Goal: Task Accomplishment & Management: Manage account settings

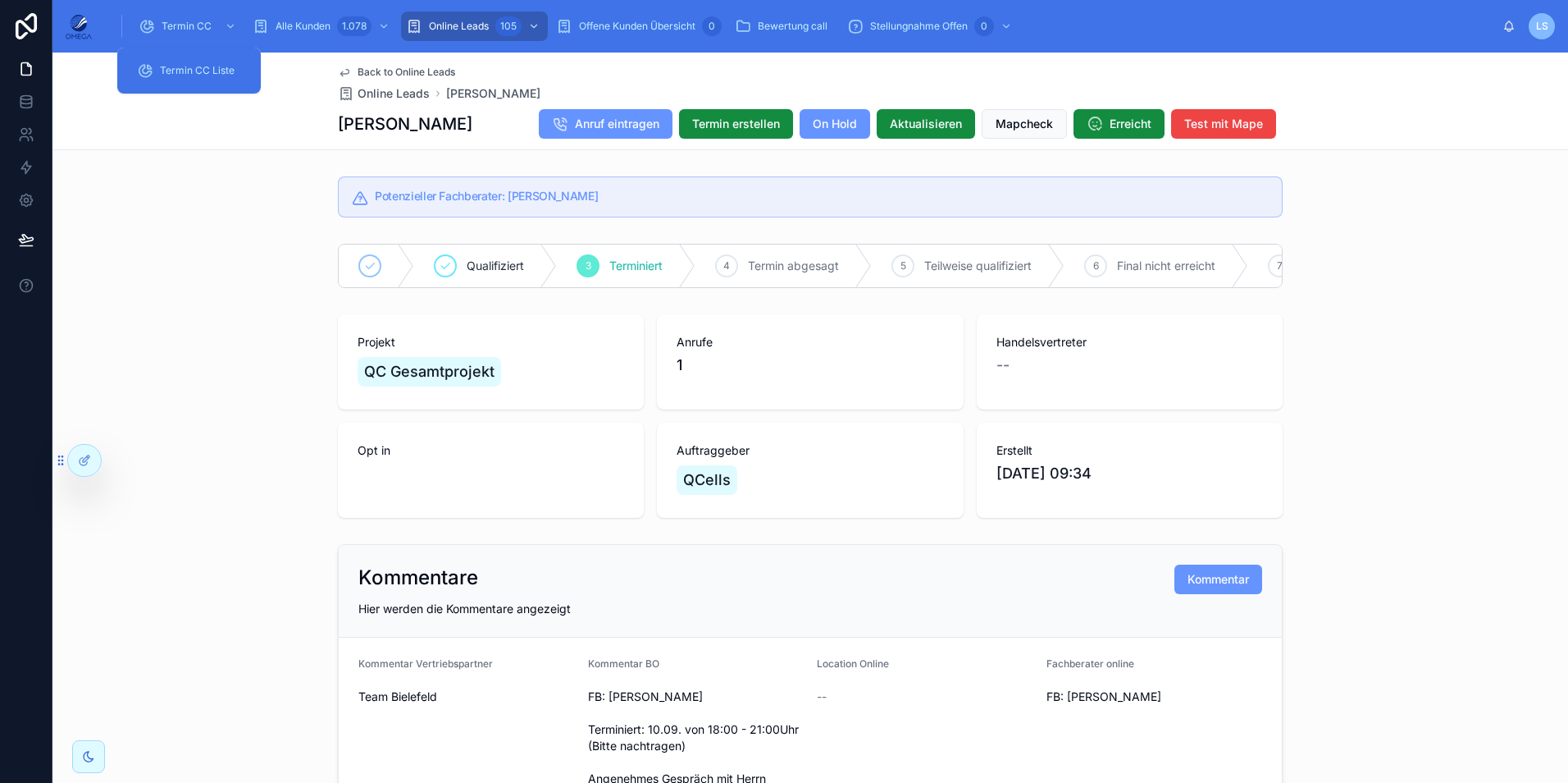
scroll to position [1723, 0]
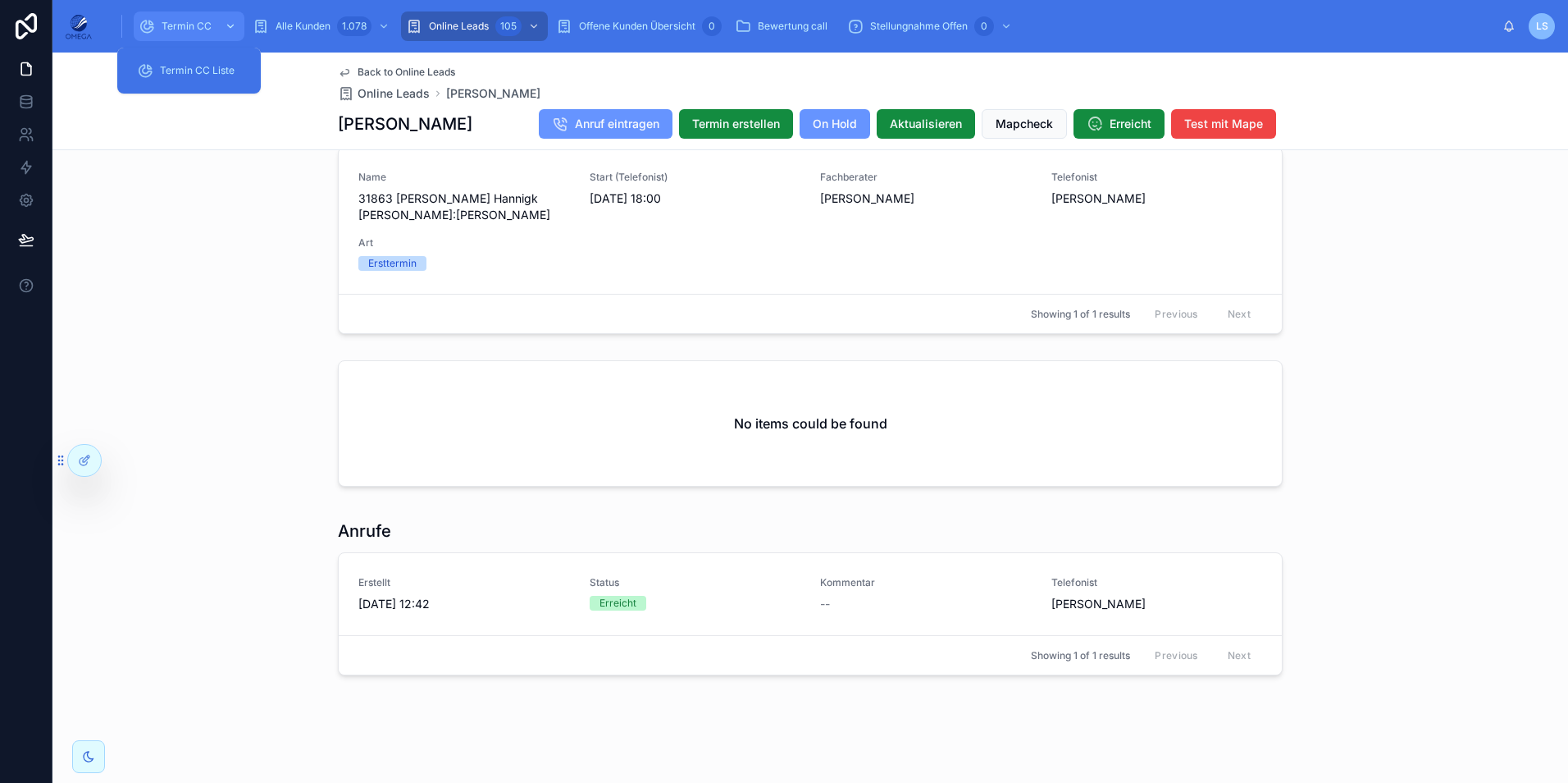
click at [172, 21] on span "Termin CC" at bounding box center [187, 26] width 50 height 13
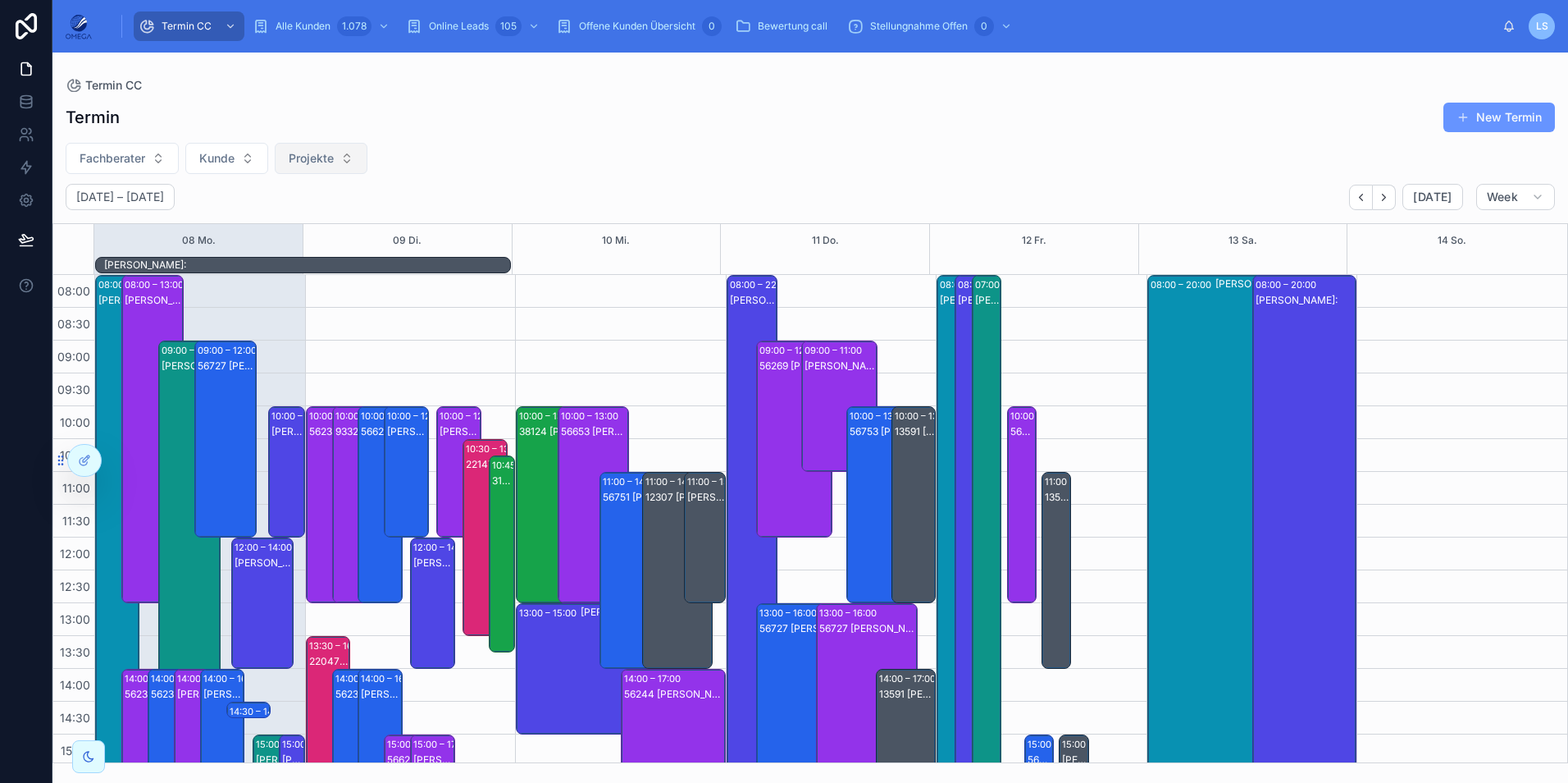
scroll to position [366, 0]
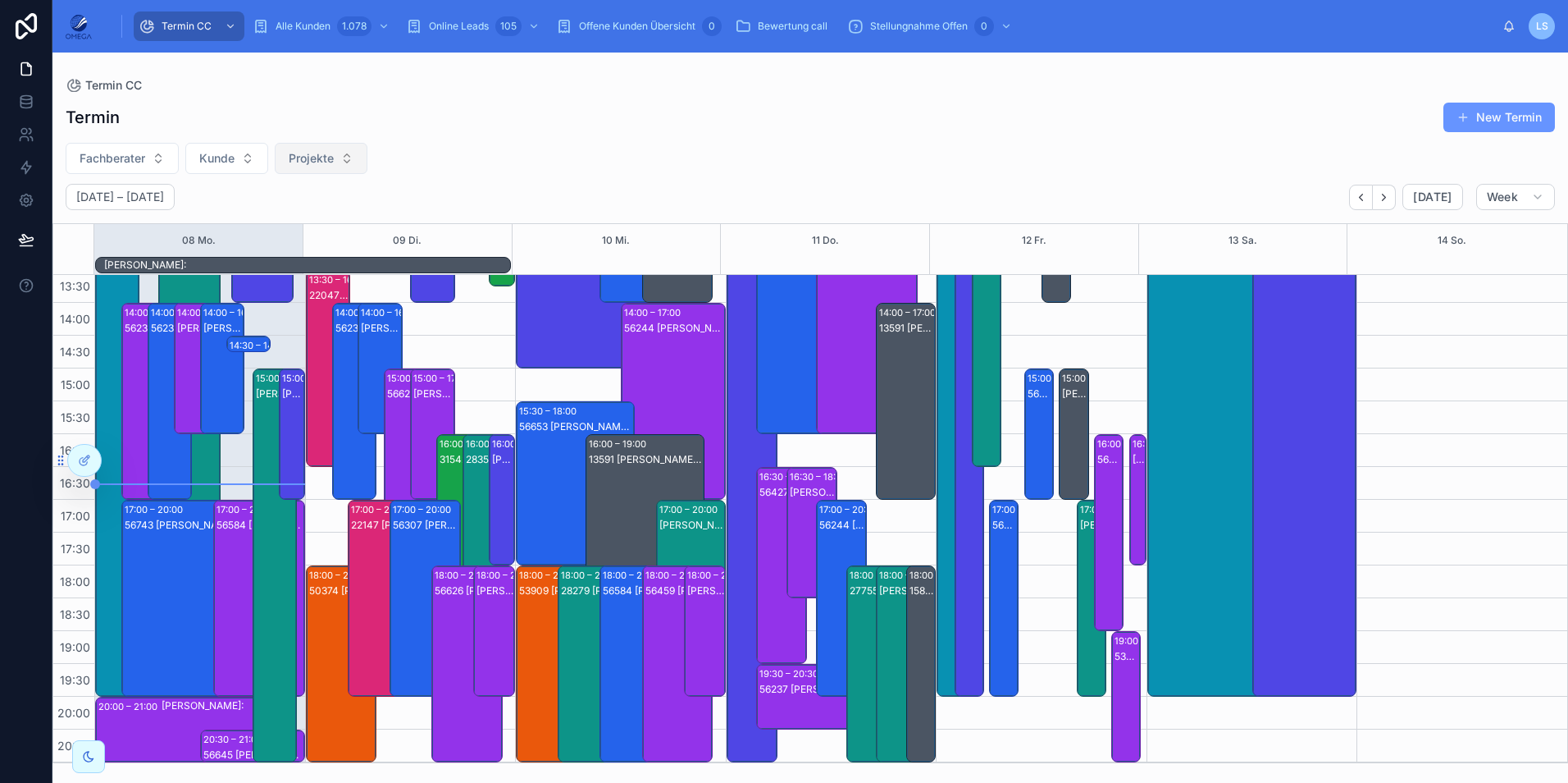
click at [318, 153] on span "Projekte" at bounding box center [311, 157] width 45 height 16
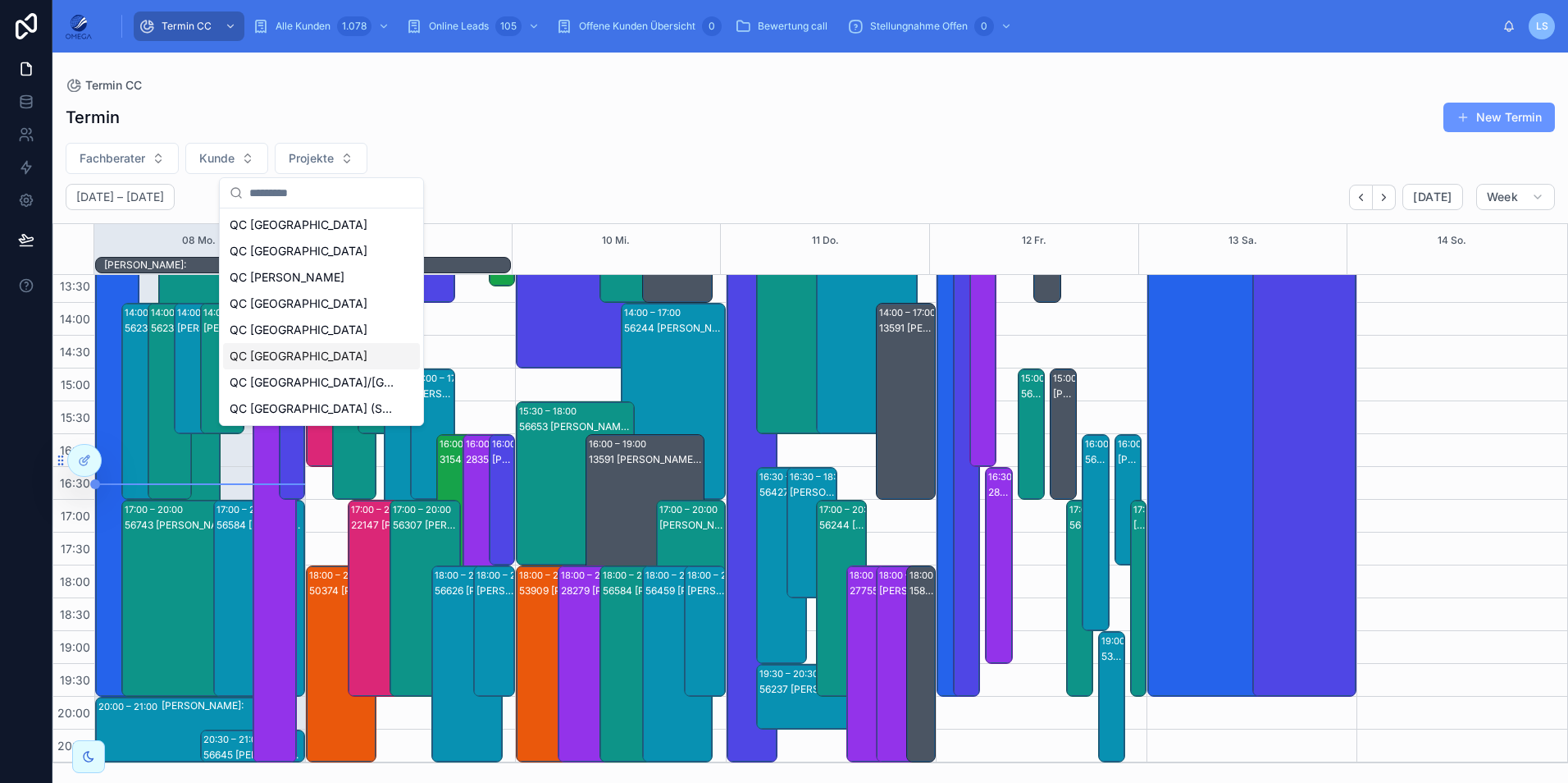
click at [311, 359] on div "QC [GEOGRAPHIC_DATA]" at bounding box center [321, 356] width 197 height 27
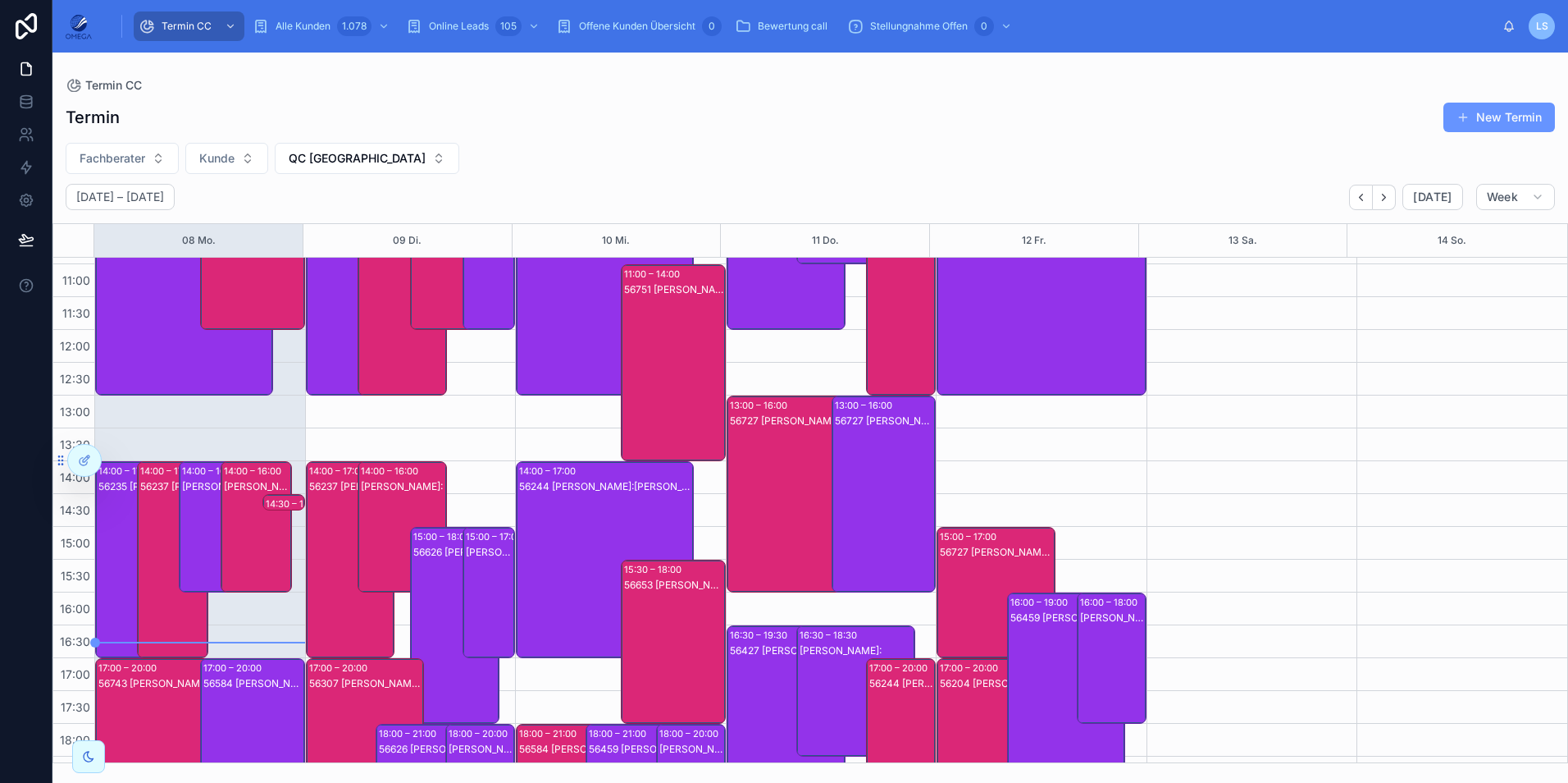
scroll to position [185, 0]
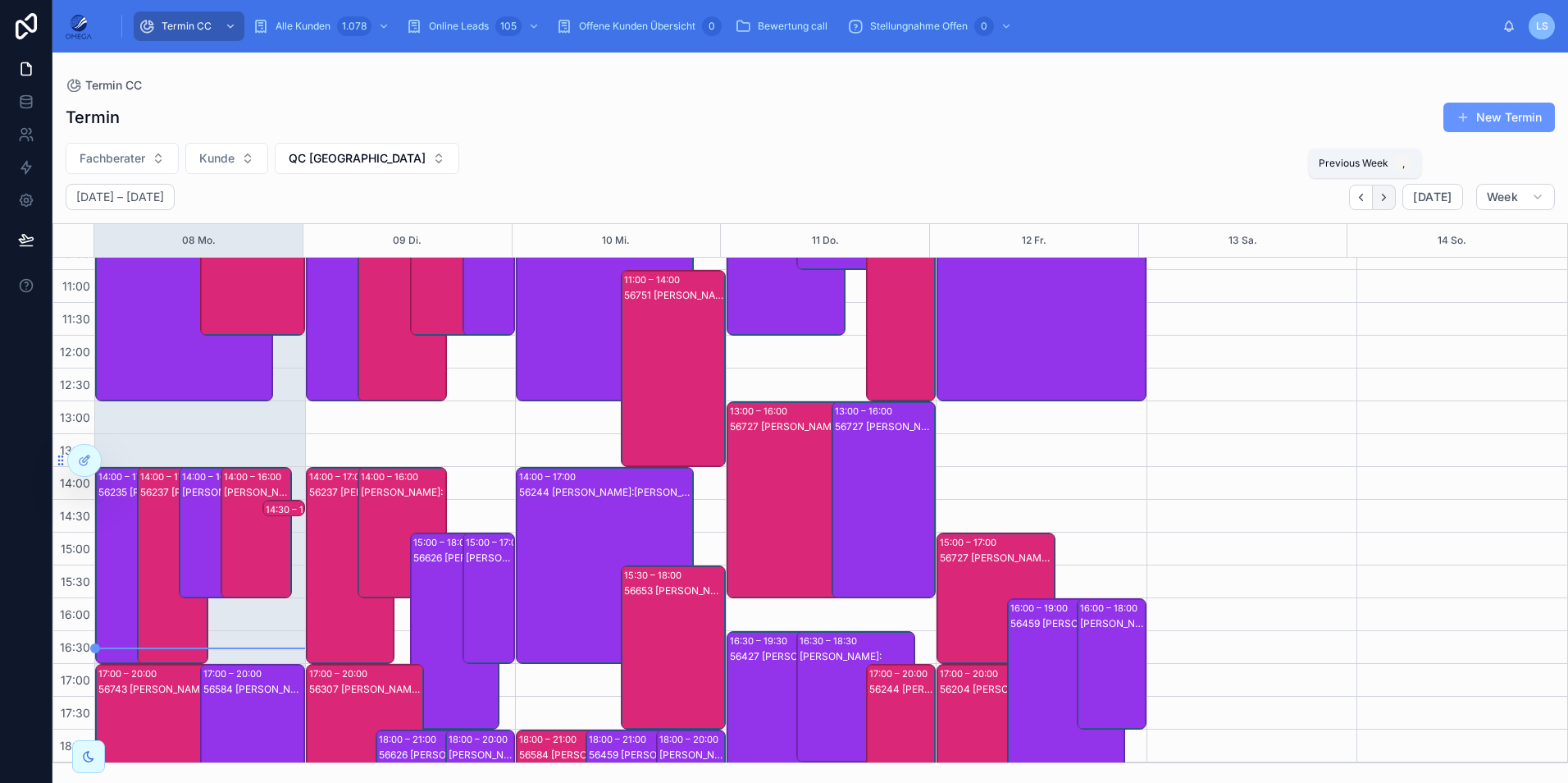
click at [1382, 200] on icon "Next" at bounding box center [1384, 197] width 12 height 12
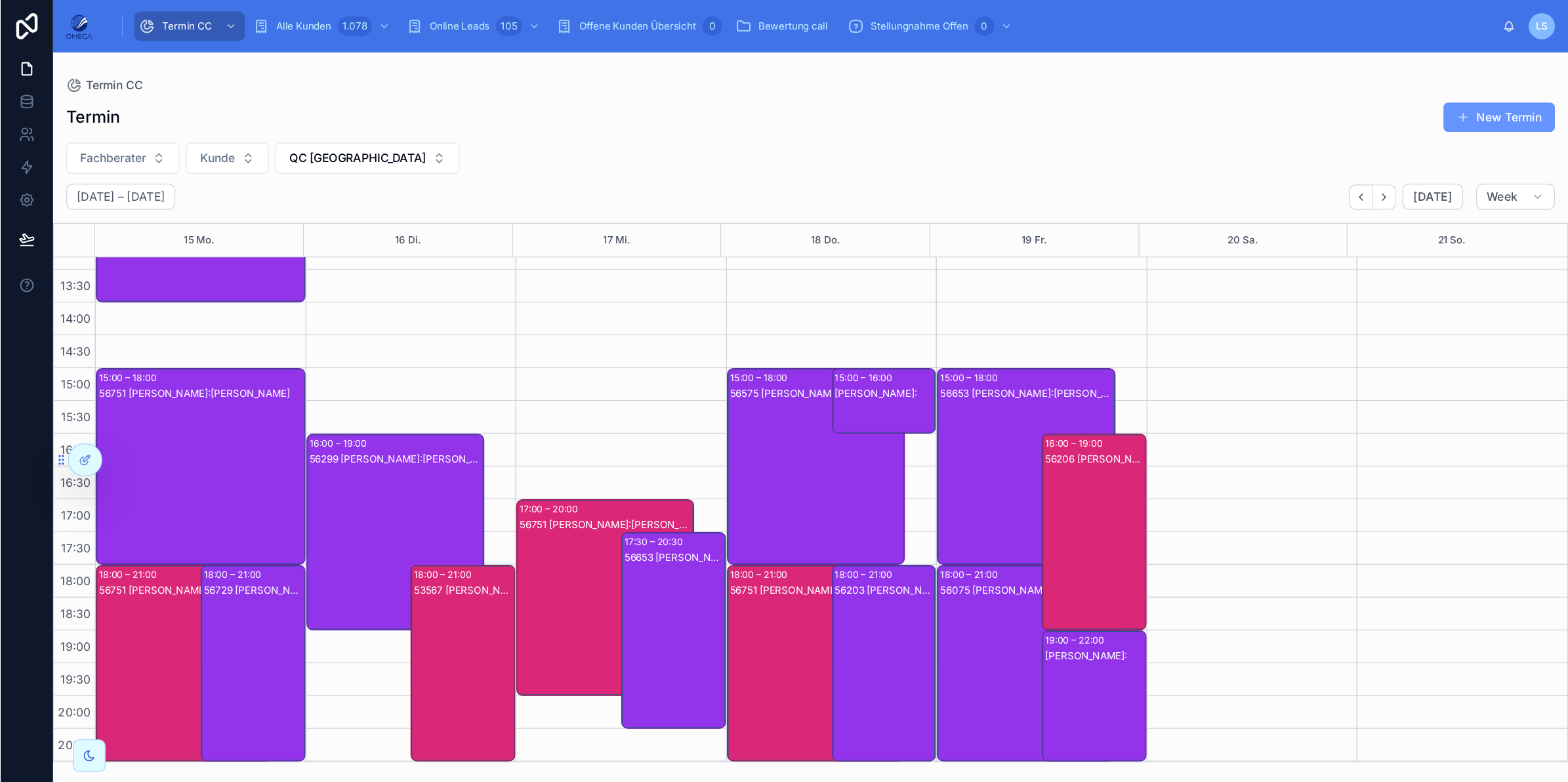
scroll to position [72, 0]
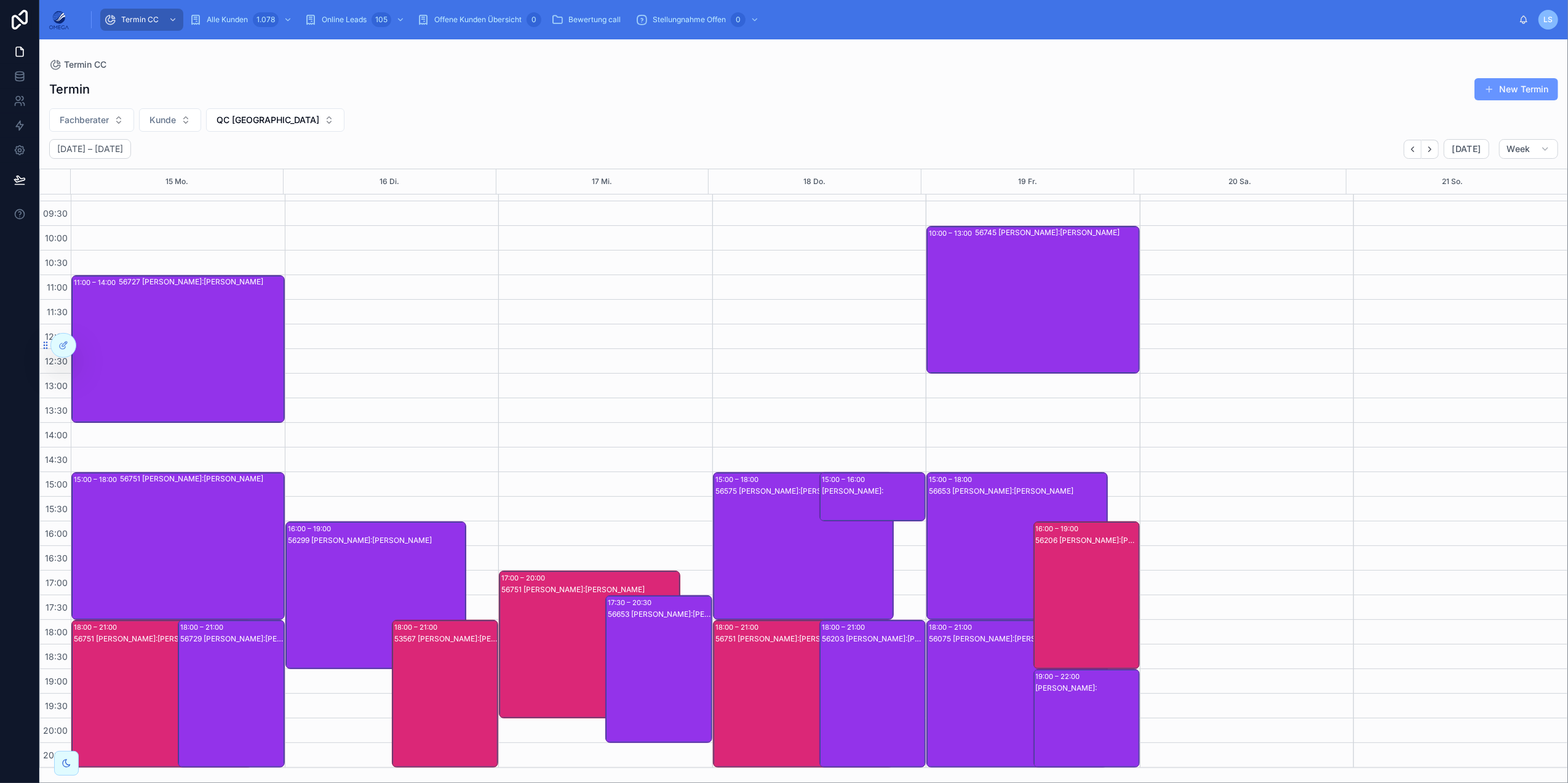
click at [881, 501] on div "[PERSON_NAME]:" at bounding box center [873, 509] width 103 height 46
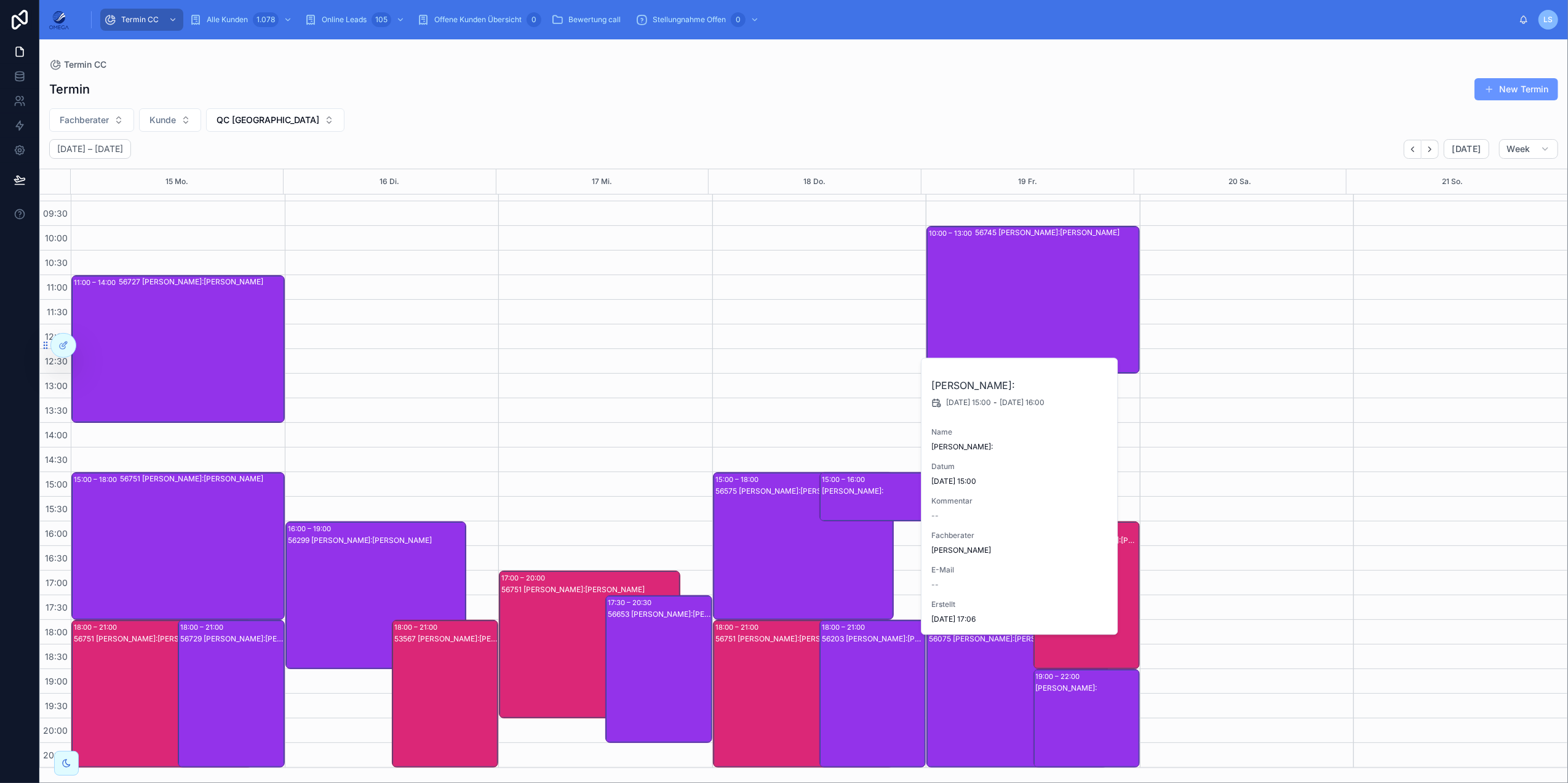
click at [872, 498] on div "[PERSON_NAME]:" at bounding box center [873, 509] width 103 height 46
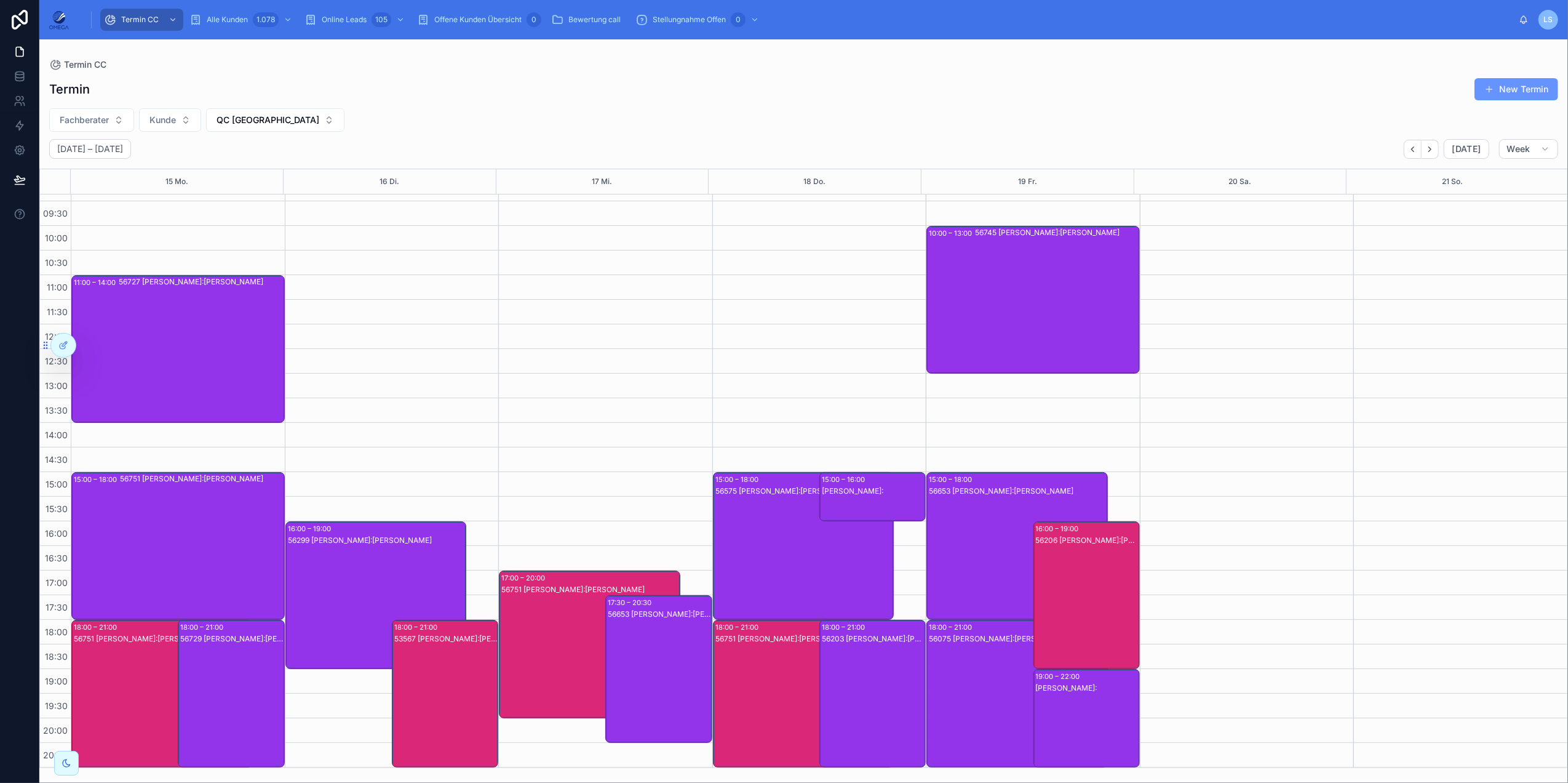
click at [763, 527] on div "56575 [PERSON_NAME]:[PERSON_NAME]" at bounding box center [805, 558] width 178 height 145
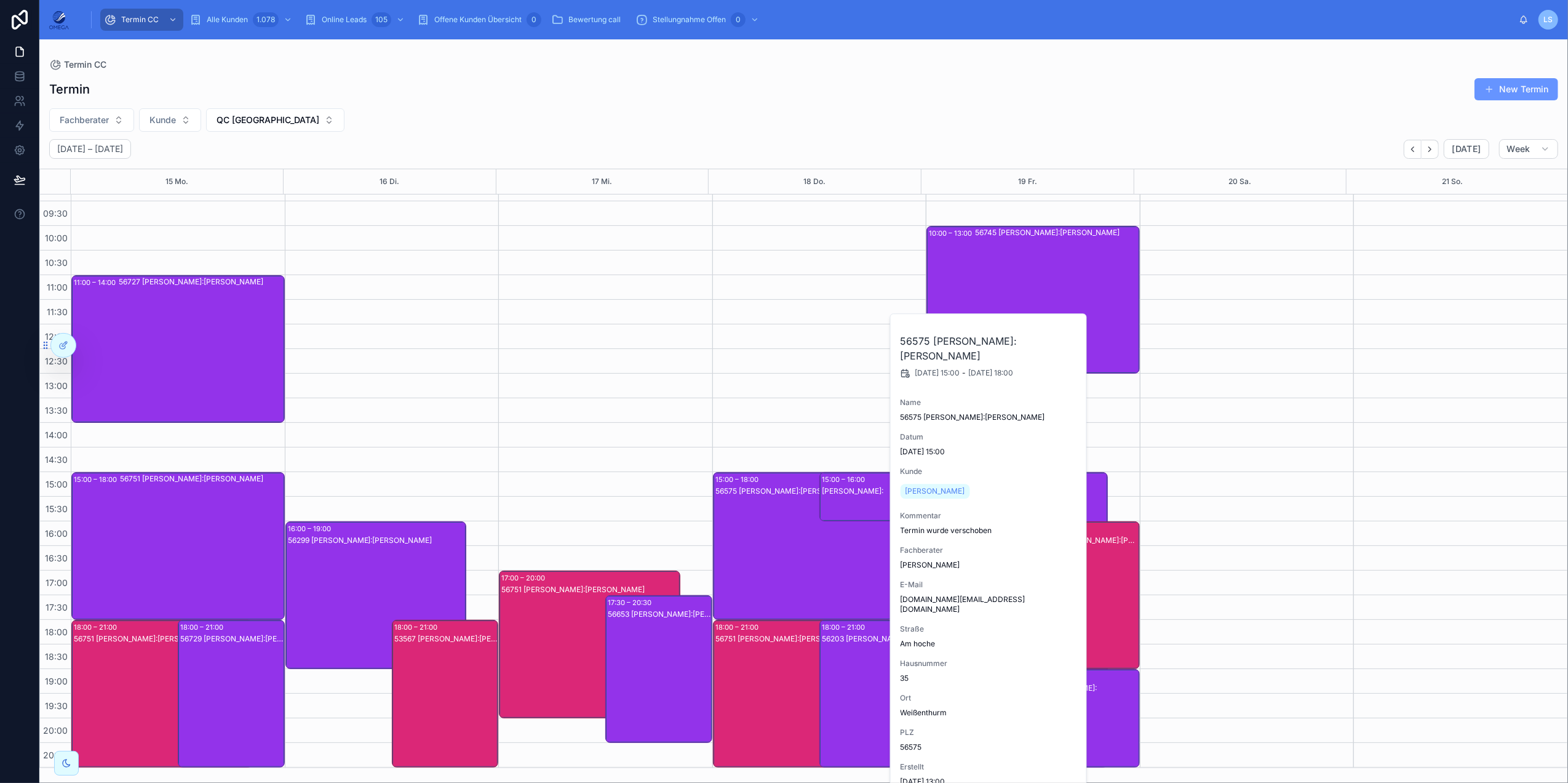
click at [763, 527] on div "56575 [PERSON_NAME]:[PERSON_NAME]" at bounding box center [805, 558] width 178 height 145
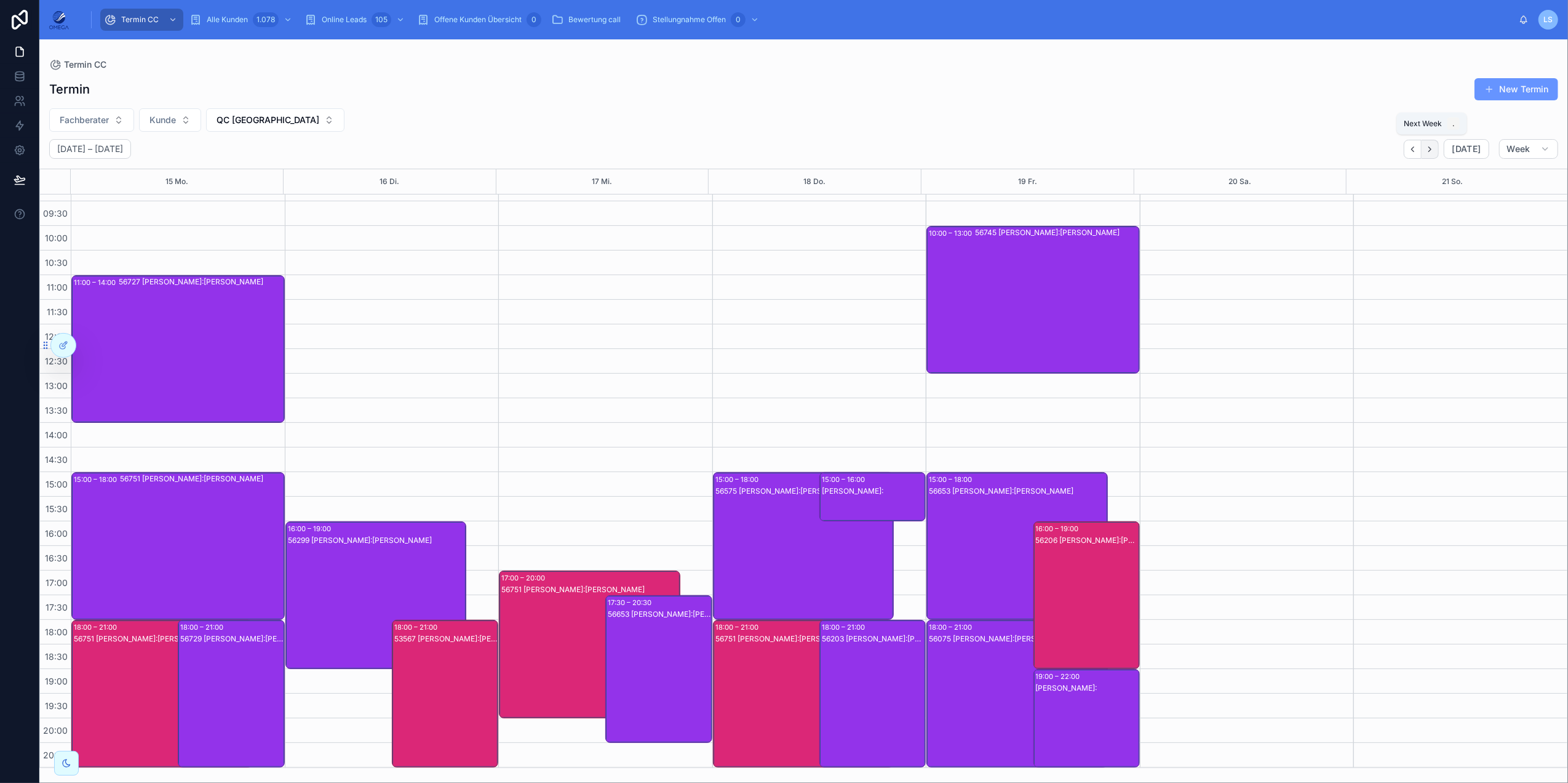
click at [1176, 148] on button "Next" at bounding box center [1430, 149] width 17 height 19
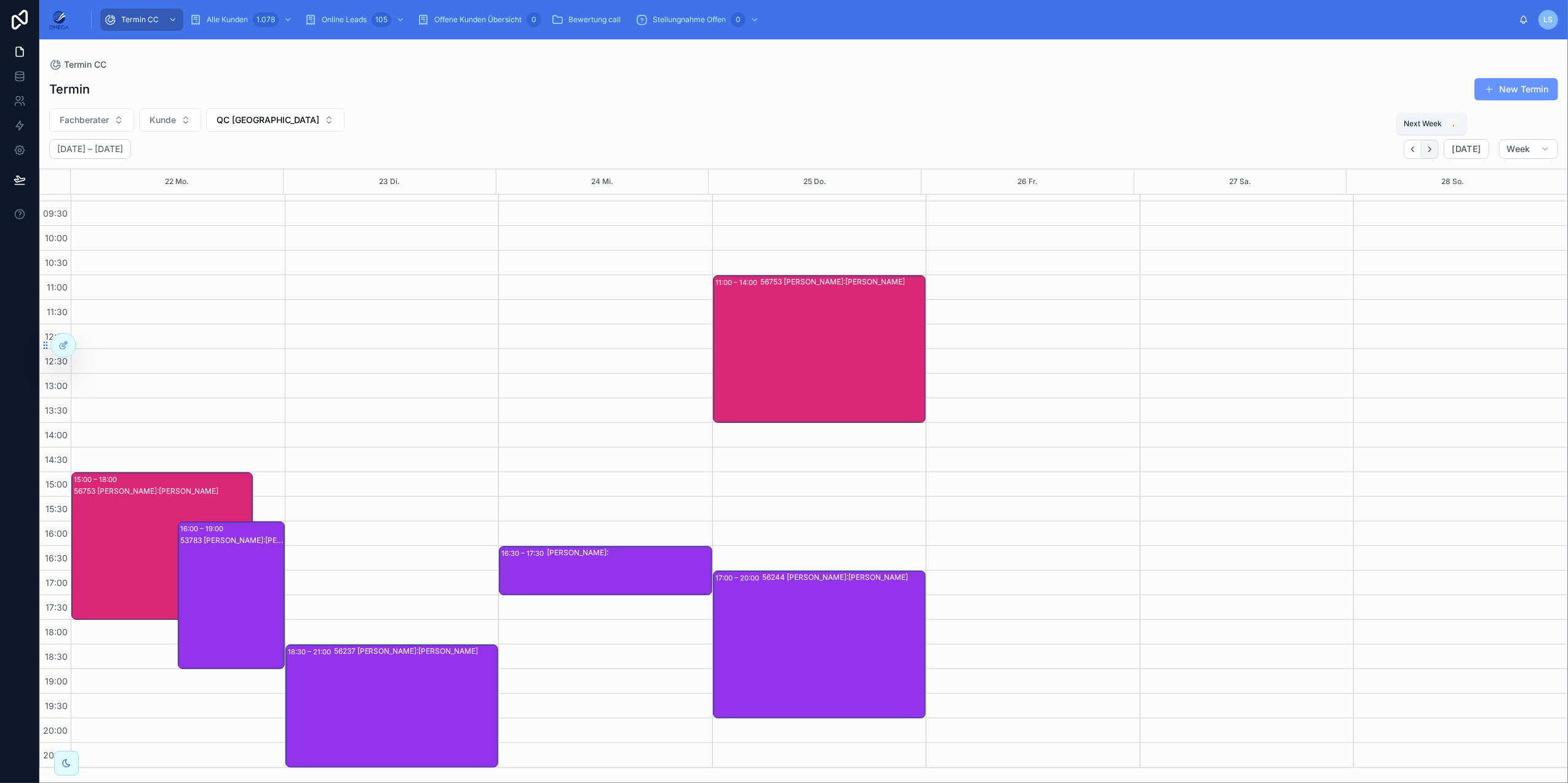
click at [1176, 152] on icon "Next" at bounding box center [1430, 149] width 9 height 9
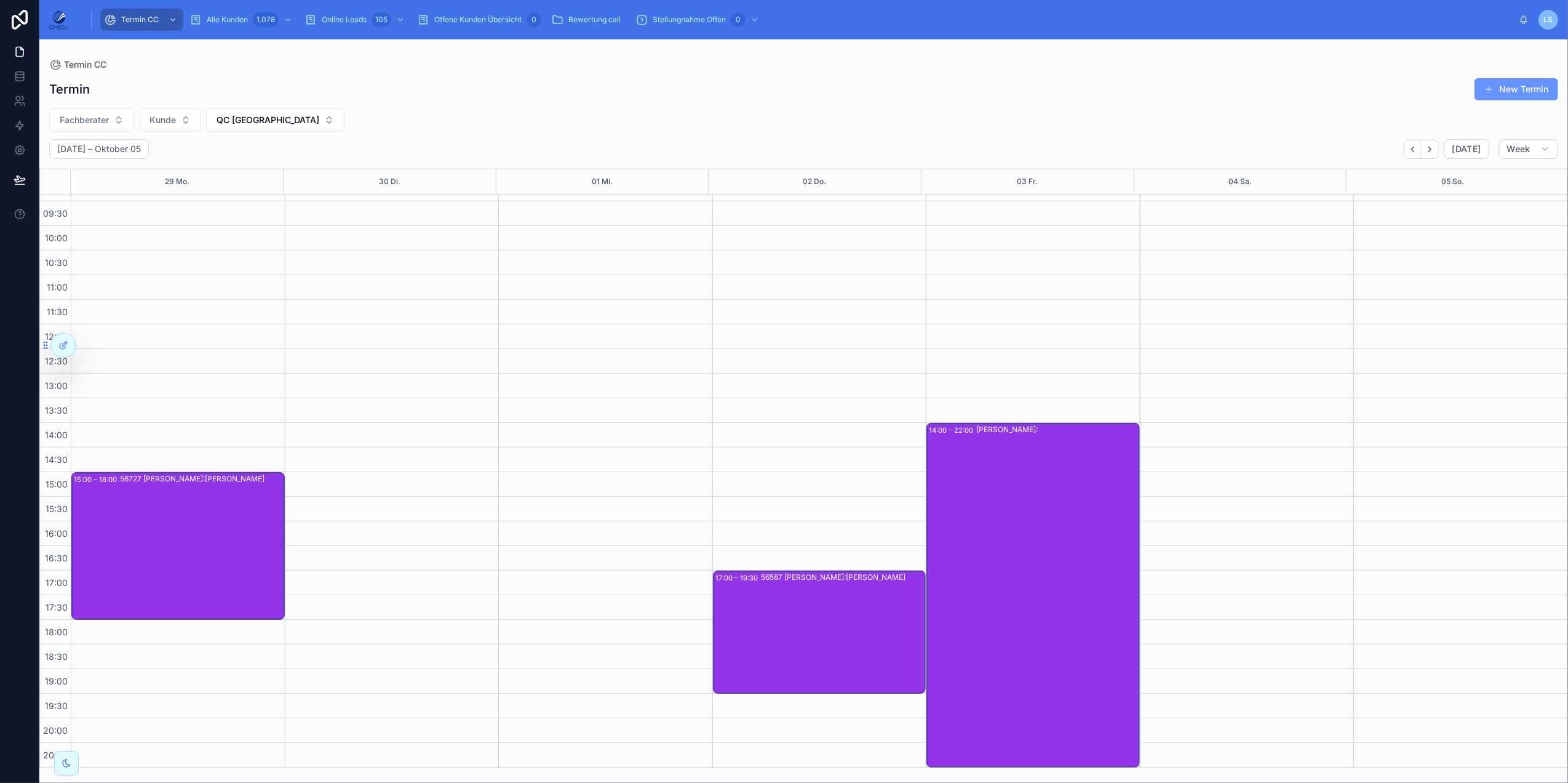
click at [812, 587] on div "56587 [PERSON_NAME]:[PERSON_NAME]" at bounding box center [843, 632] width 165 height 121
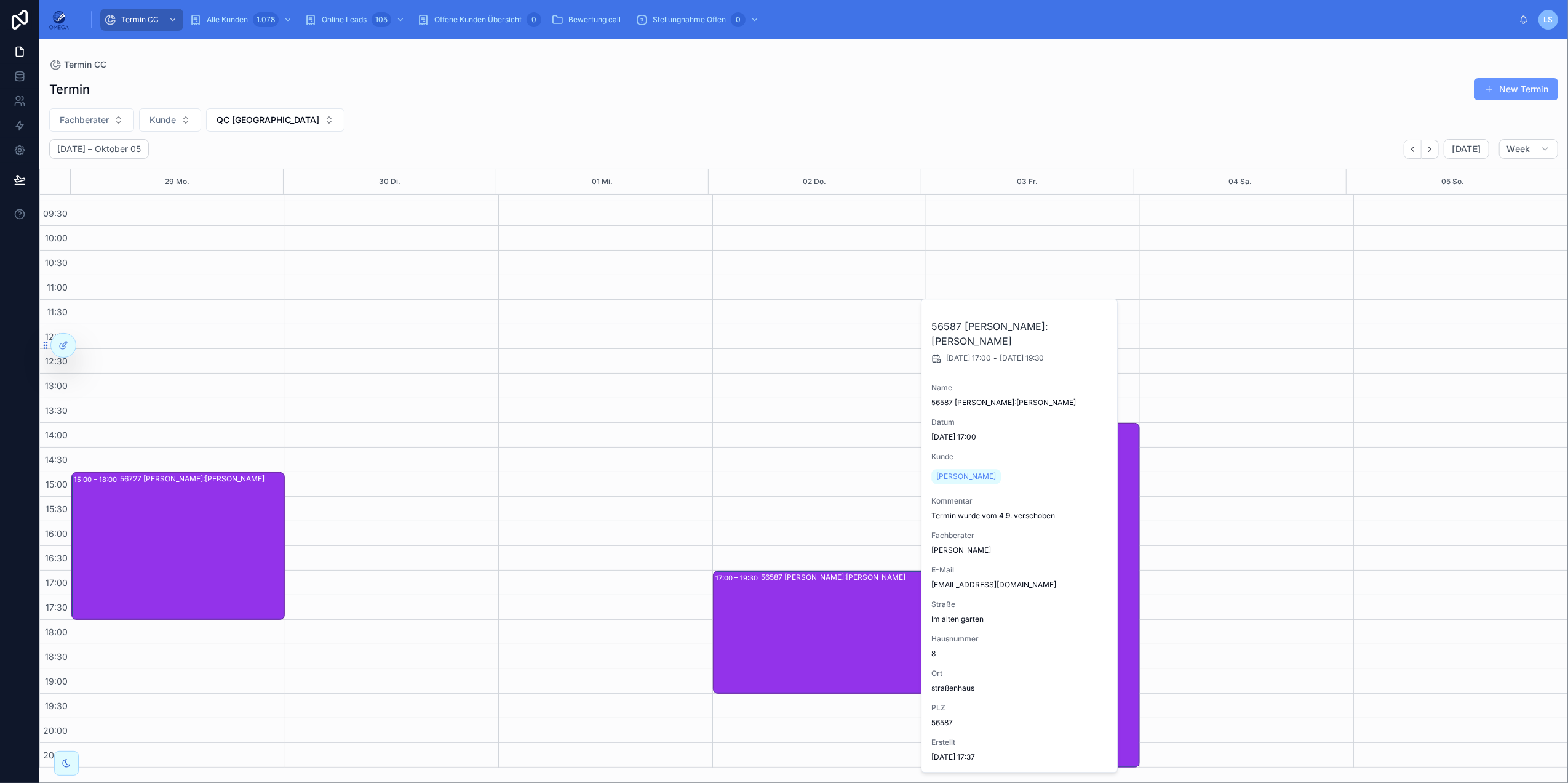
drag, startPoint x: 815, startPoint y: 638, endPoint x: 768, endPoint y: 625, distance: 48.8
click at [817, 587] on div "56587 [PERSON_NAME]:[PERSON_NAME]" at bounding box center [843, 632] width 165 height 121
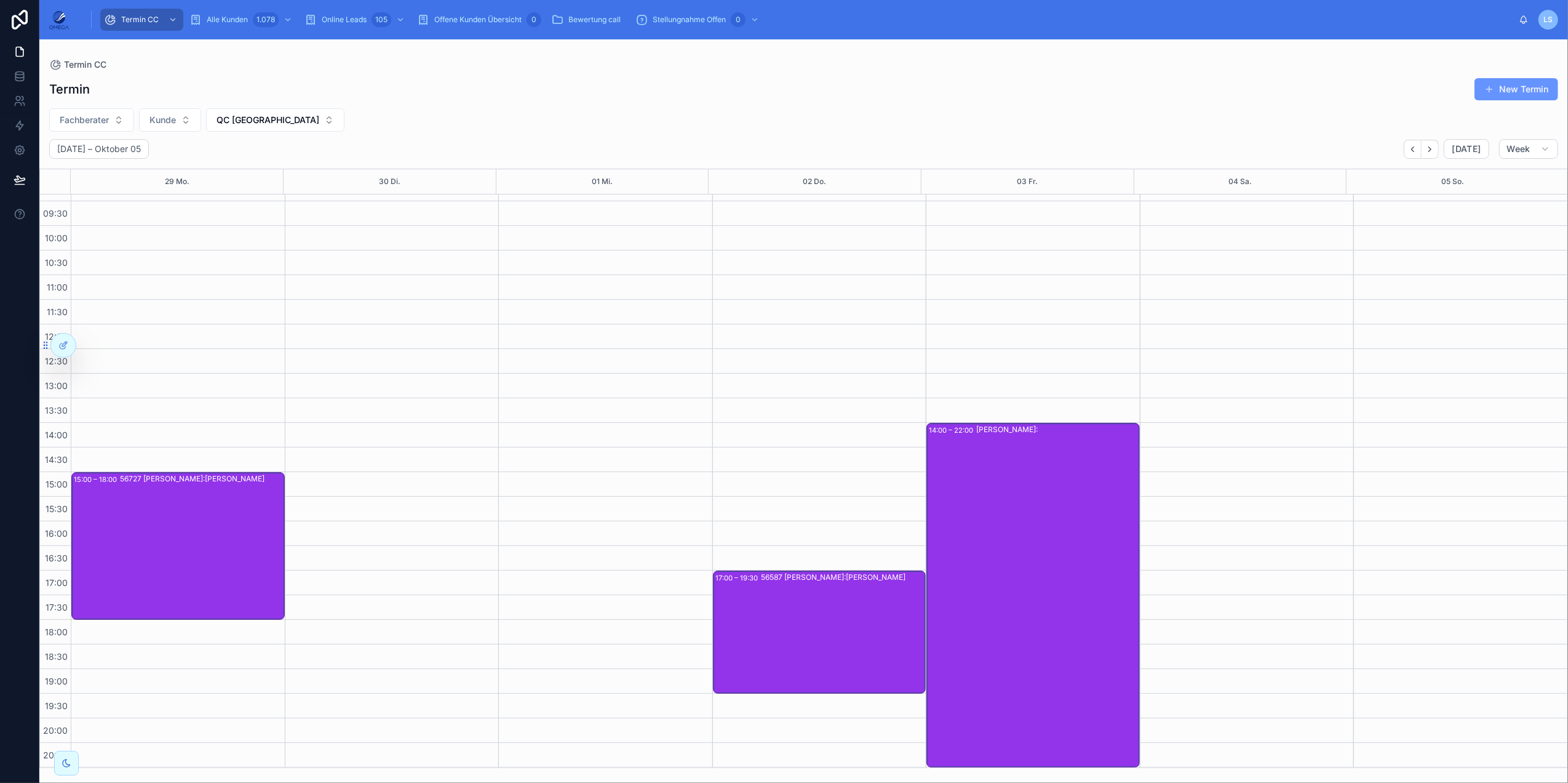
click at [187, 532] on div "56727 [PERSON_NAME]:[PERSON_NAME]" at bounding box center [202, 545] width 164 height 145
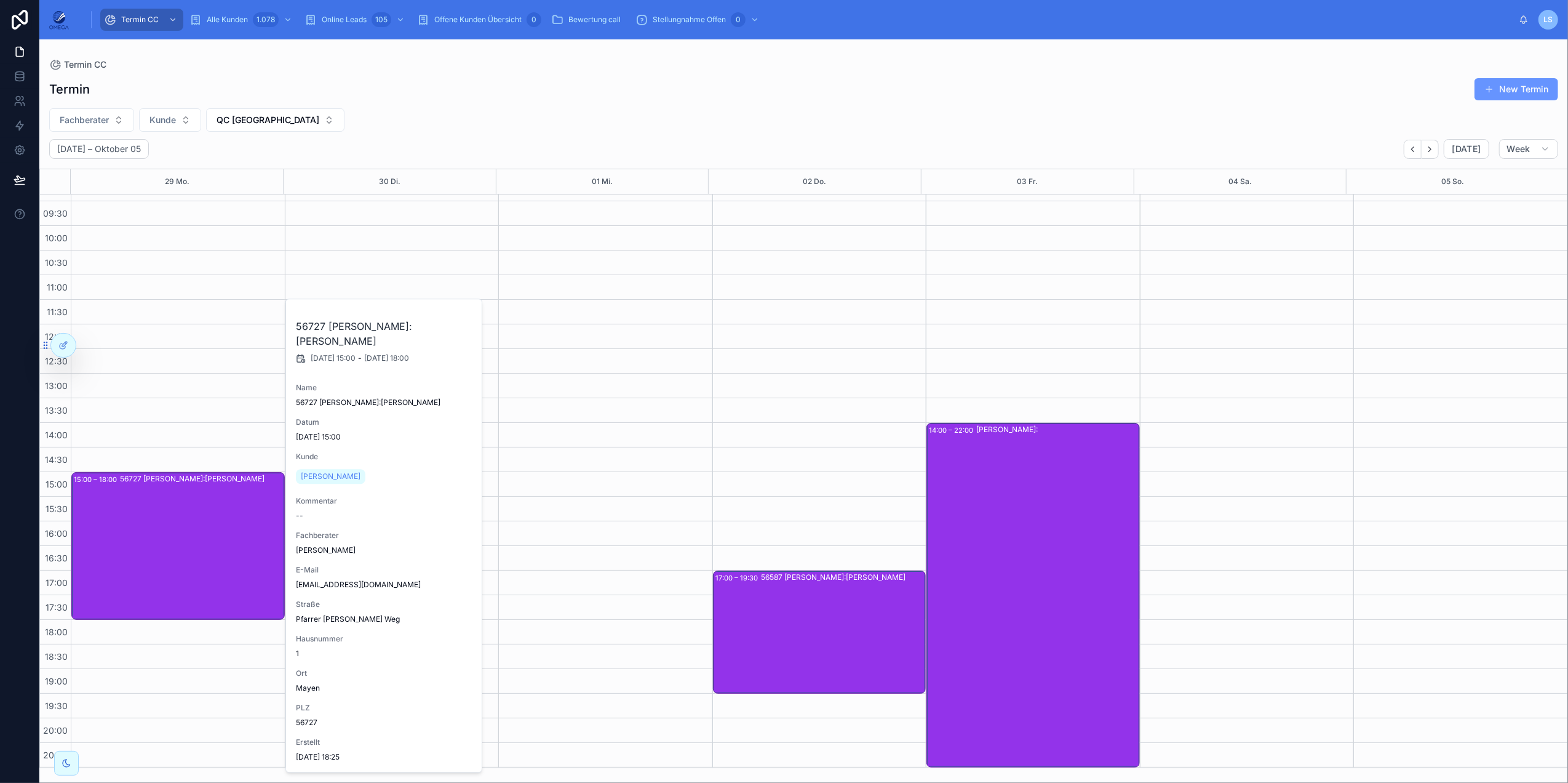
click at [187, 532] on div "56727 [PERSON_NAME]:[PERSON_NAME]" at bounding box center [202, 545] width 164 height 145
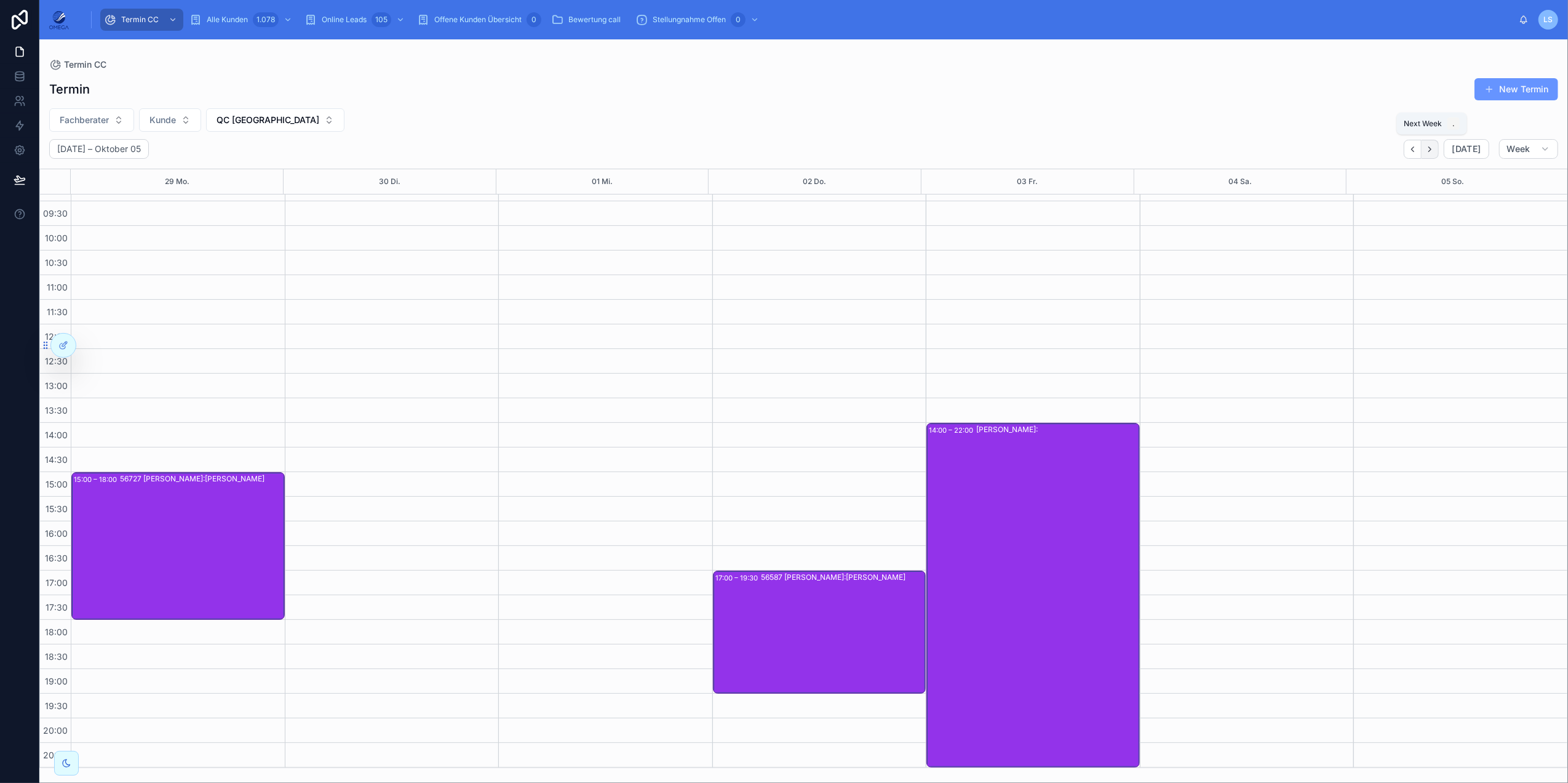
click at [1176, 149] on icon "Next" at bounding box center [1430, 149] width 9 height 9
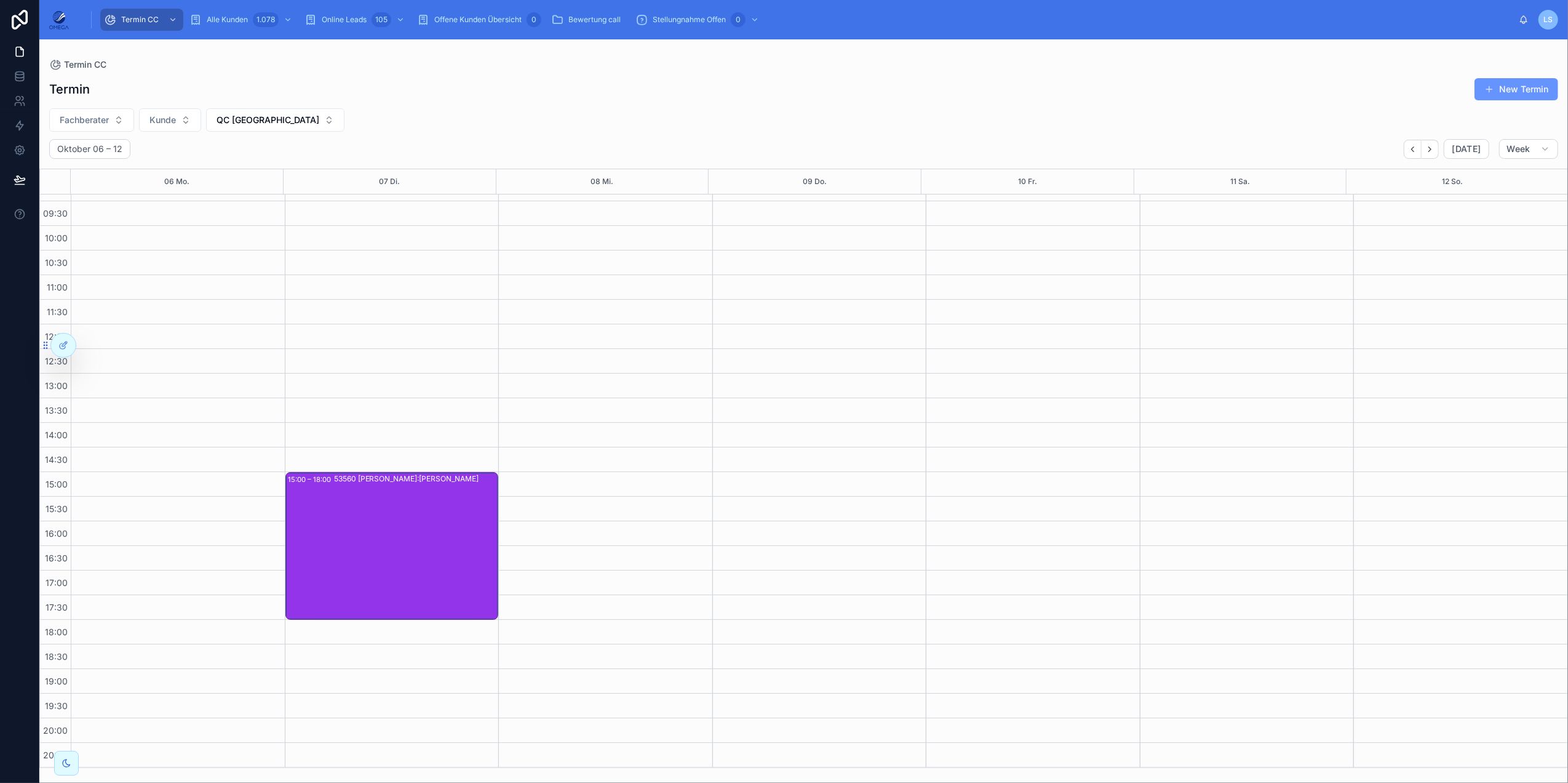
click at [439, 528] on div "53560 [PERSON_NAME]:[PERSON_NAME]" at bounding box center [416, 545] width 164 height 145
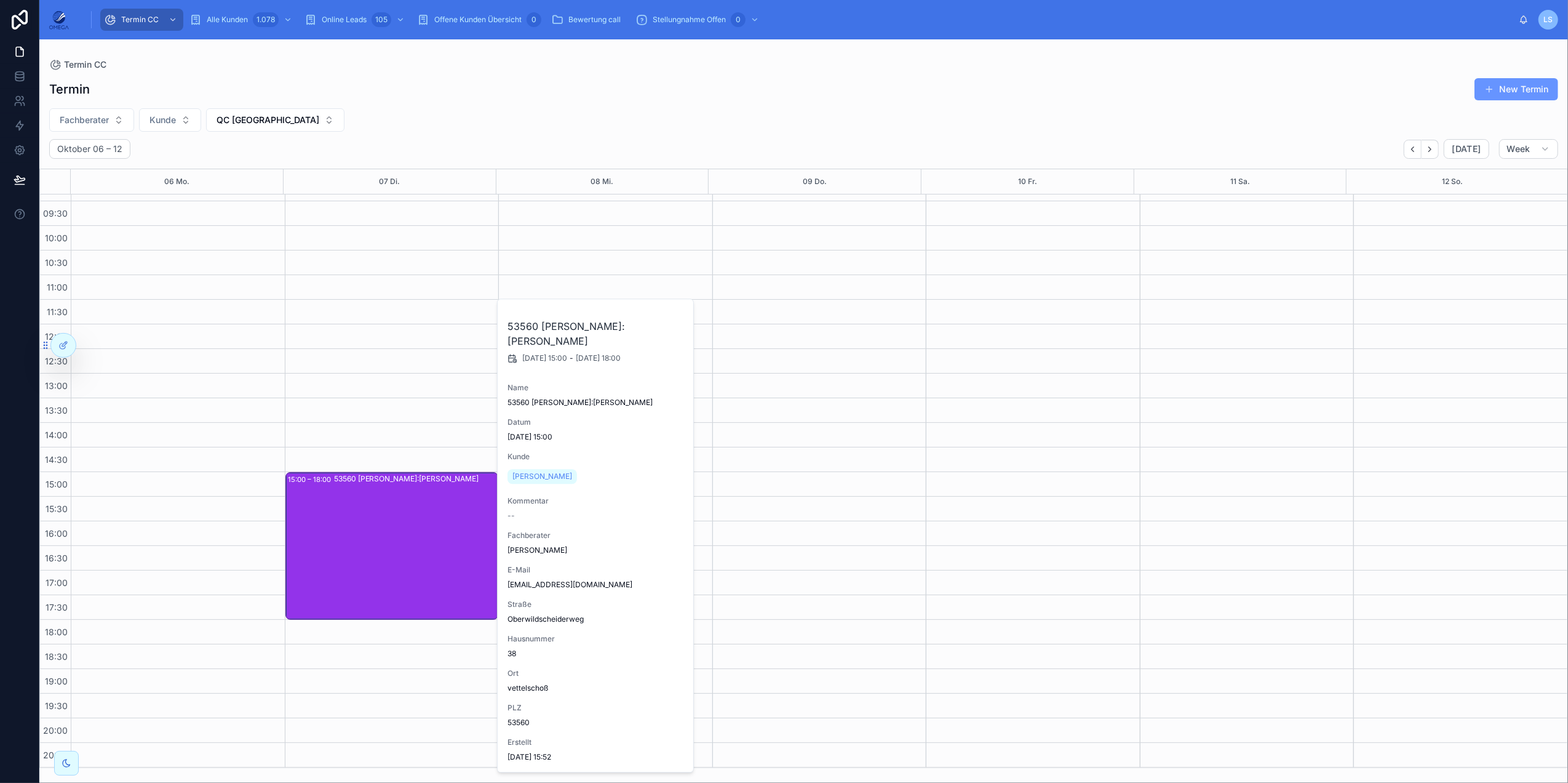
click at [1056, 119] on div "Fachberater [PERSON_NAME] QC [GEOGRAPHIC_DATA]" at bounding box center [803, 120] width 1529 height 23
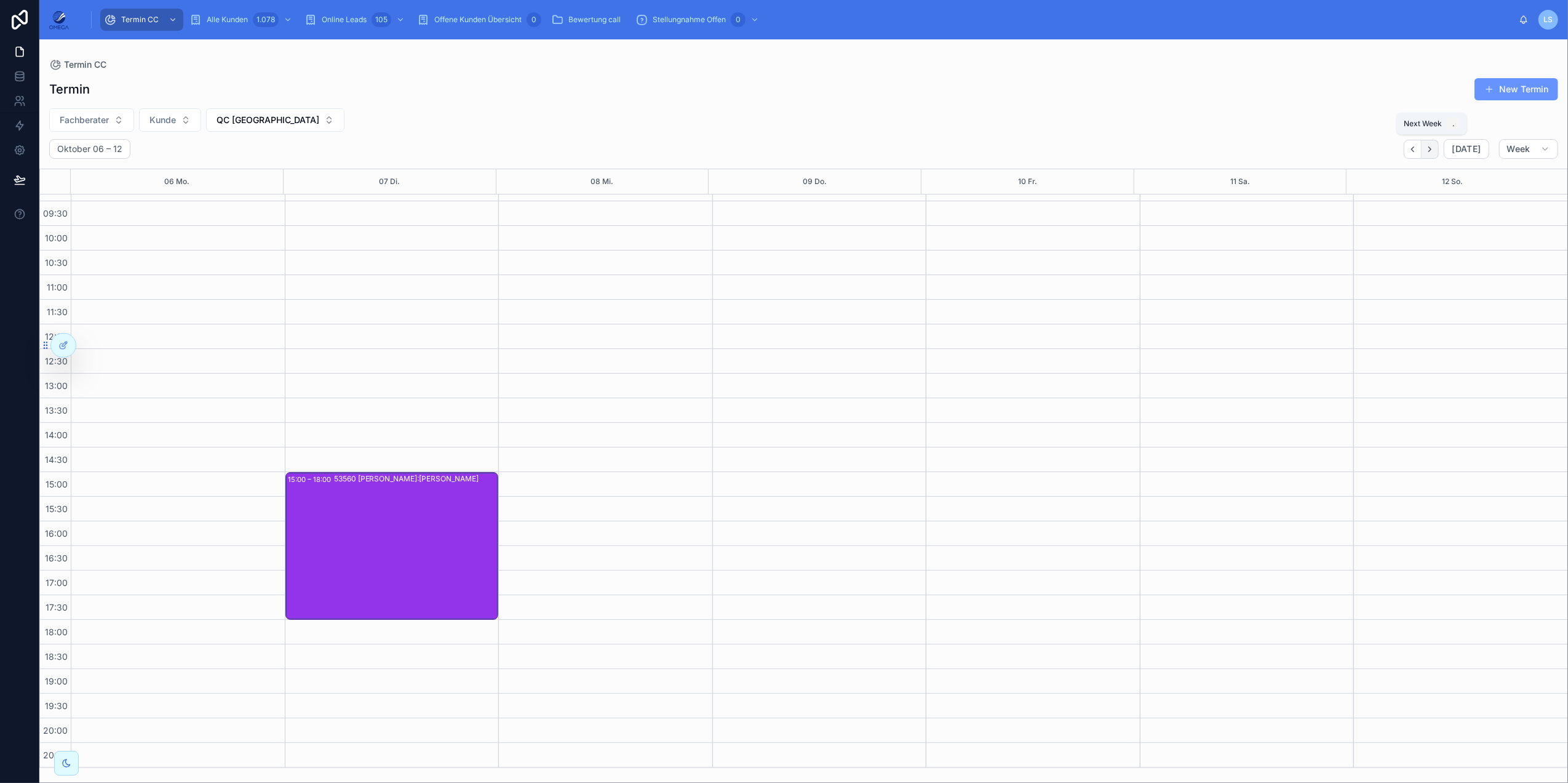
click at [1176, 145] on button "Next" at bounding box center [1430, 149] width 17 height 19
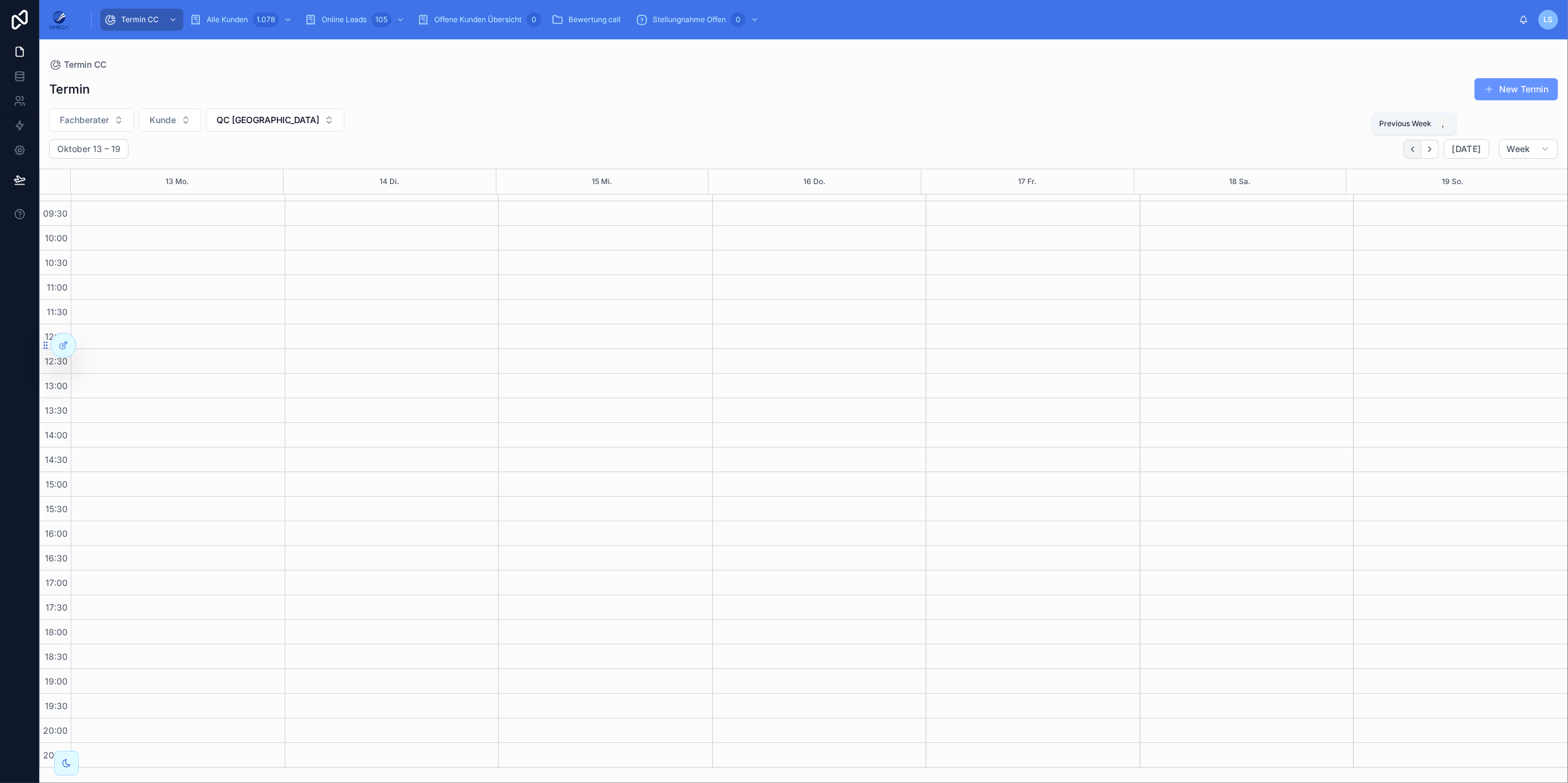
click at [1176, 152] on icon "Back" at bounding box center [1412, 149] width 9 height 9
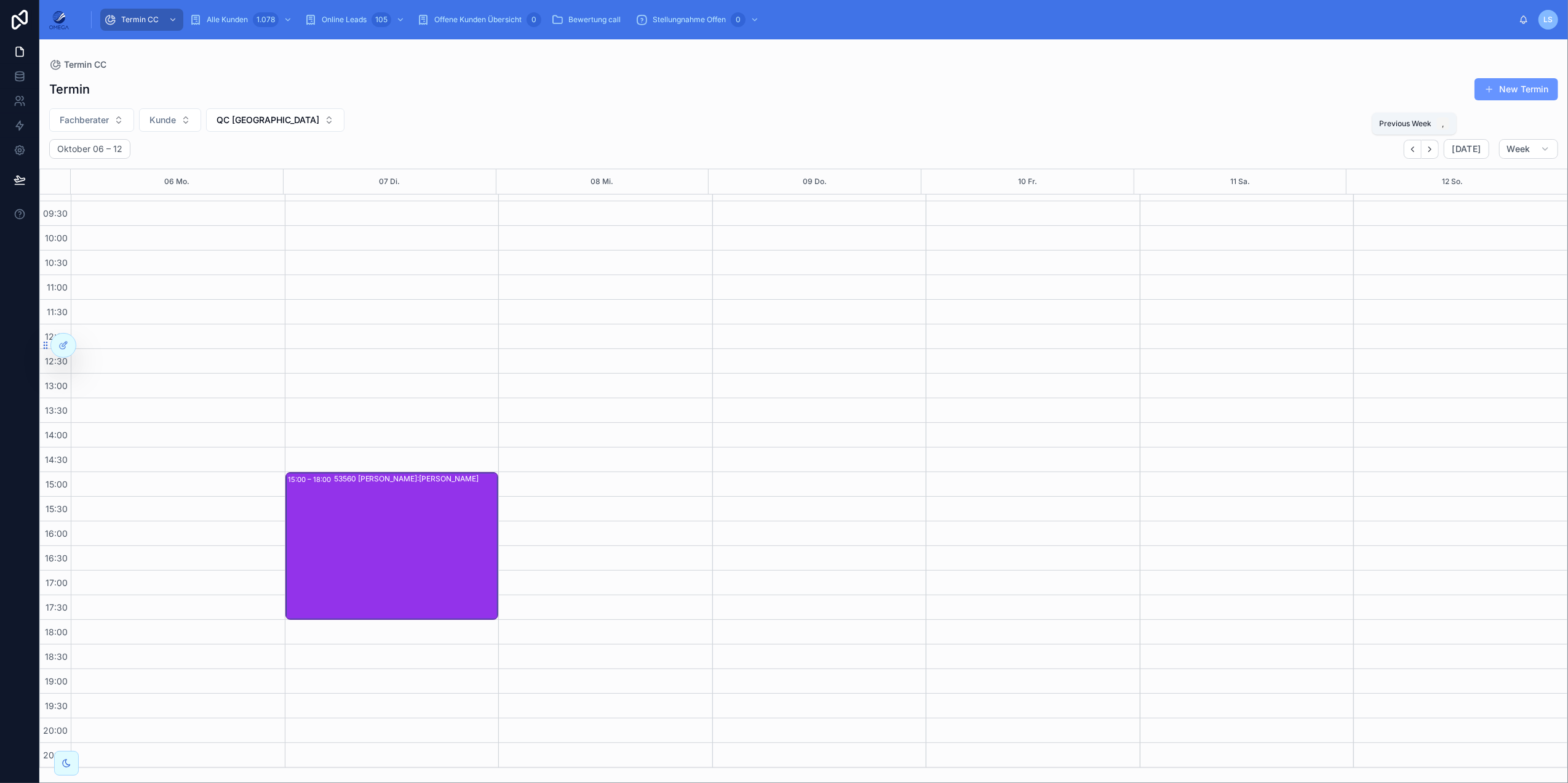
click at [1176, 152] on icon "Back" at bounding box center [1412, 149] width 9 height 9
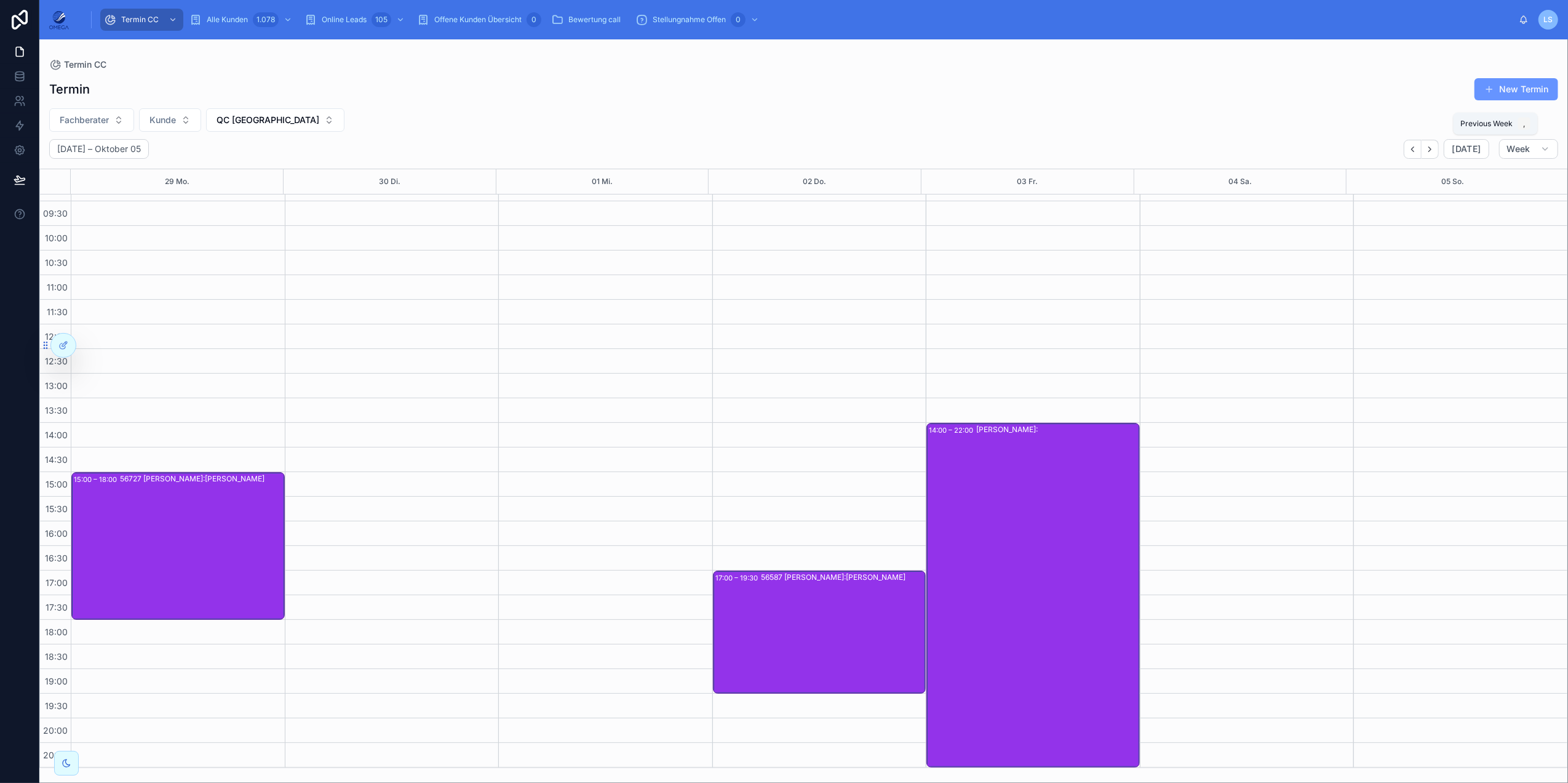
click at [1176, 152] on icon "Back" at bounding box center [1412, 149] width 9 height 9
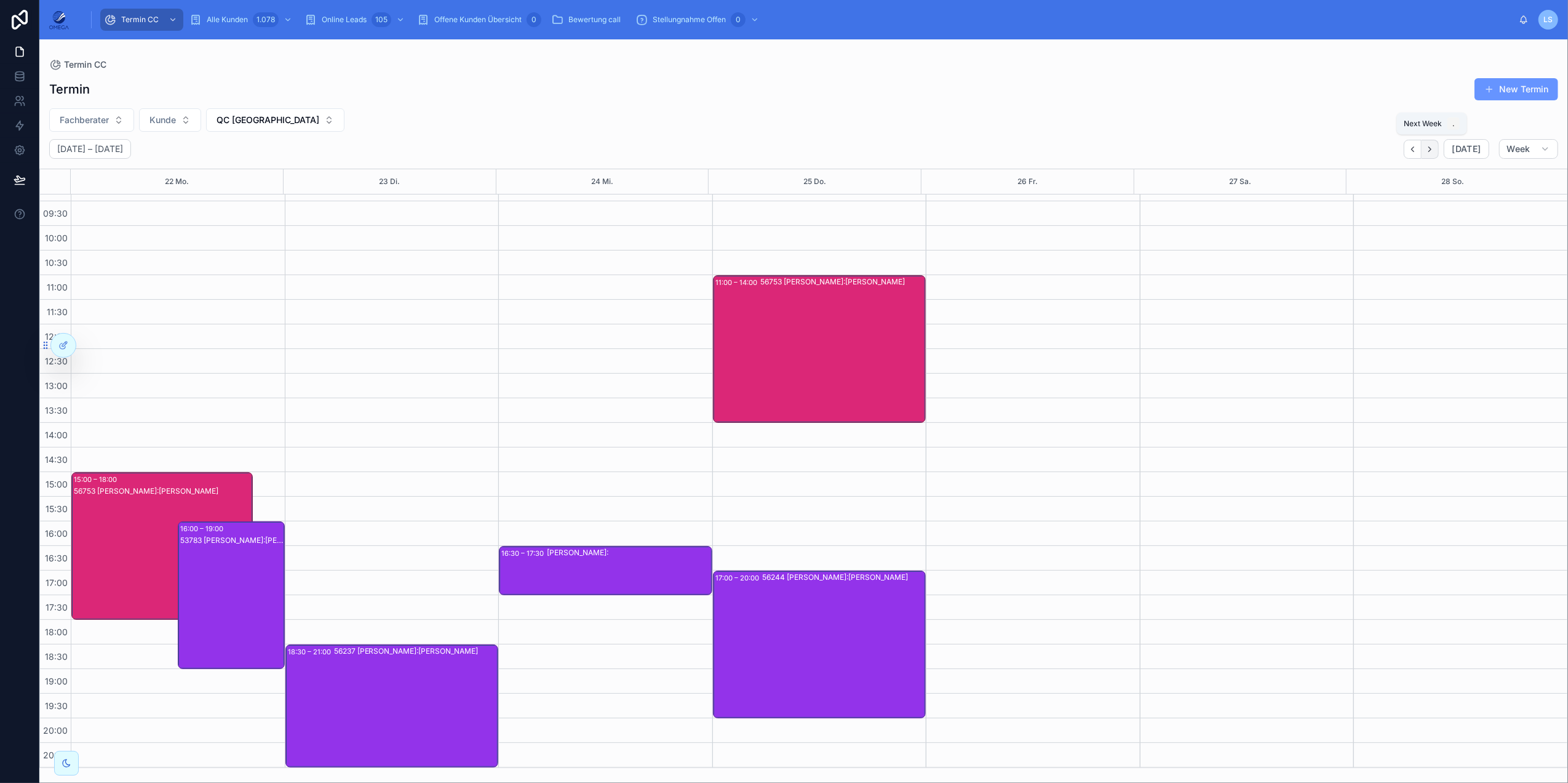
click at [1176, 156] on button "Next" at bounding box center [1430, 149] width 17 height 19
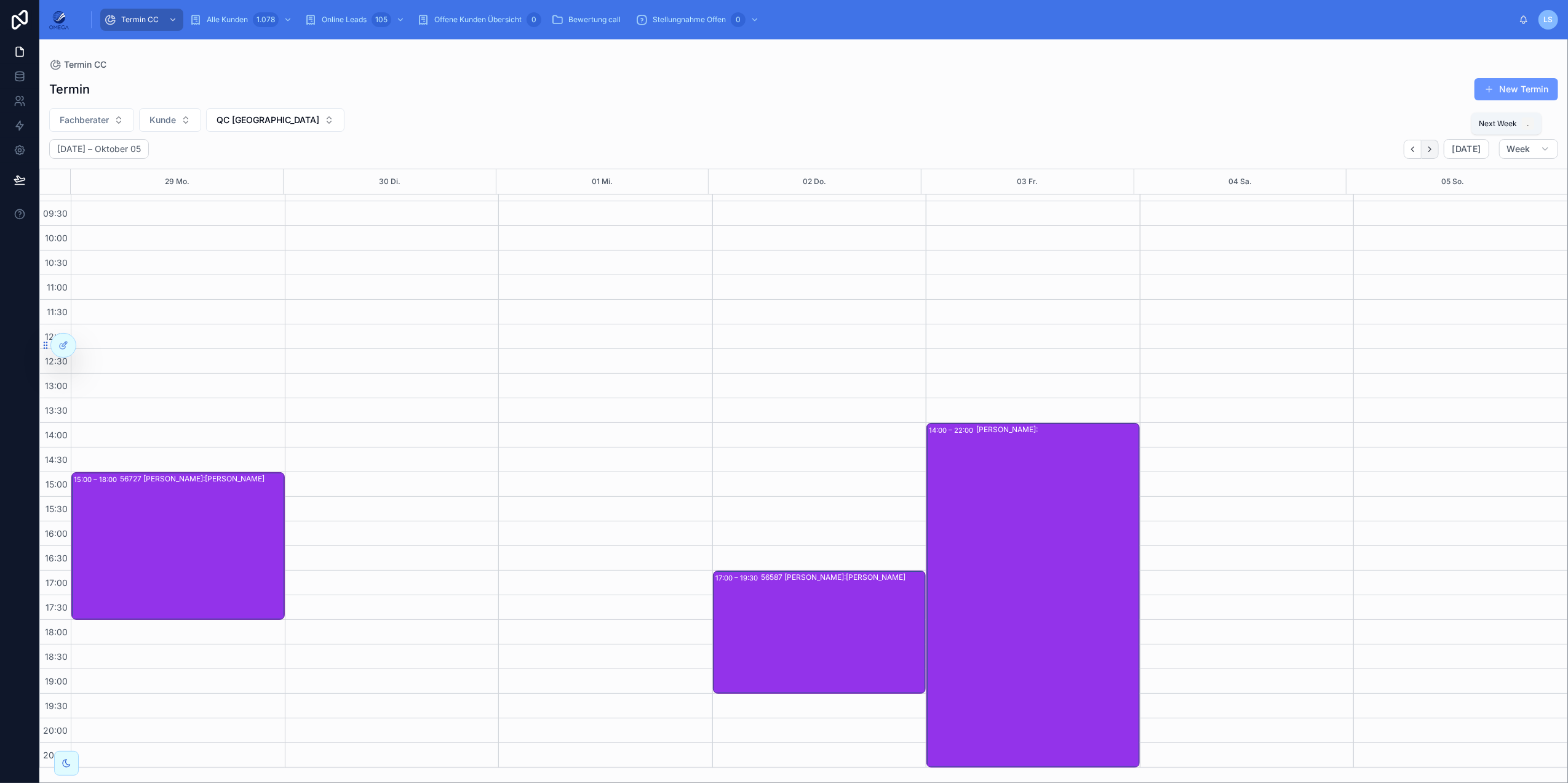
click at [1176, 156] on button "Next" at bounding box center [1430, 149] width 17 height 19
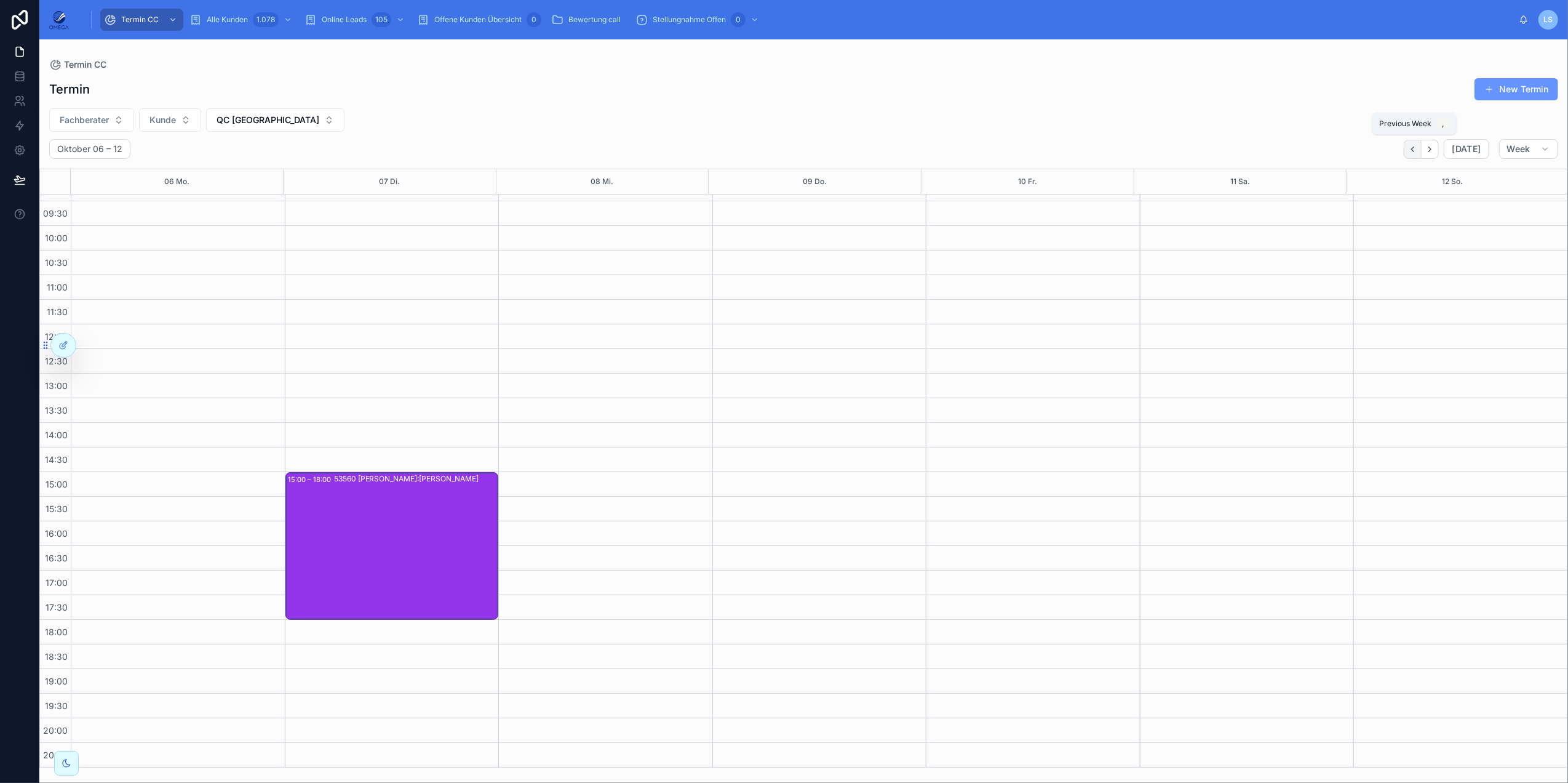
click at [1176, 151] on icon "Back" at bounding box center [1412, 149] width 9 height 9
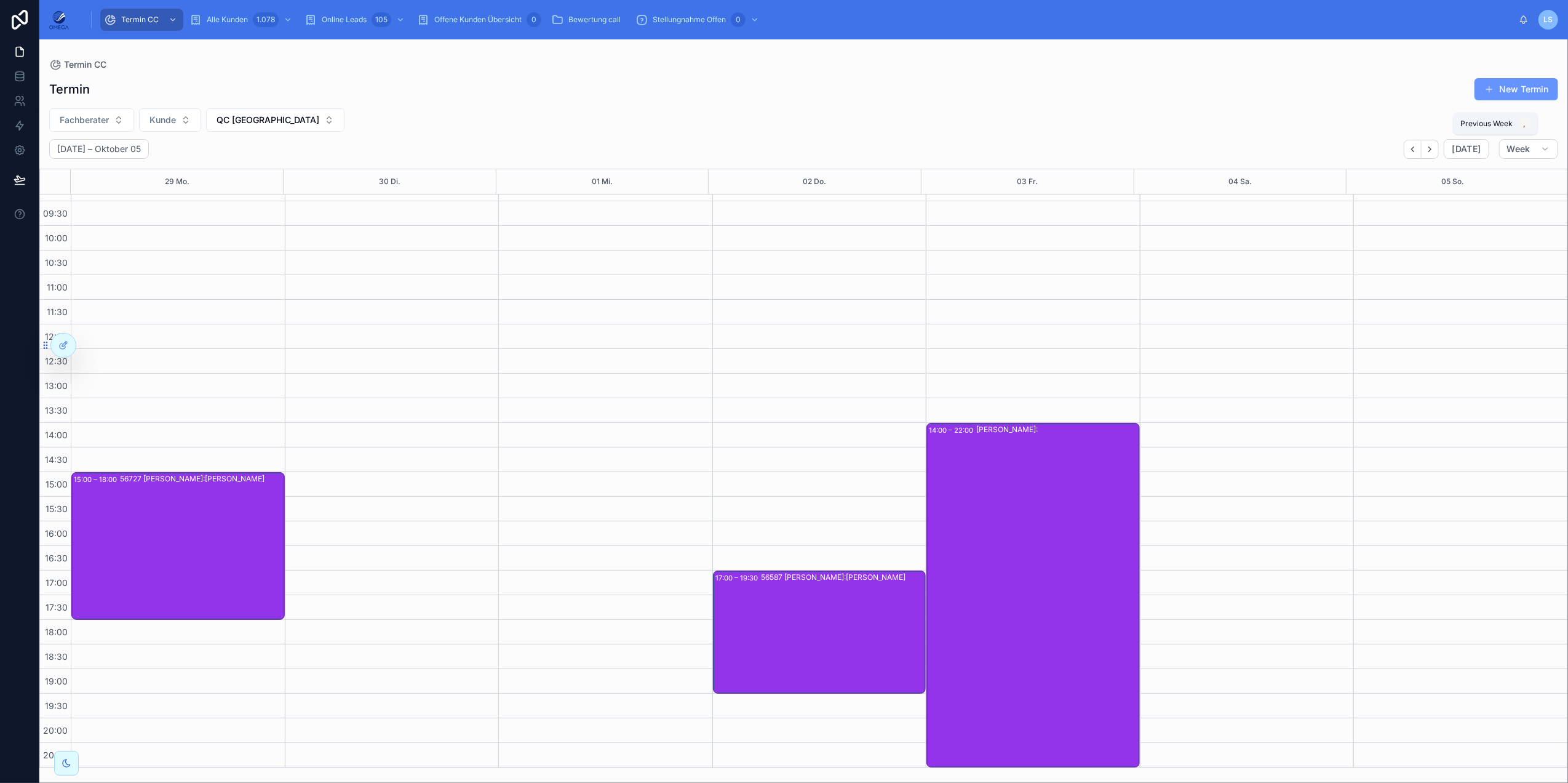
click at [1176, 151] on icon "Back" at bounding box center [1412, 149] width 9 height 9
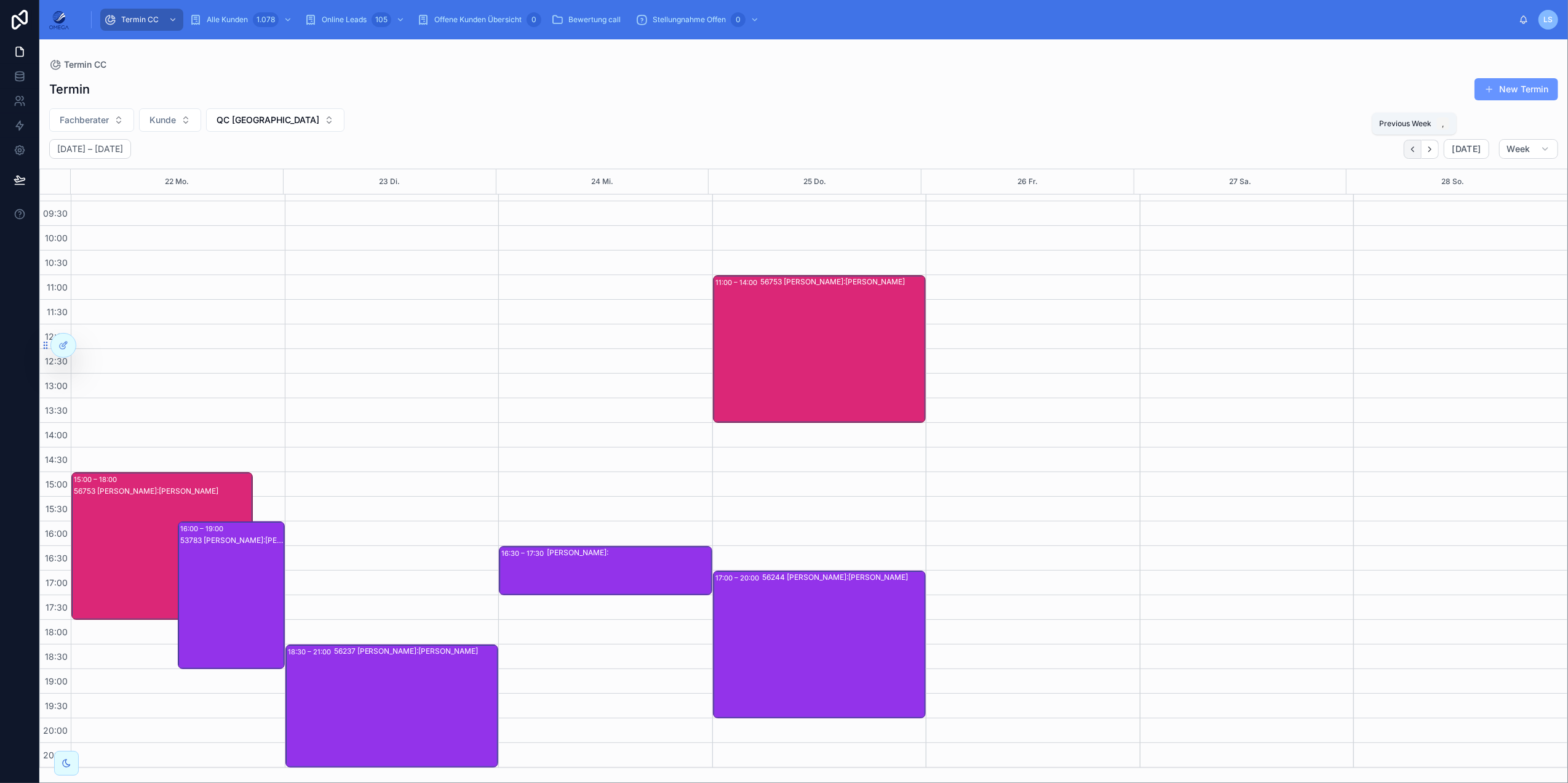
click at [1176, 153] on icon "Back" at bounding box center [1412, 149] width 9 height 9
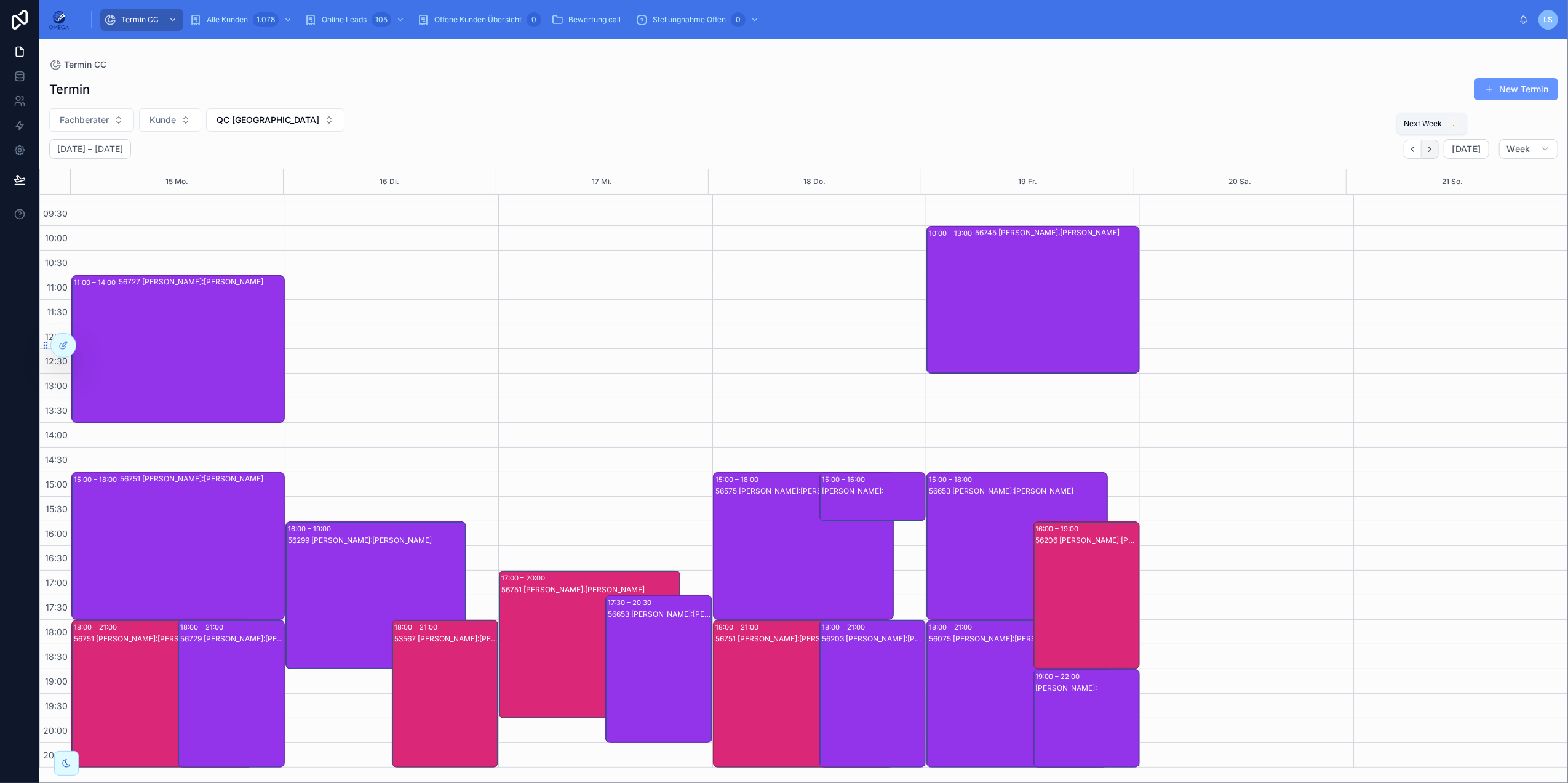
click at [1176, 152] on icon "Next" at bounding box center [1430, 149] width 9 height 9
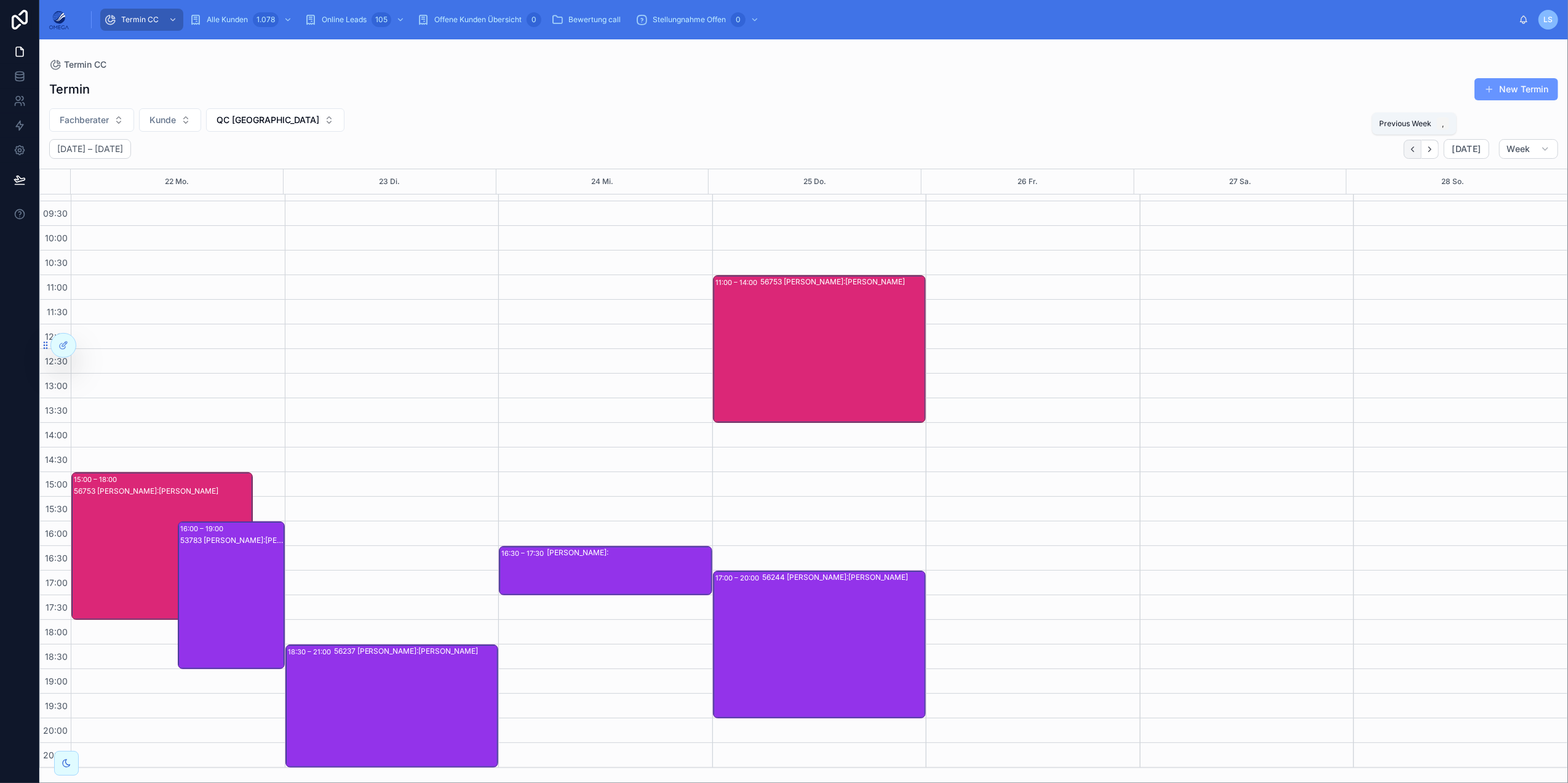
click at [1176, 153] on icon "Back" at bounding box center [1412, 149] width 9 height 9
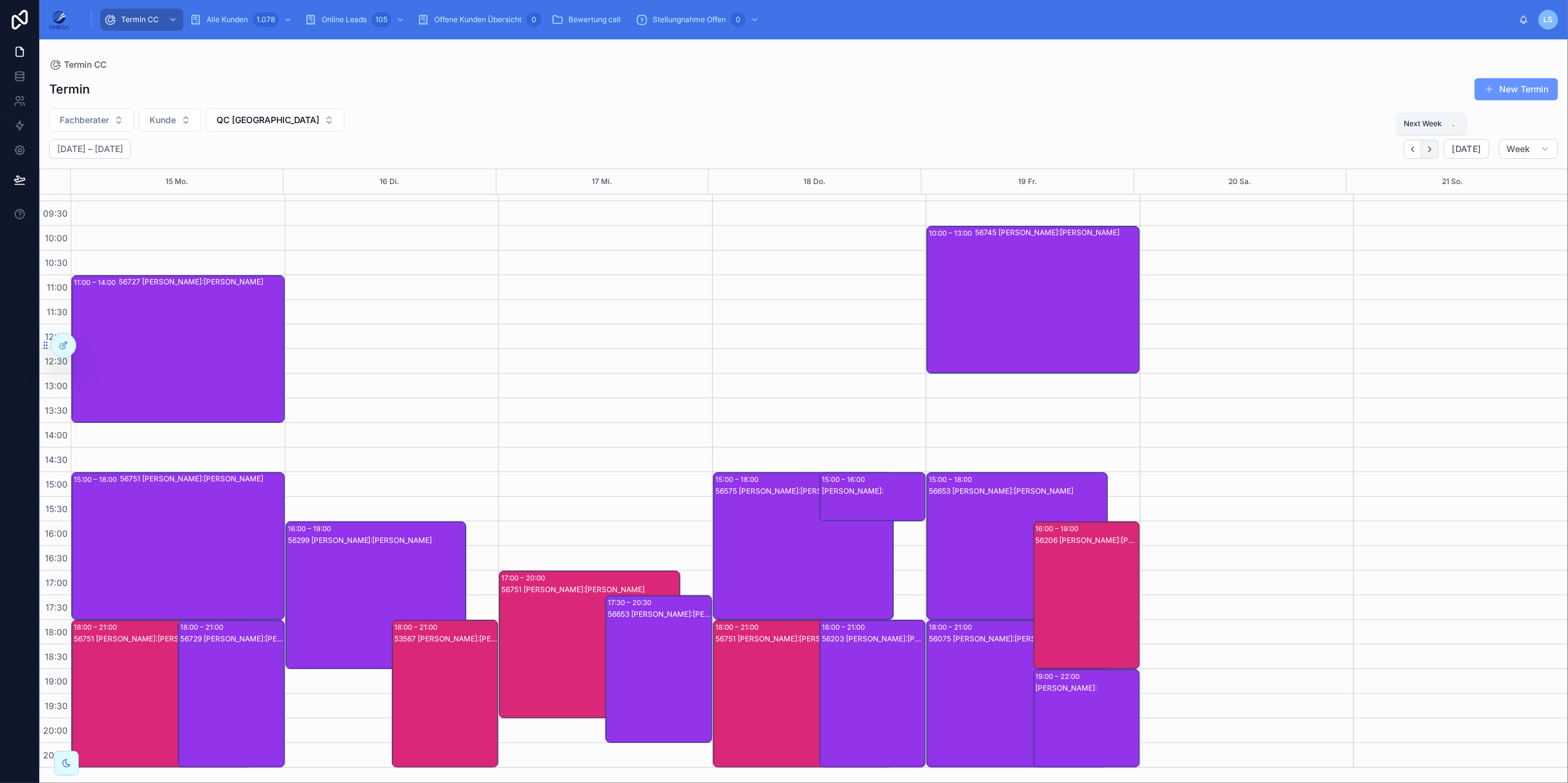
click at [1176, 149] on icon "Next" at bounding box center [1430, 149] width 9 height 9
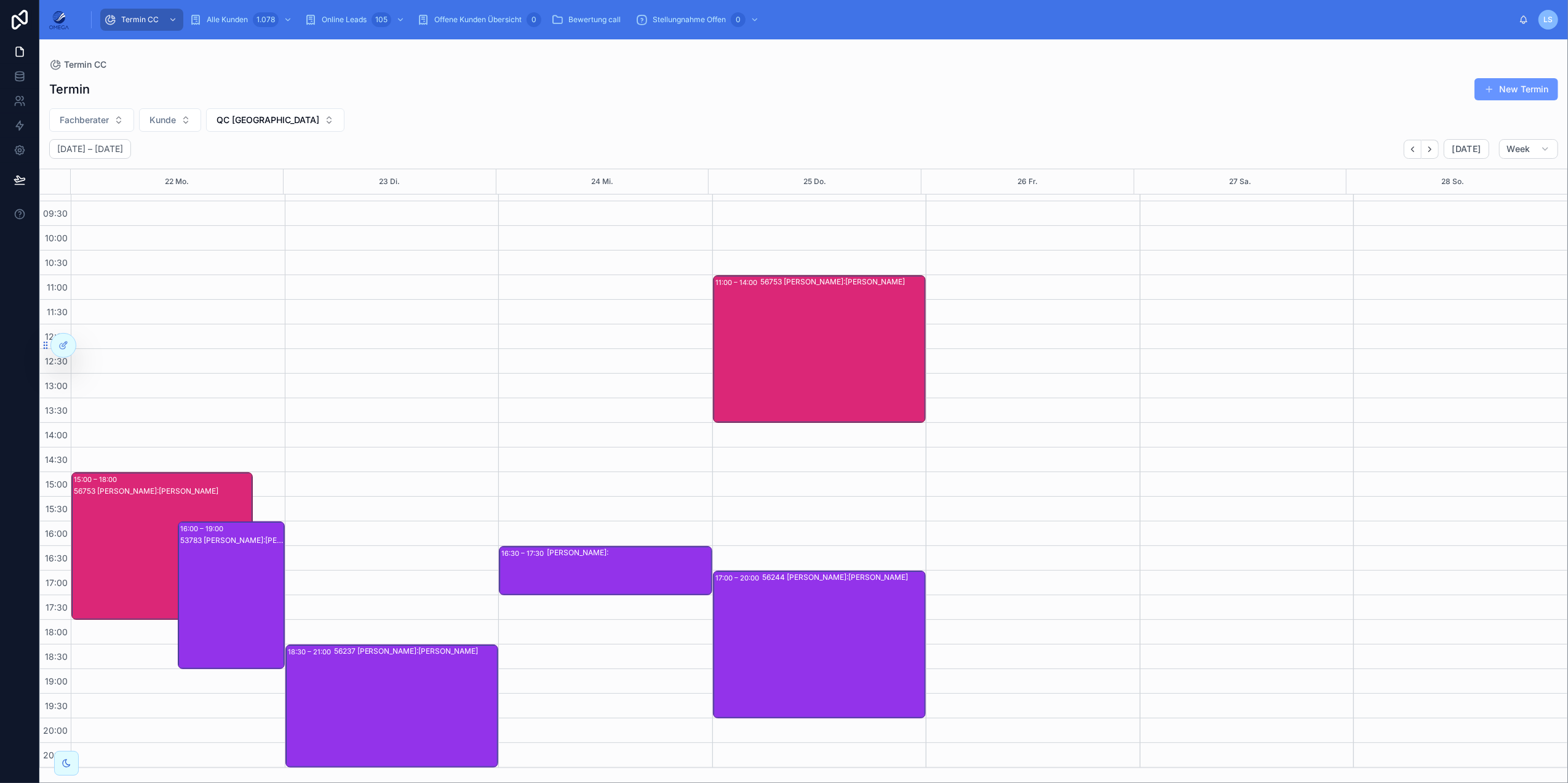
click at [612, 556] on div "[PERSON_NAME]:" at bounding box center [629, 553] width 165 height 10
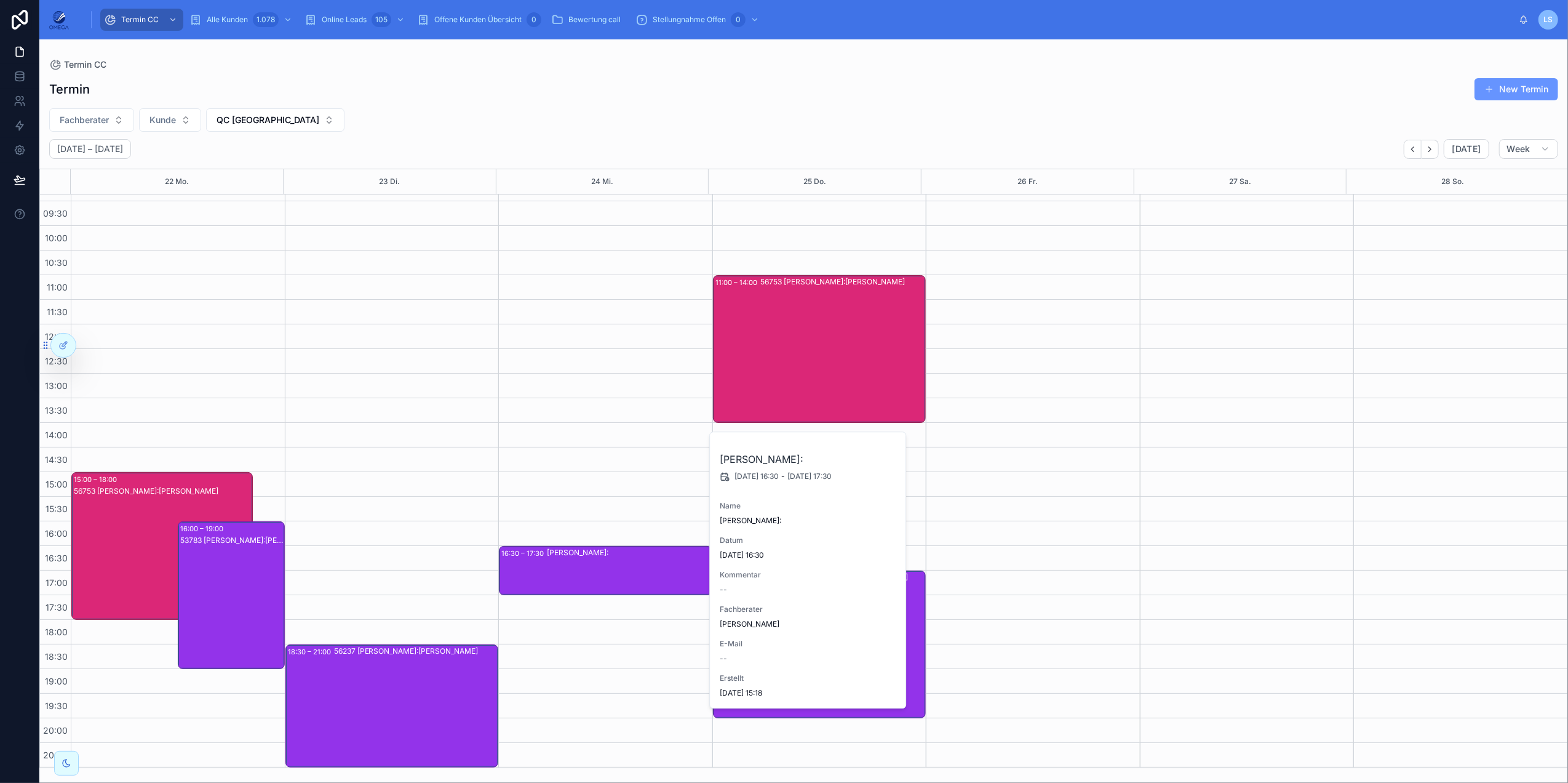
click at [610, 560] on div "[PERSON_NAME]:" at bounding box center [629, 571] width 165 height 46
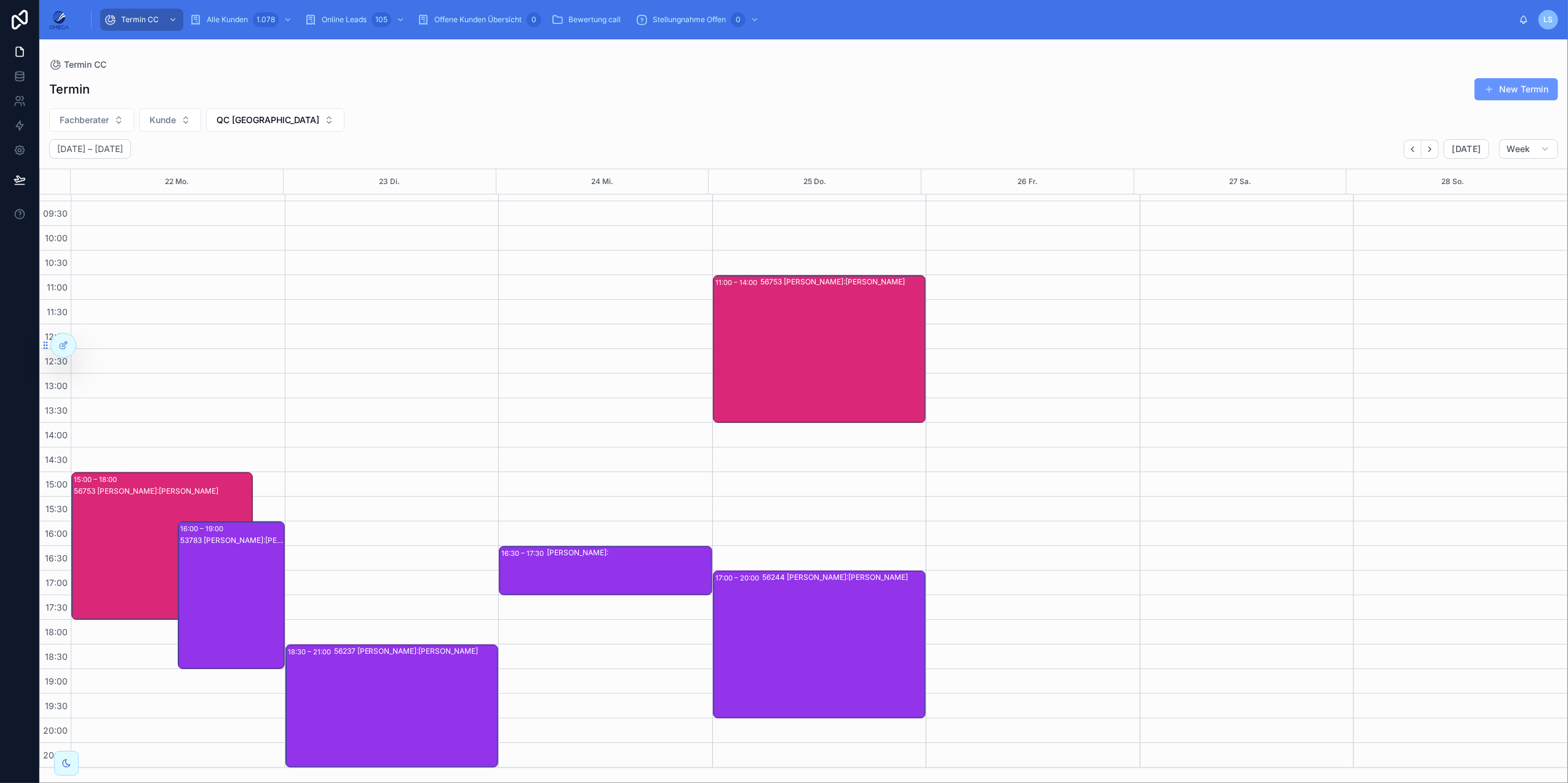
click at [785, 587] on div "56244 [PERSON_NAME]:[PERSON_NAME]" at bounding box center [843, 644] width 163 height 145
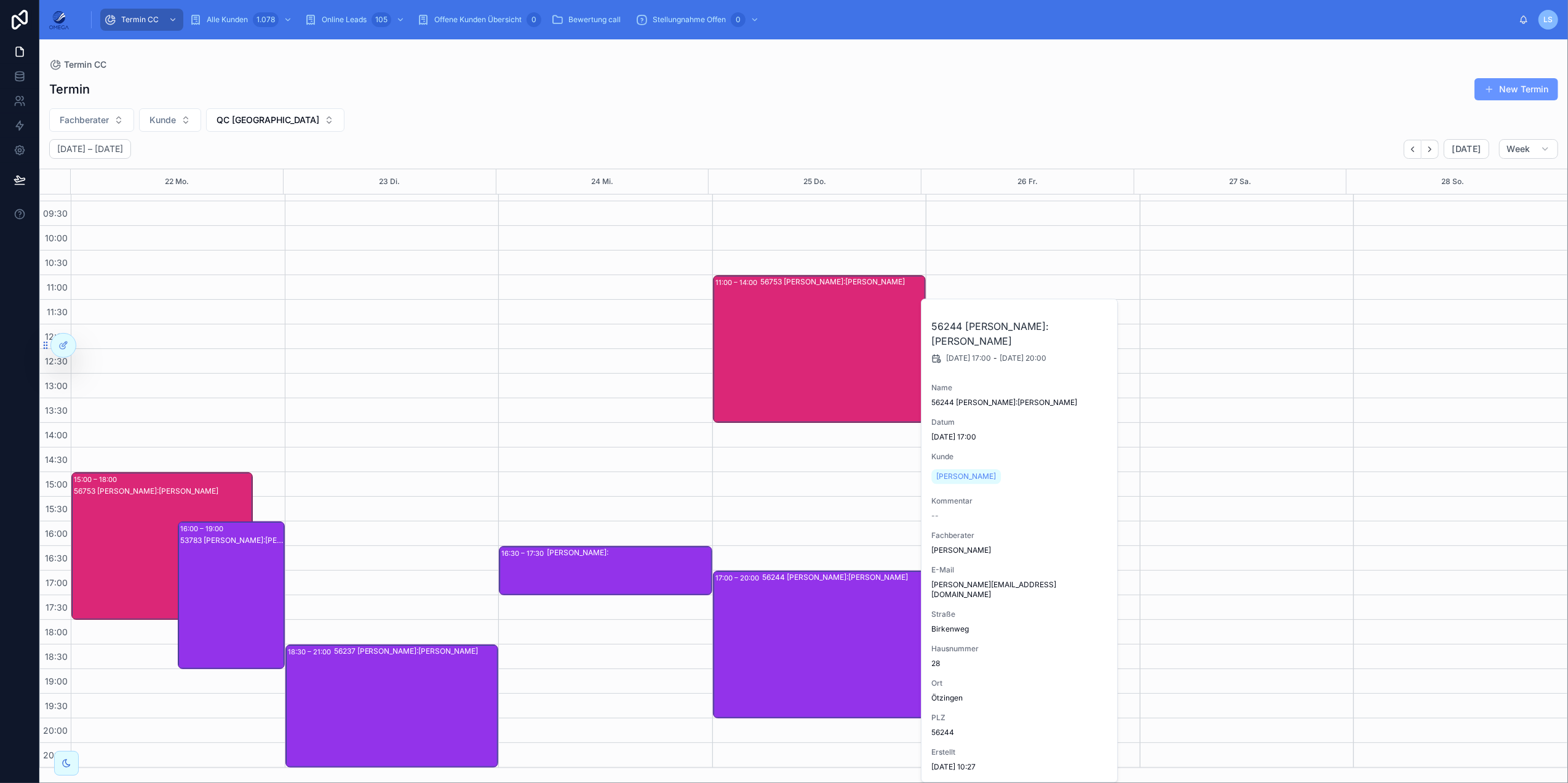
click at [785, 587] on div "56244 [PERSON_NAME]:[PERSON_NAME]" at bounding box center [843, 644] width 163 height 145
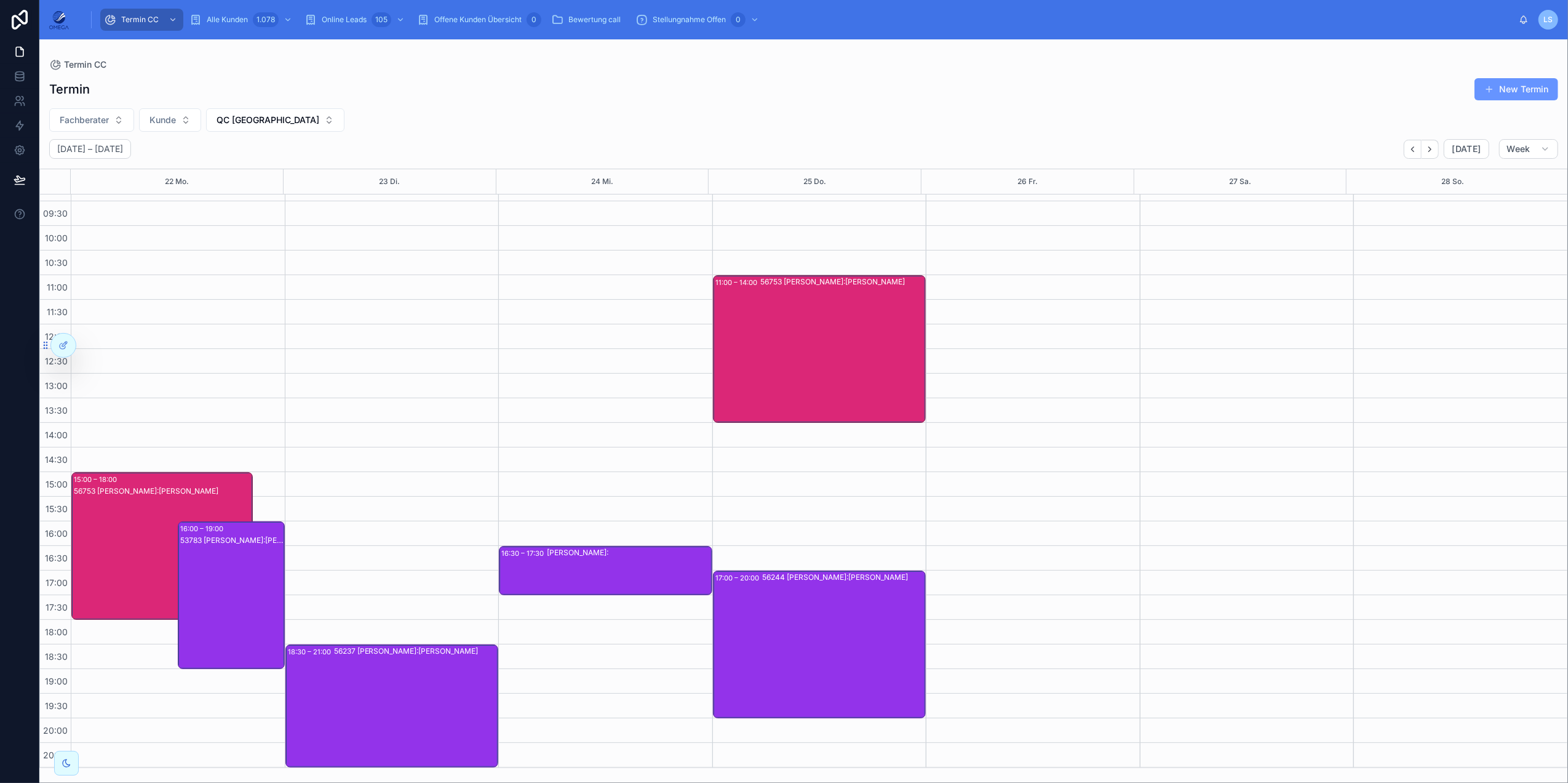
click at [439, 587] on div "56237 [PERSON_NAME]:[PERSON_NAME]" at bounding box center [416, 706] width 164 height 121
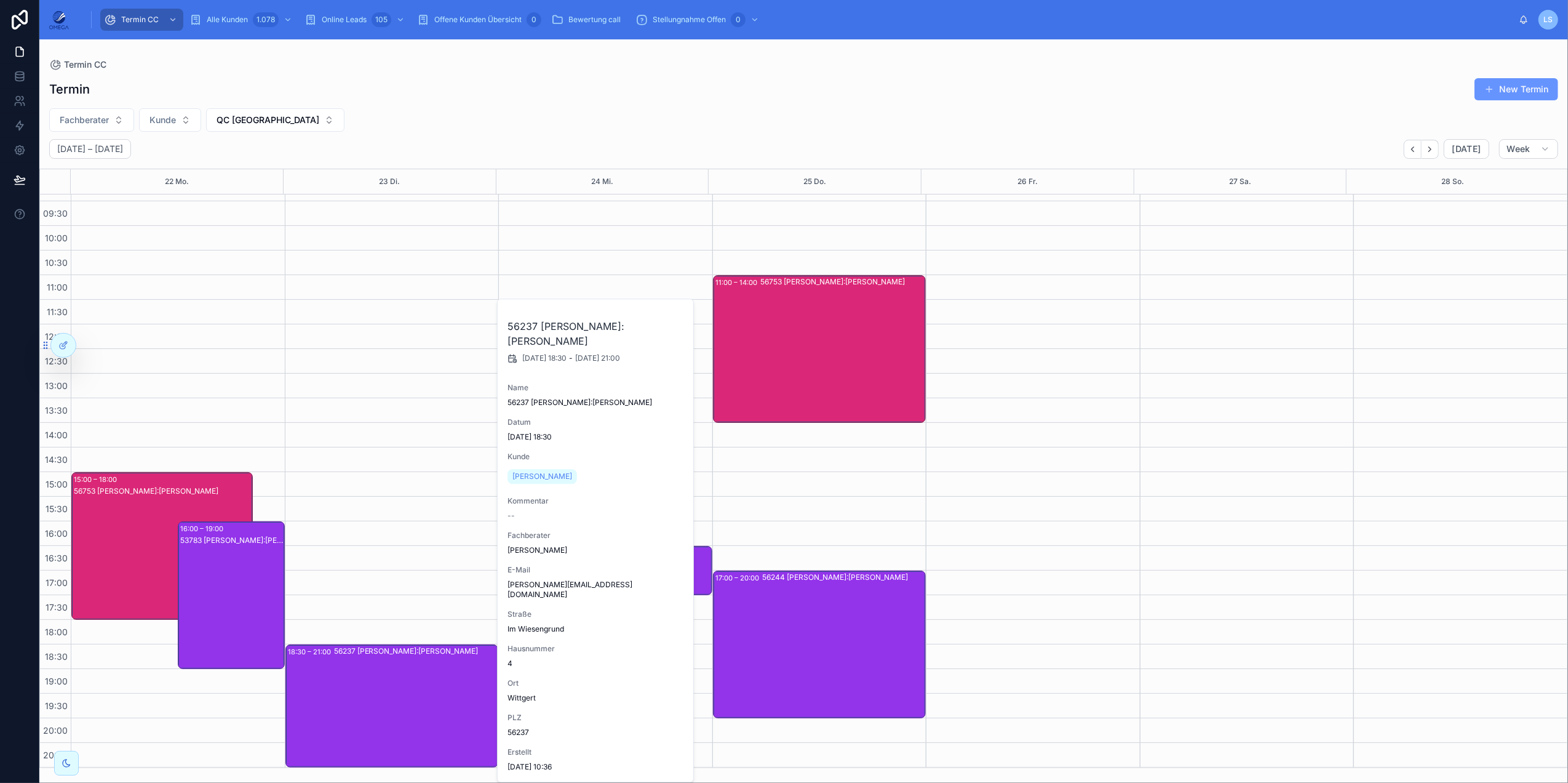
click at [438, 587] on div "56237 [PERSON_NAME]:[PERSON_NAME]" at bounding box center [416, 706] width 164 height 121
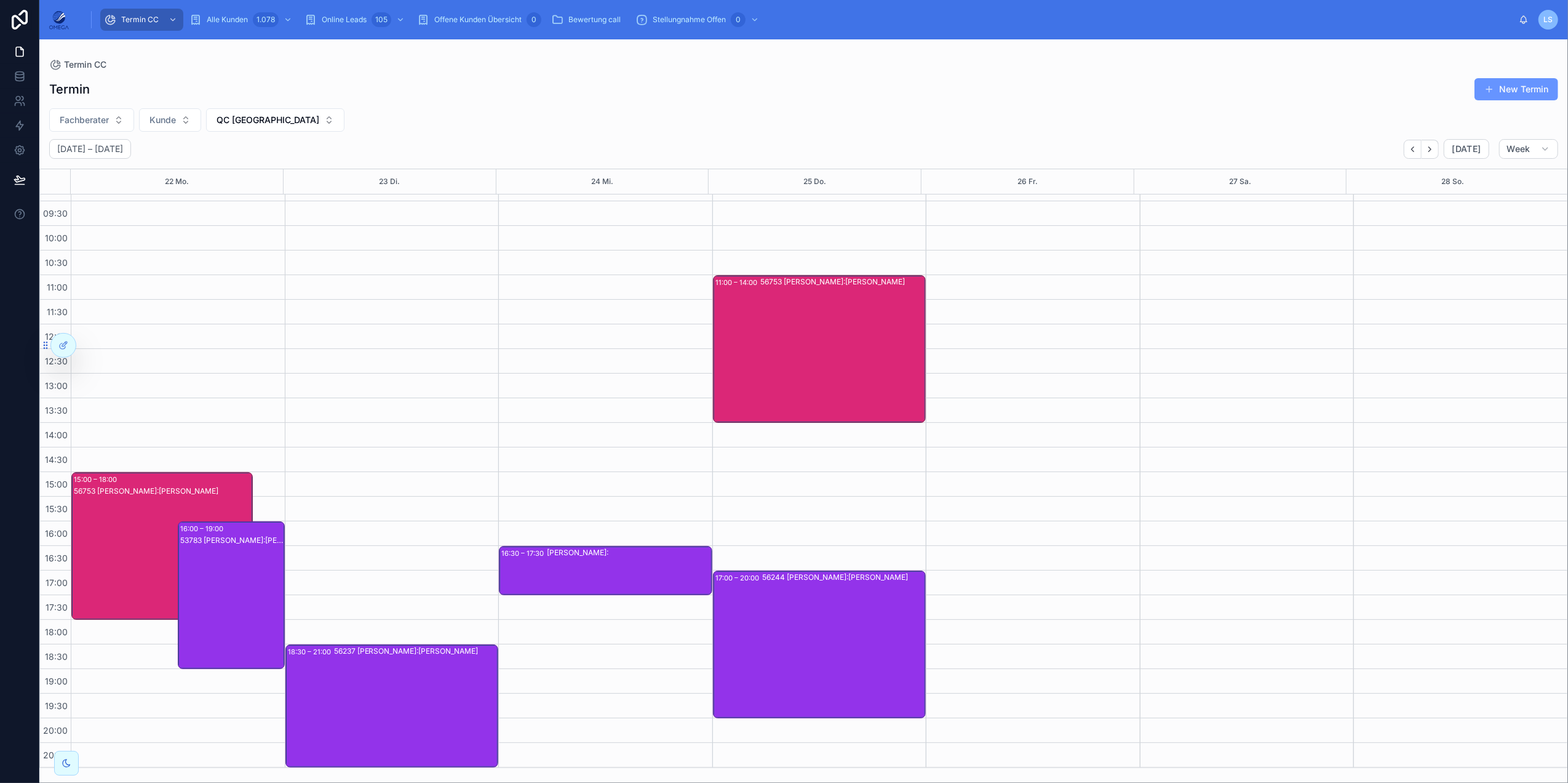
click at [254, 586] on div "53783 [PERSON_NAME]:[PERSON_NAME]" at bounding box center [231, 607] width 103 height 145
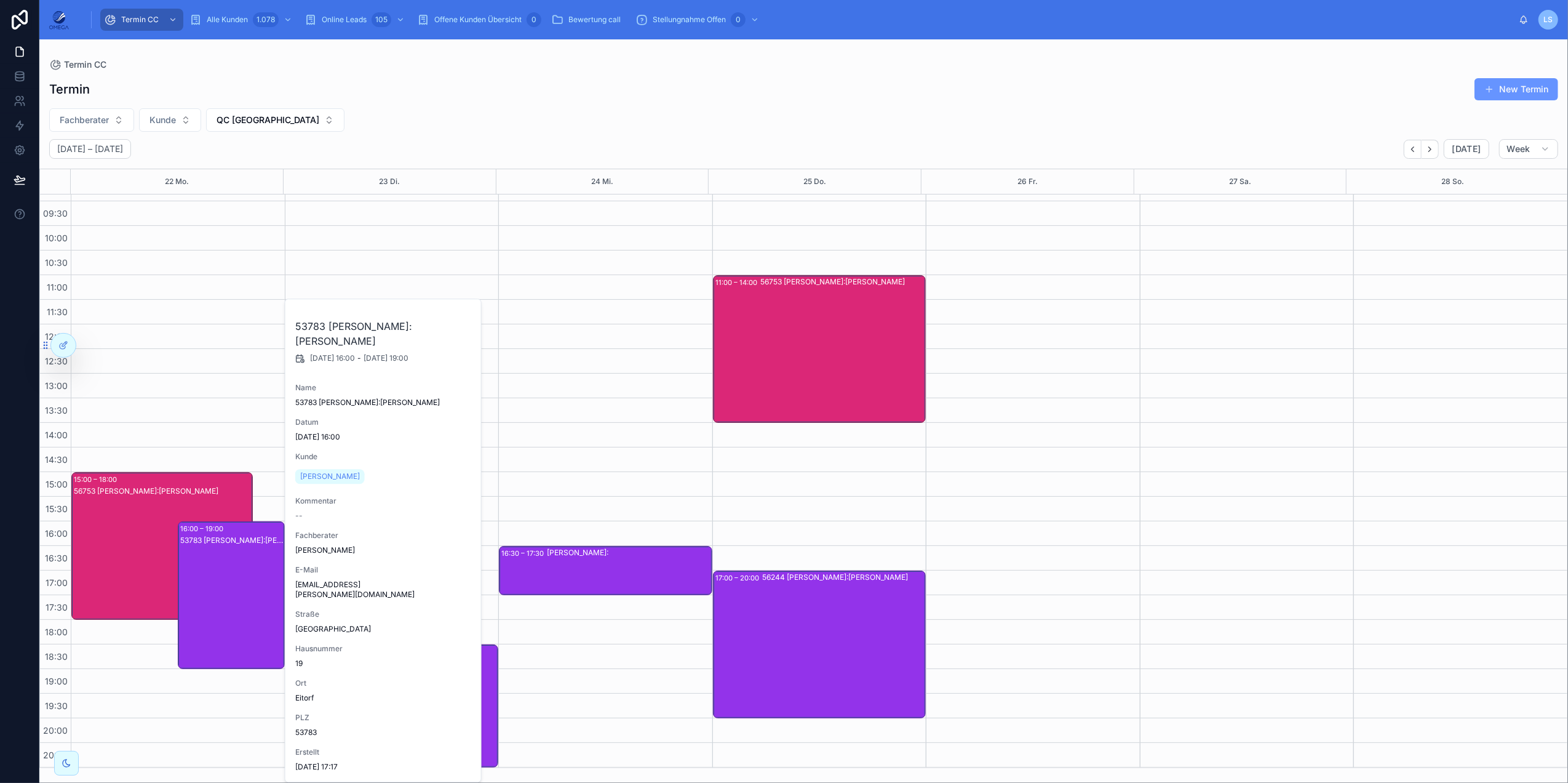
click at [254, 586] on div "53783 [PERSON_NAME]:[PERSON_NAME]" at bounding box center [231, 607] width 103 height 145
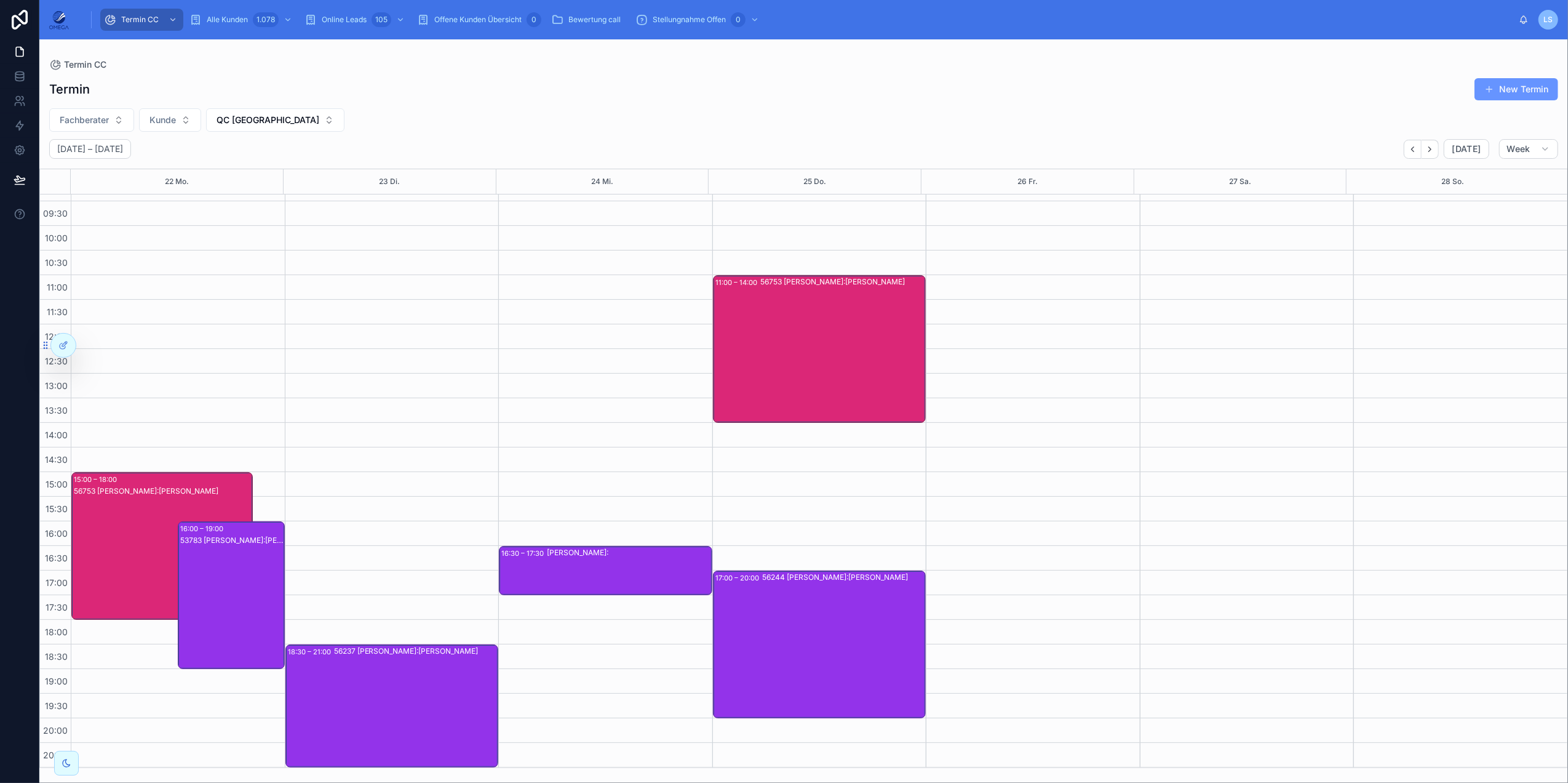
click at [104, 507] on div "56753 [PERSON_NAME]:[PERSON_NAME]" at bounding box center [163, 558] width 178 height 145
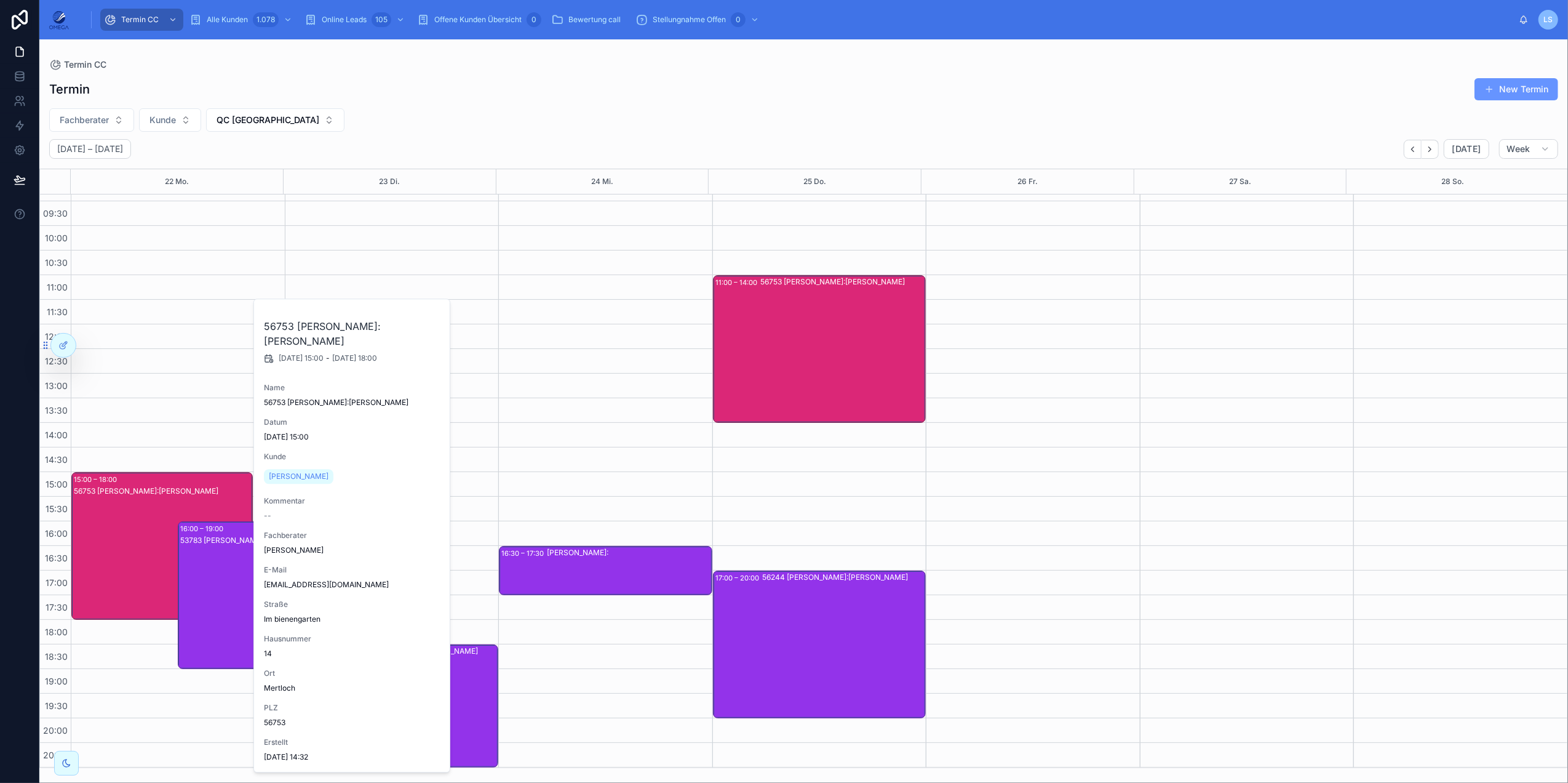
click at [1098, 65] on div "Termin CC" at bounding box center [803, 65] width 1509 height 11
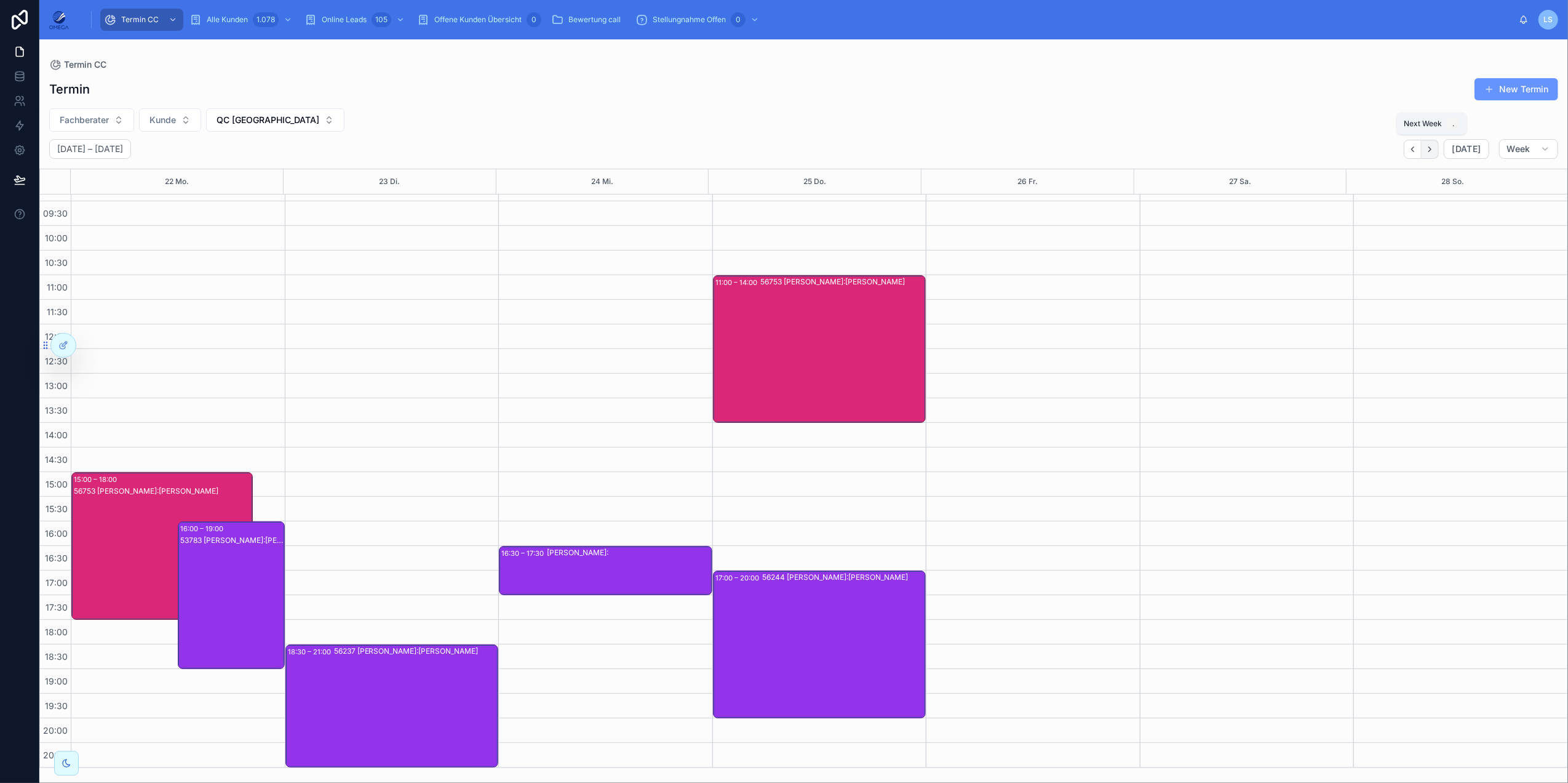
click at [1176, 148] on icon "Next" at bounding box center [1430, 149] width 9 height 9
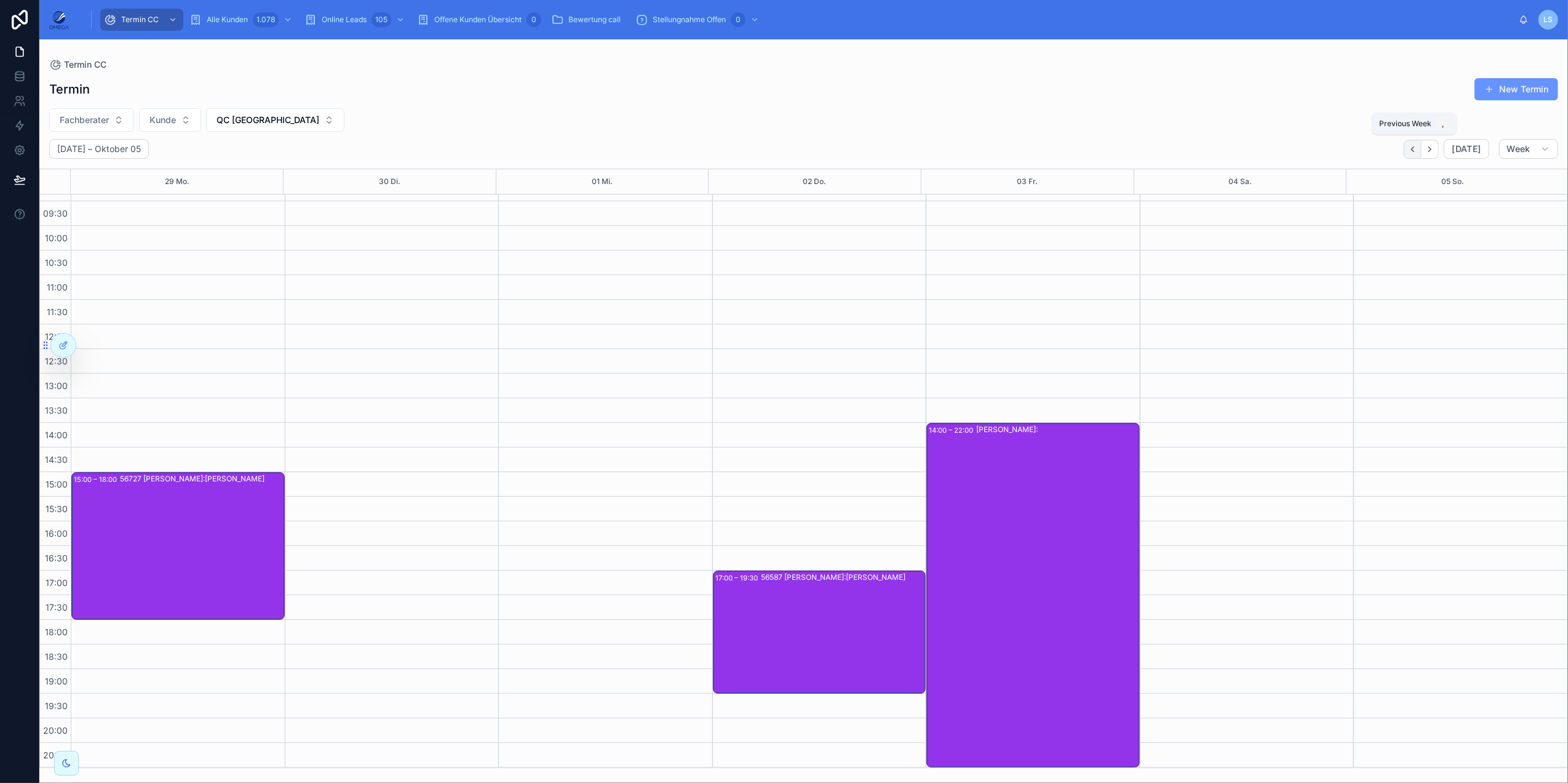
click at [1176, 148] on icon "Back" at bounding box center [1413, 149] width 3 height 5
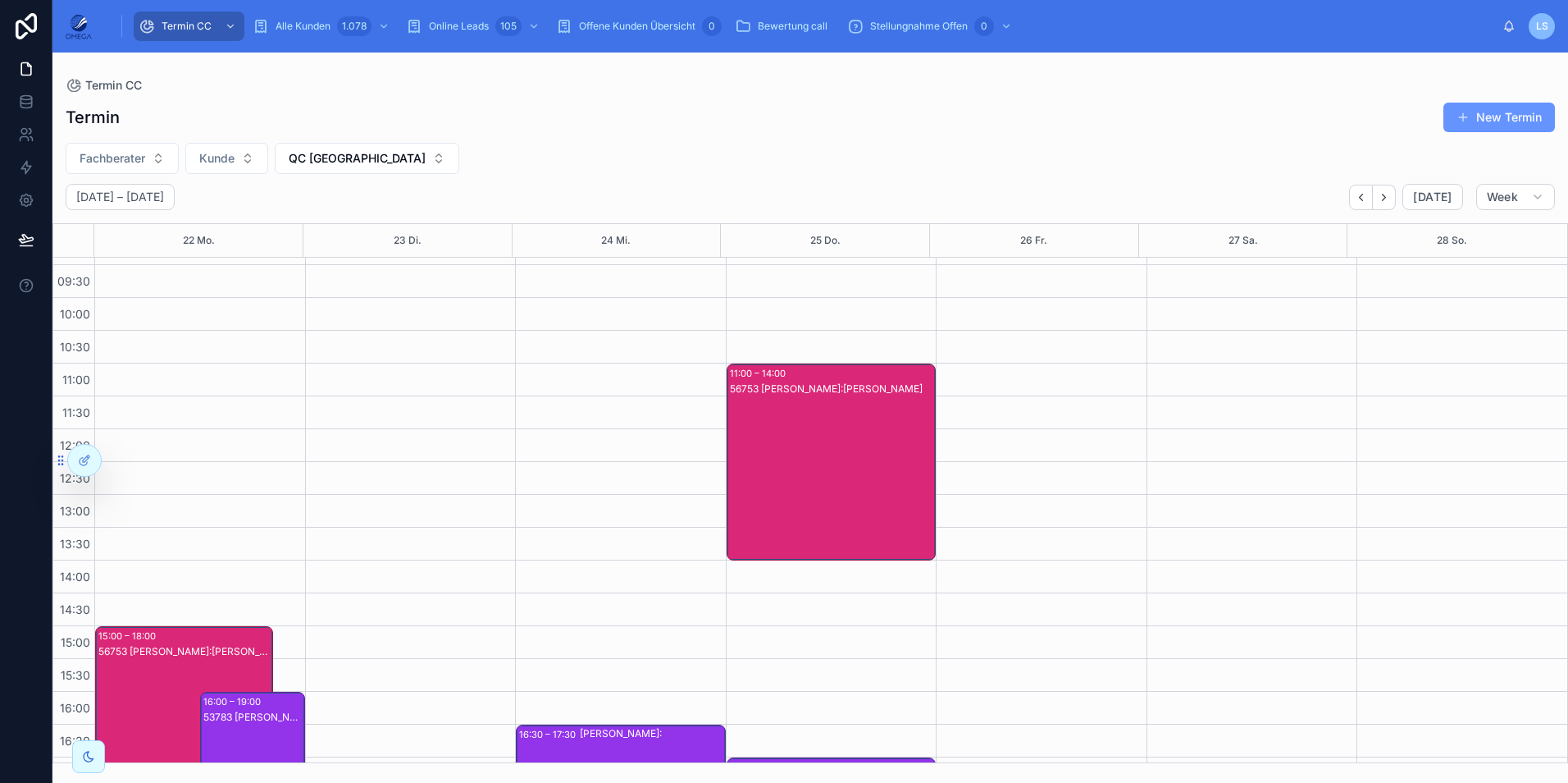
scroll to position [91, 0]
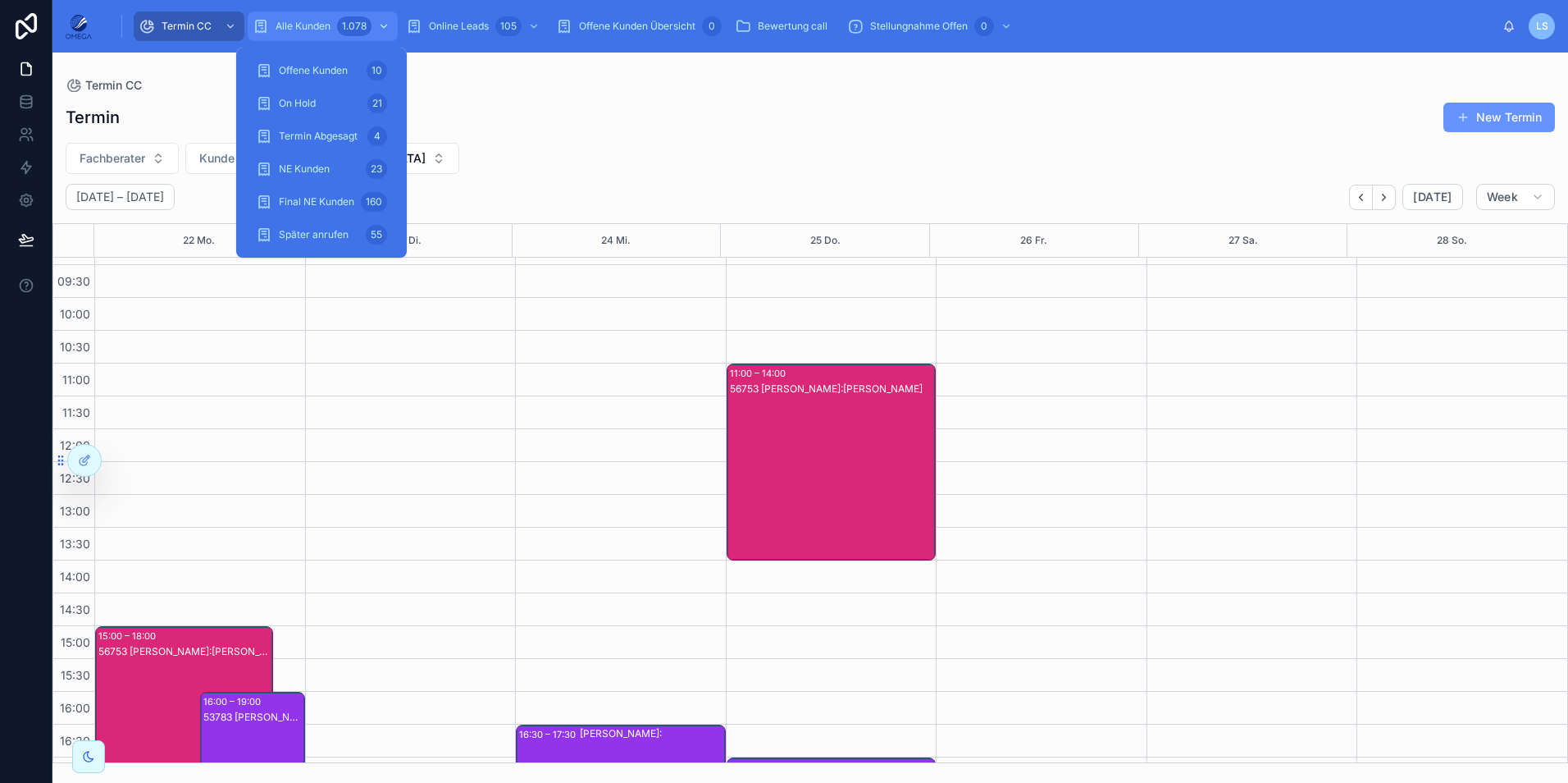
click at [311, 20] on span "Alle Kunden" at bounding box center [303, 26] width 55 height 13
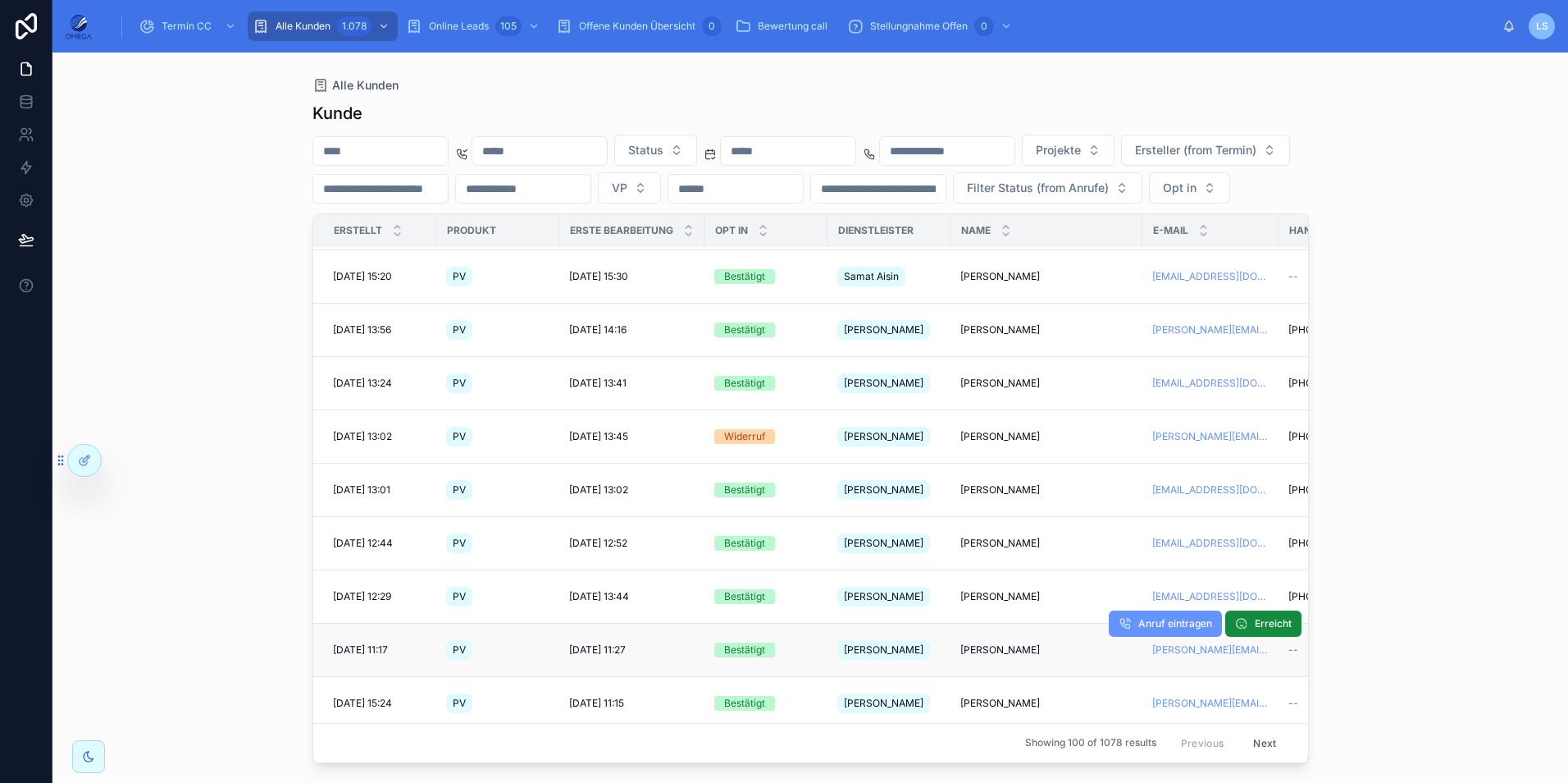
scroll to position [246, 0]
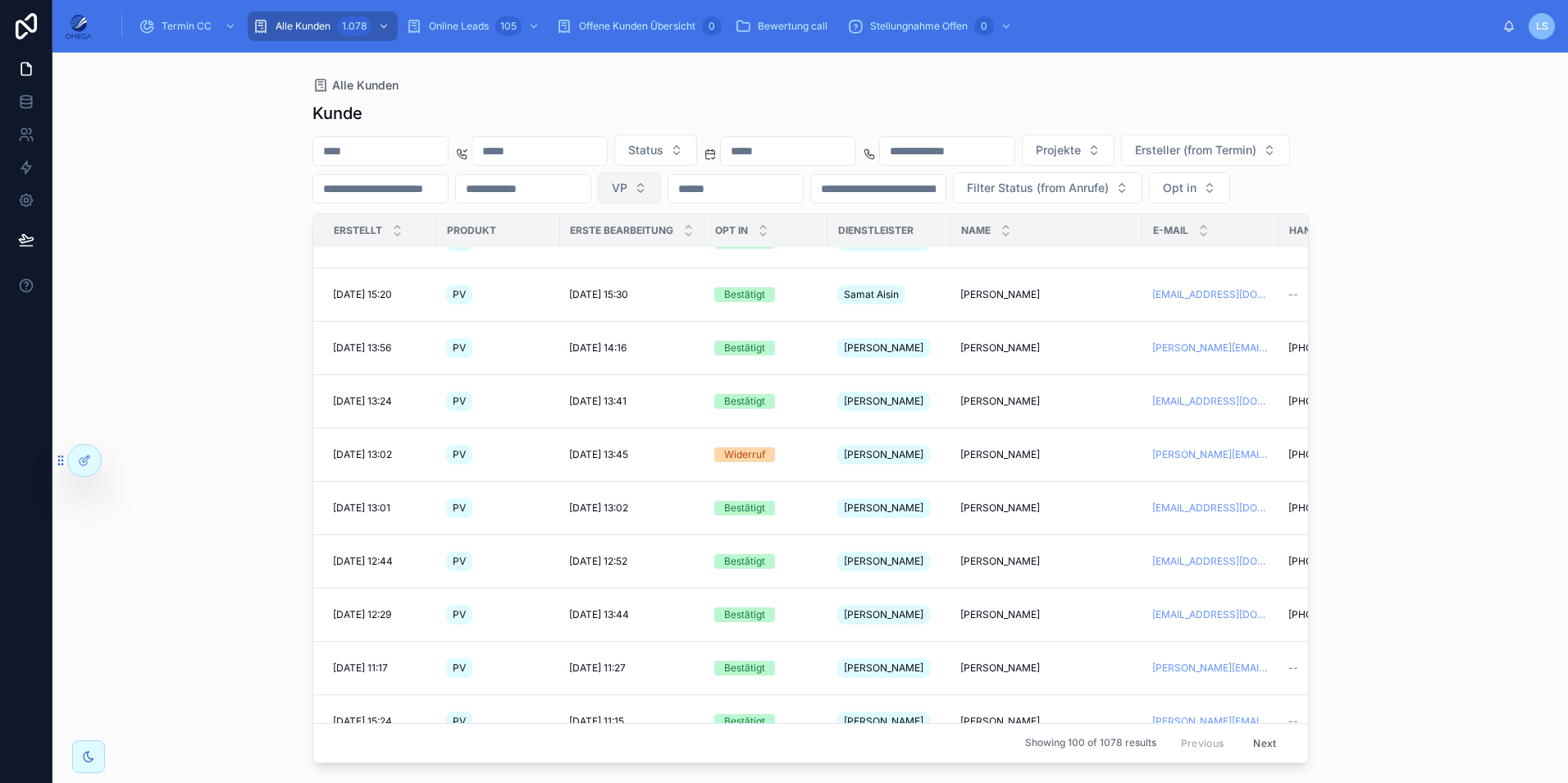
click at [661, 188] on button "VP" at bounding box center [629, 188] width 63 height 31
type input "***"
click at [869, 255] on span "[PERSON_NAME]" at bounding box center [845, 254] width 95 height 16
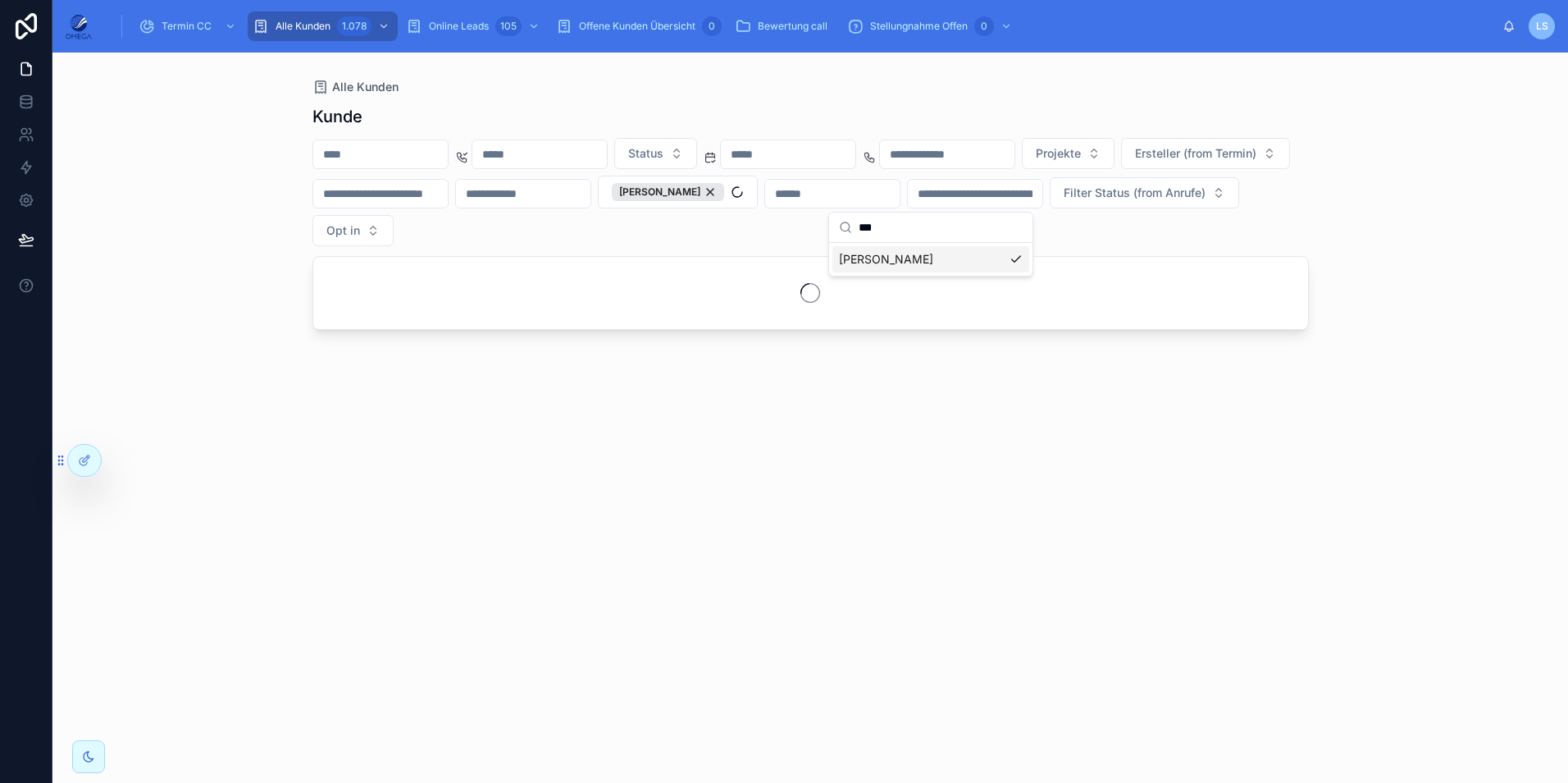
click at [1424, 253] on div "Alle Kunden [PERSON_NAME] Status Projekte Ersteller (from Termin) [PERSON_NAME]…" at bounding box center [810, 417] width 1516 height 731
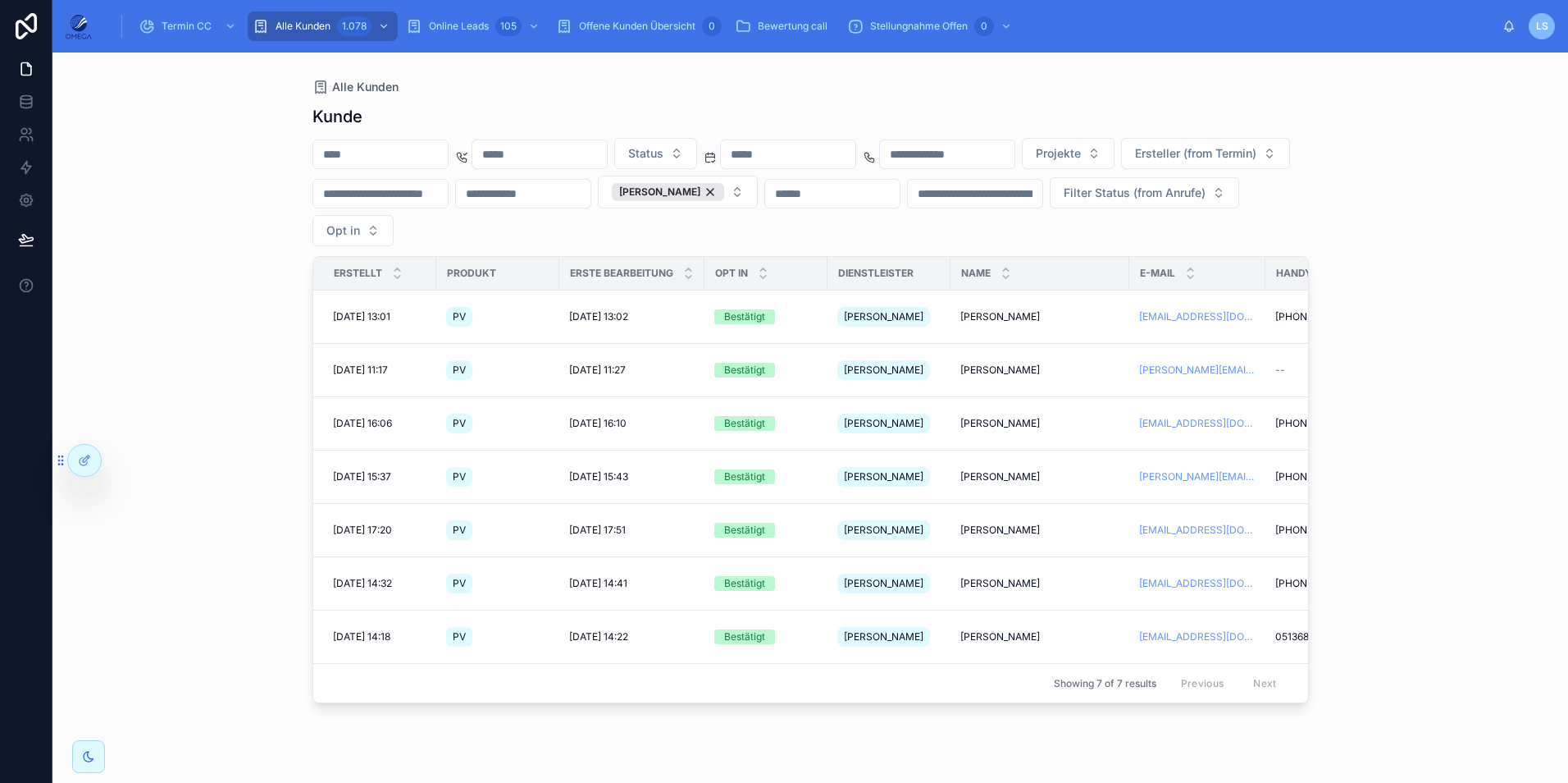
drag, startPoint x: 1012, startPoint y: 438, endPoint x: 1567, endPoint y: 428, distance: 555.1
click at [1567, 428] on html "Termin CC Alle Kunden 1.078 Online Leads 105 Offene Kunden Übersicht 0 Bewertun…" at bounding box center [784, 392] width 1568 height 783
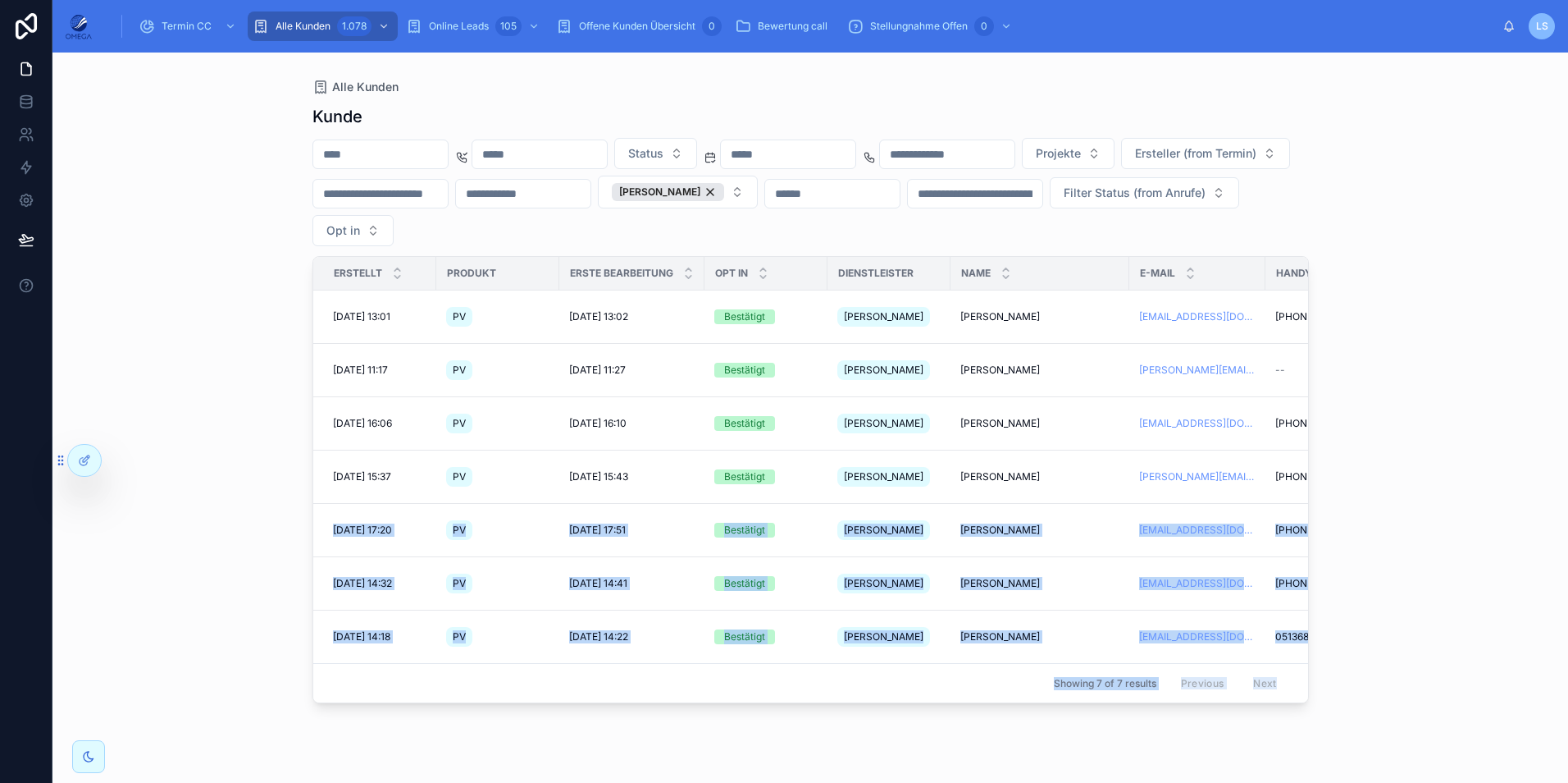
click at [1203, 664] on div "[PERSON_NAME] Status Projekte Ersteller (from Termin) [PERSON_NAME] Filter Stat…" at bounding box center [810, 429] width 996 height 668
click at [993, 663] on div "Showing 7 of 7 results Previous Next" at bounding box center [810, 682] width 994 height 40
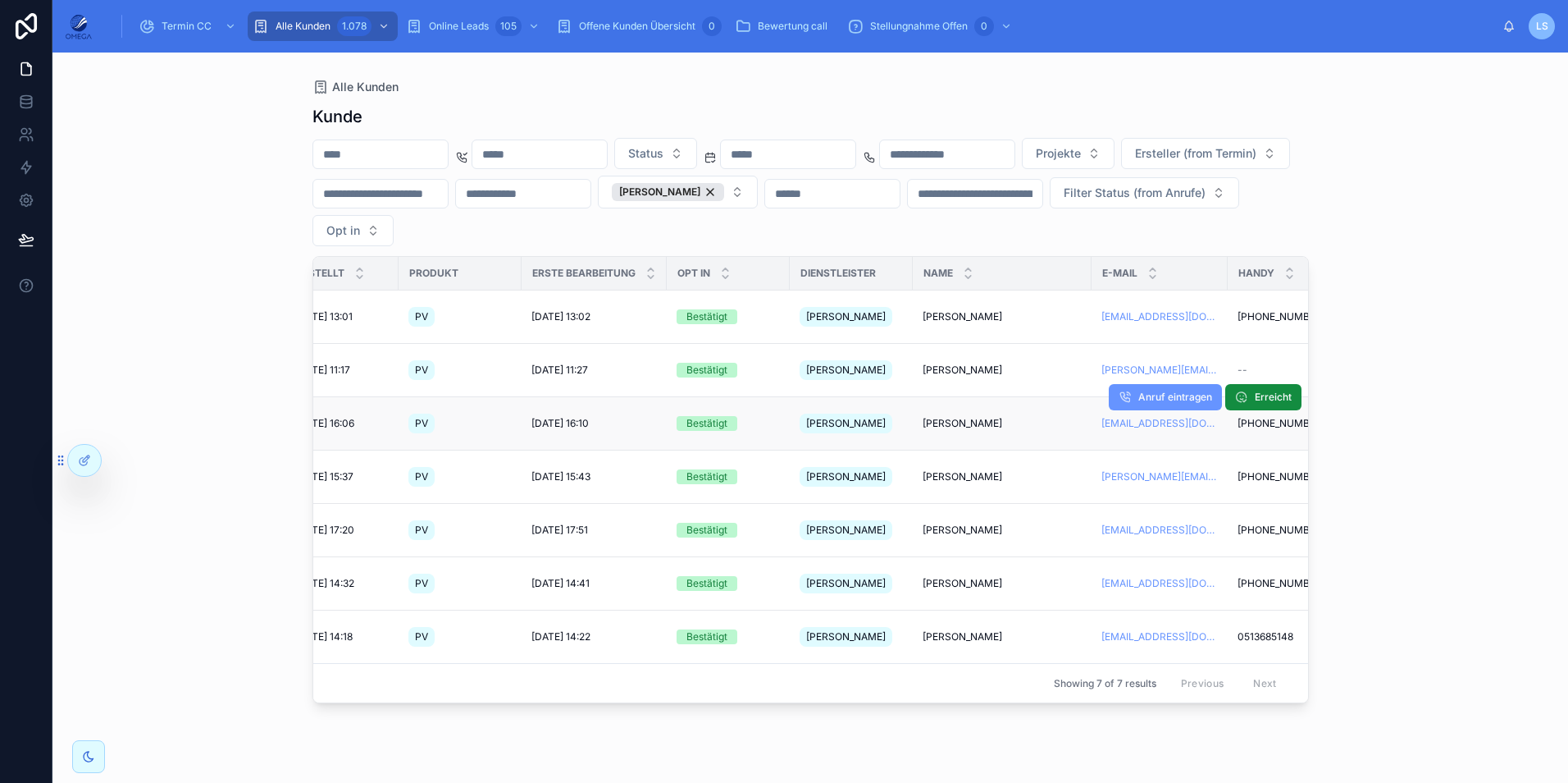
scroll to position [0, 37]
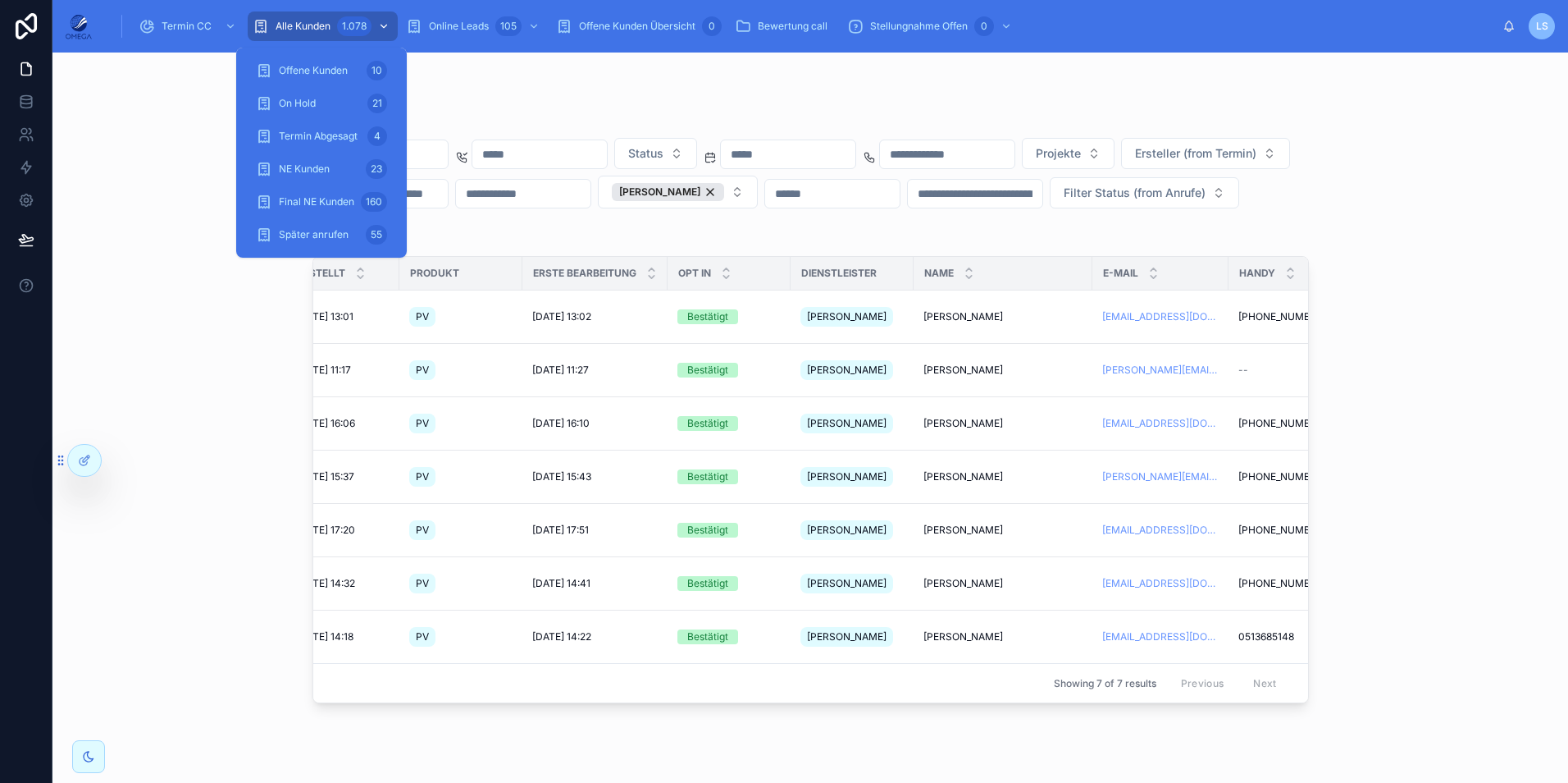
click at [335, 29] on div "Alle Kunden 1.078" at bounding box center [323, 26] width 140 height 27
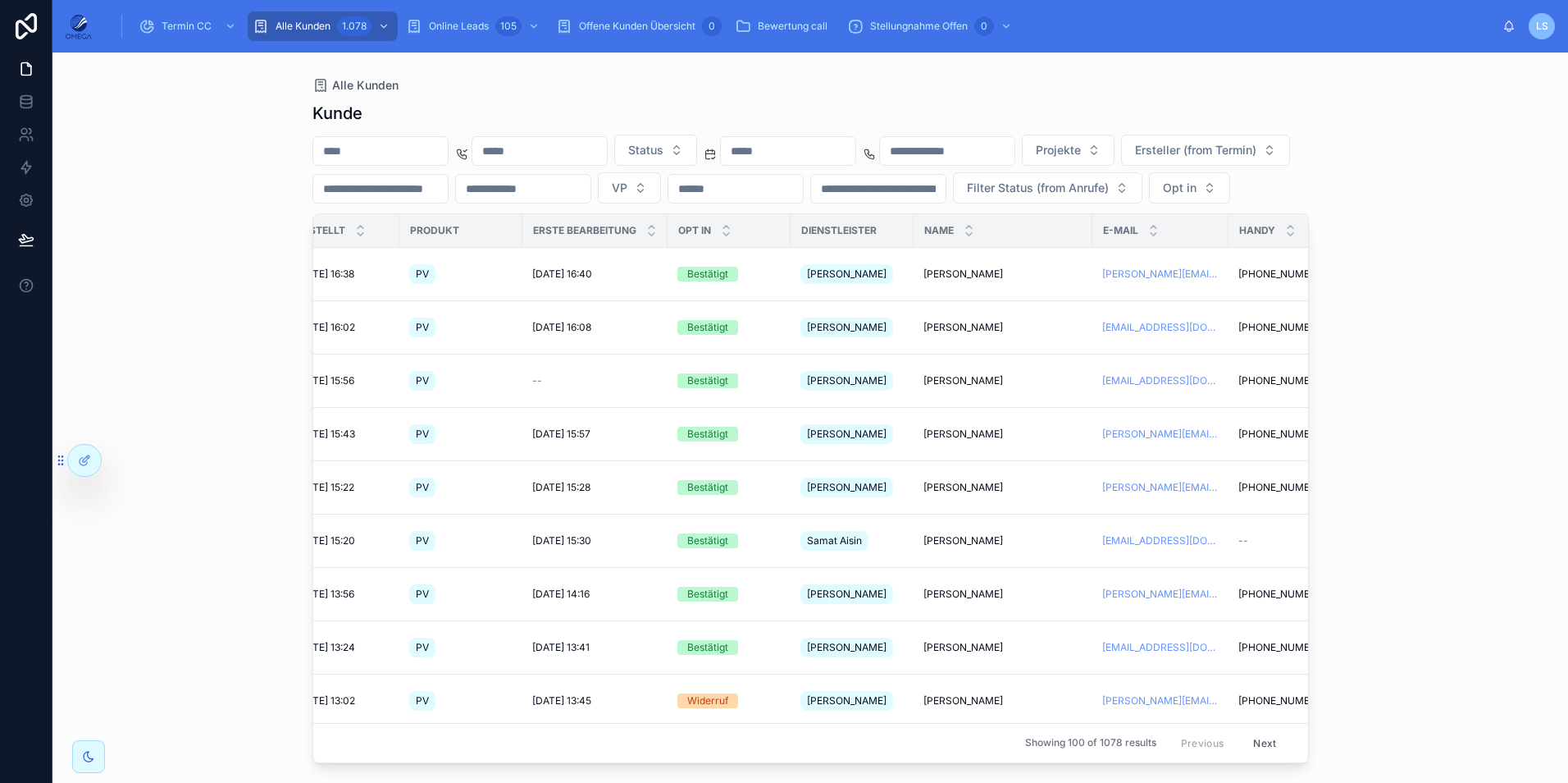
click at [618, 69] on div "Alle Kunden [PERSON_NAME] Status Projekte Ersteller (from Termin) VP Filter Sta…" at bounding box center [810, 408] width 1048 height 711
click at [422, 154] on input "text" at bounding box center [380, 151] width 134 height 23
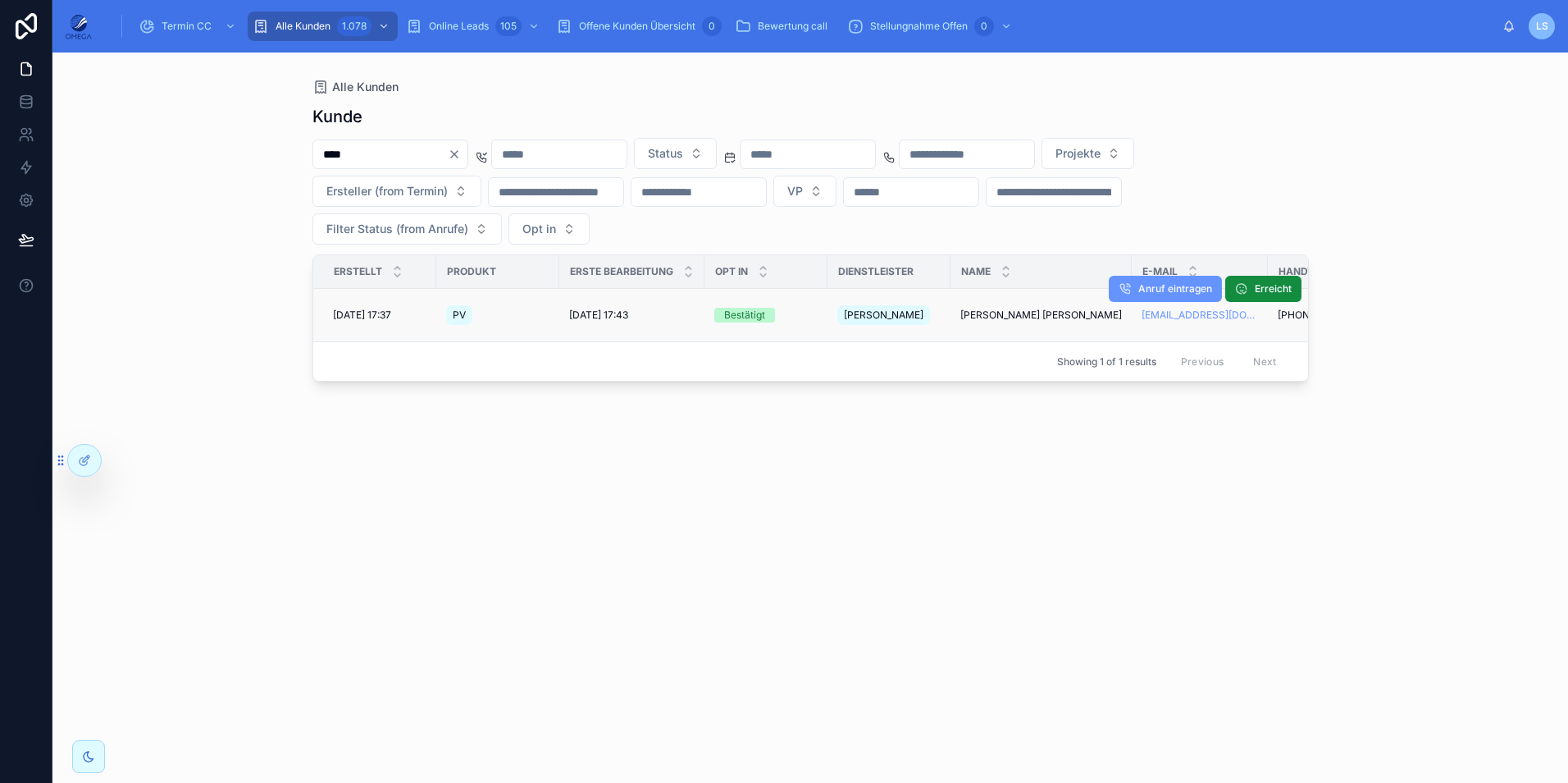
type input "****"
click at [1028, 308] on span "[PERSON_NAME] [PERSON_NAME]" at bounding box center [1041, 314] width 162 height 13
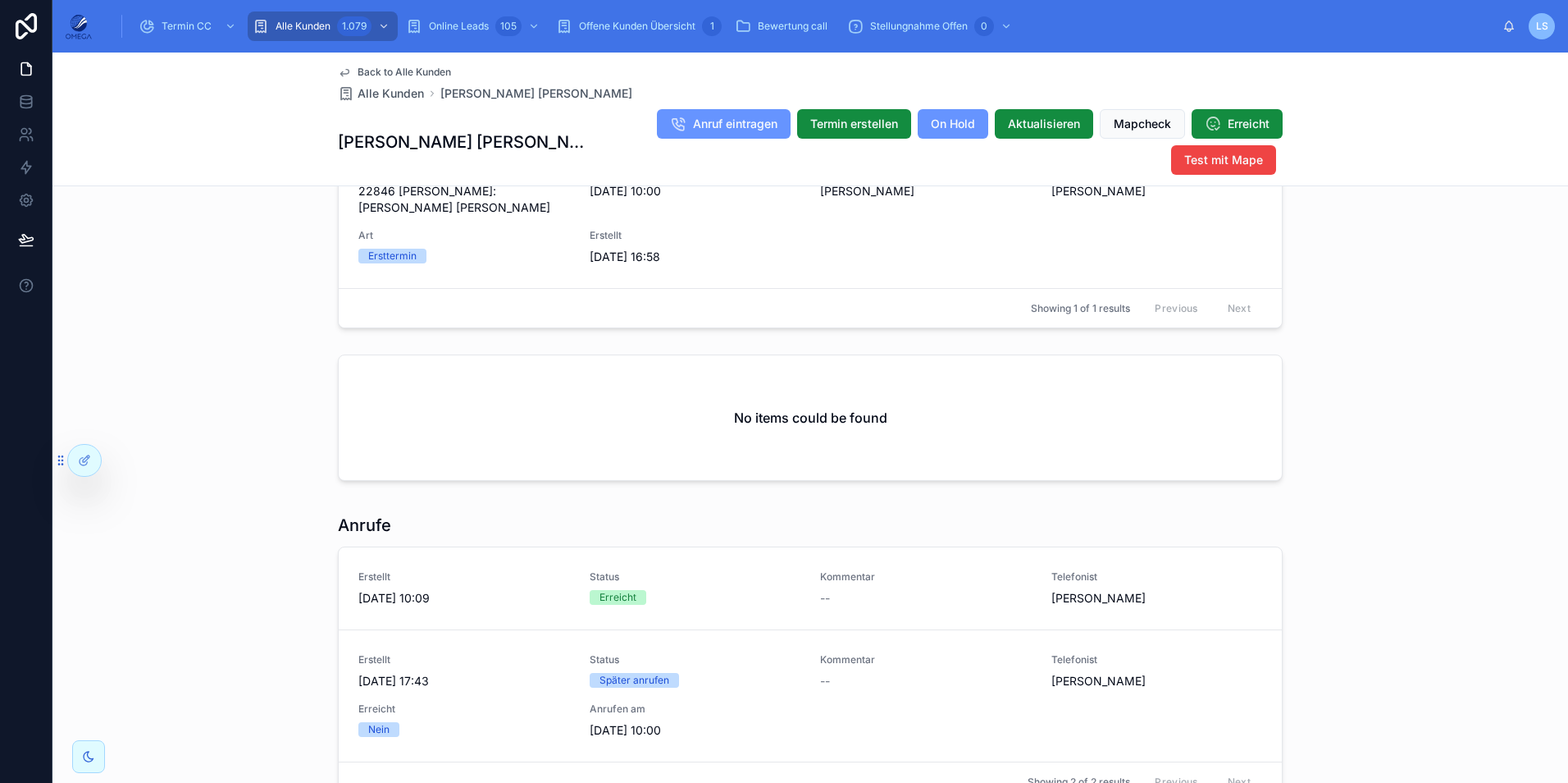
scroll to position [1600, 0]
click at [644, 23] on span "Offene Kunden Übersicht" at bounding box center [636, 26] width 116 height 13
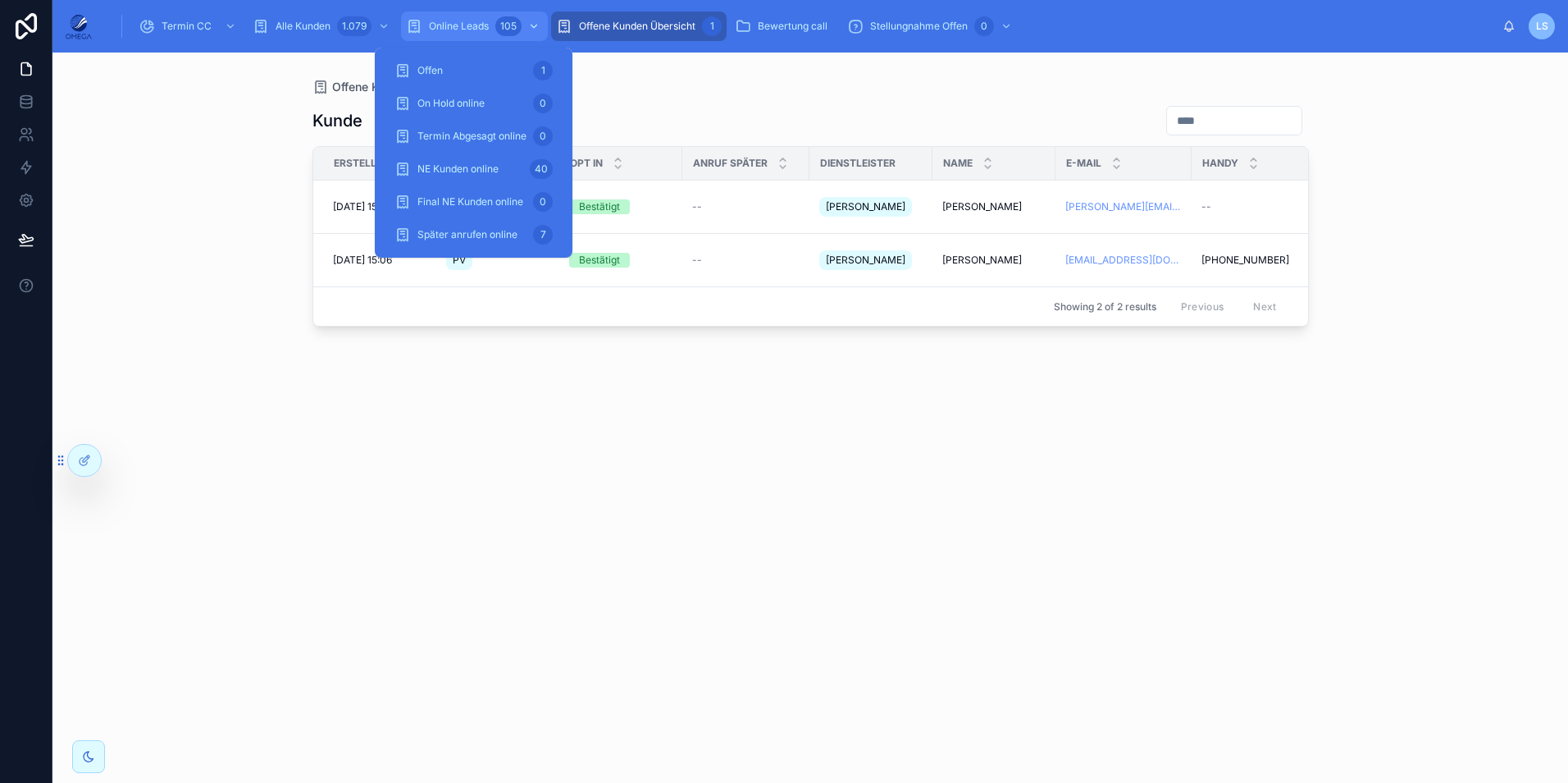
click at [503, 27] on div "105" at bounding box center [508, 26] width 27 height 20
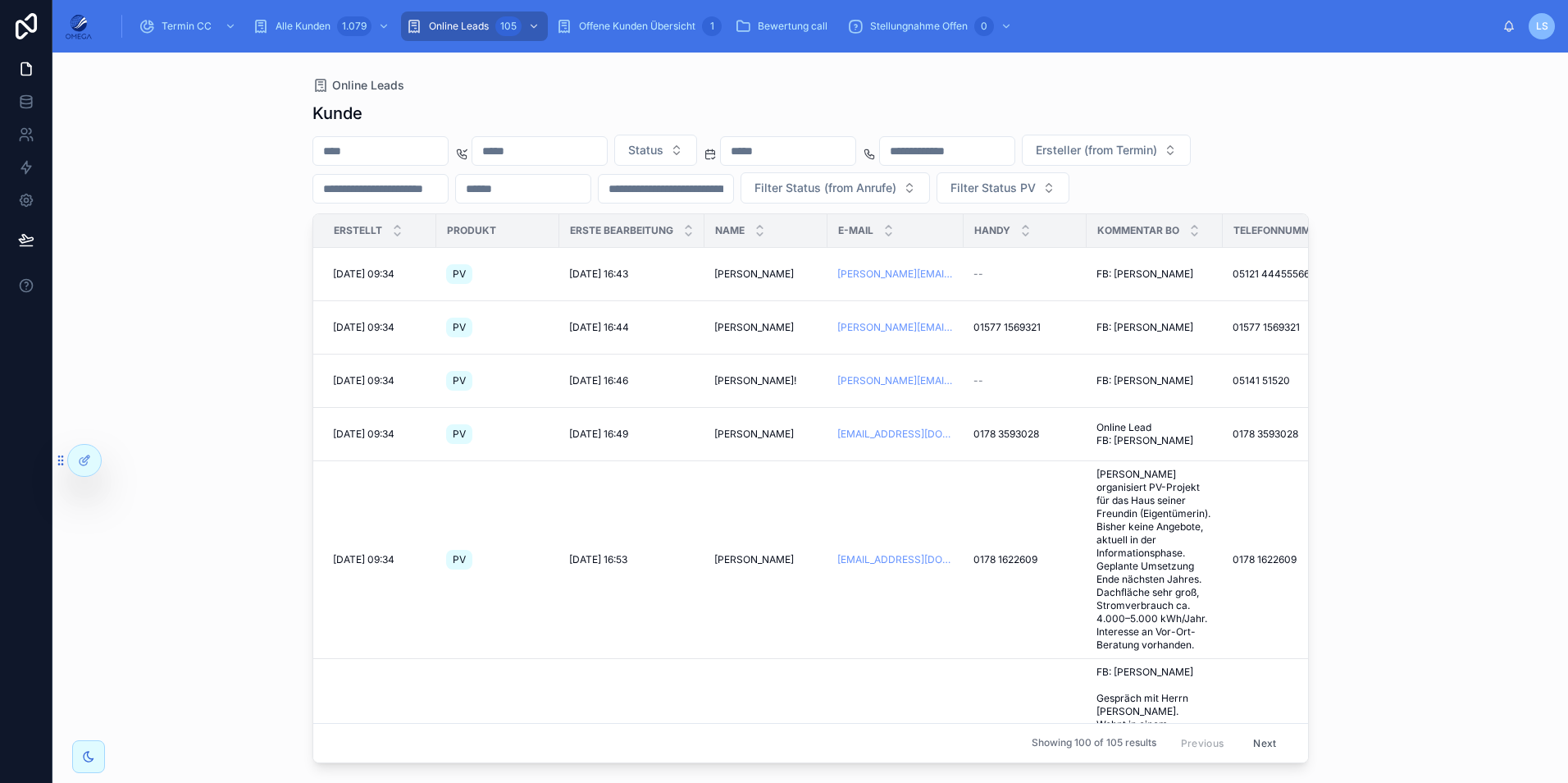
click at [368, 155] on input "text" at bounding box center [380, 151] width 134 height 23
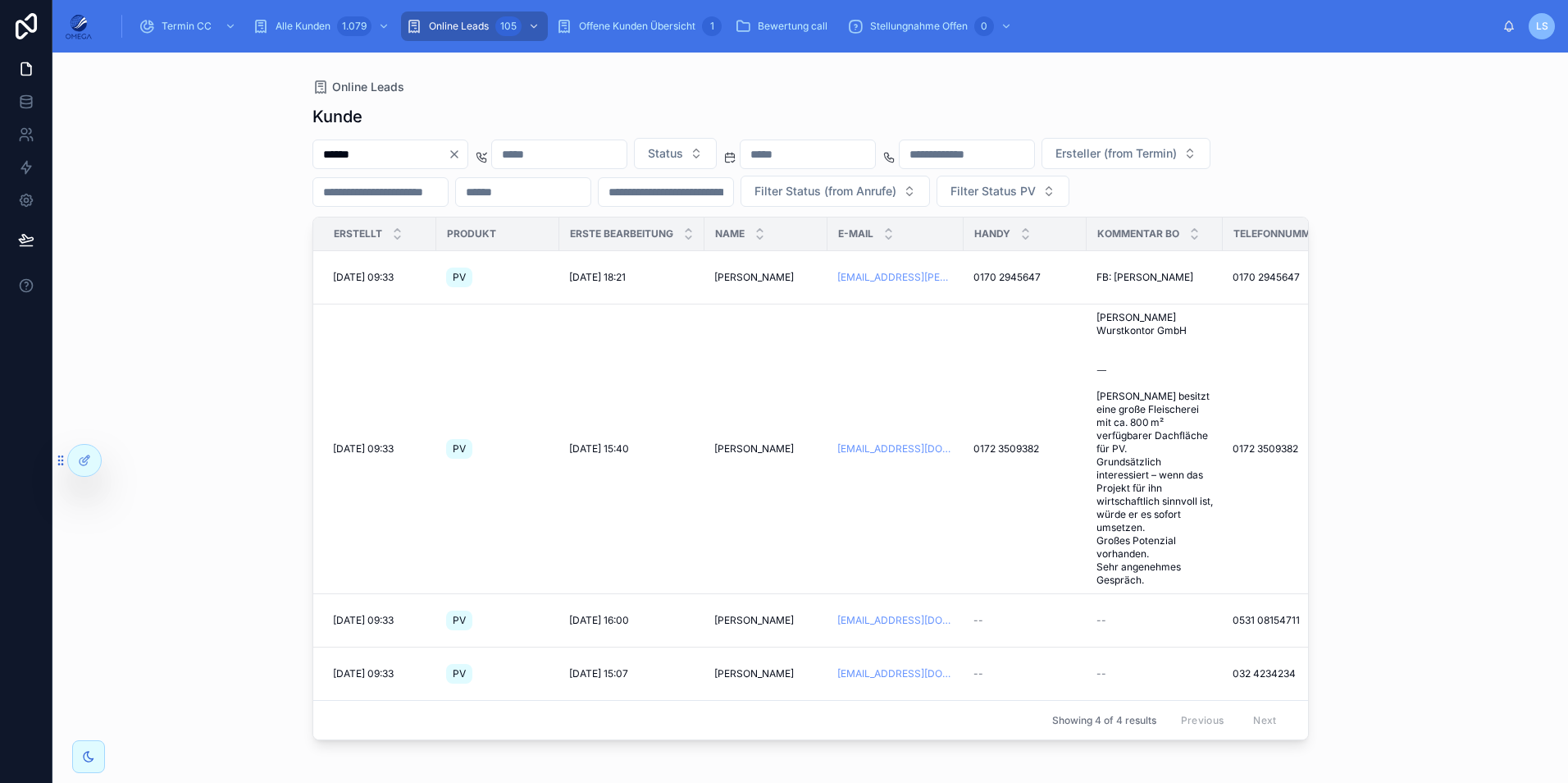
type input "******"
click at [816, 94] on div "Online Leads" at bounding box center [810, 87] width 996 height 16
click at [716, 153] on button "Status" at bounding box center [675, 153] width 83 height 31
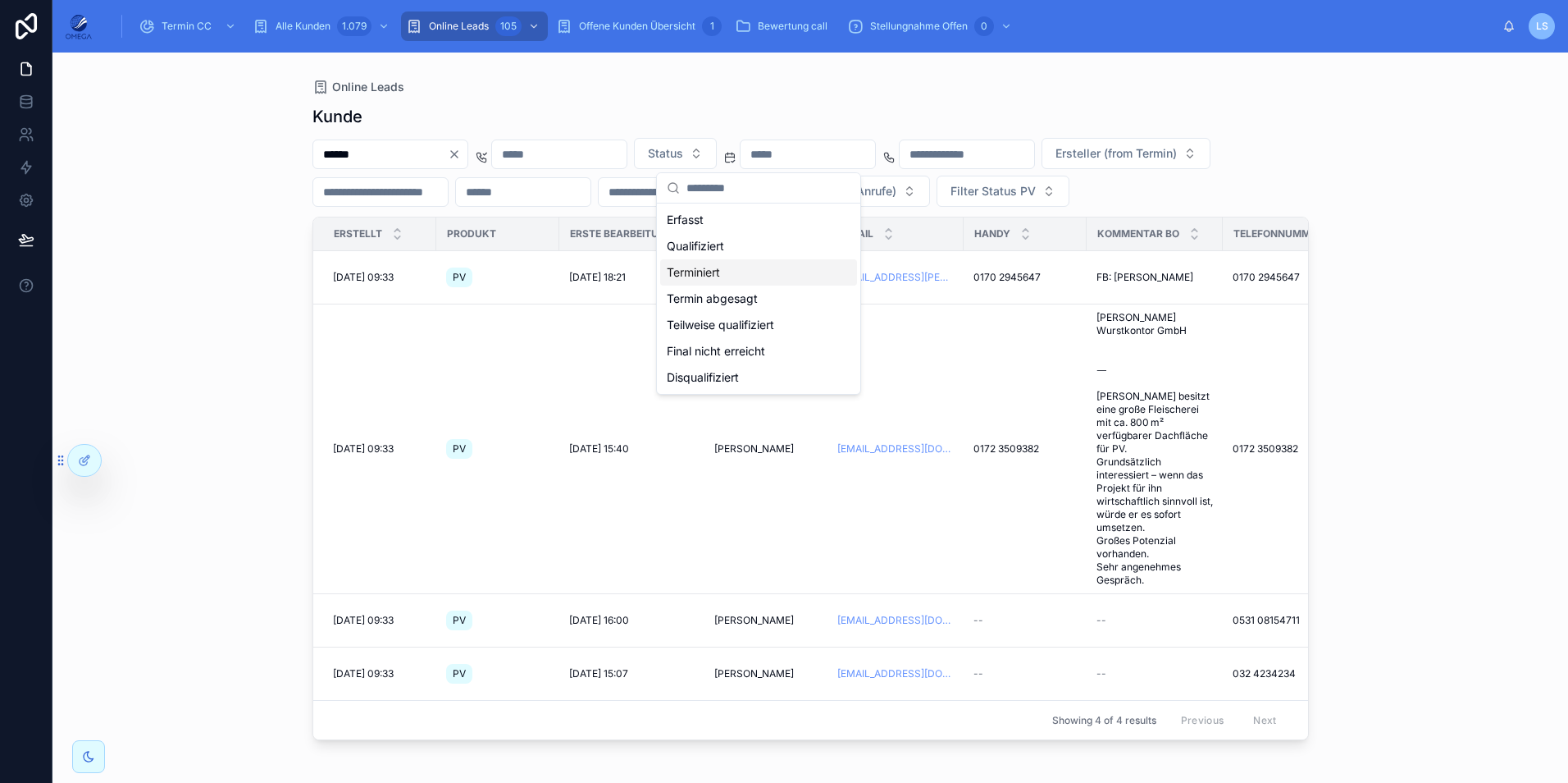
click at [749, 284] on div "Terminiert" at bounding box center [758, 272] width 197 height 27
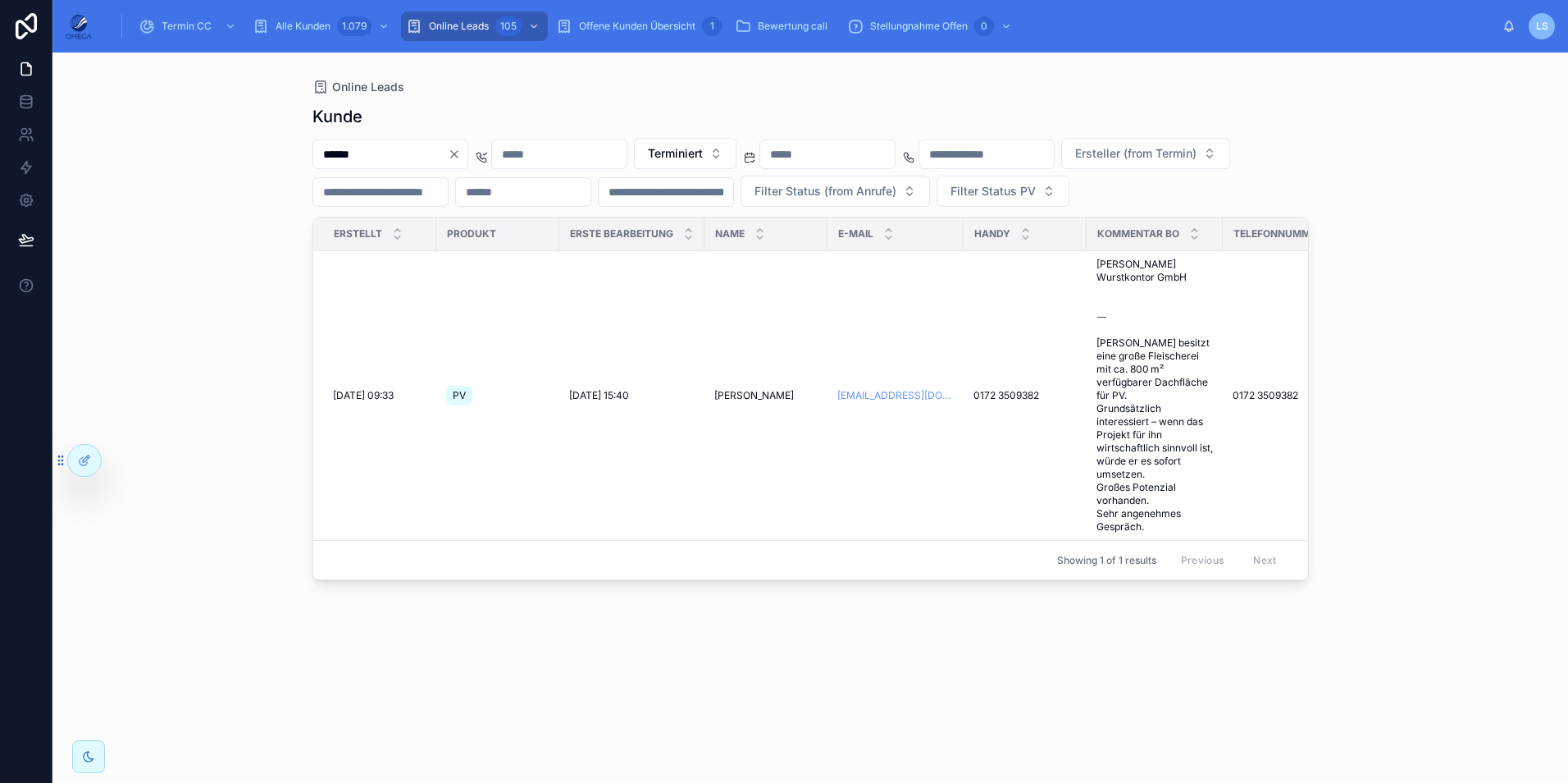
click at [1441, 521] on div "Online Leads [PERSON_NAME] ****** Terminiert Ersteller (from Termin) Filter Sta…" at bounding box center [810, 417] width 1516 height 731
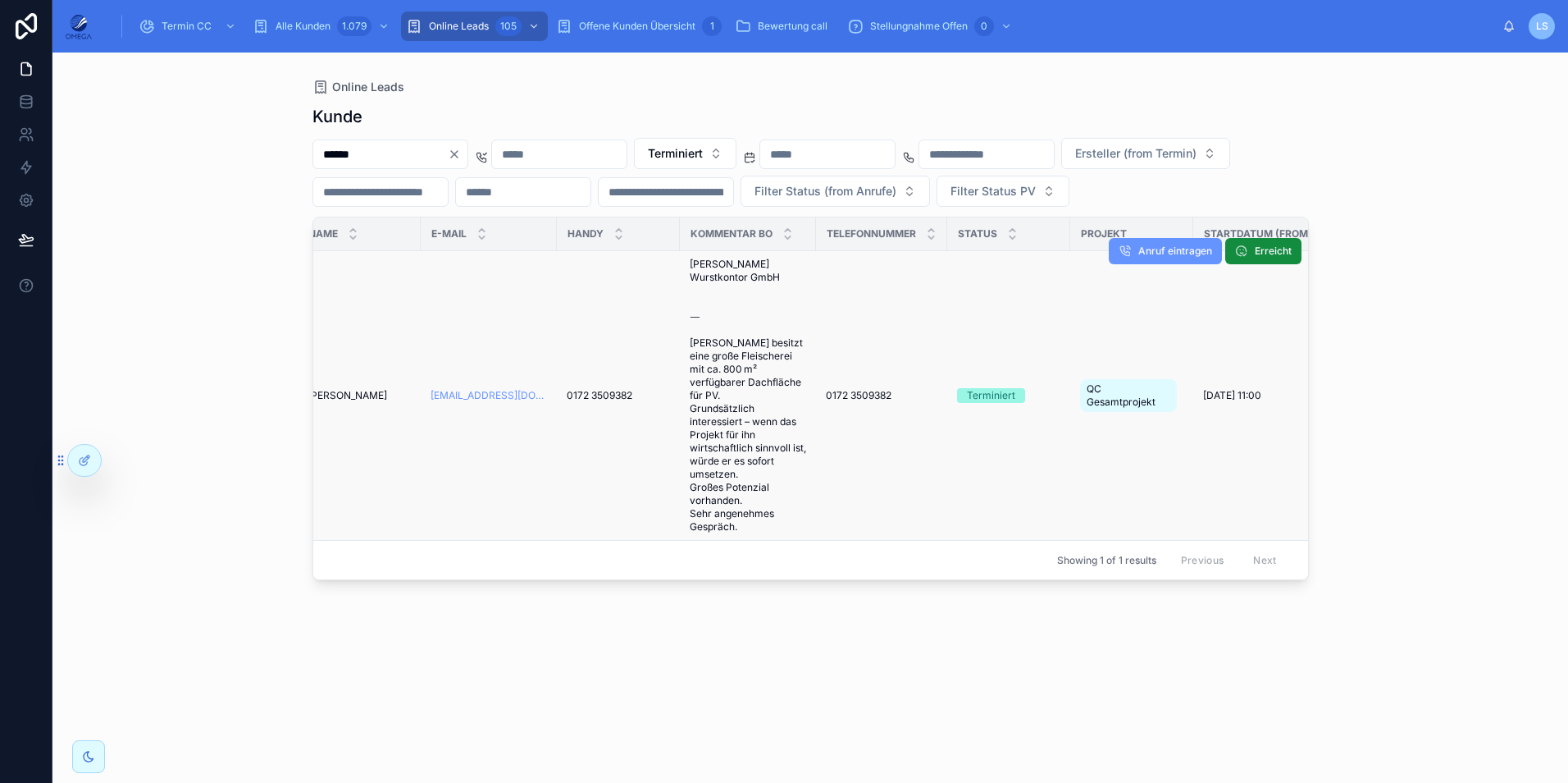
scroll to position [0, 410]
click at [1047, 87] on div "Online Leads" at bounding box center [810, 87] width 996 height 16
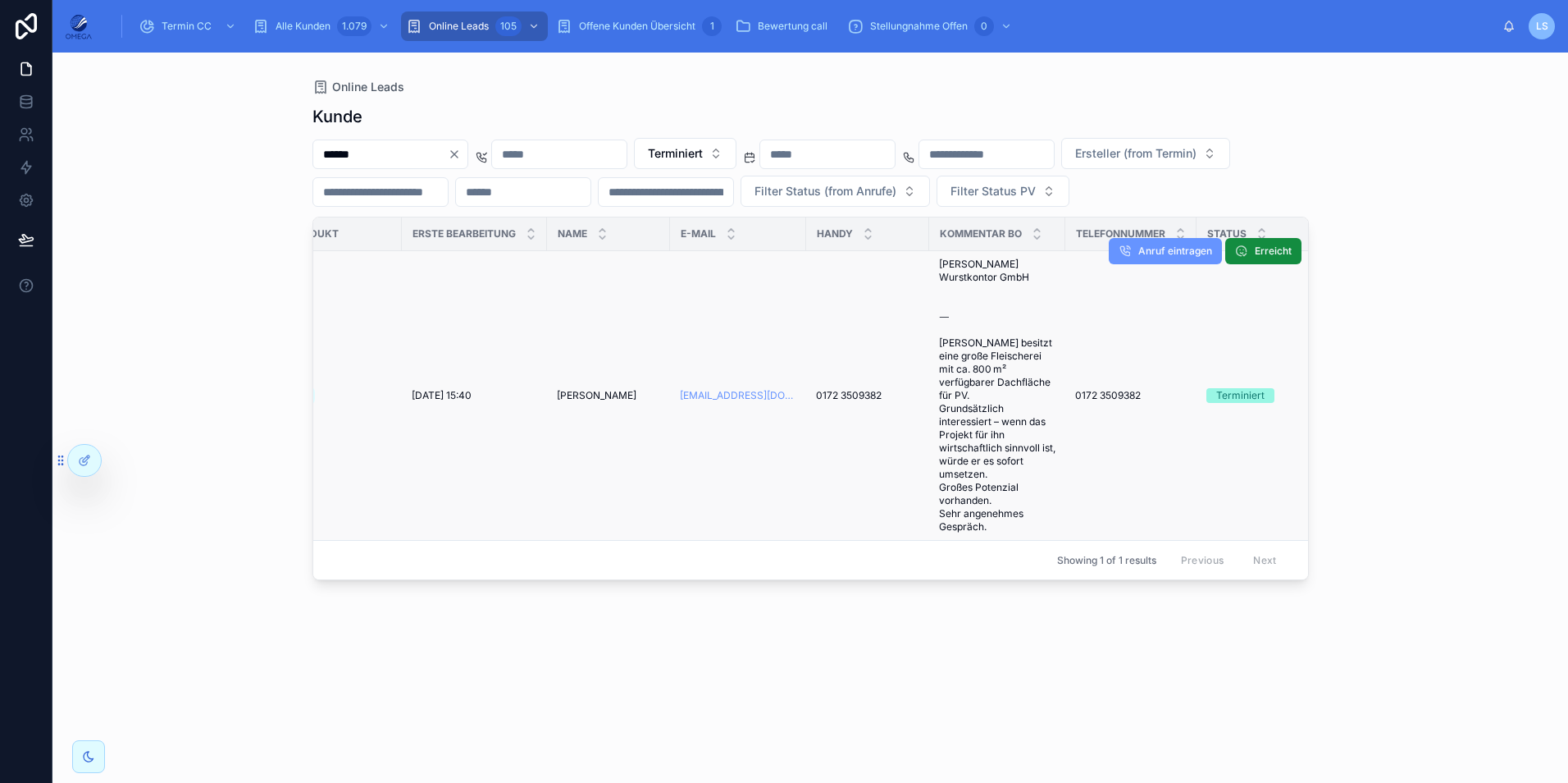
scroll to position [0, 164]
drag, startPoint x: 544, startPoint y: 431, endPoint x: 607, endPoint y: 432, distance: 63.0
click at [607, 432] on td "[PERSON_NAME] [PERSON_NAME]" at bounding box center [601, 396] width 123 height 290
copy span "[PERSON_NAME]"
click at [979, 419] on span "[PERSON_NAME] Wurstkontor GmbH ⸻ [PERSON_NAME] besitzt eine große Fleischerei m…" at bounding box center [990, 395] width 116 height 275
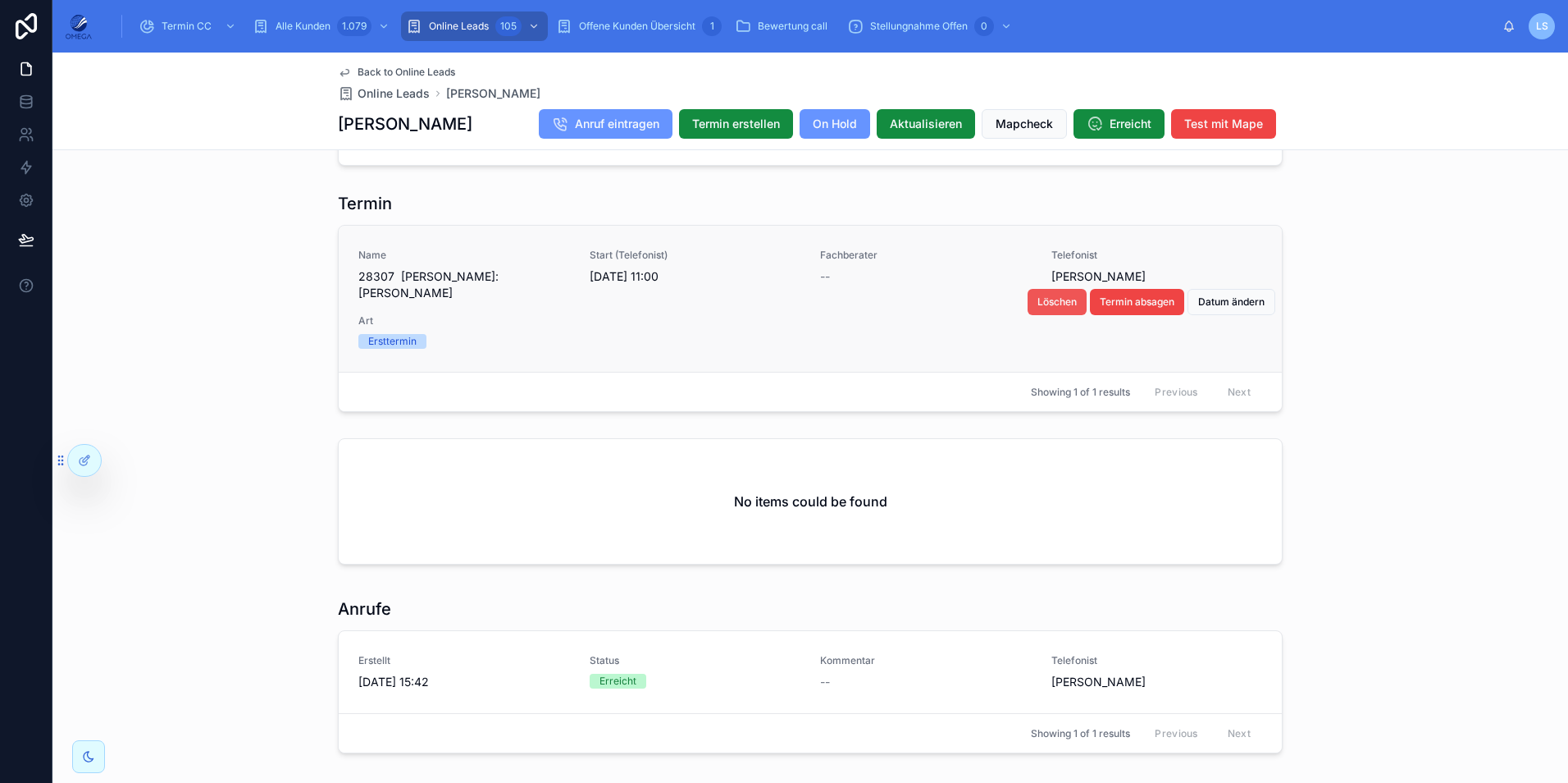
scroll to position [1580, 0]
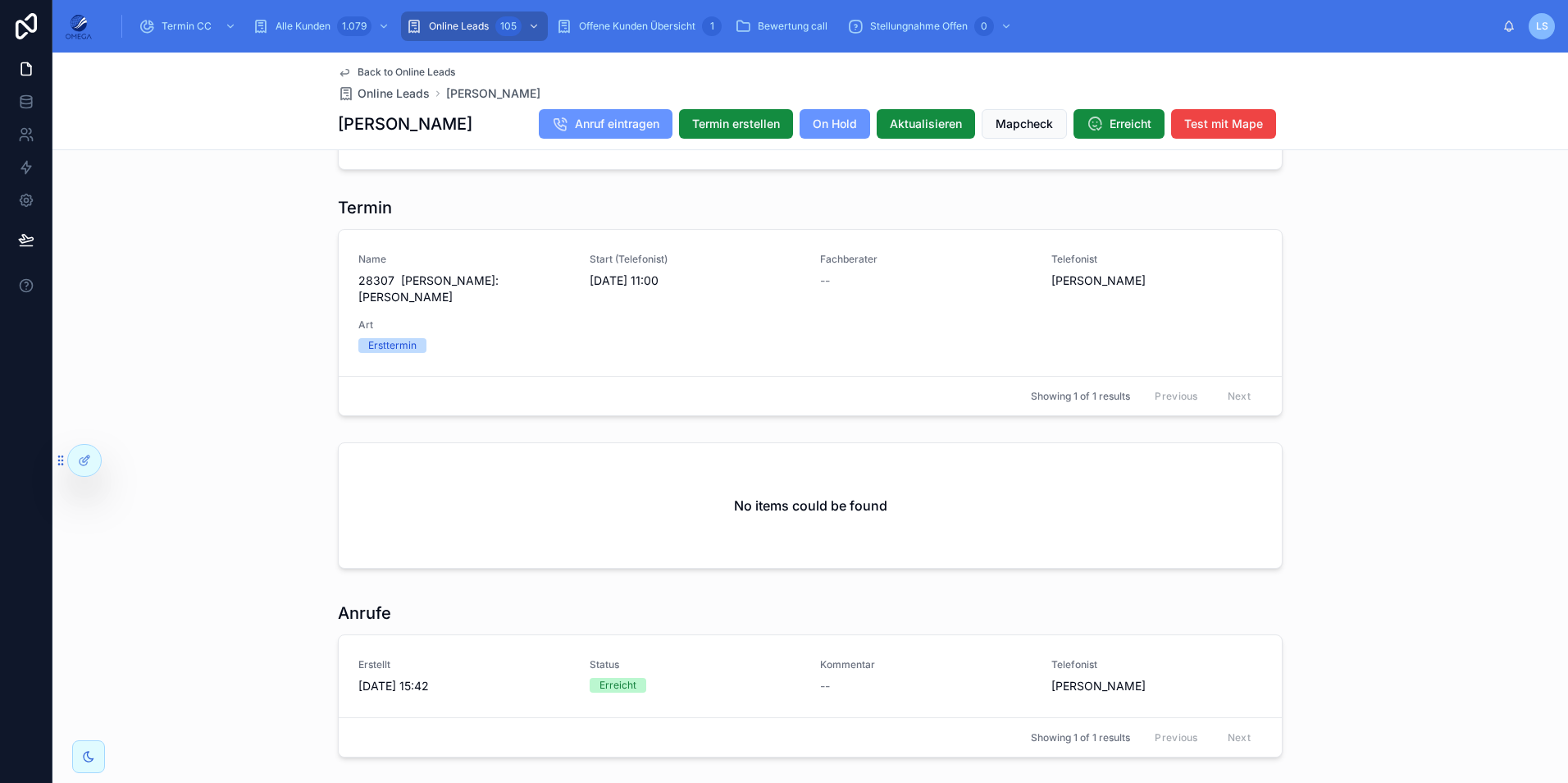
click at [0, 0] on span "Termin absagen" at bounding box center [0, 0] width 0 height 0
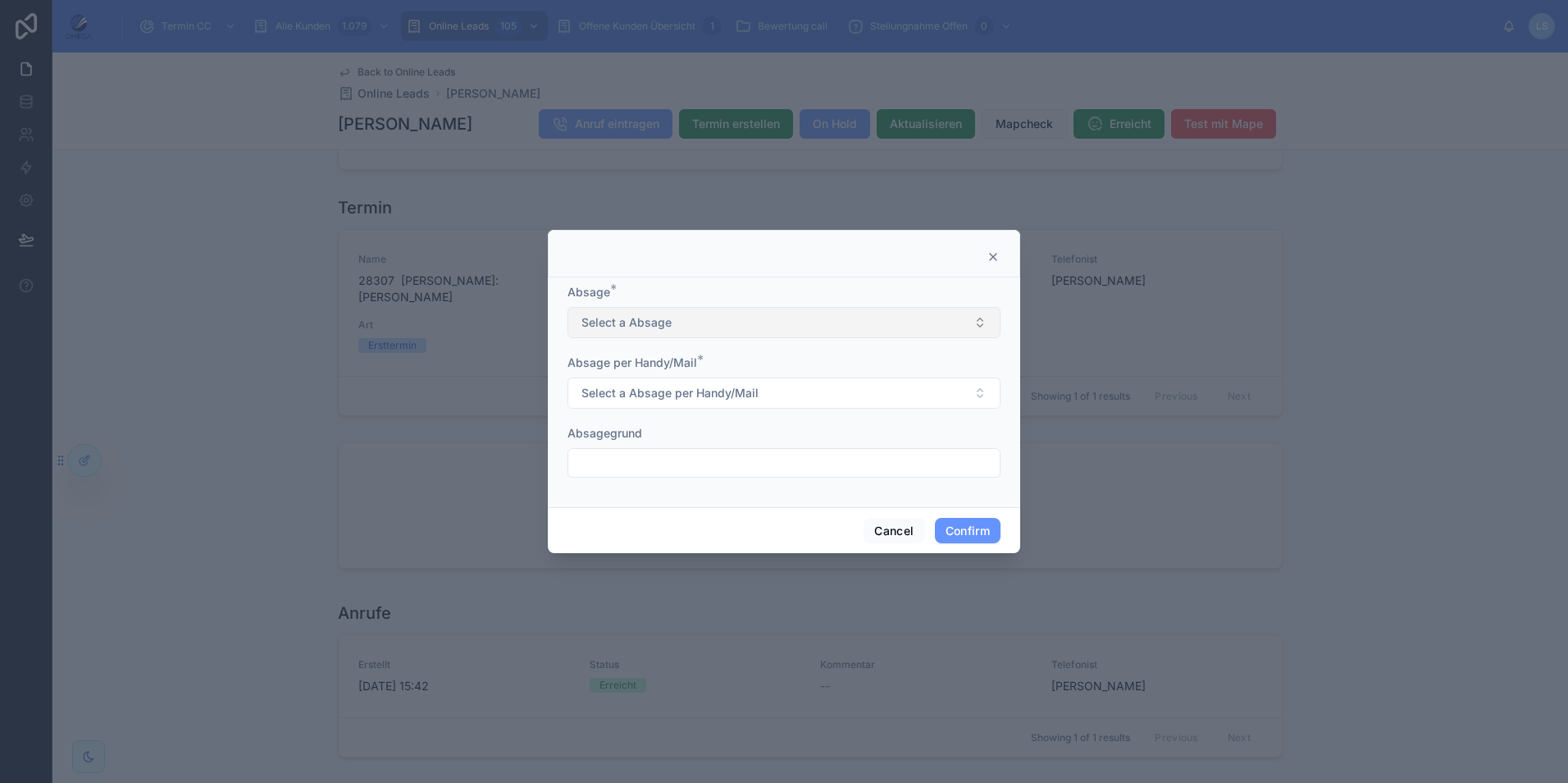
click at [736, 325] on button "Select a Absage" at bounding box center [784, 323] width 433 height 31
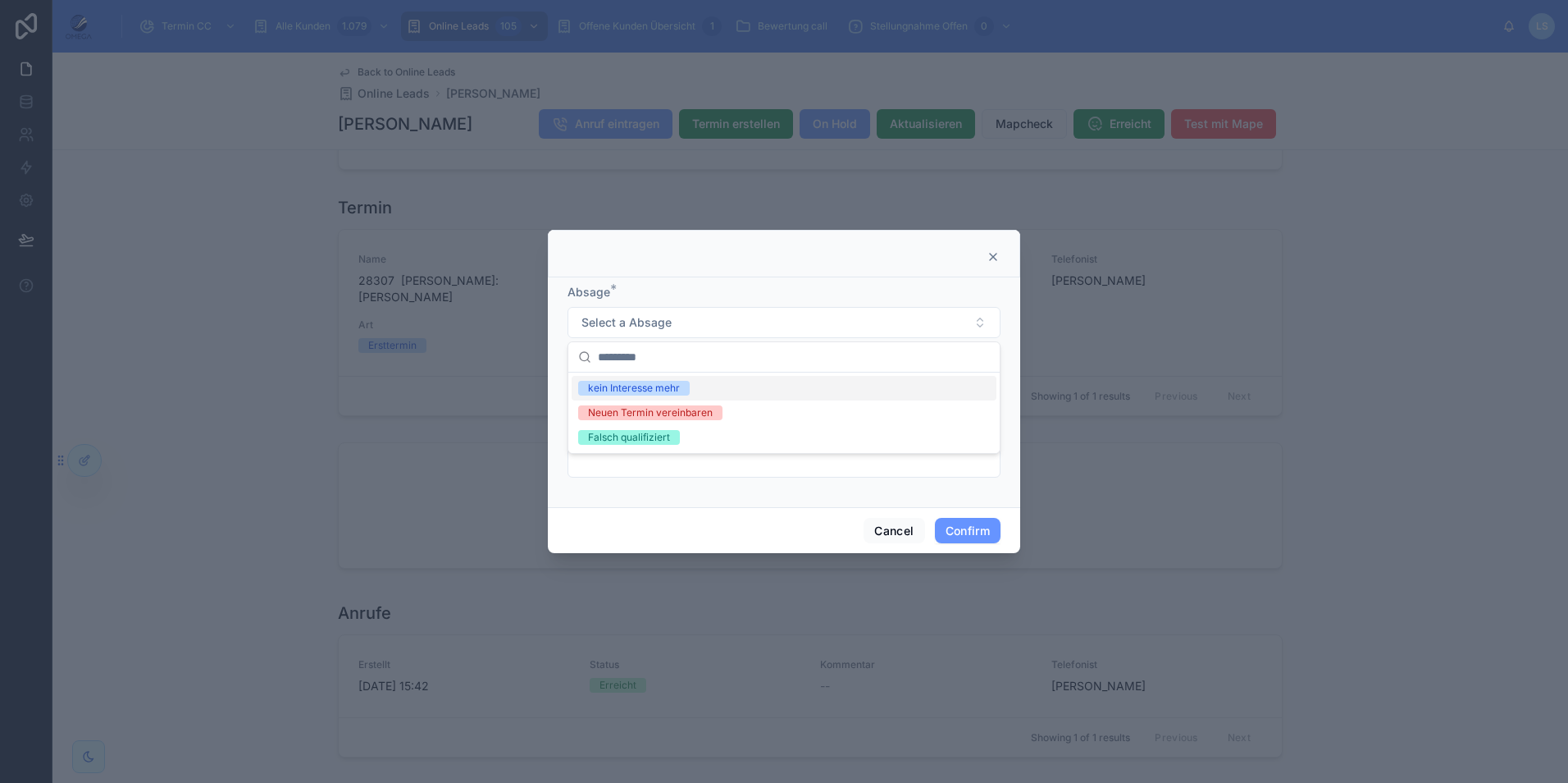
click at [667, 389] on div "kein Interesse mehr" at bounding box center [634, 387] width 92 height 15
click at [692, 394] on span "Select a Absage per Handy/Mail" at bounding box center [670, 392] width 177 height 16
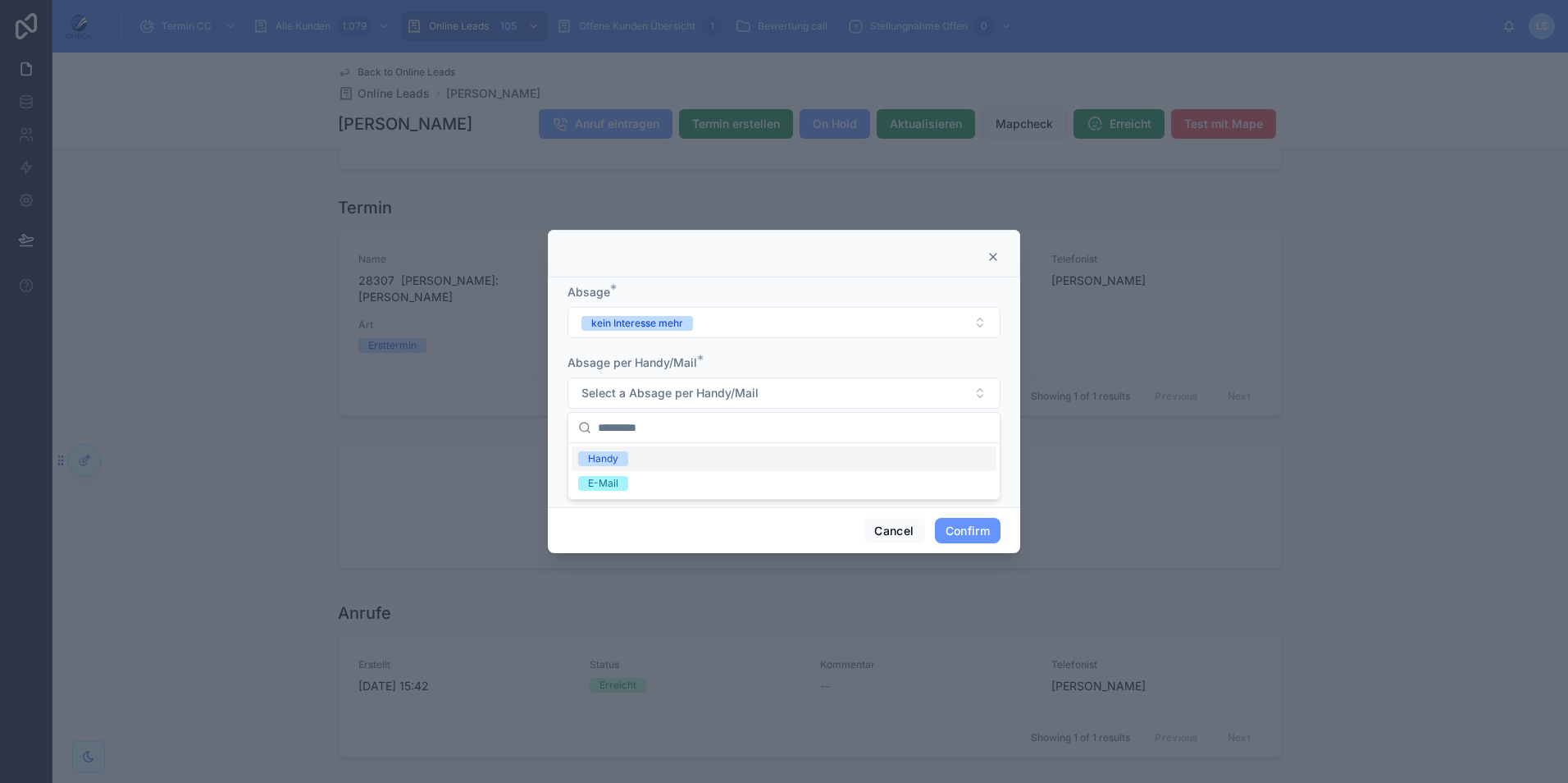
click at [641, 459] on div "Handy" at bounding box center [784, 459] width 425 height 25
click at [967, 531] on button "Confirm" at bounding box center [968, 531] width 65 height 27
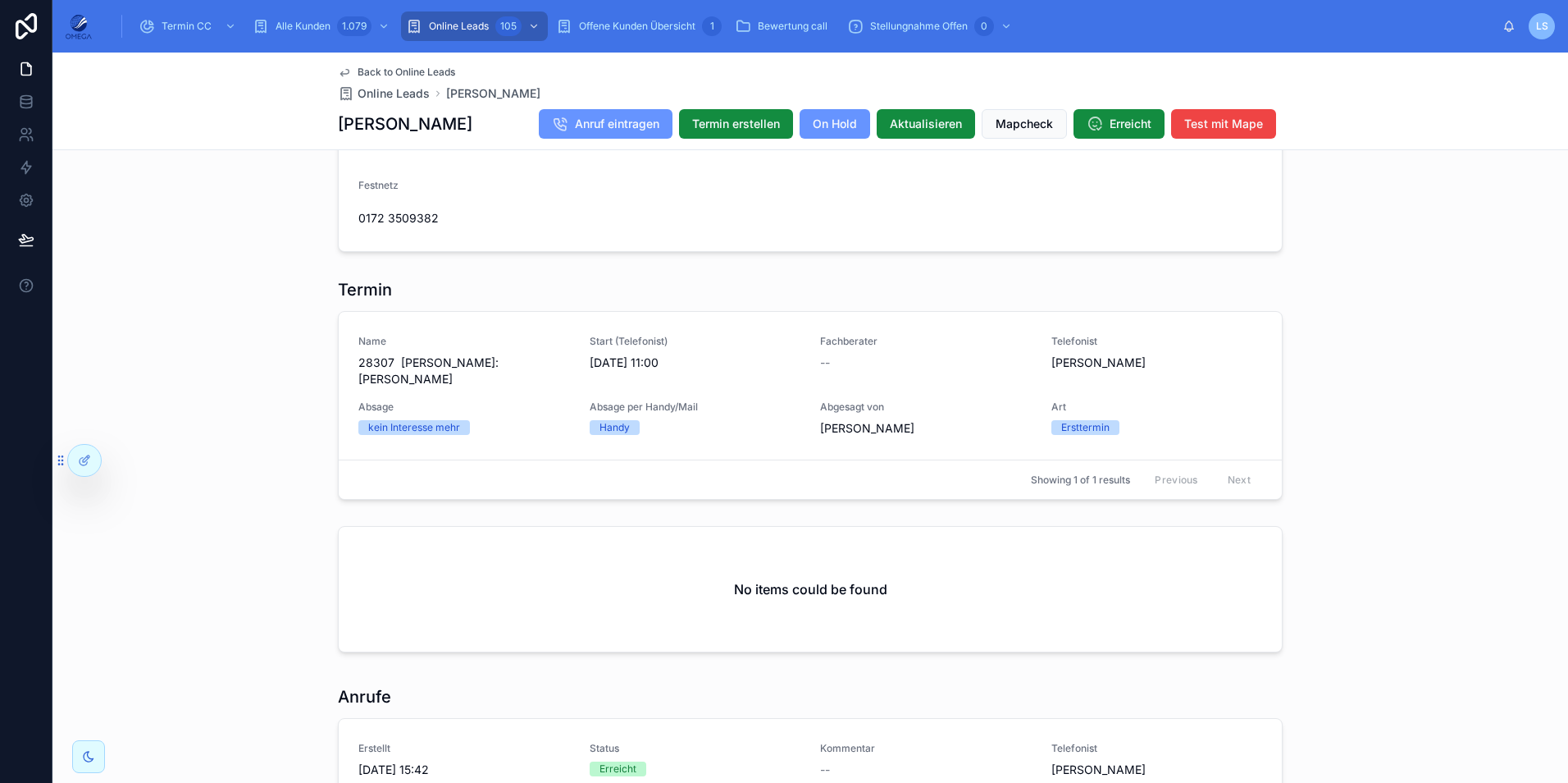
scroll to position [1534, 0]
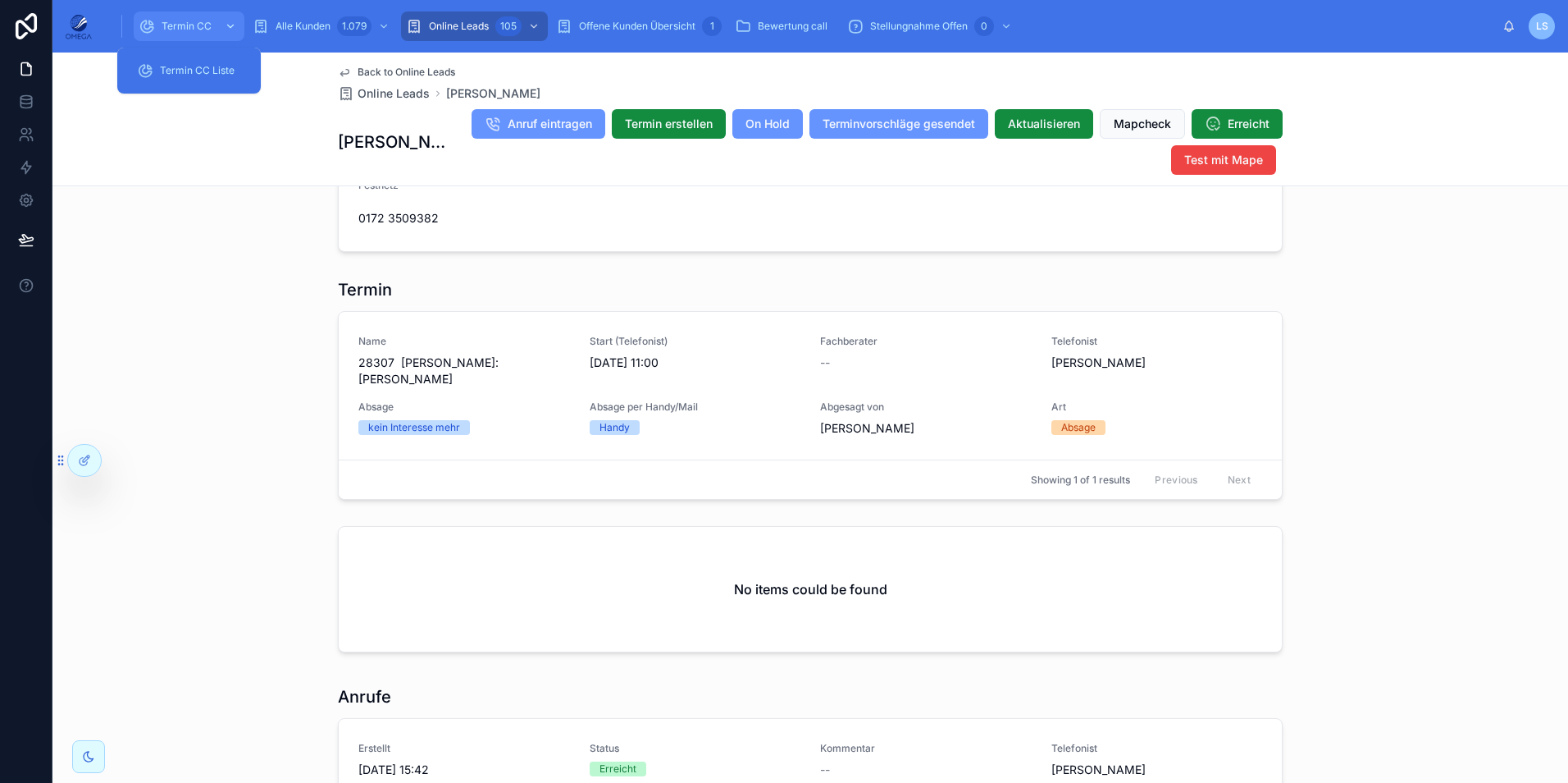
click at [160, 21] on div "Termin CC" at bounding box center [188, 26] width 101 height 27
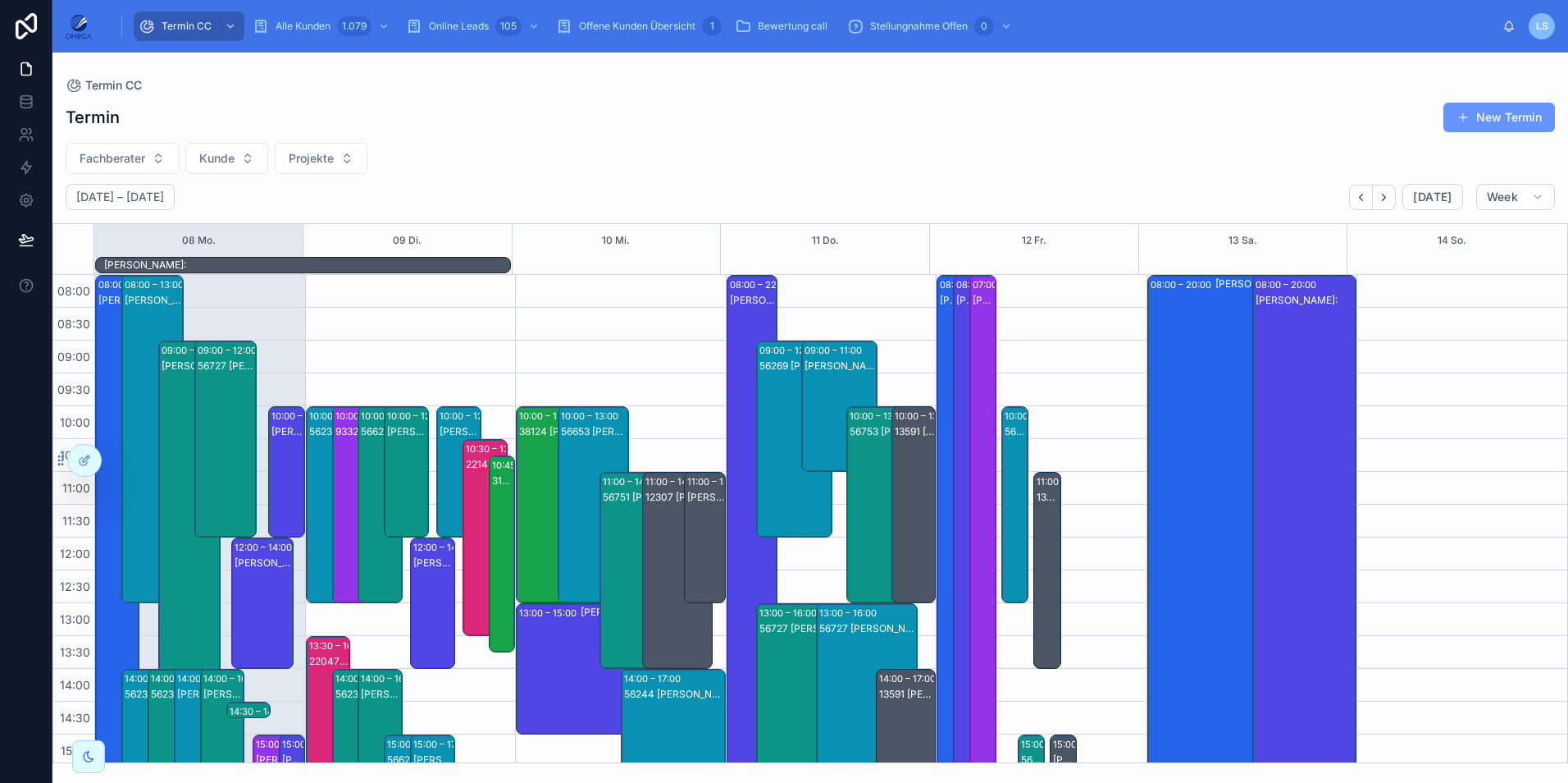
scroll to position [366, 0]
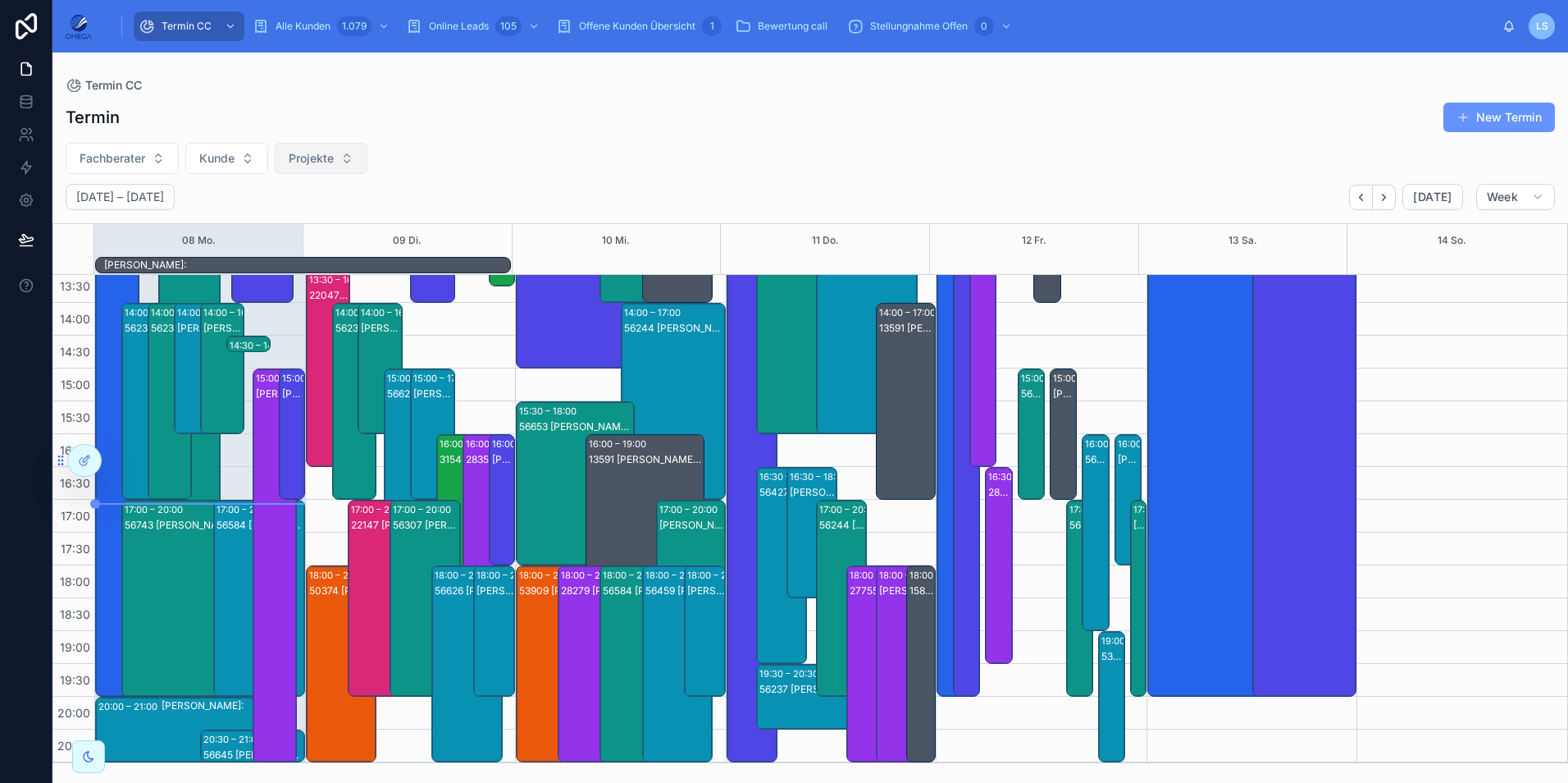
click at [319, 151] on span "Projekte" at bounding box center [311, 157] width 45 height 16
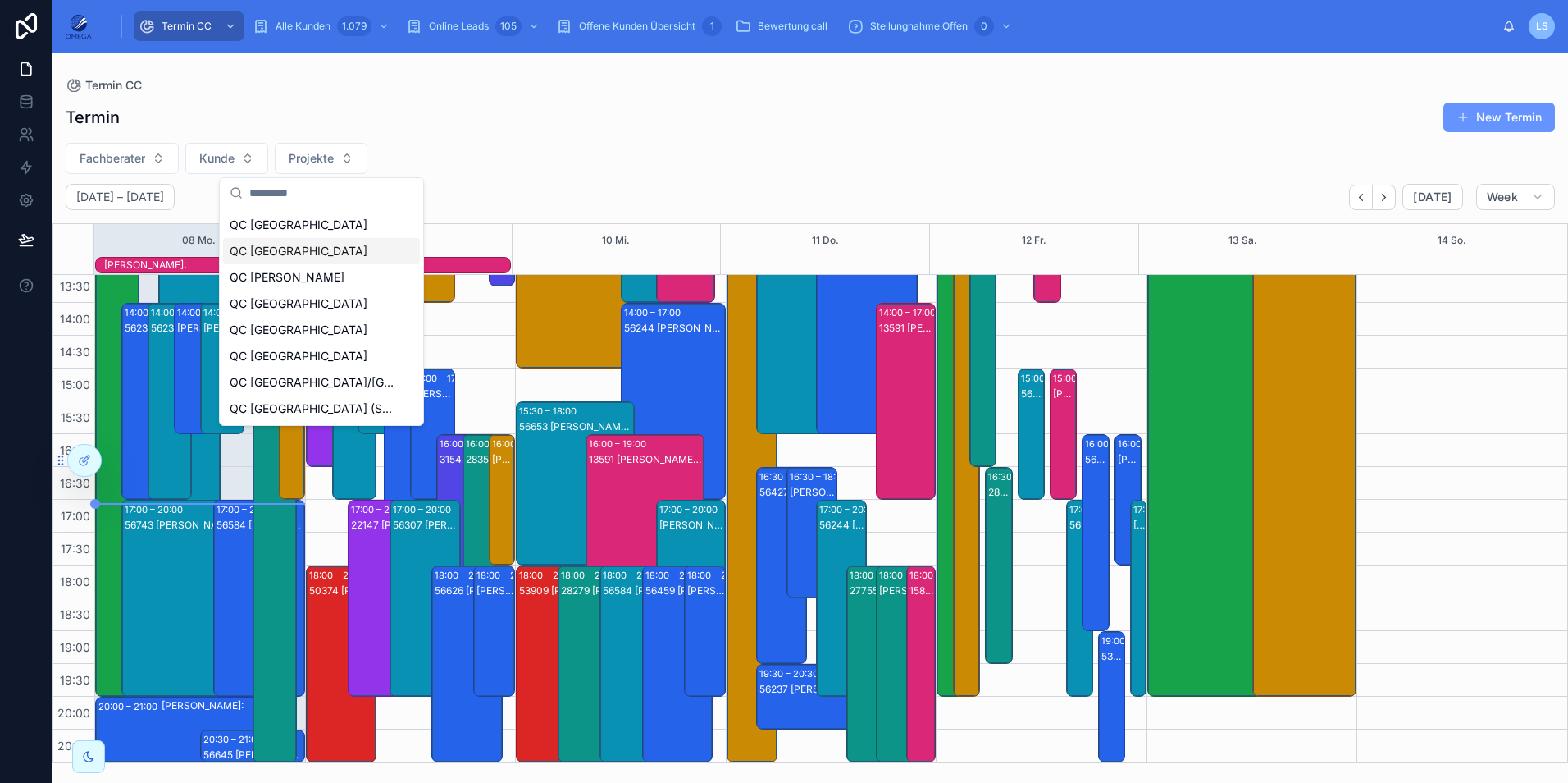
click at [307, 250] on div "QC [GEOGRAPHIC_DATA]" at bounding box center [321, 250] width 197 height 27
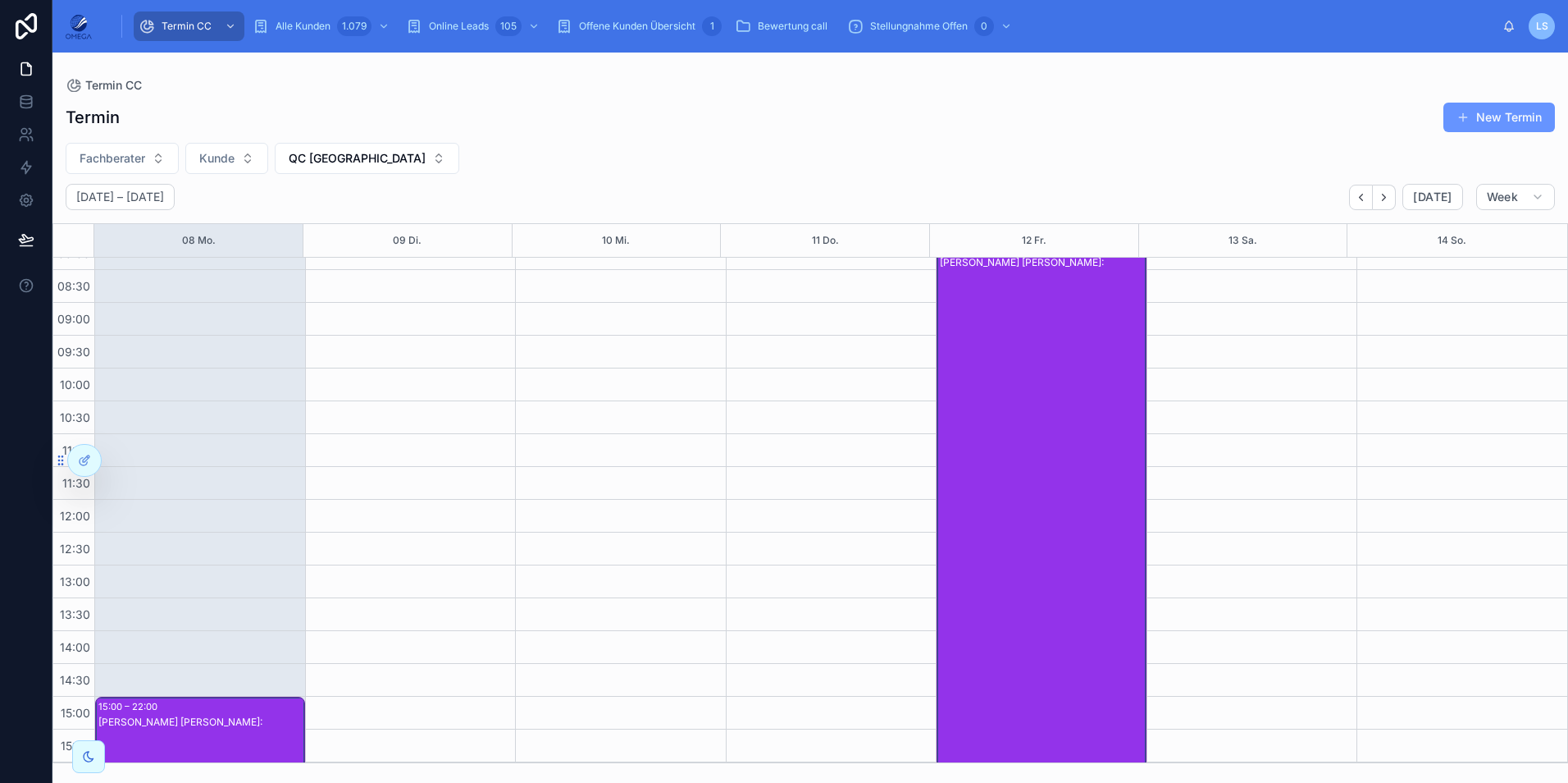
scroll to position [102, 0]
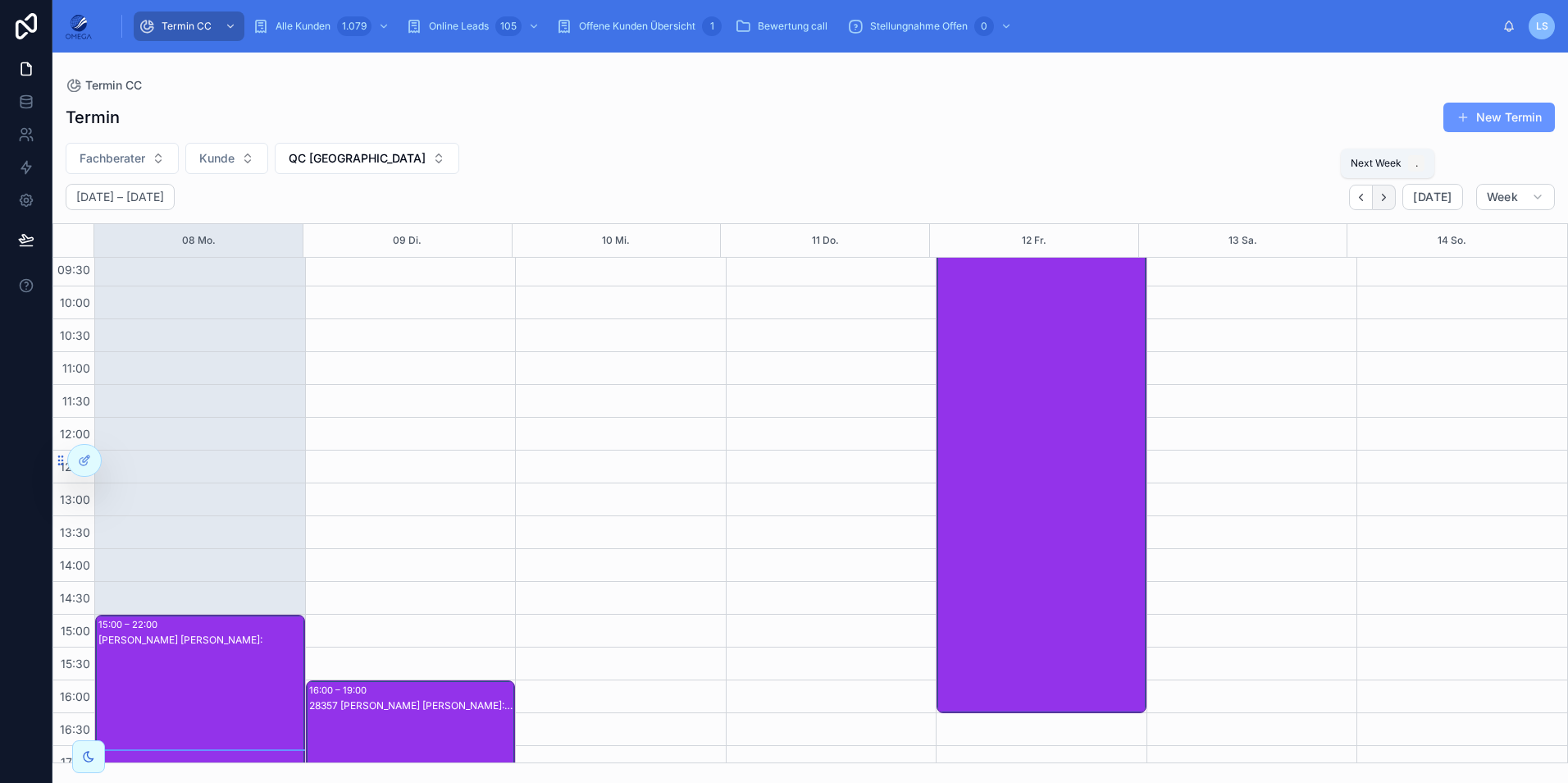
click at [1390, 194] on icon "Next" at bounding box center [1384, 197] width 12 height 12
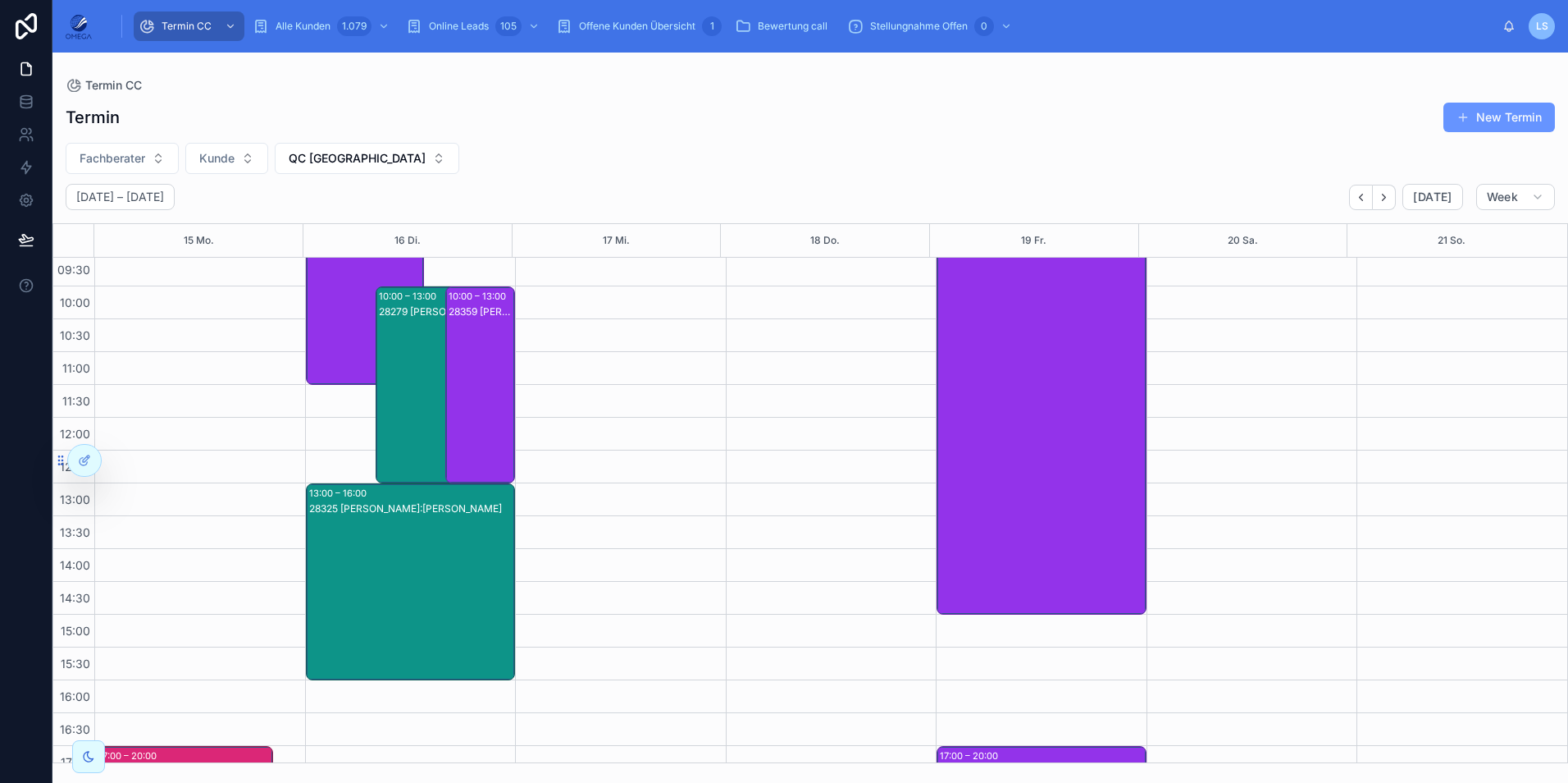
click at [408, 431] on div "28279 [PERSON_NAME]:[PERSON_NAME]" at bounding box center [435, 401] width 114 height 194
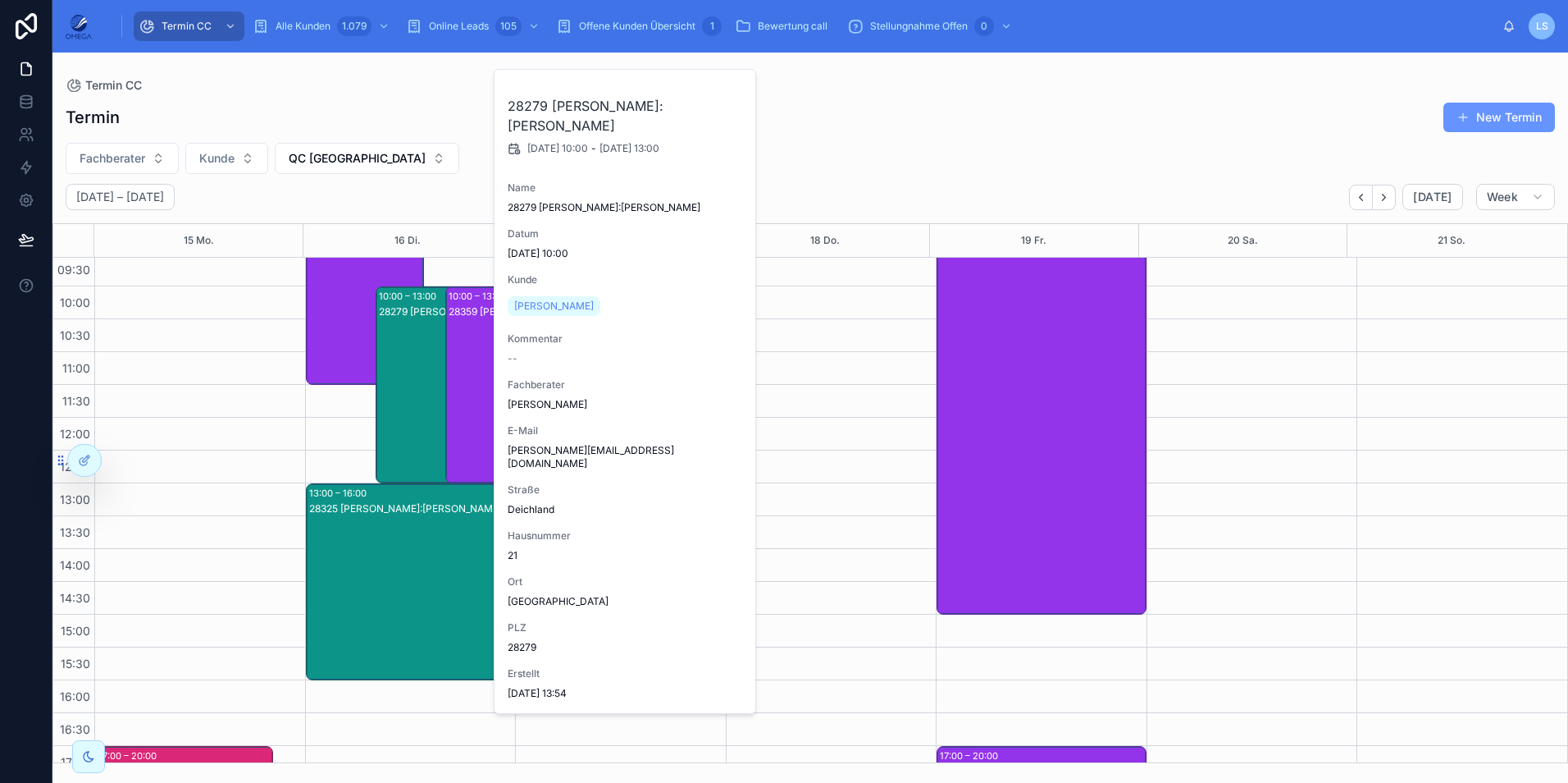
click at [408, 431] on div "28279 [PERSON_NAME]:[PERSON_NAME]" at bounding box center [435, 401] width 114 height 194
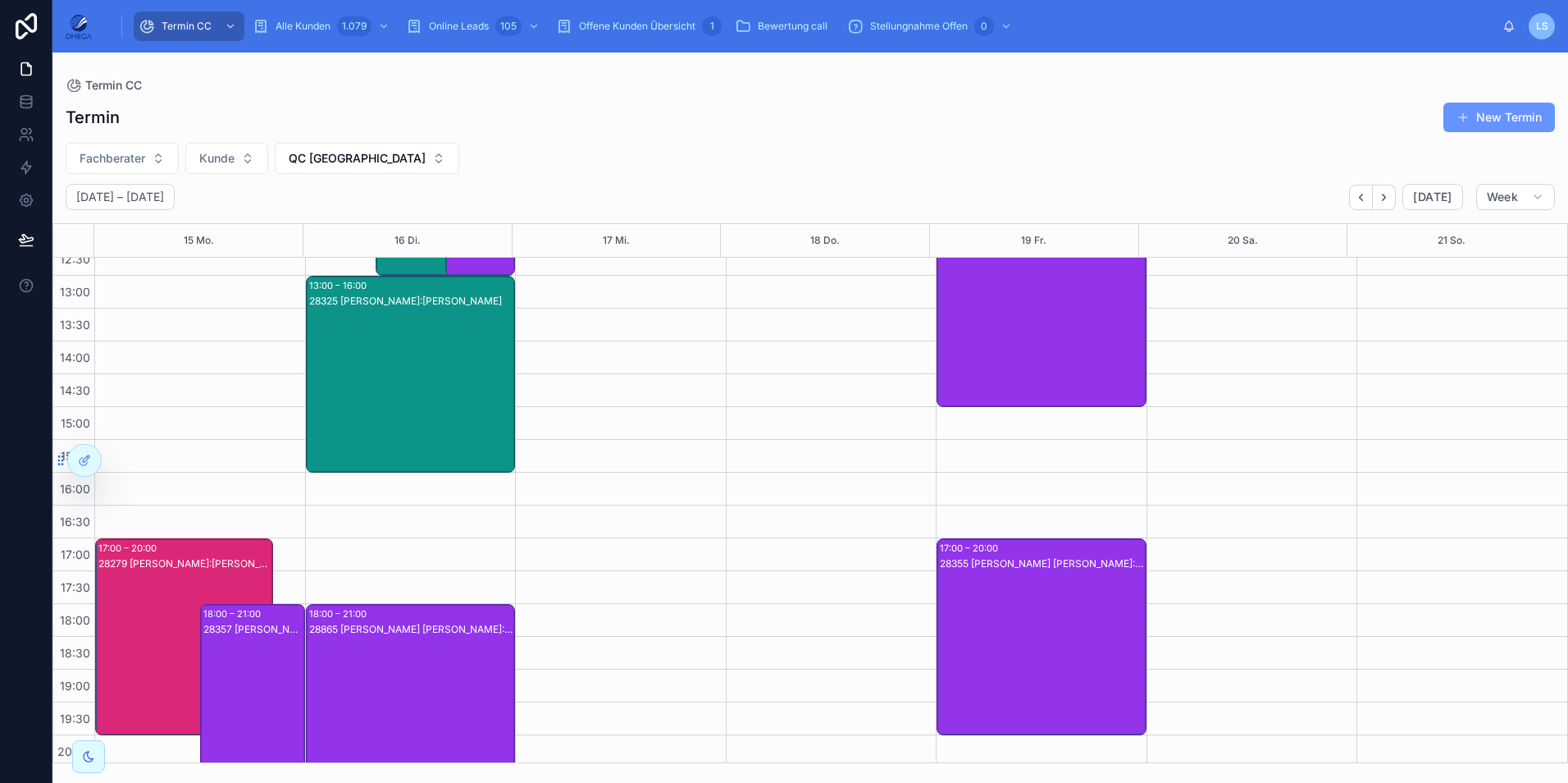
scroll to position [348, 0]
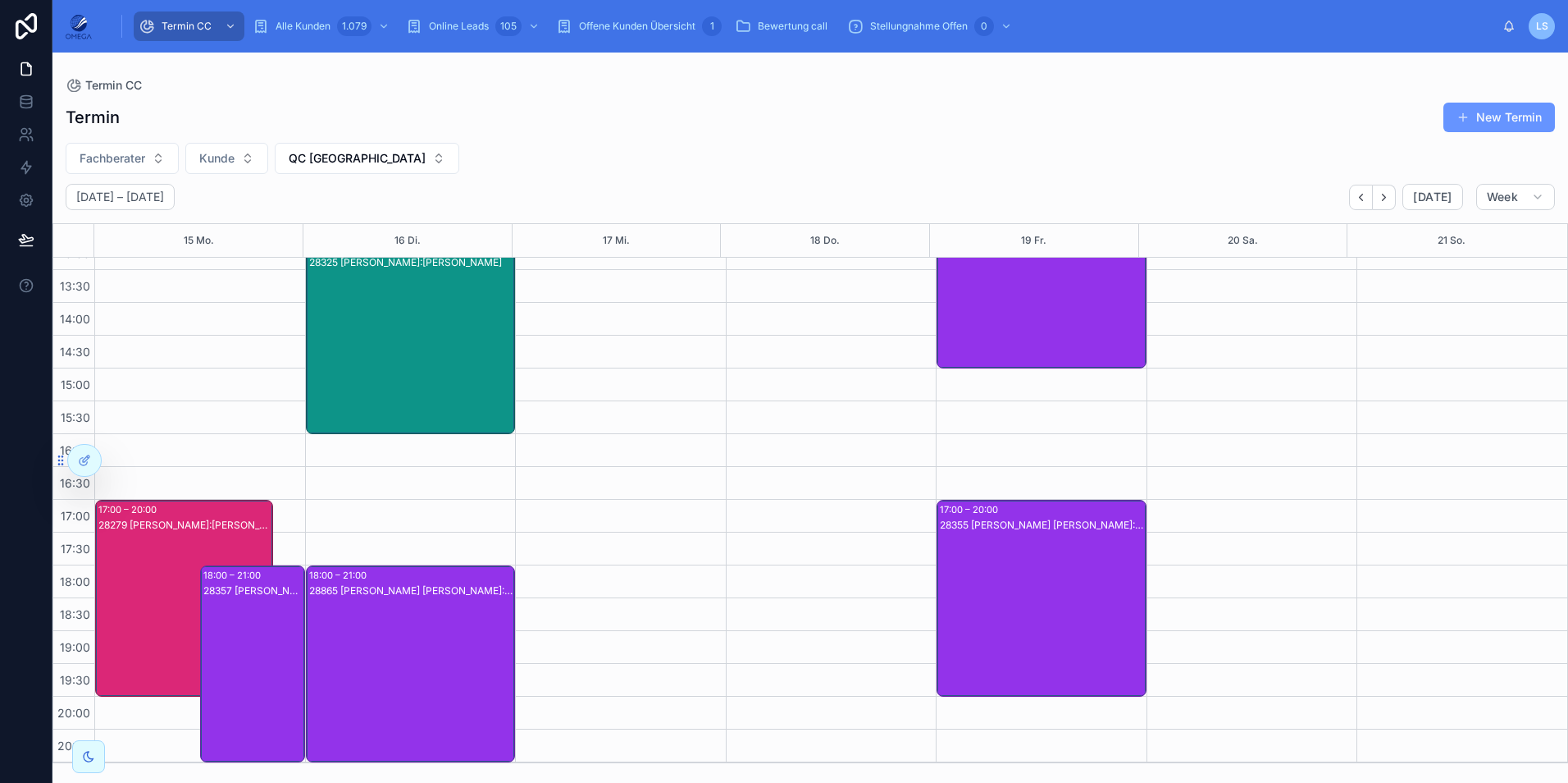
click at [188, 535] on div "28279 [PERSON_NAME]:[PERSON_NAME]" at bounding box center [184, 614] width 173 height 194
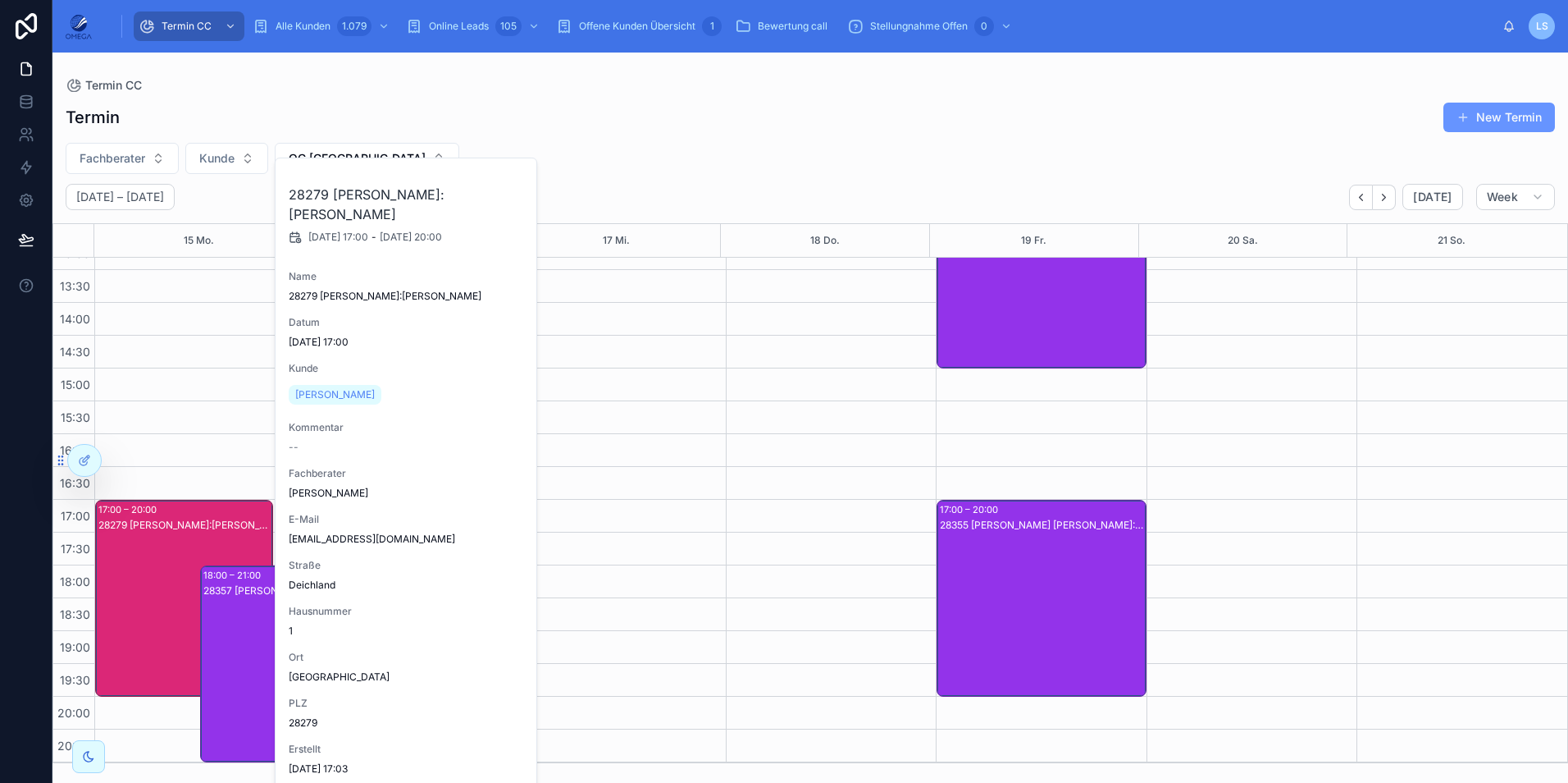
click at [188, 535] on div "28279 [PERSON_NAME]:[PERSON_NAME]" at bounding box center [184, 614] width 173 height 194
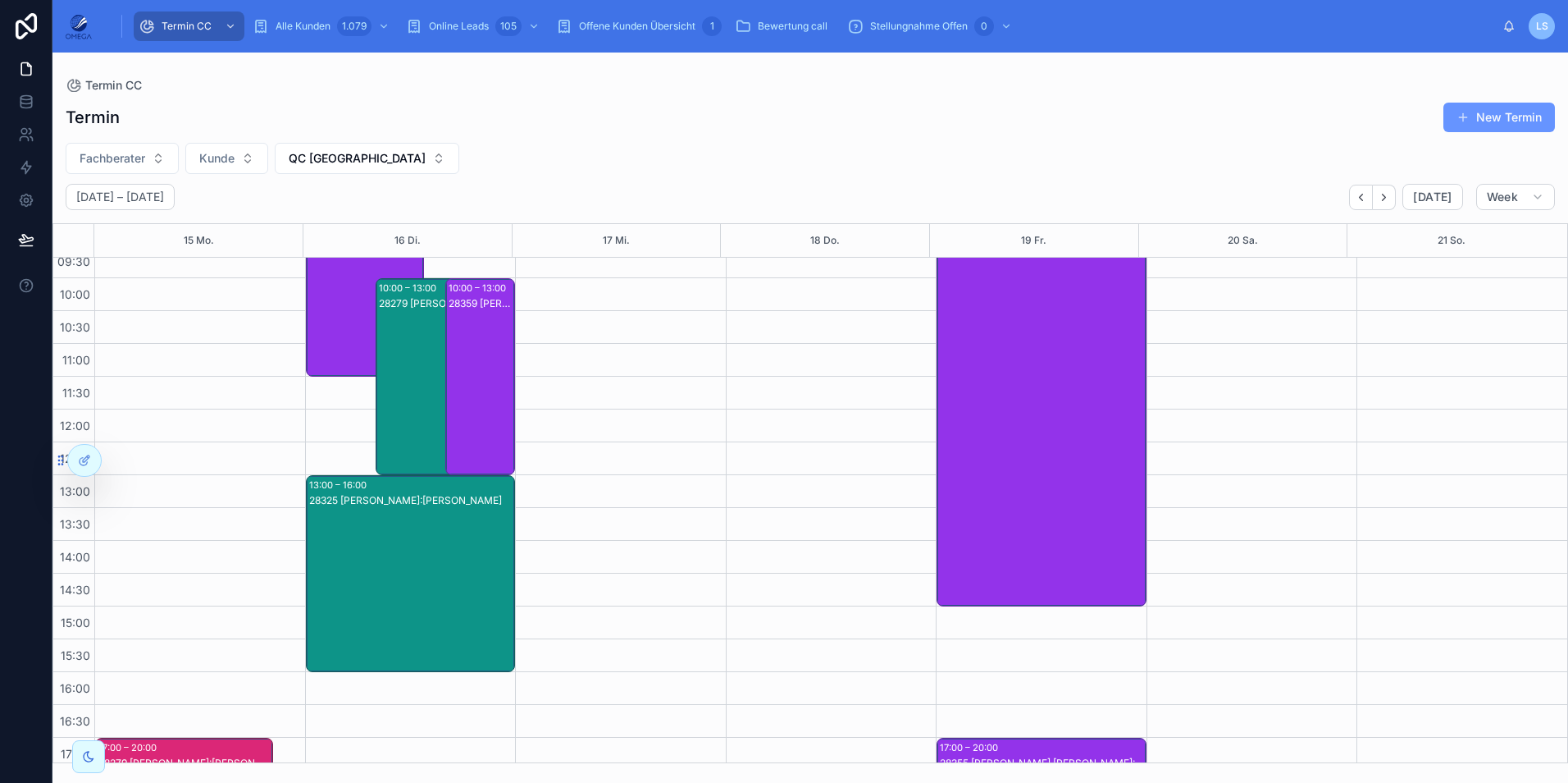
scroll to position [102, 0]
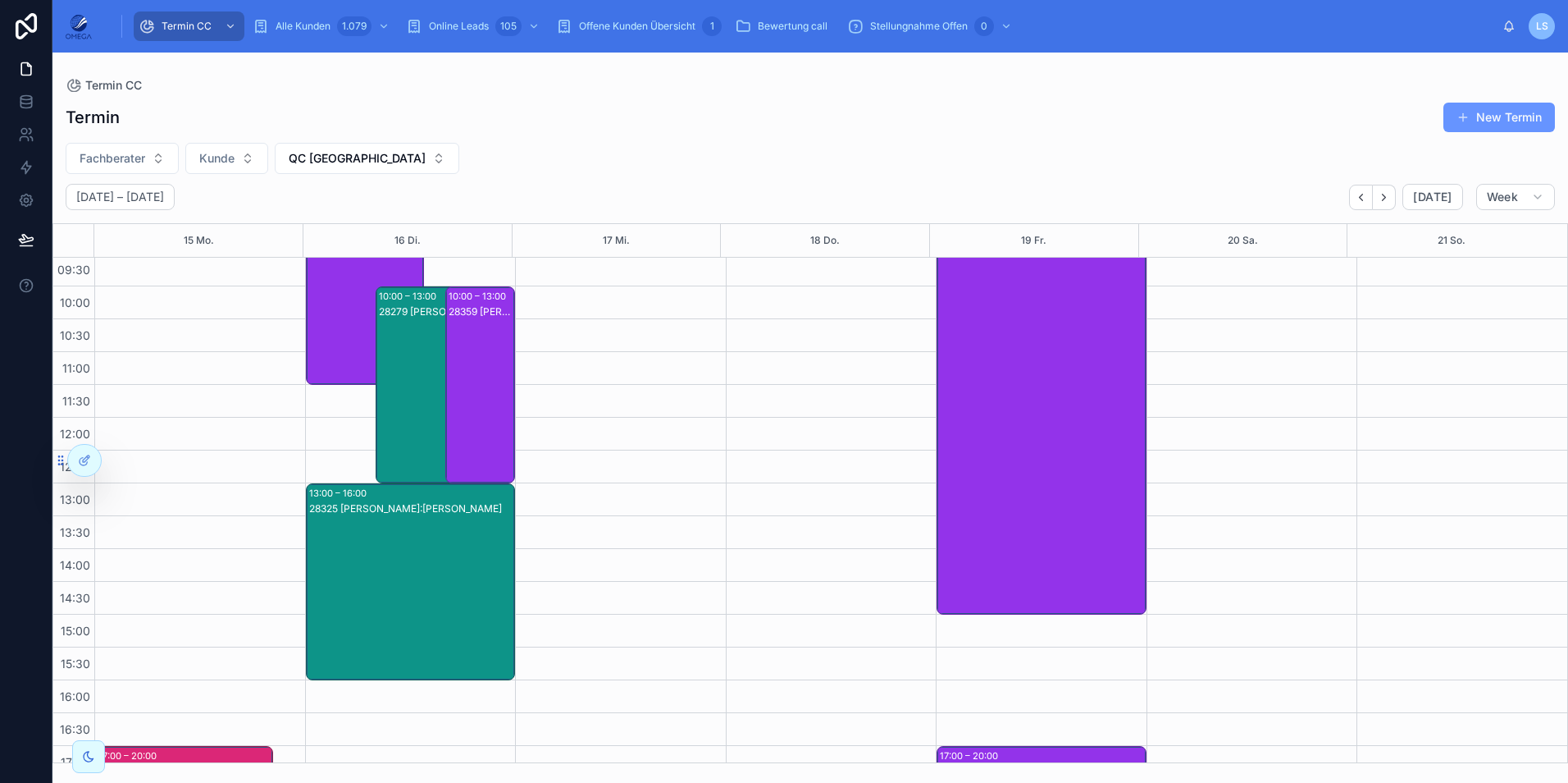
click at [378, 435] on div "28279 [PERSON_NAME]:[PERSON_NAME]" at bounding box center [435, 401] width 114 height 194
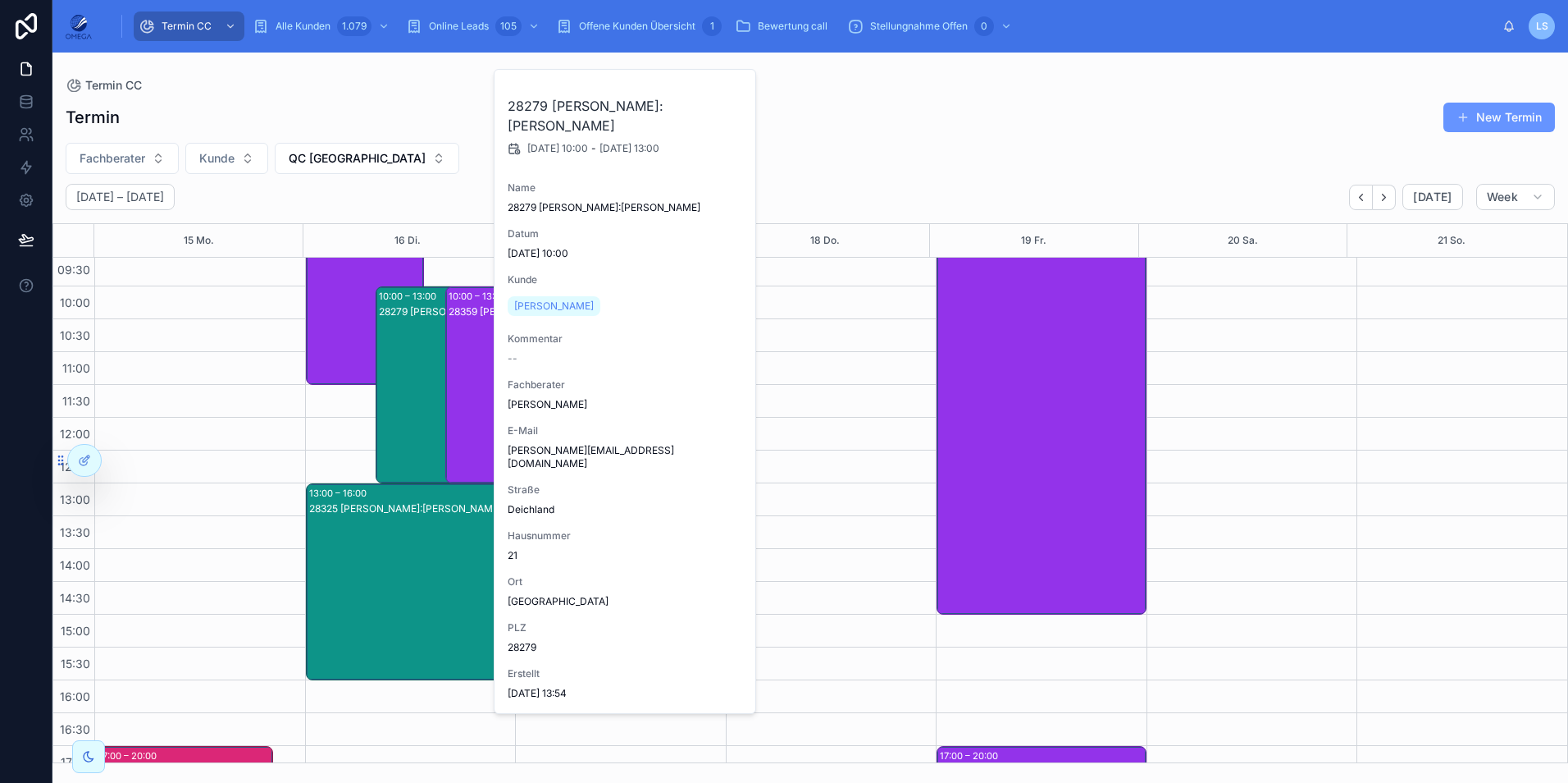
click at [378, 432] on div "28279 [PERSON_NAME]:[PERSON_NAME]" at bounding box center [435, 401] width 114 height 194
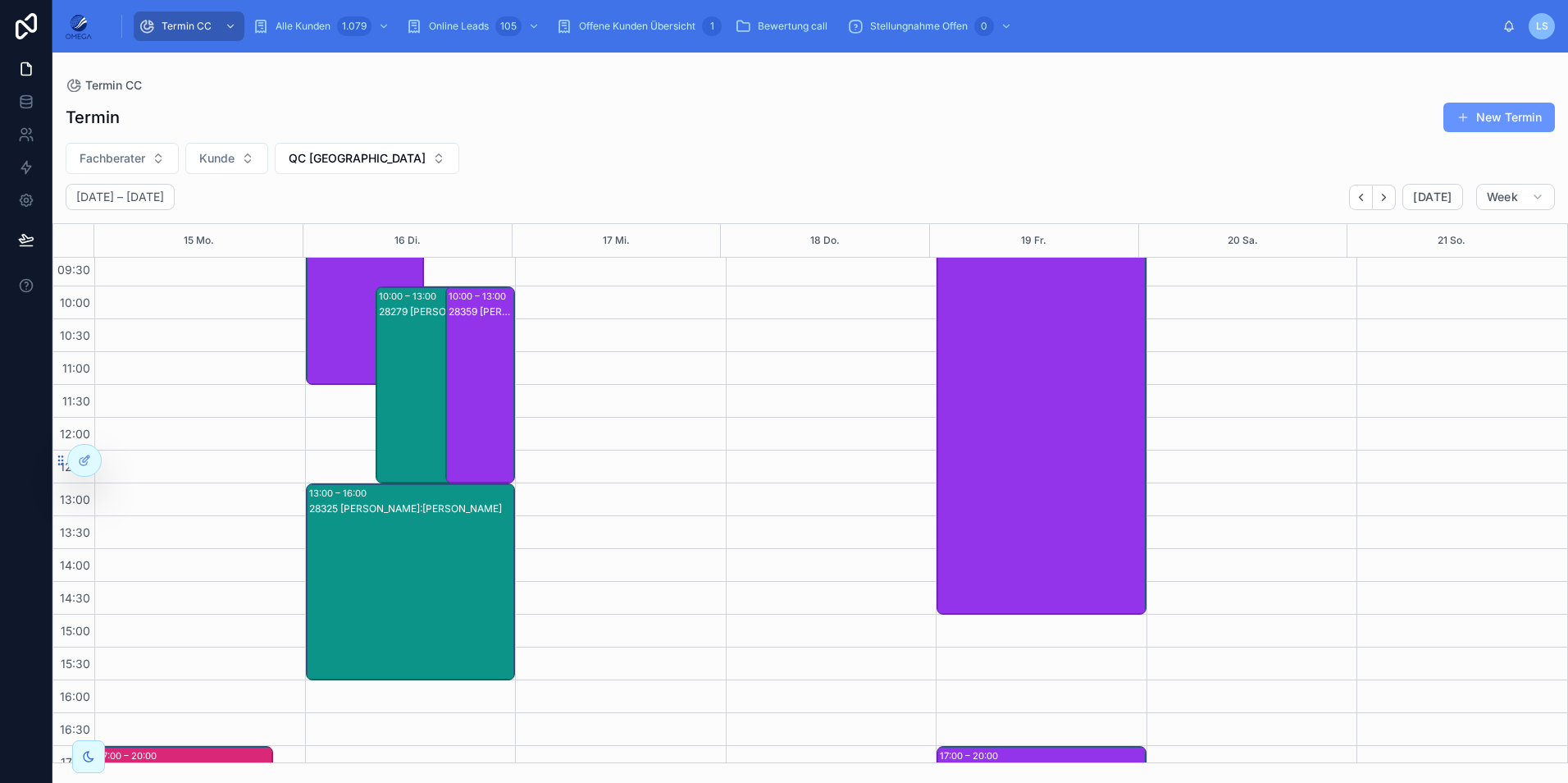
click at [397, 549] on div "28325 [PERSON_NAME]:[PERSON_NAME]" at bounding box center [411, 598] width 205 height 194
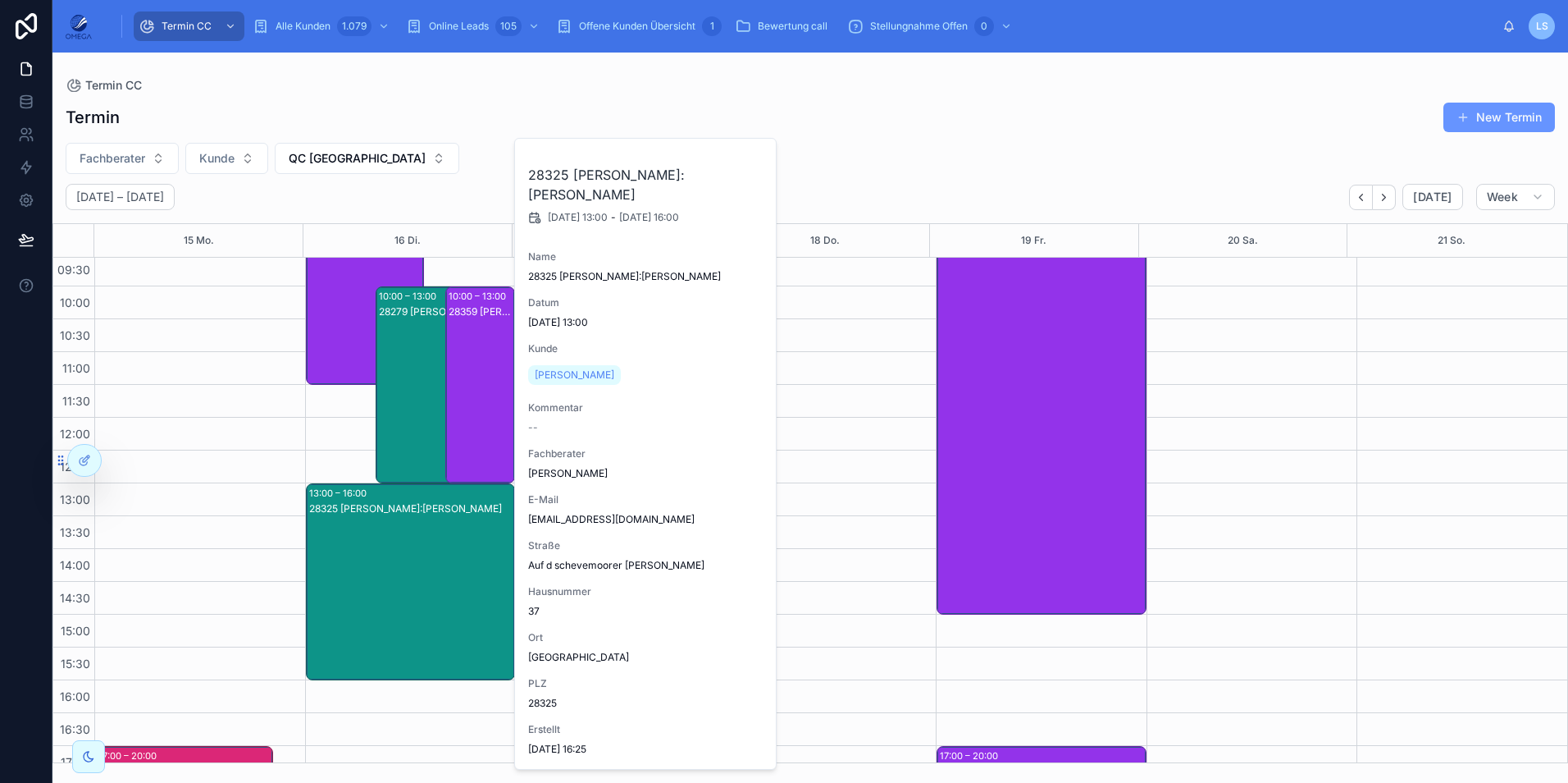
click at [397, 549] on div "28325 [PERSON_NAME]:[PERSON_NAME]" at bounding box center [411, 598] width 205 height 194
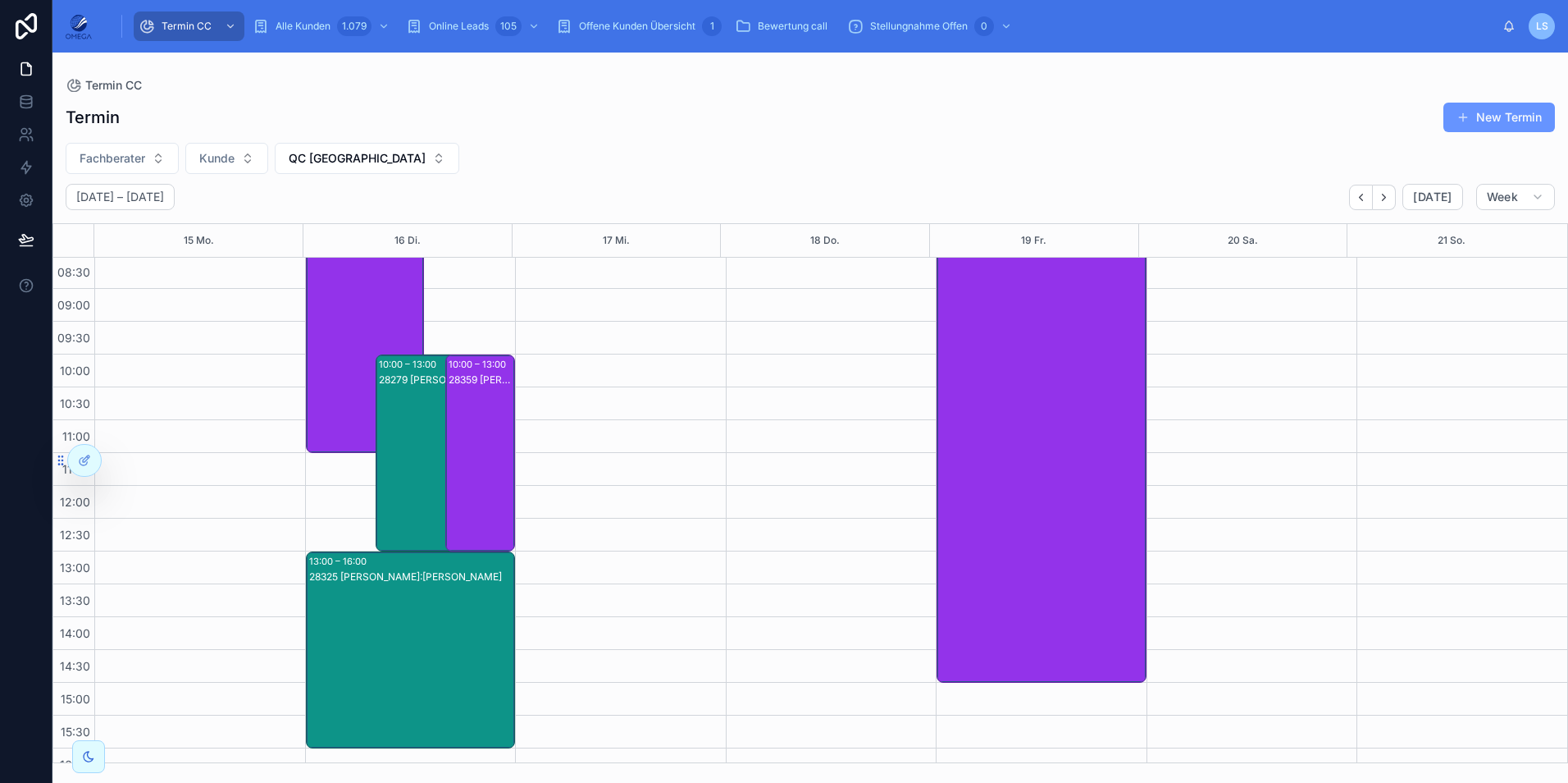
scroll to position [21, 0]
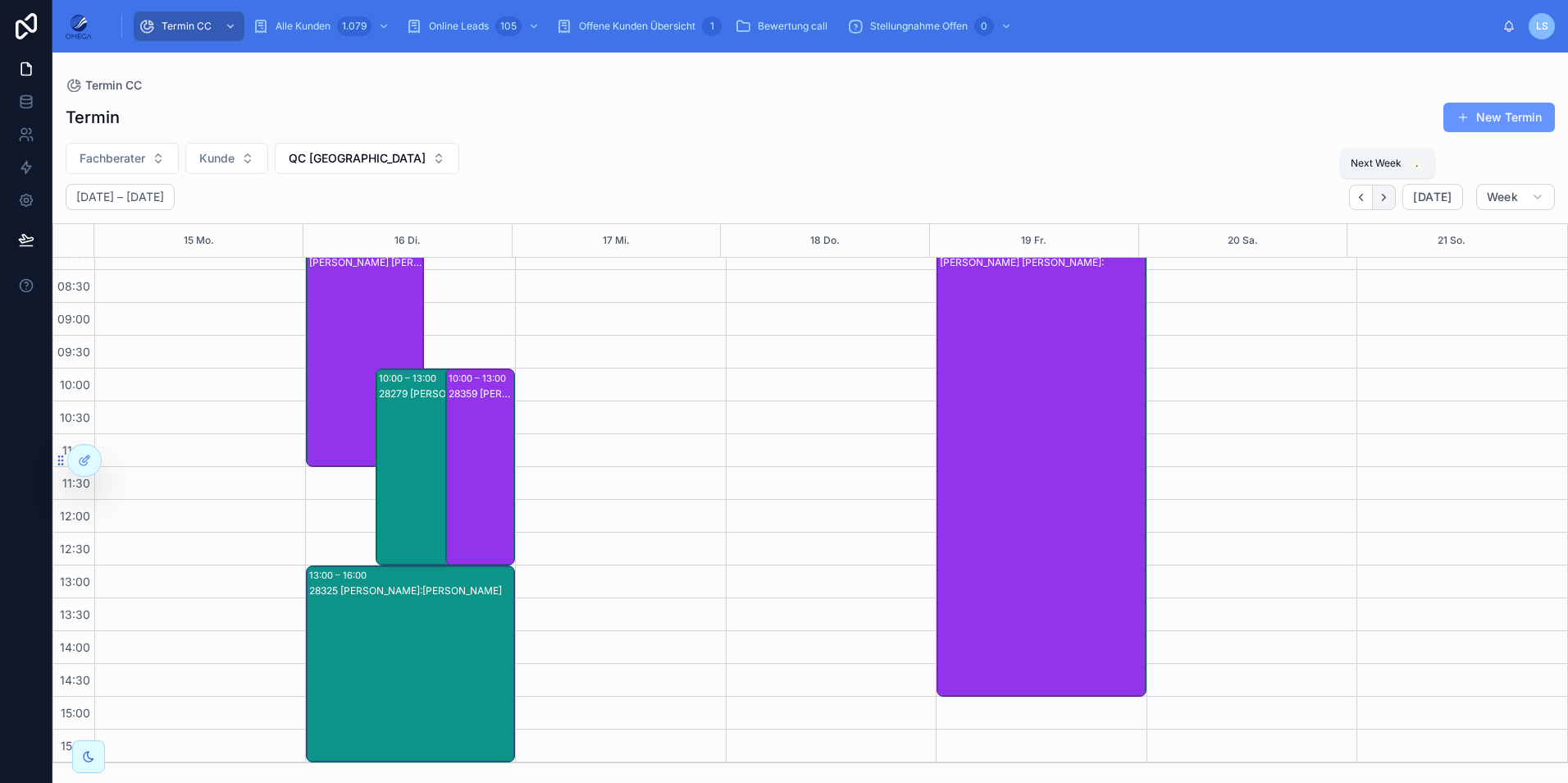
click at [1382, 202] on icon "Next" at bounding box center [1384, 197] width 12 height 12
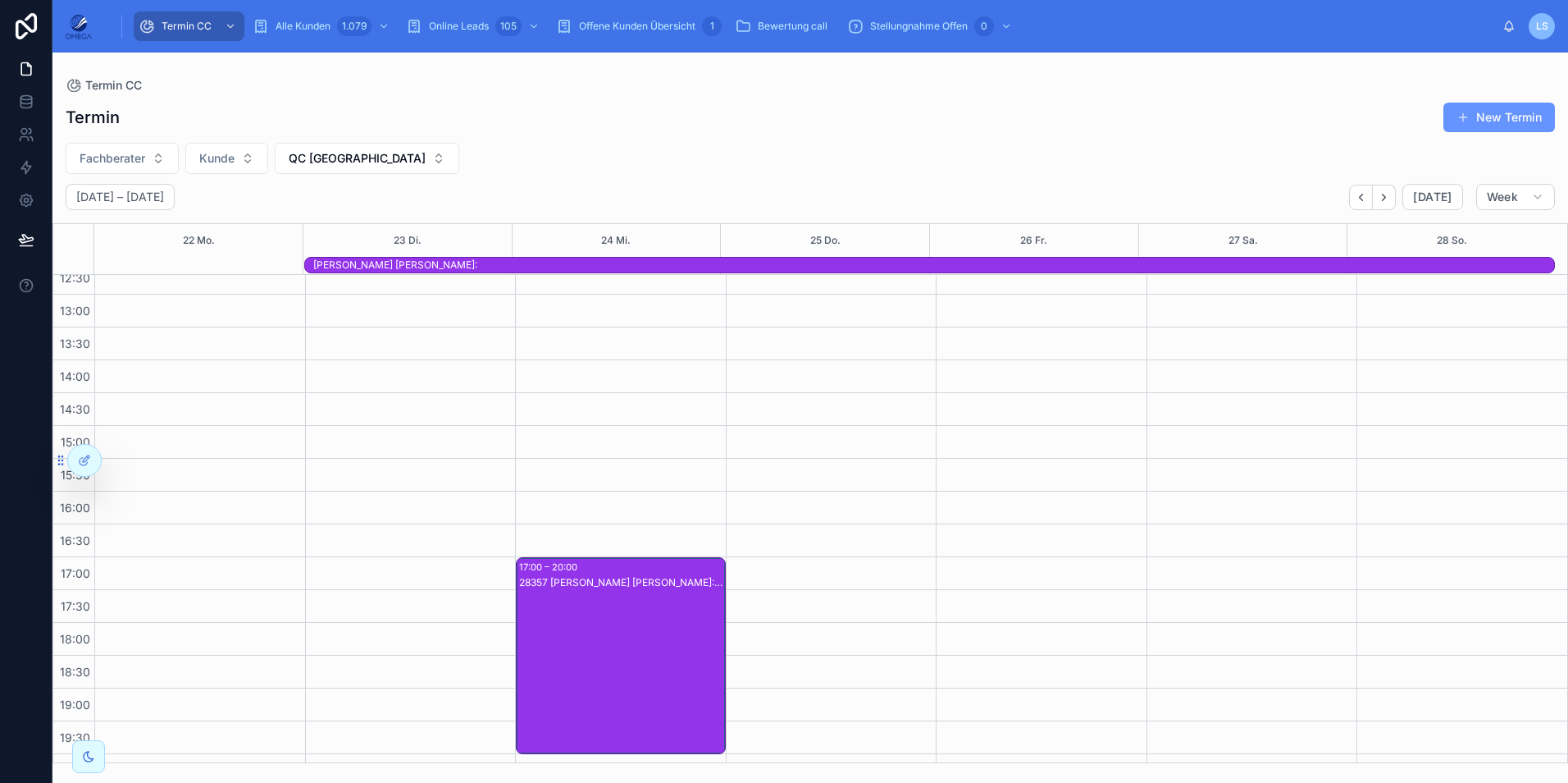
scroll to position [366, 0]
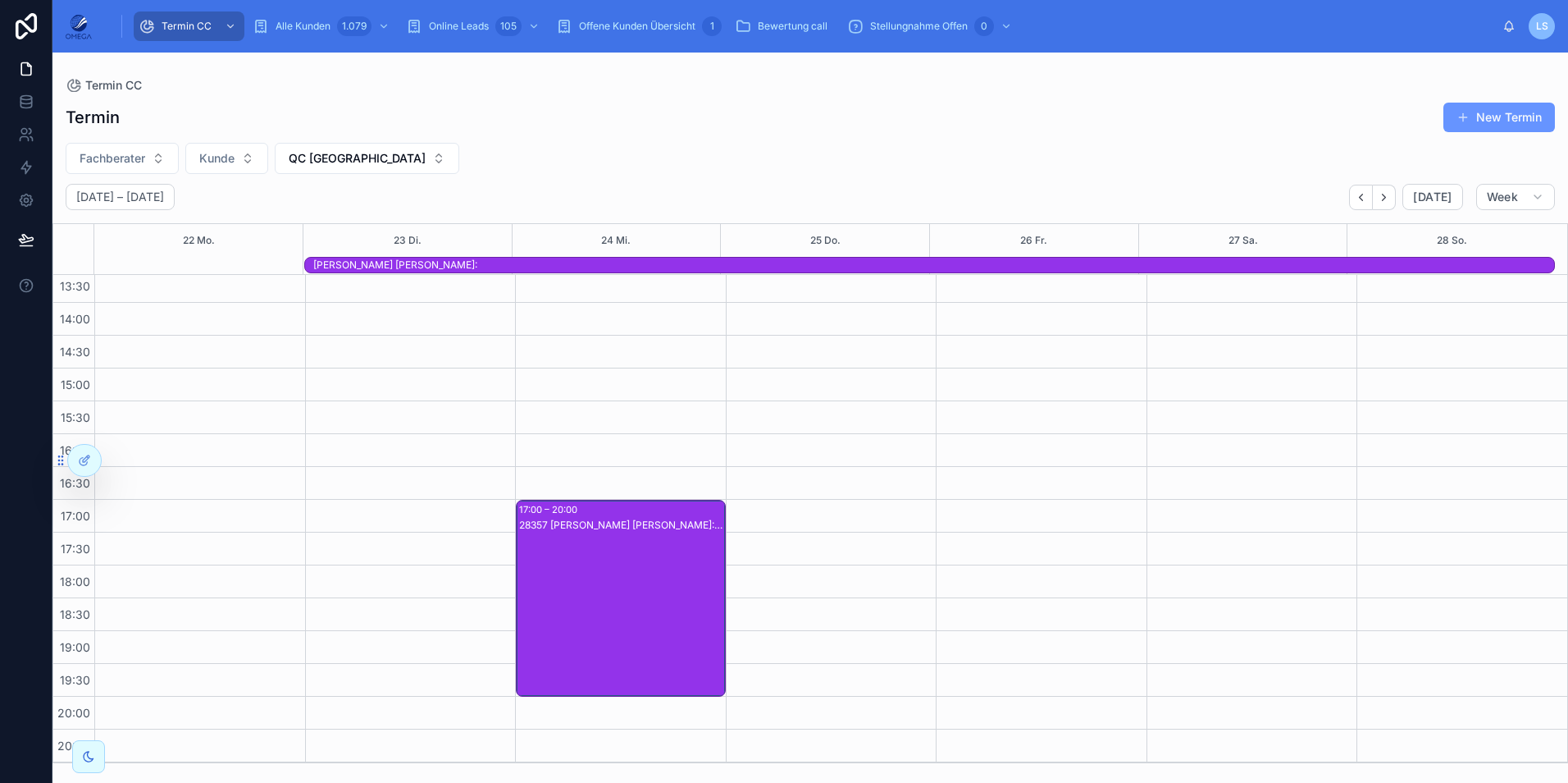
click at [626, 574] on div "28357 [PERSON_NAME] [PERSON_NAME]:[PERSON_NAME]" at bounding box center [621, 614] width 205 height 194
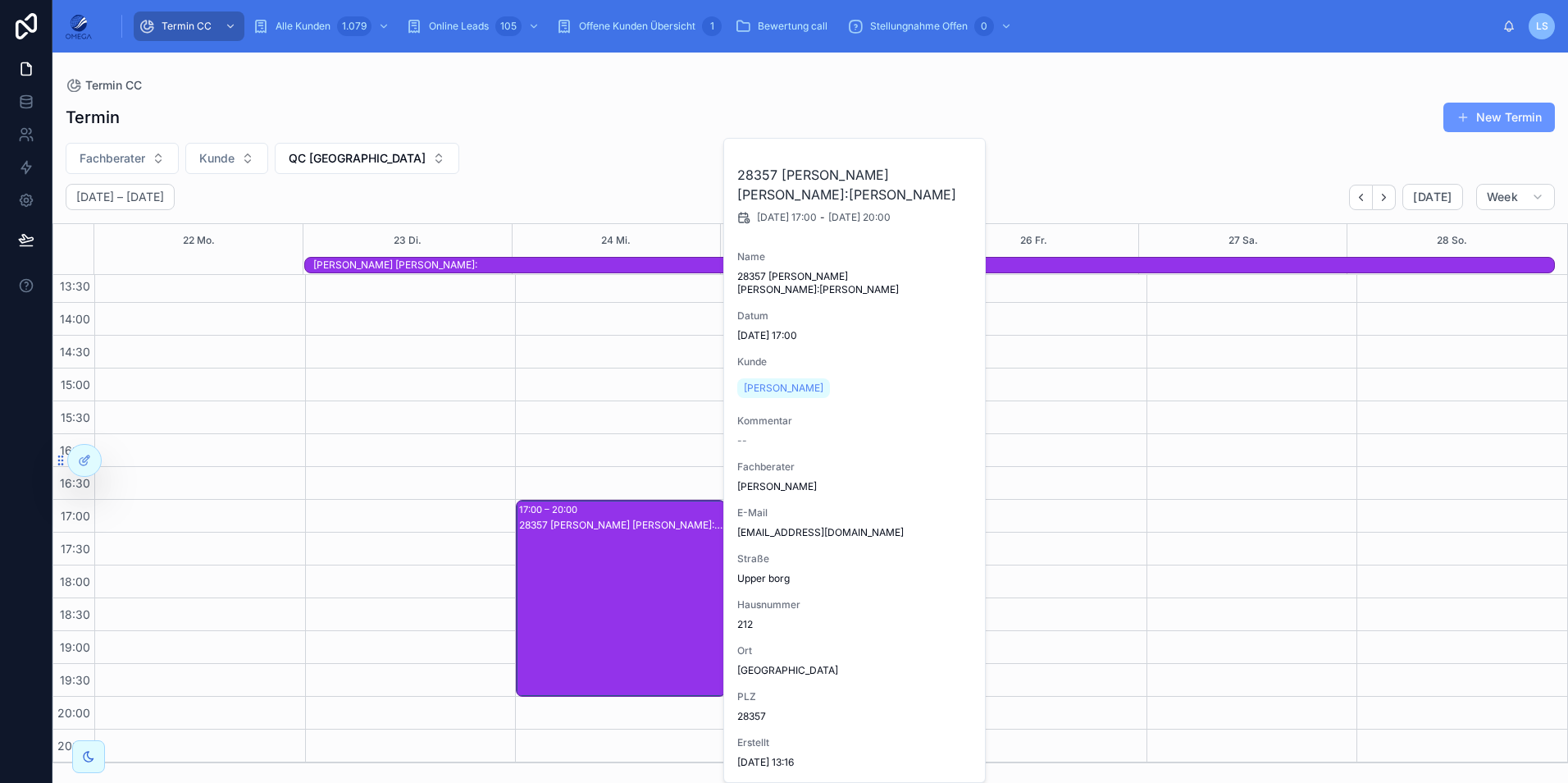
click at [626, 574] on div "28357 [PERSON_NAME] [PERSON_NAME]:[PERSON_NAME]" at bounding box center [621, 614] width 205 height 194
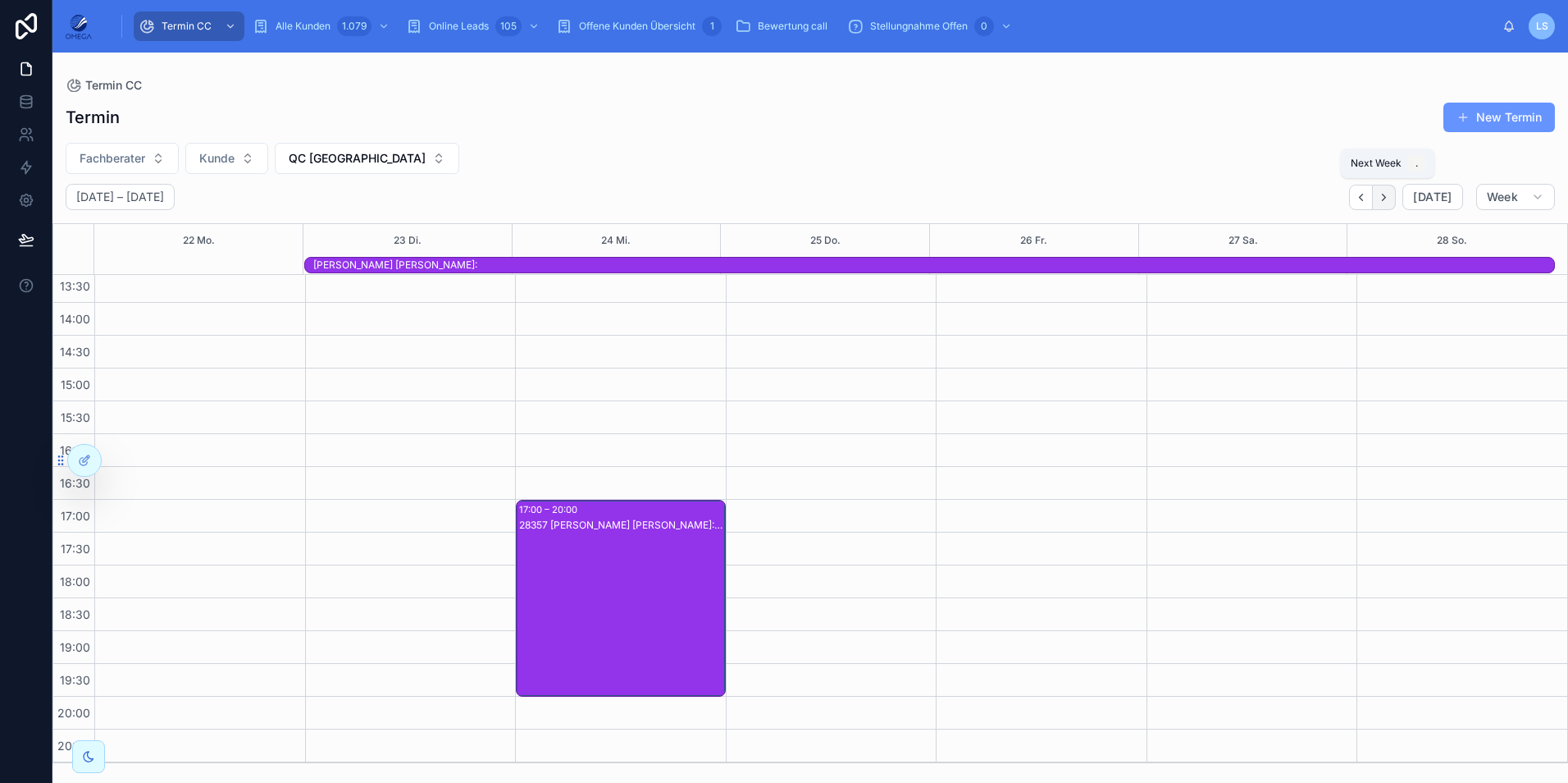
click at [1387, 197] on icon "Next" at bounding box center [1384, 197] width 12 height 12
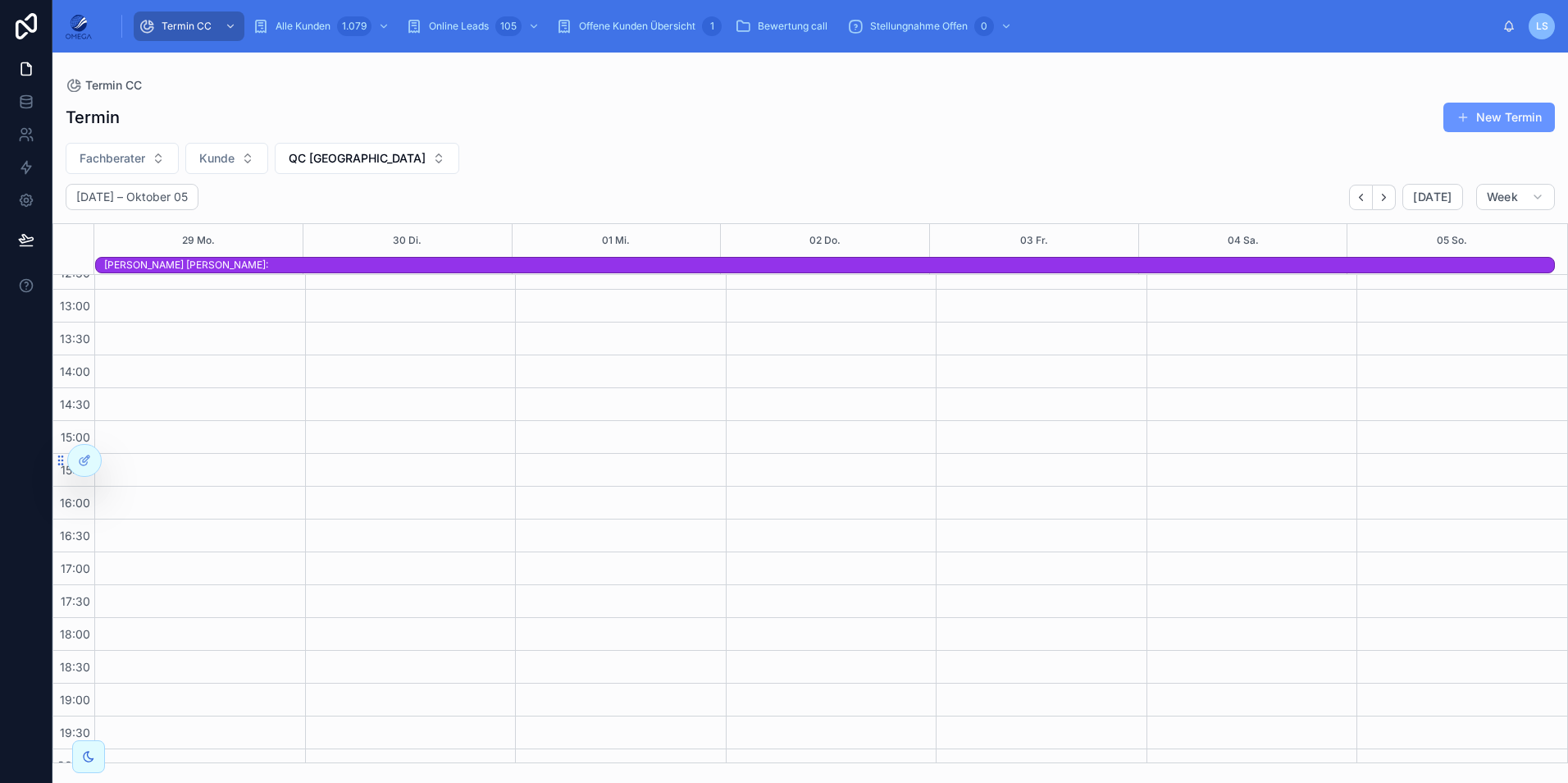
scroll to position [284, 0]
click at [1389, 194] on icon "Next" at bounding box center [1384, 197] width 12 height 12
click at [1365, 199] on icon "Back" at bounding box center [1361, 197] width 12 height 12
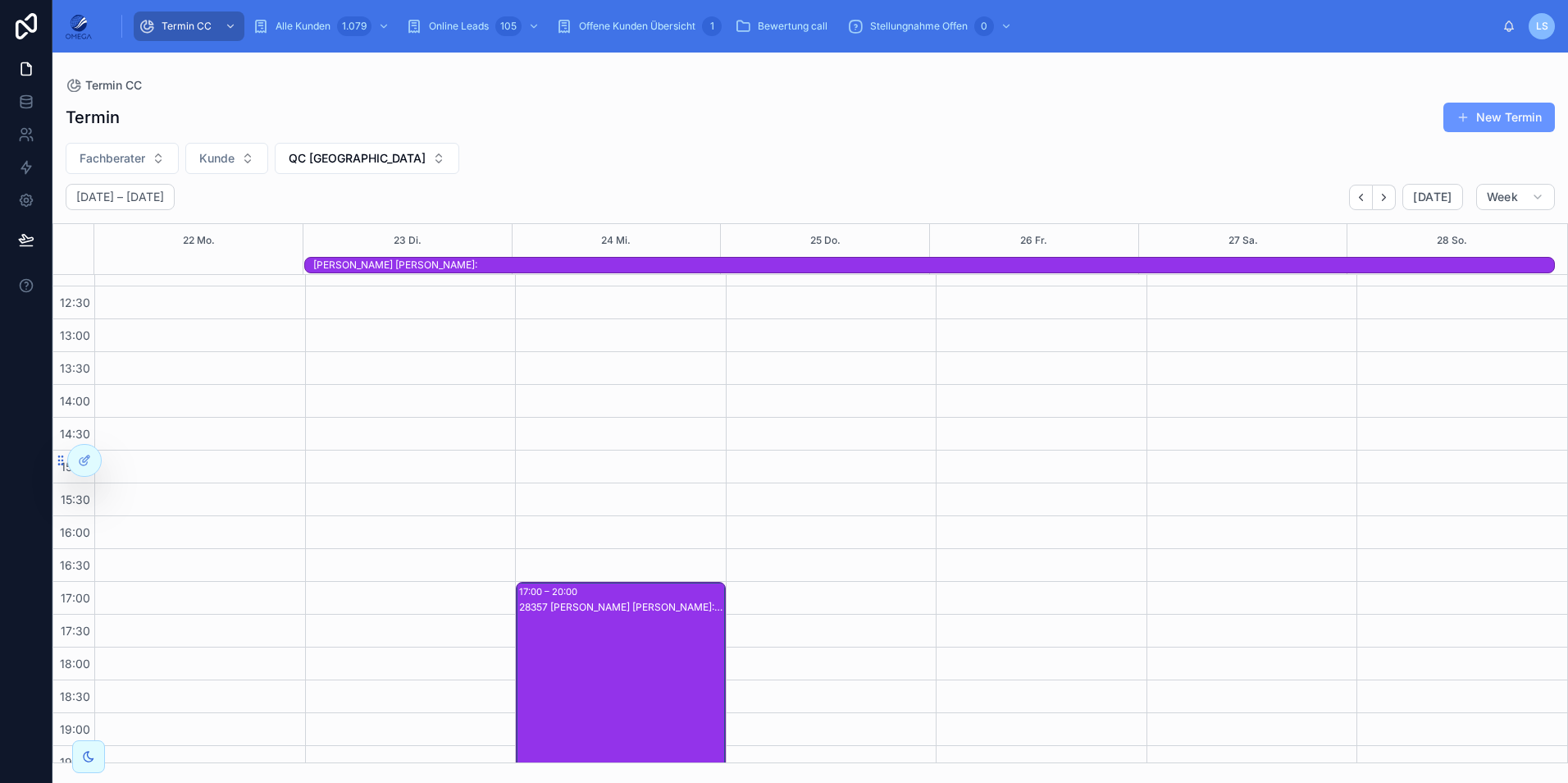
click at [663, 268] on div "[PERSON_NAME] [PERSON_NAME]:" at bounding box center [933, 264] width 1240 height 13
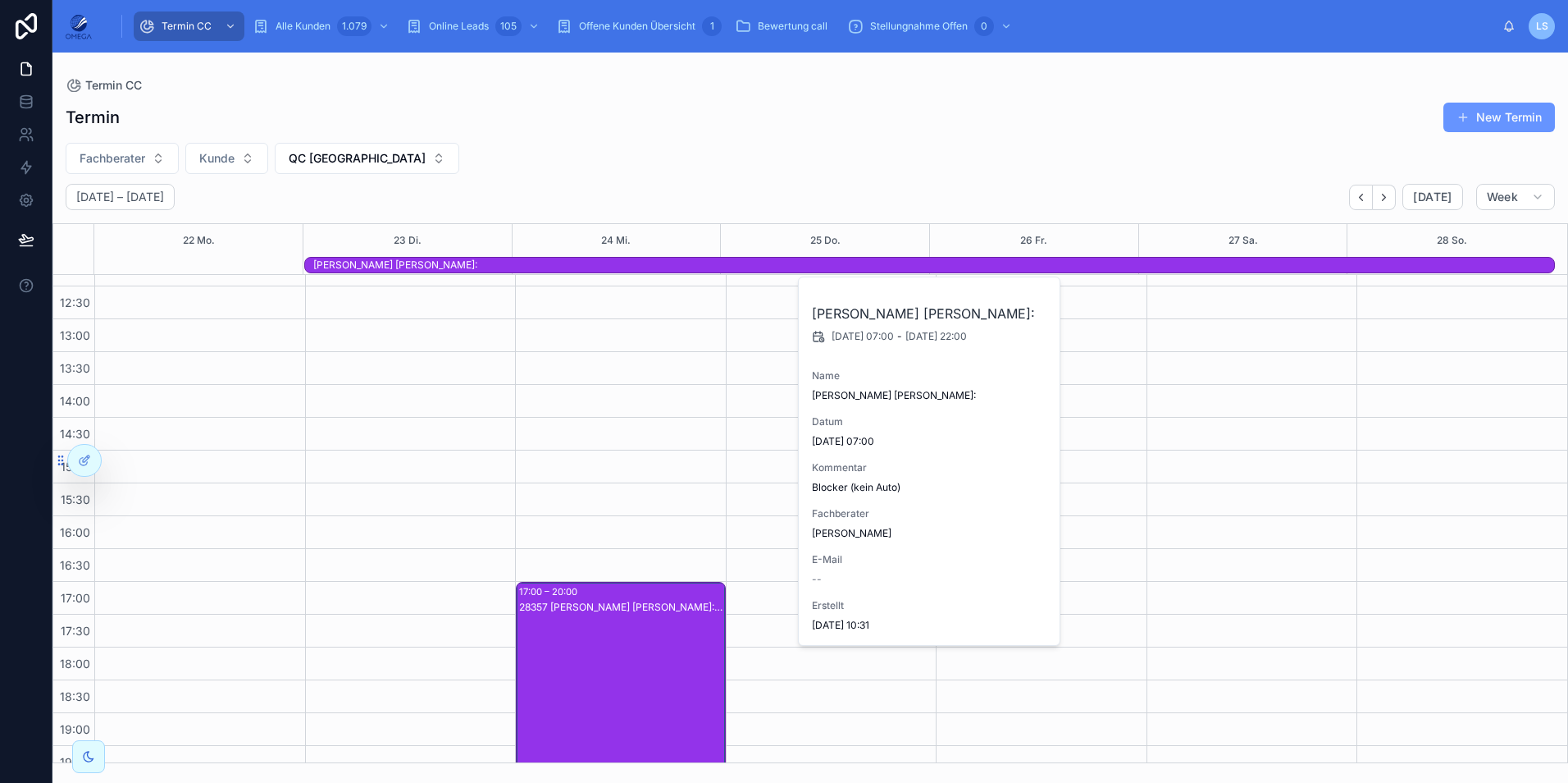
click at [1042, 152] on div "Fachberater [PERSON_NAME] QC [GEOGRAPHIC_DATA]" at bounding box center [810, 158] width 1516 height 31
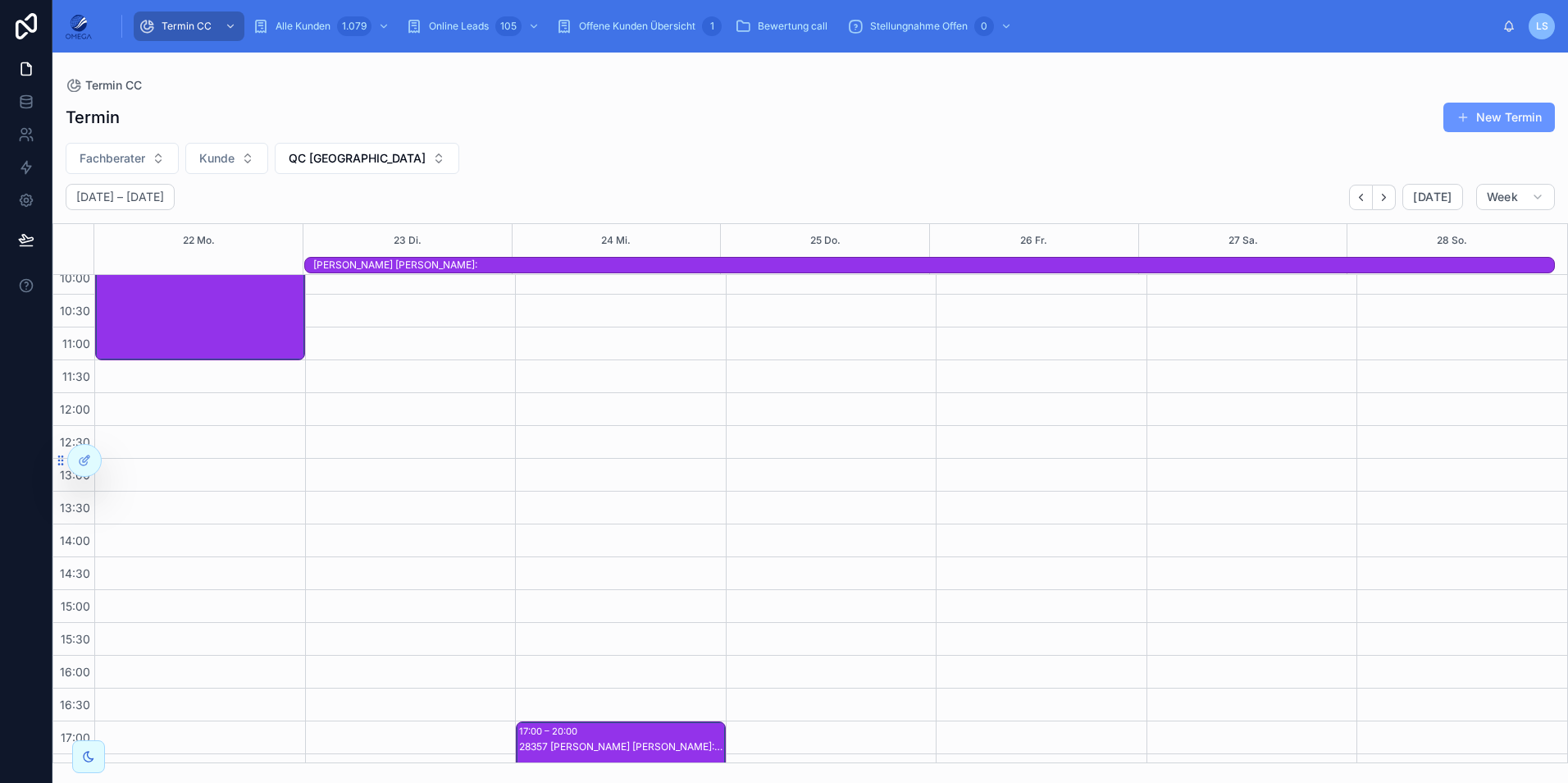
scroll to position [120, 0]
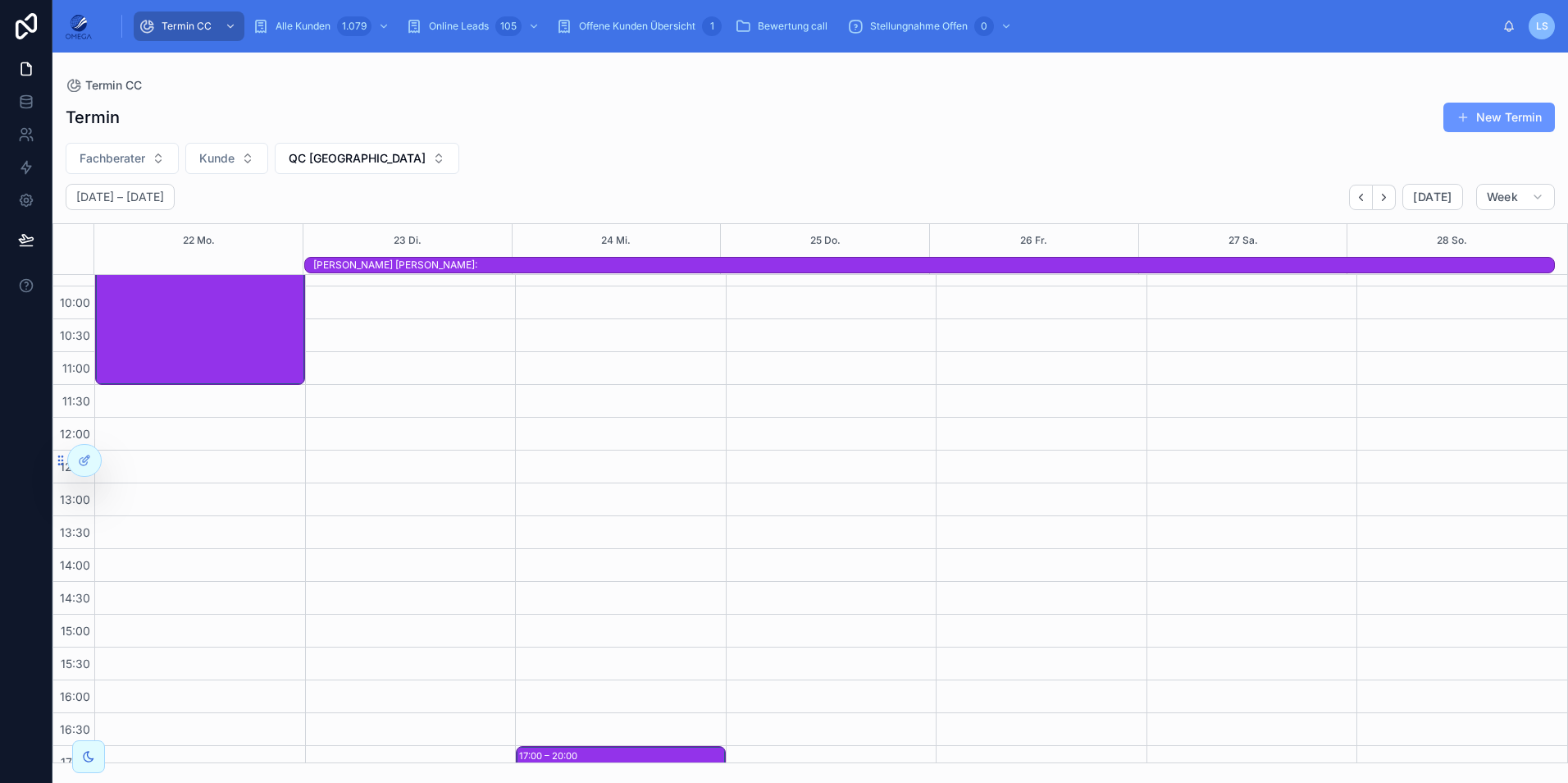
click at [687, 268] on div "[PERSON_NAME] [PERSON_NAME]:" at bounding box center [933, 264] width 1240 height 13
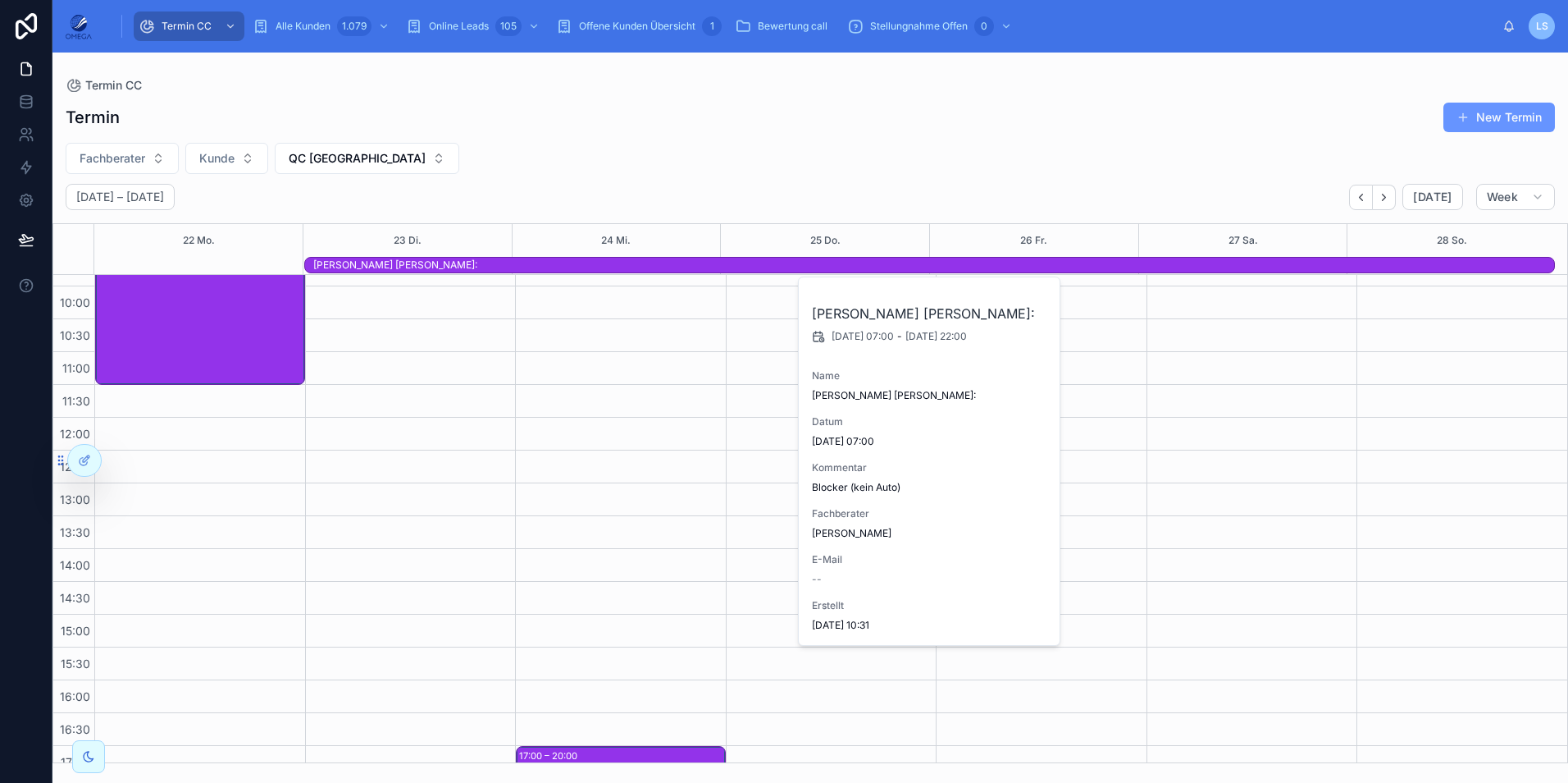
click at [937, 181] on div "Termin New Termin Fachberater [PERSON_NAME] QC [GEOGRAPHIC_DATA] [DATE] – [DATE…" at bounding box center [810, 428] width 1516 height 671
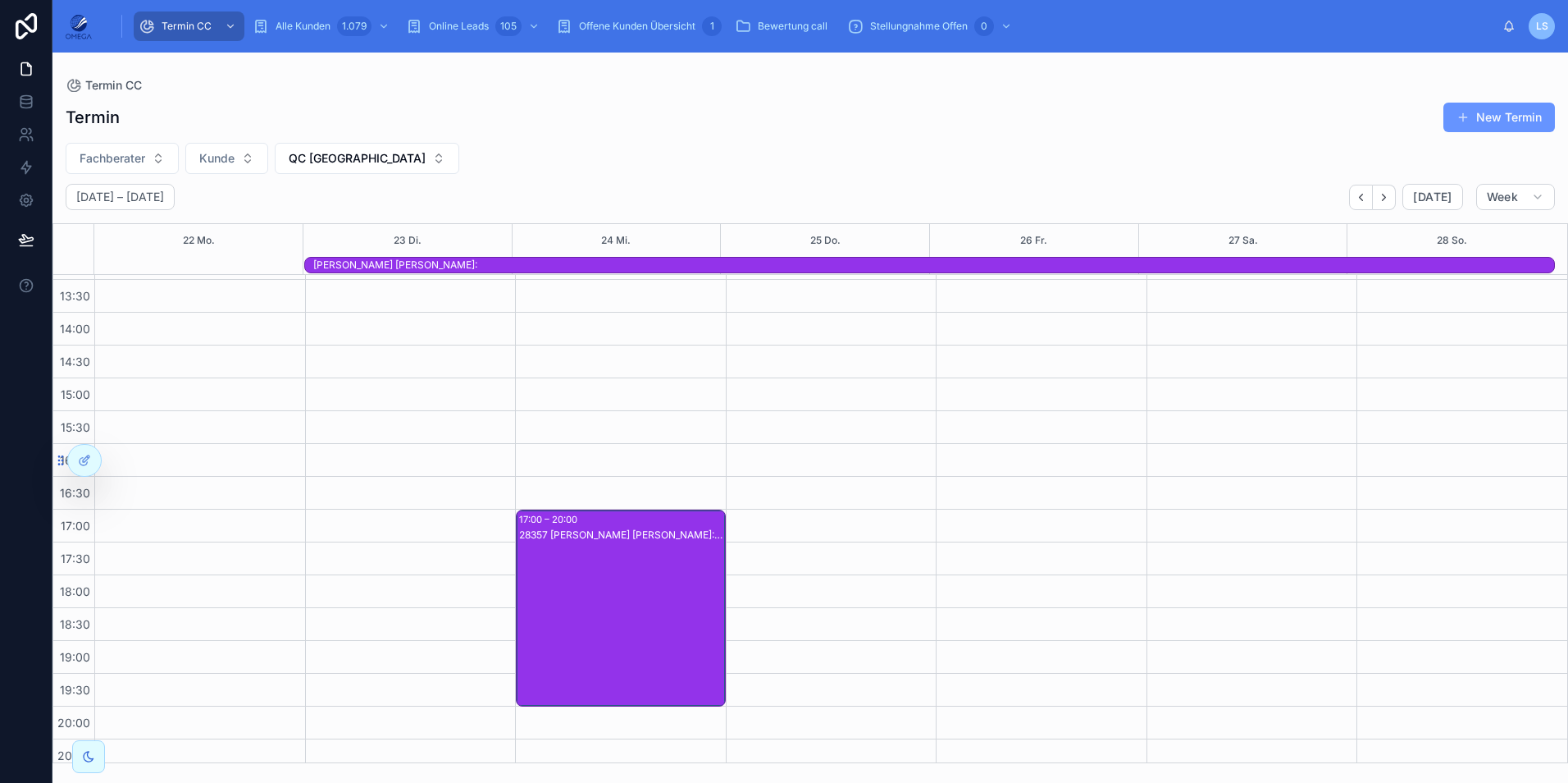
scroll to position [366, 0]
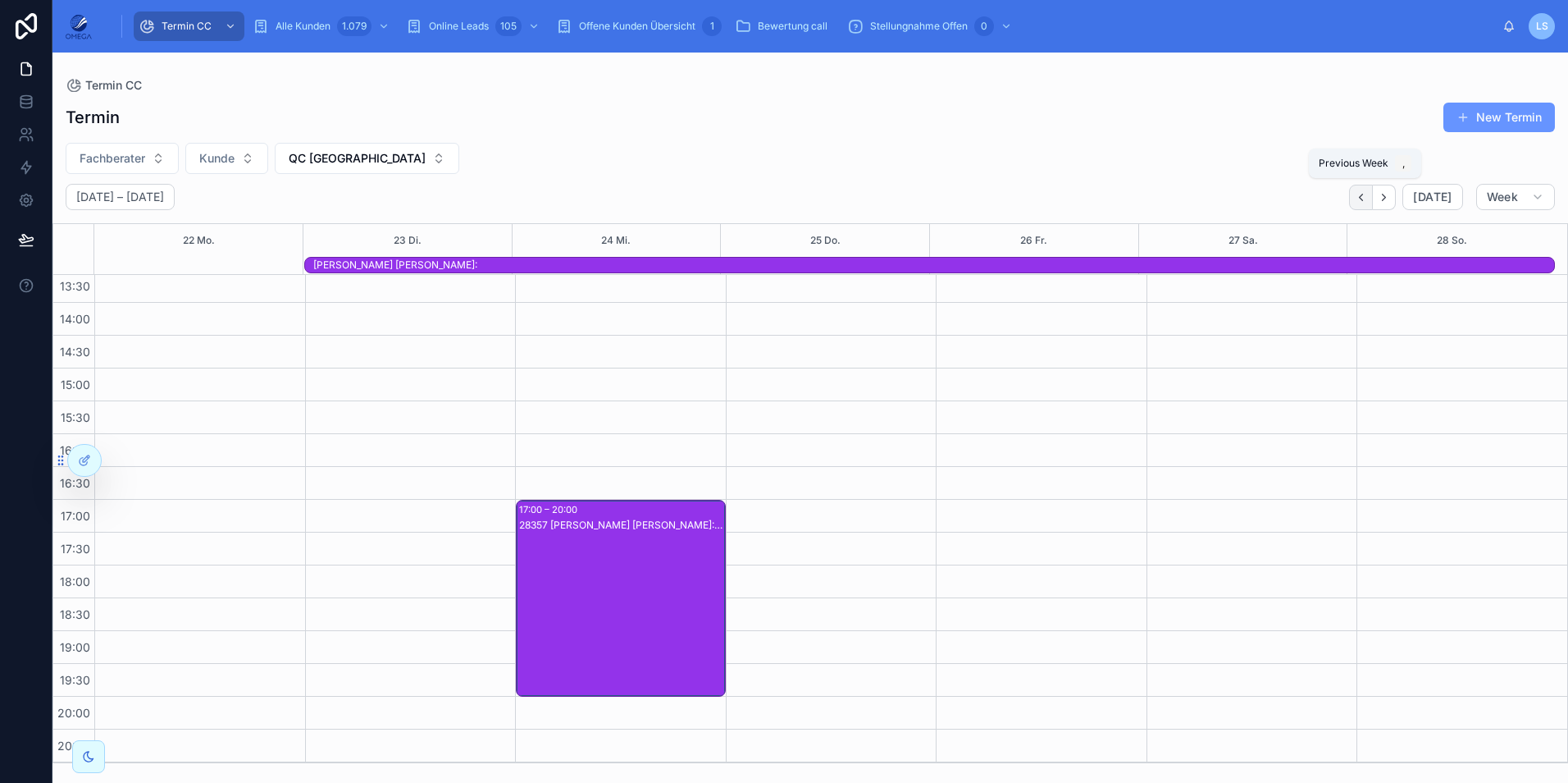
click at [1373, 200] on button "Back" at bounding box center [1361, 198] width 24 height 26
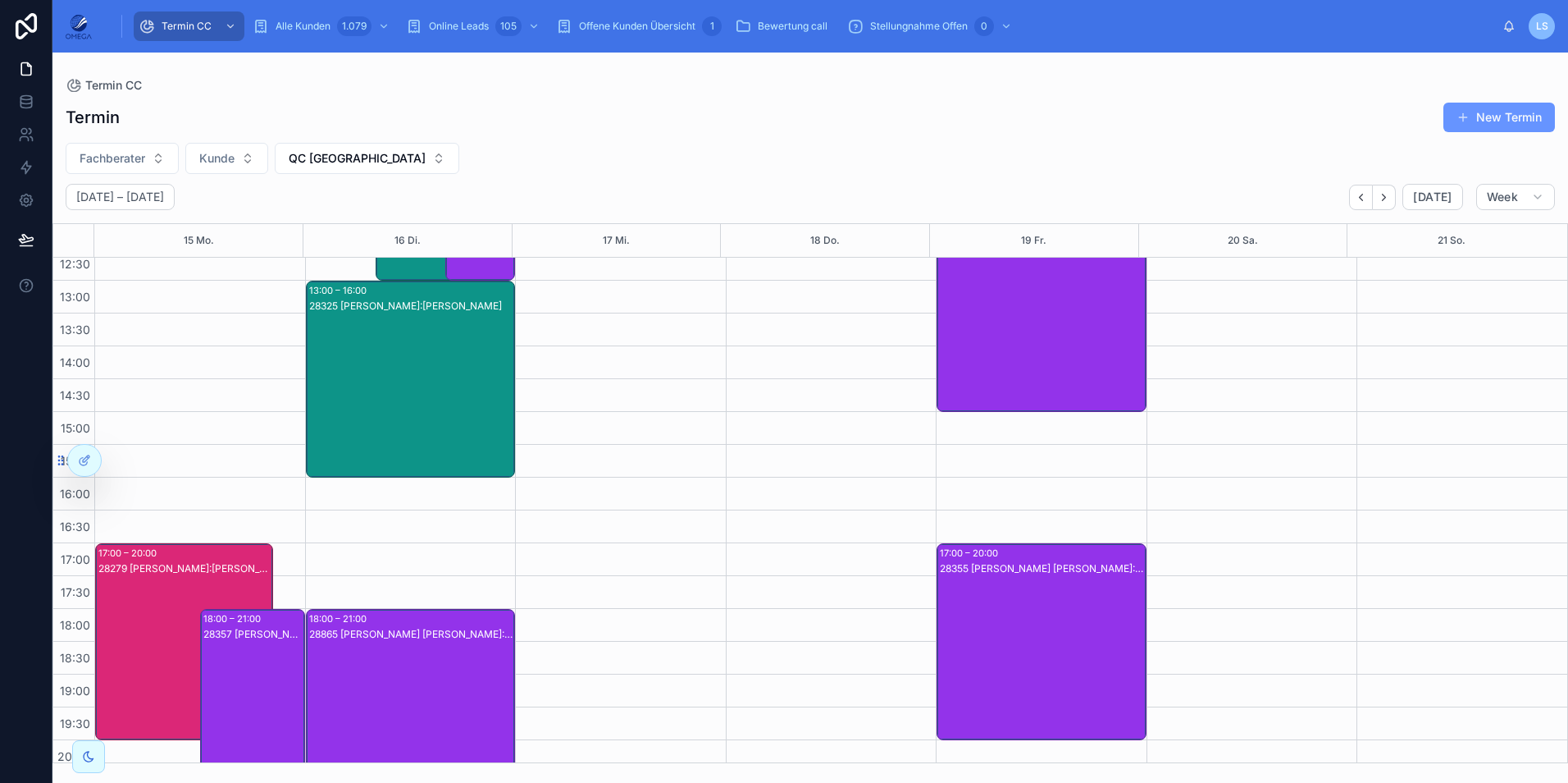
scroll to position [348, 0]
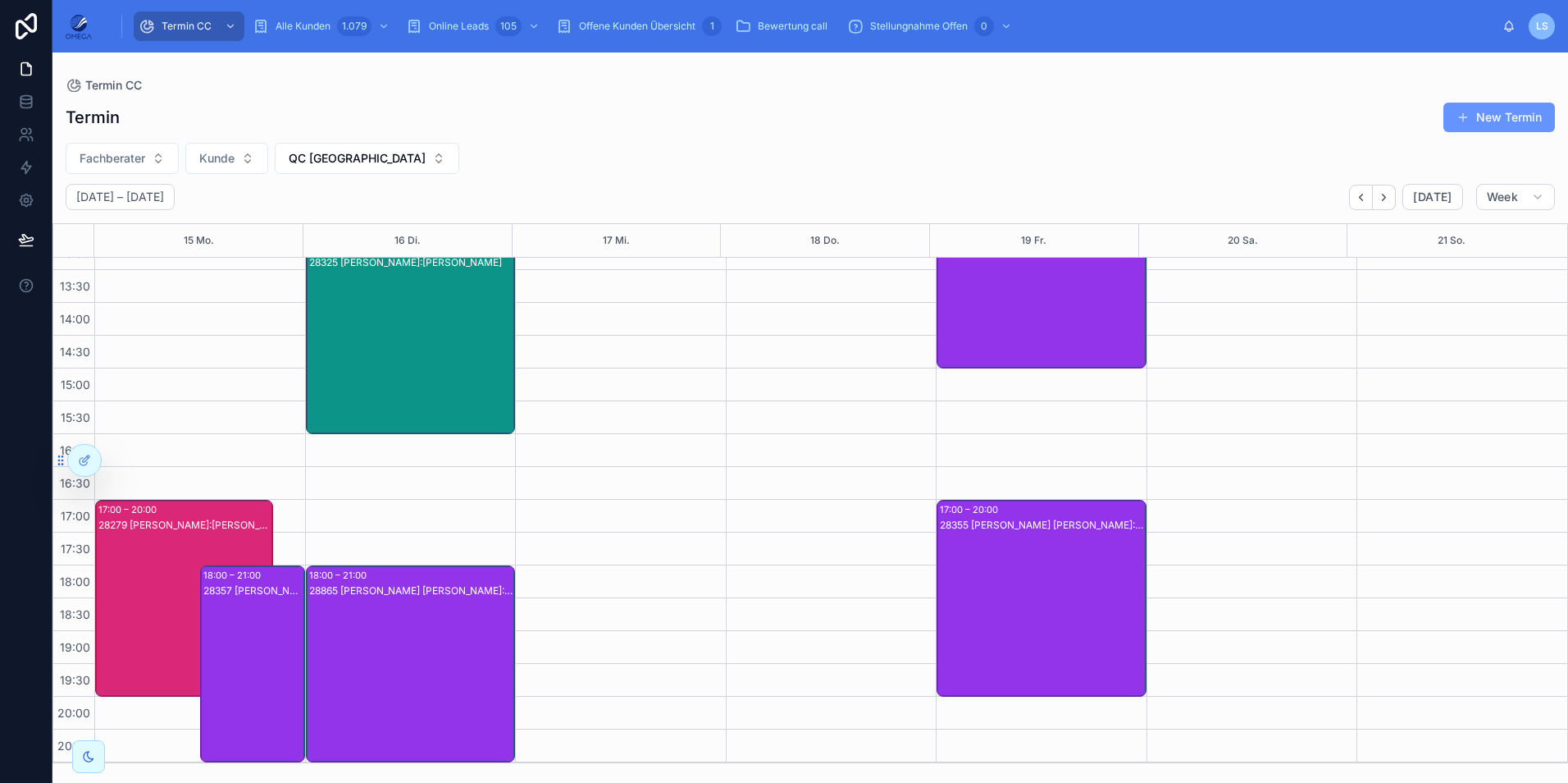
click at [152, 540] on div "28279 [PERSON_NAME]:[PERSON_NAME]" at bounding box center [184, 614] width 173 height 194
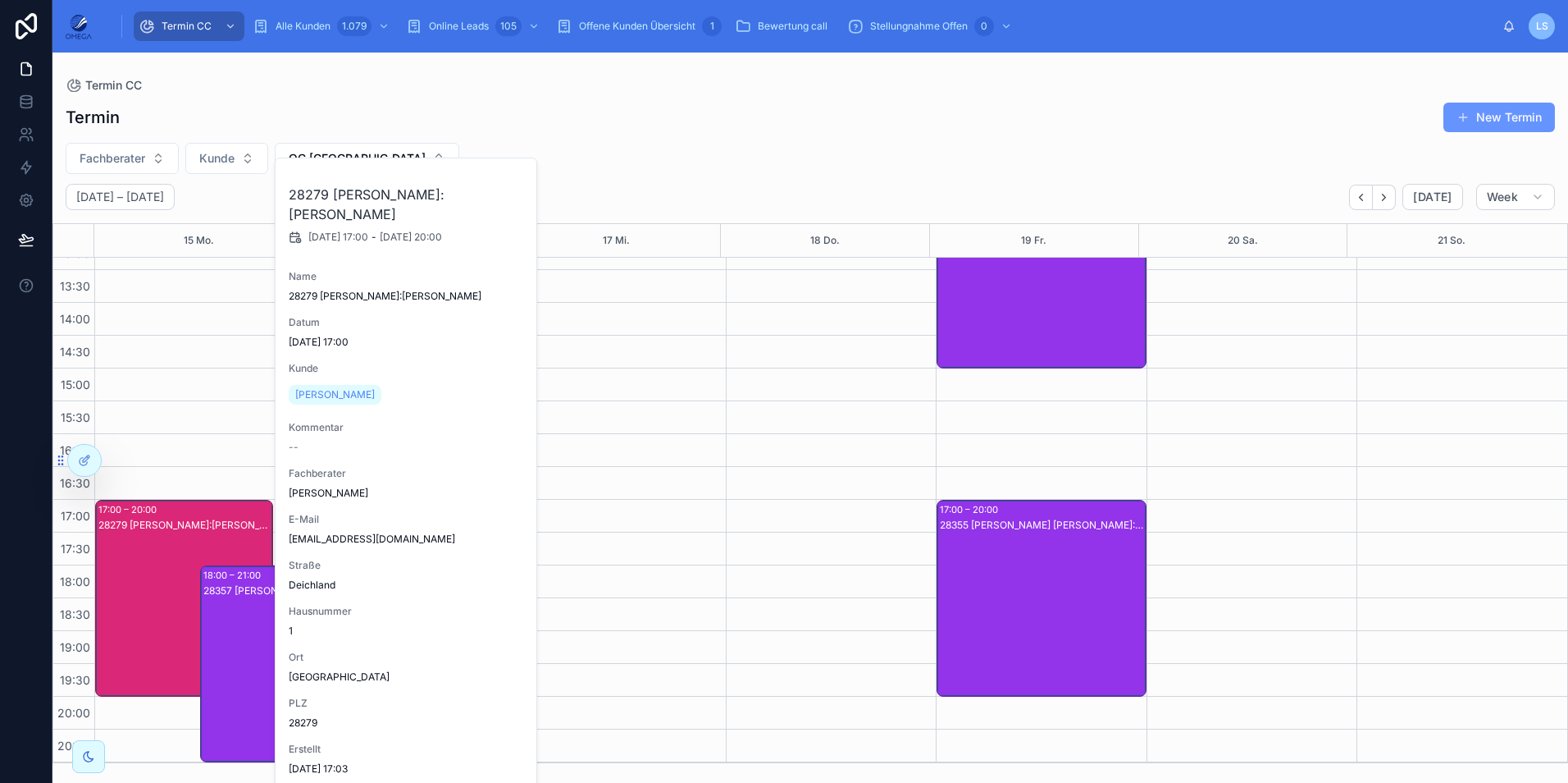
click at [152, 540] on div "28279 [PERSON_NAME]:[PERSON_NAME]" at bounding box center [184, 614] width 173 height 194
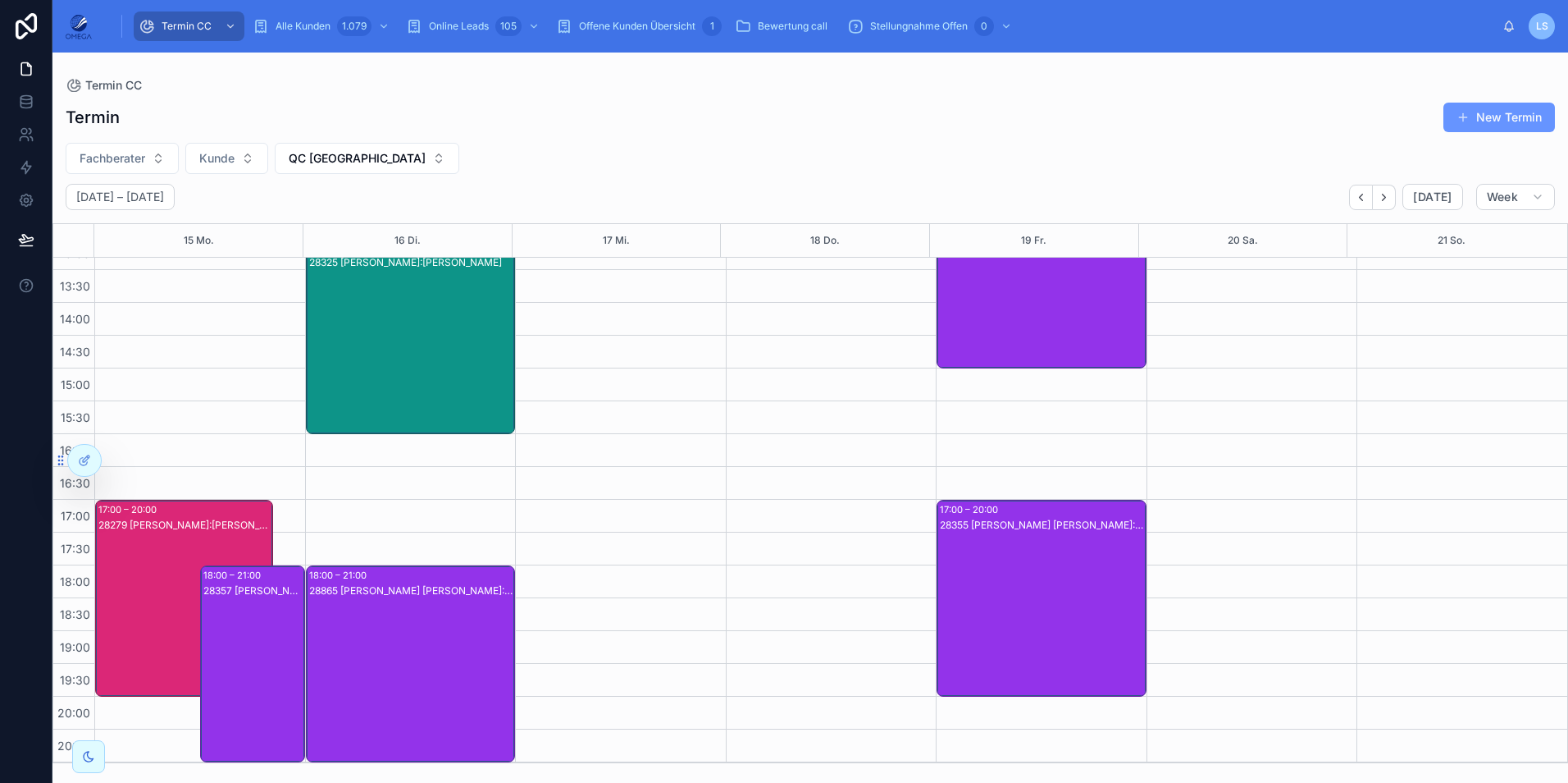
click at [173, 541] on div "28279 [PERSON_NAME]:[PERSON_NAME]" at bounding box center [184, 614] width 173 height 194
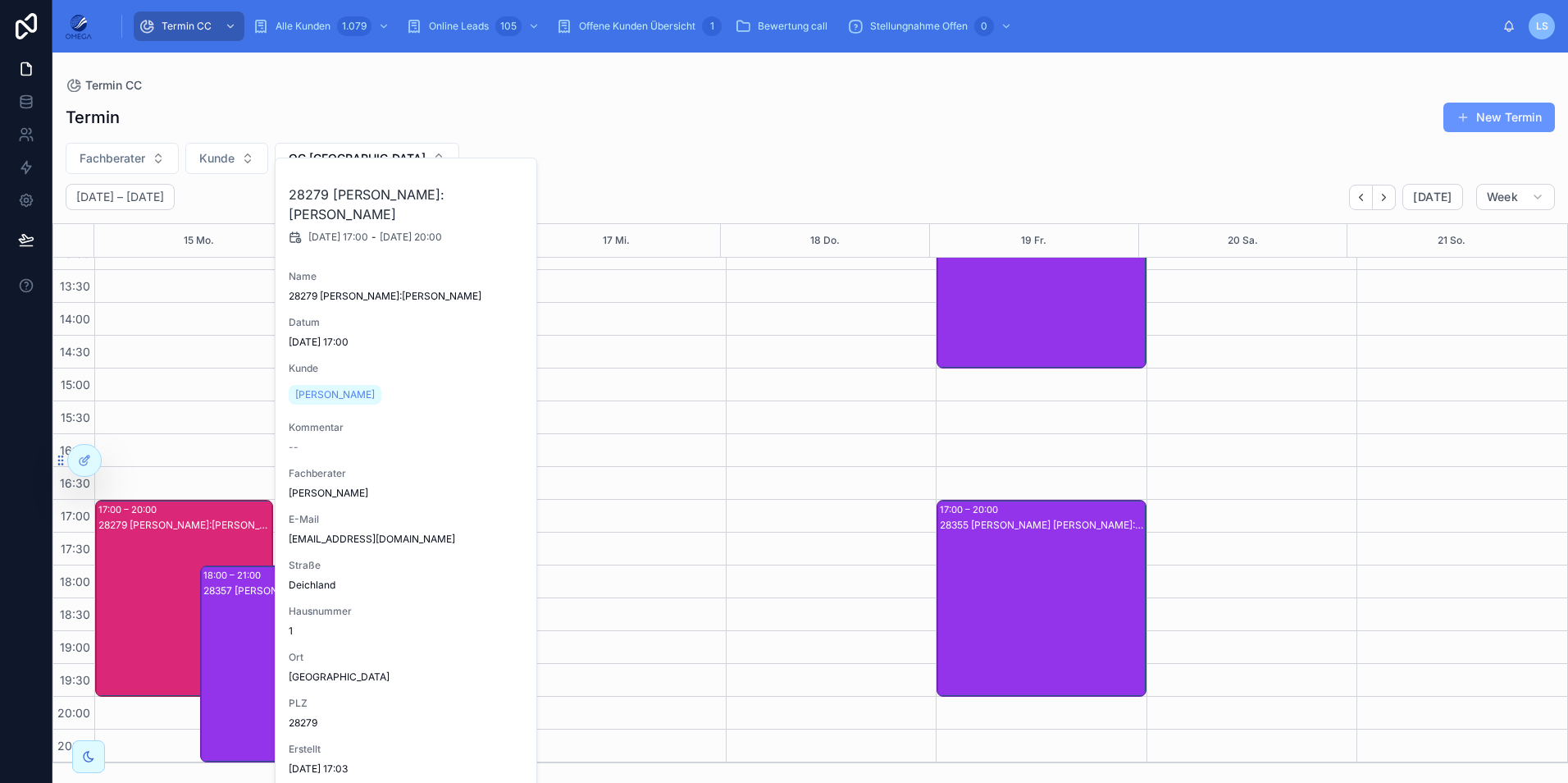
click at [813, 147] on div "Fachberater [PERSON_NAME] QC [GEOGRAPHIC_DATA]" at bounding box center [810, 158] width 1516 height 31
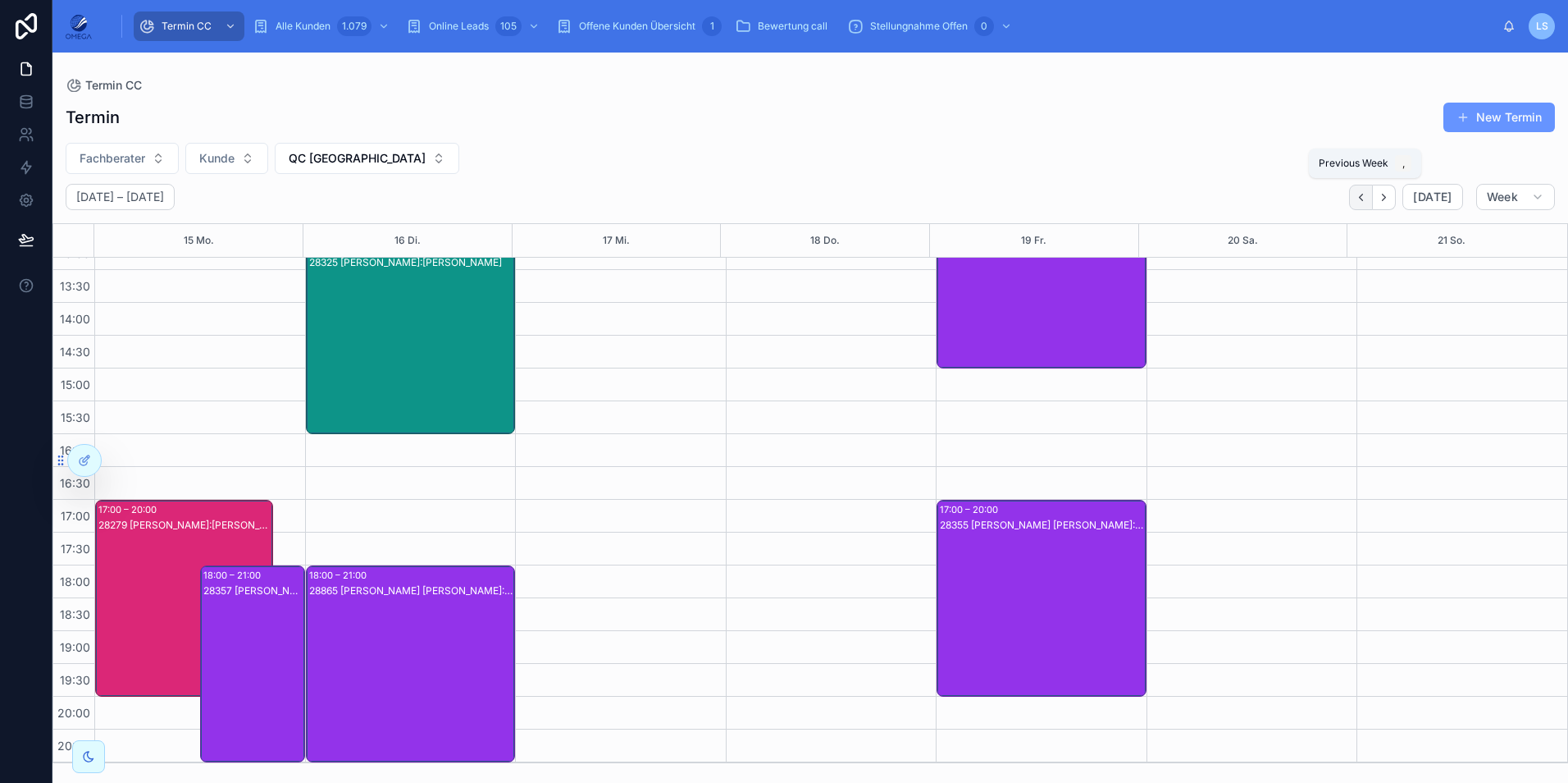
click at [1368, 188] on button "Back" at bounding box center [1361, 198] width 24 height 26
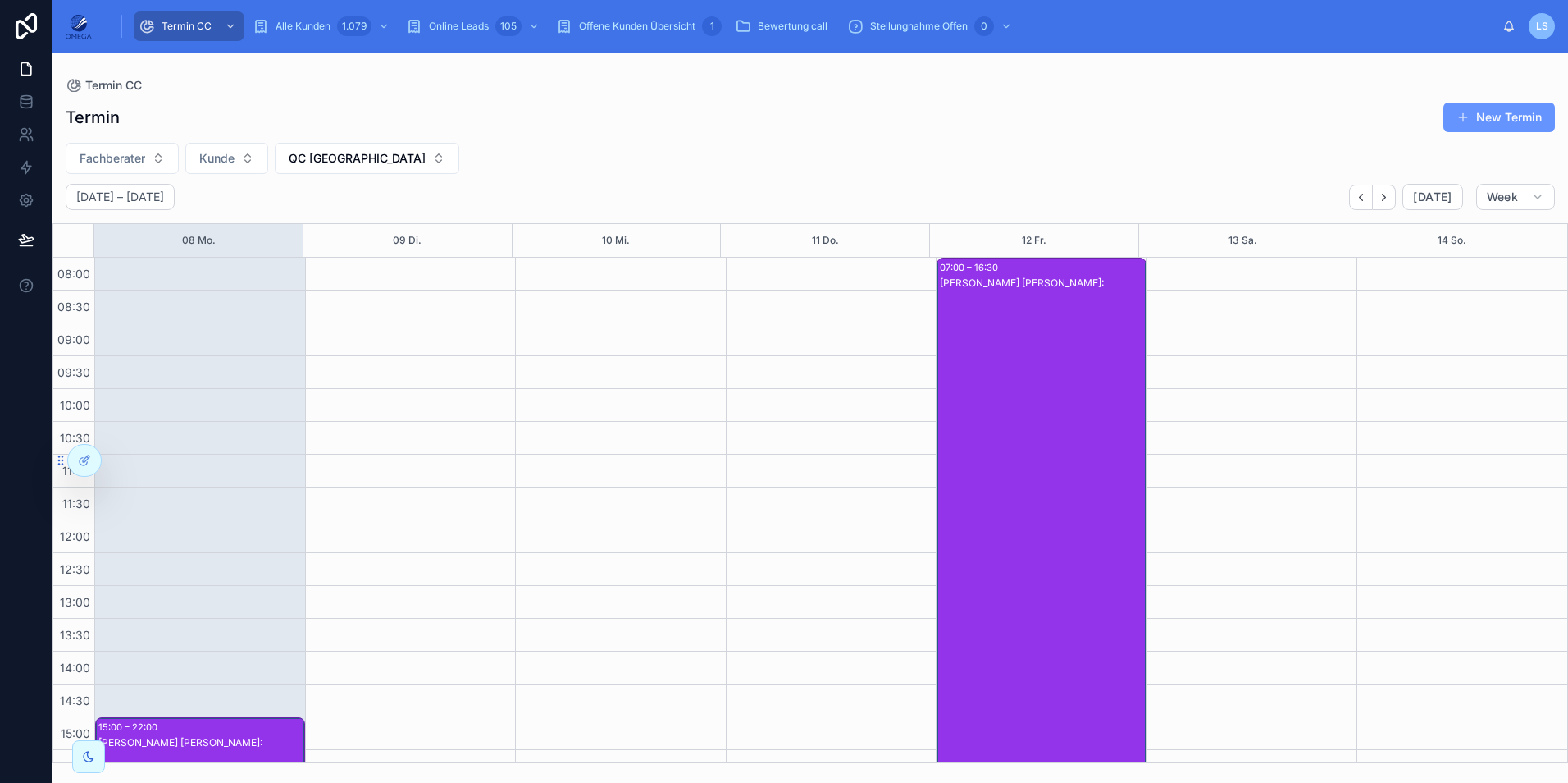
scroll to position [348, 0]
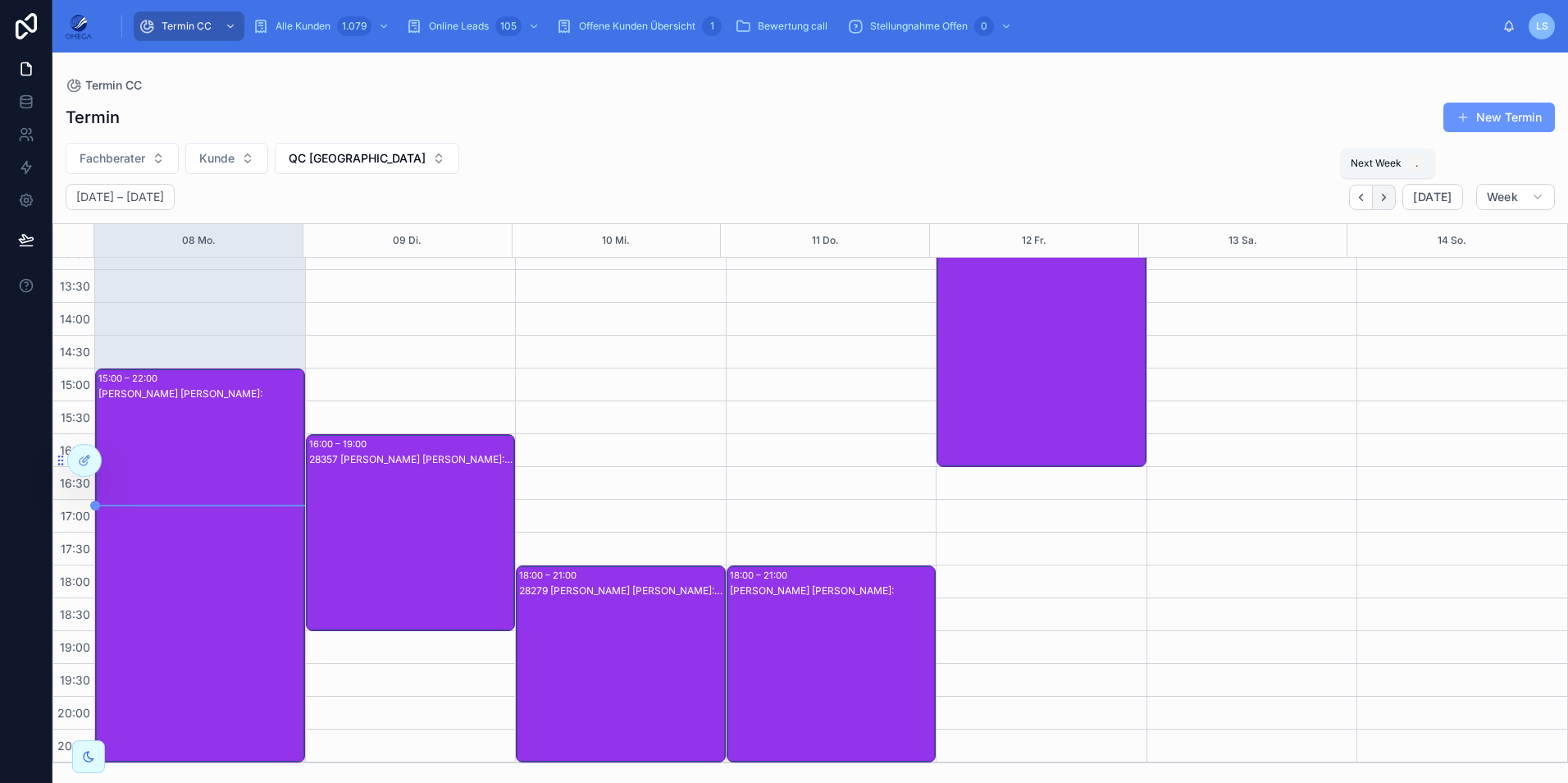
click at [1381, 197] on icon "Next" at bounding box center [1384, 197] width 12 height 12
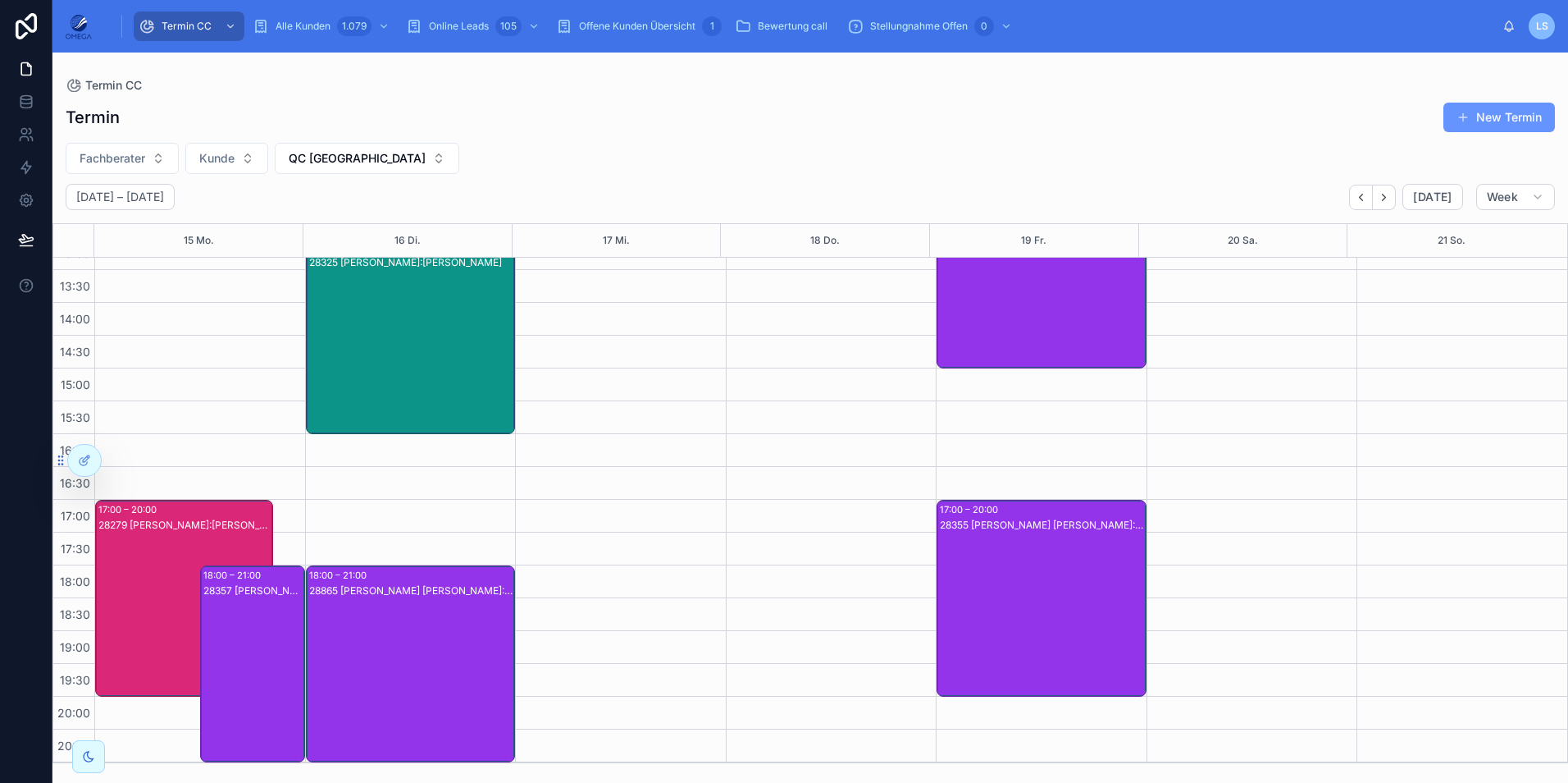
click at [153, 534] on div "28279 [PERSON_NAME]:[PERSON_NAME]" at bounding box center [184, 614] width 173 height 194
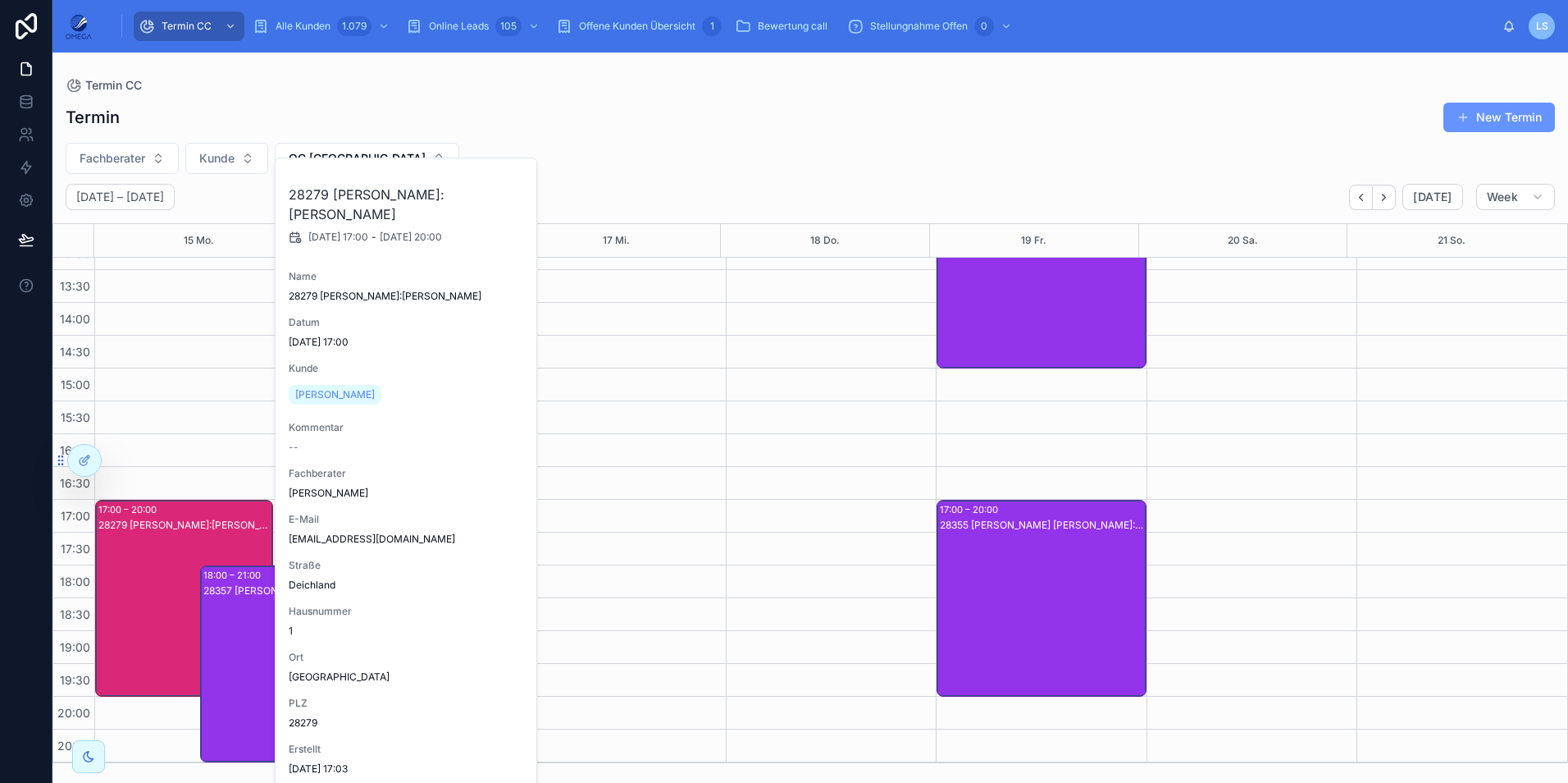
click at [153, 544] on div "28279 [PERSON_NAME]:[PERSON_NAME]" at bounding box center [184, 614] width 173 height 194
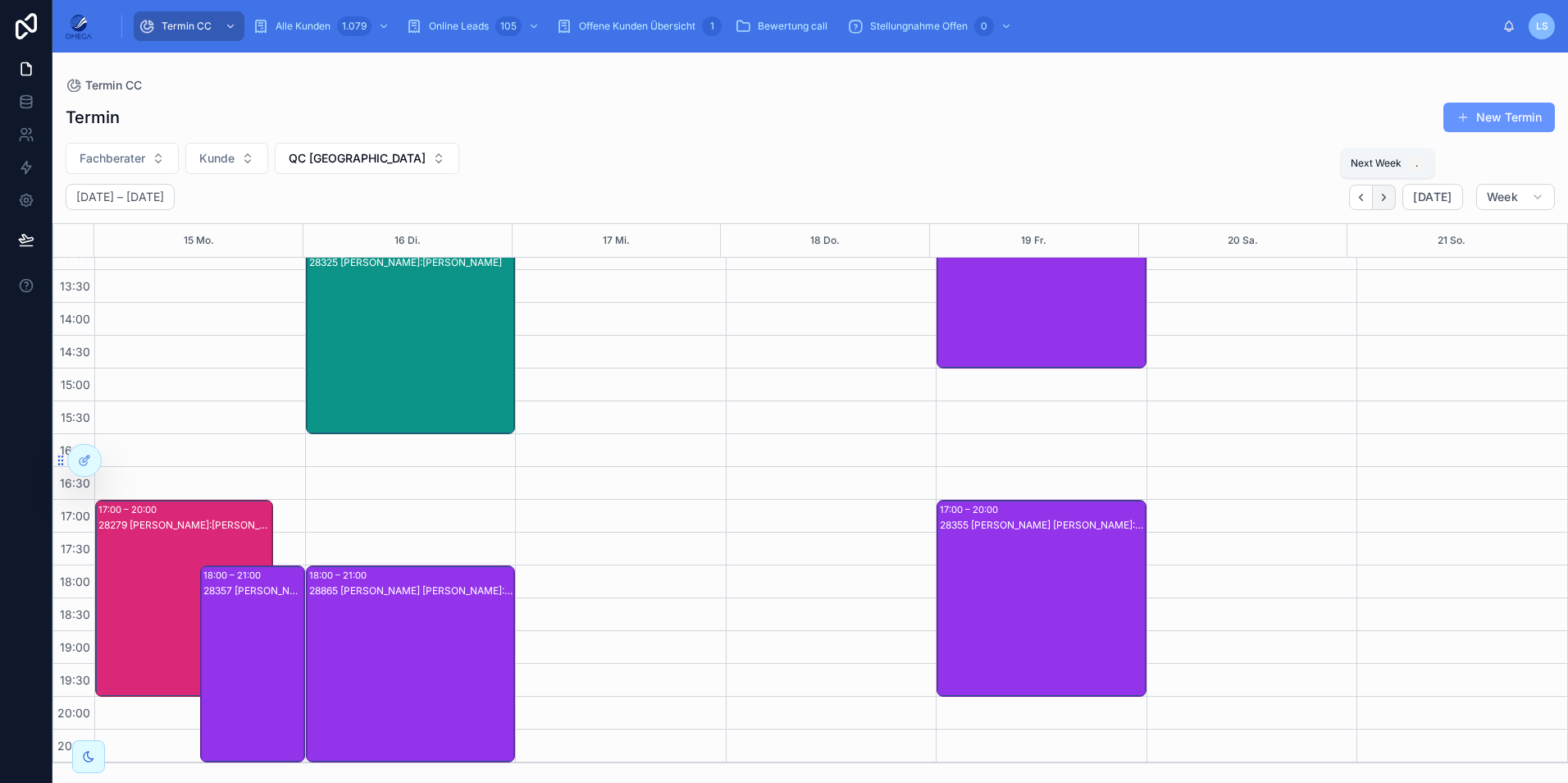
click at [1390, 198] on icon "Next" at bounding box center [1384, 197] width 12 height 12
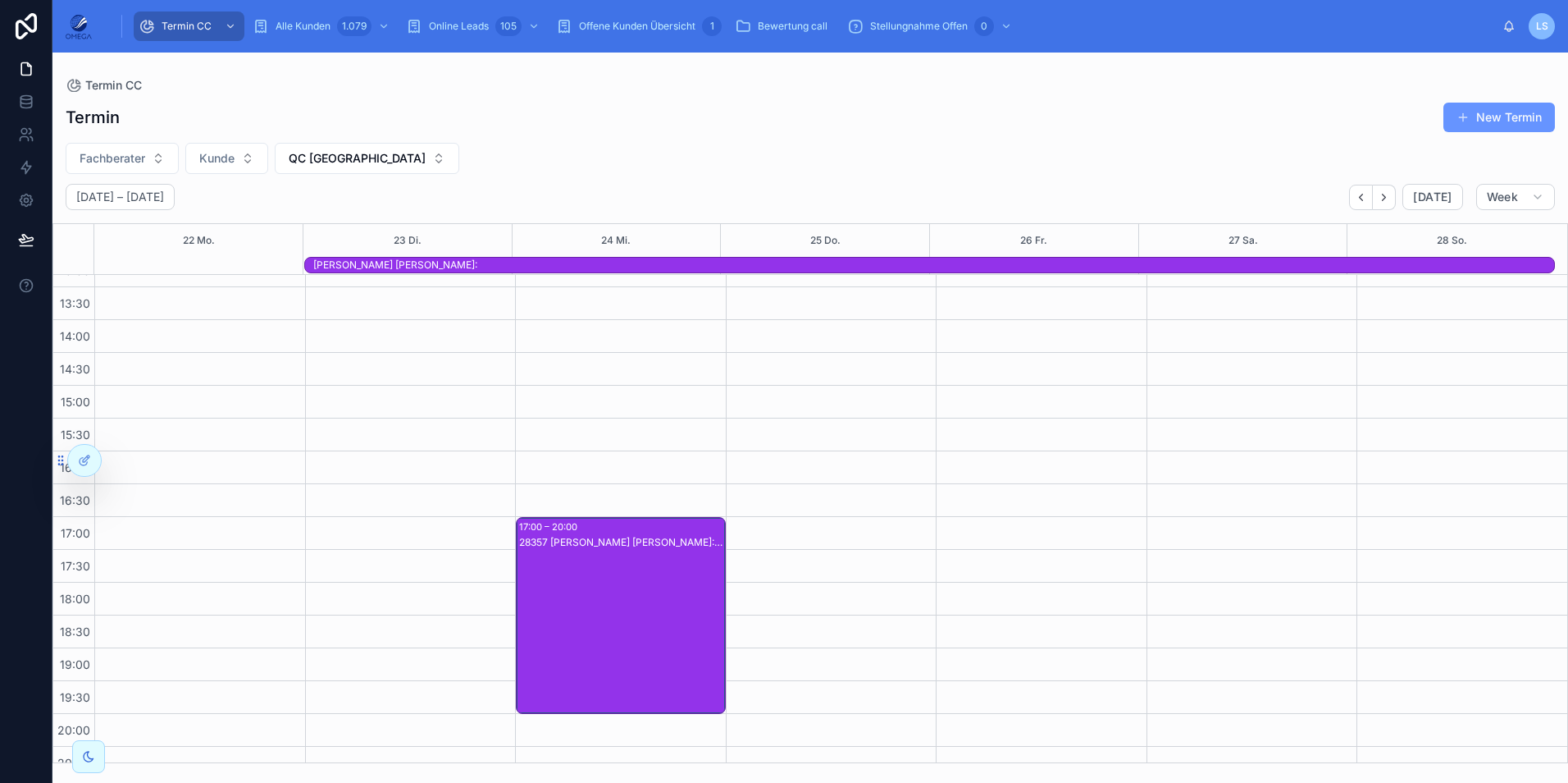
click at [580, 627] on div "28357 [PERSON_NAME] [PERSON_NAME]:[PERSON_NAME]" at bounding box center [621, 632] width 205 height 194
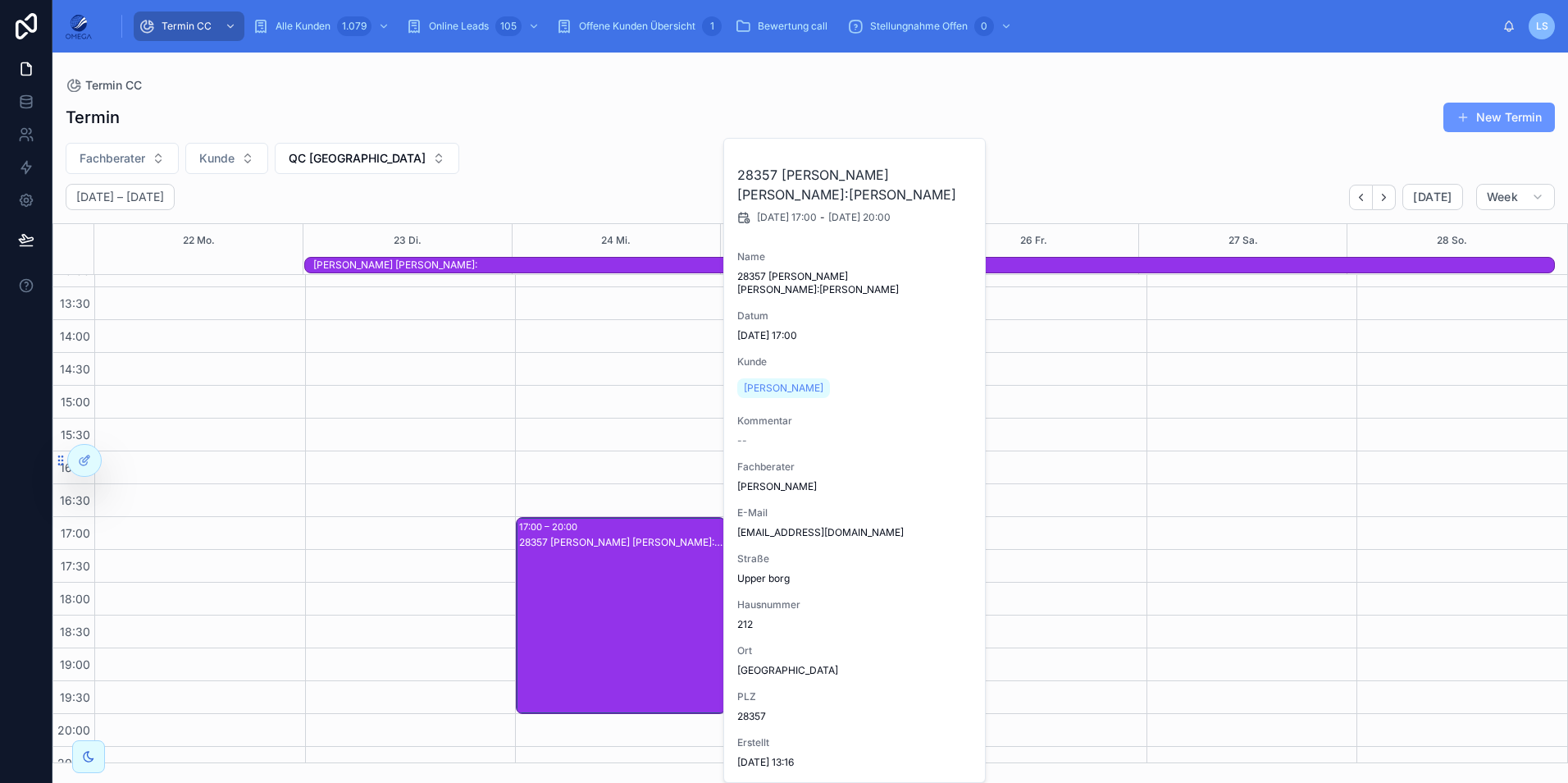
click at [536, 265] on div "[PERSON_NAME] [PERSON_NAME]:" at bounding box center [933, 264] width 1240 height 13
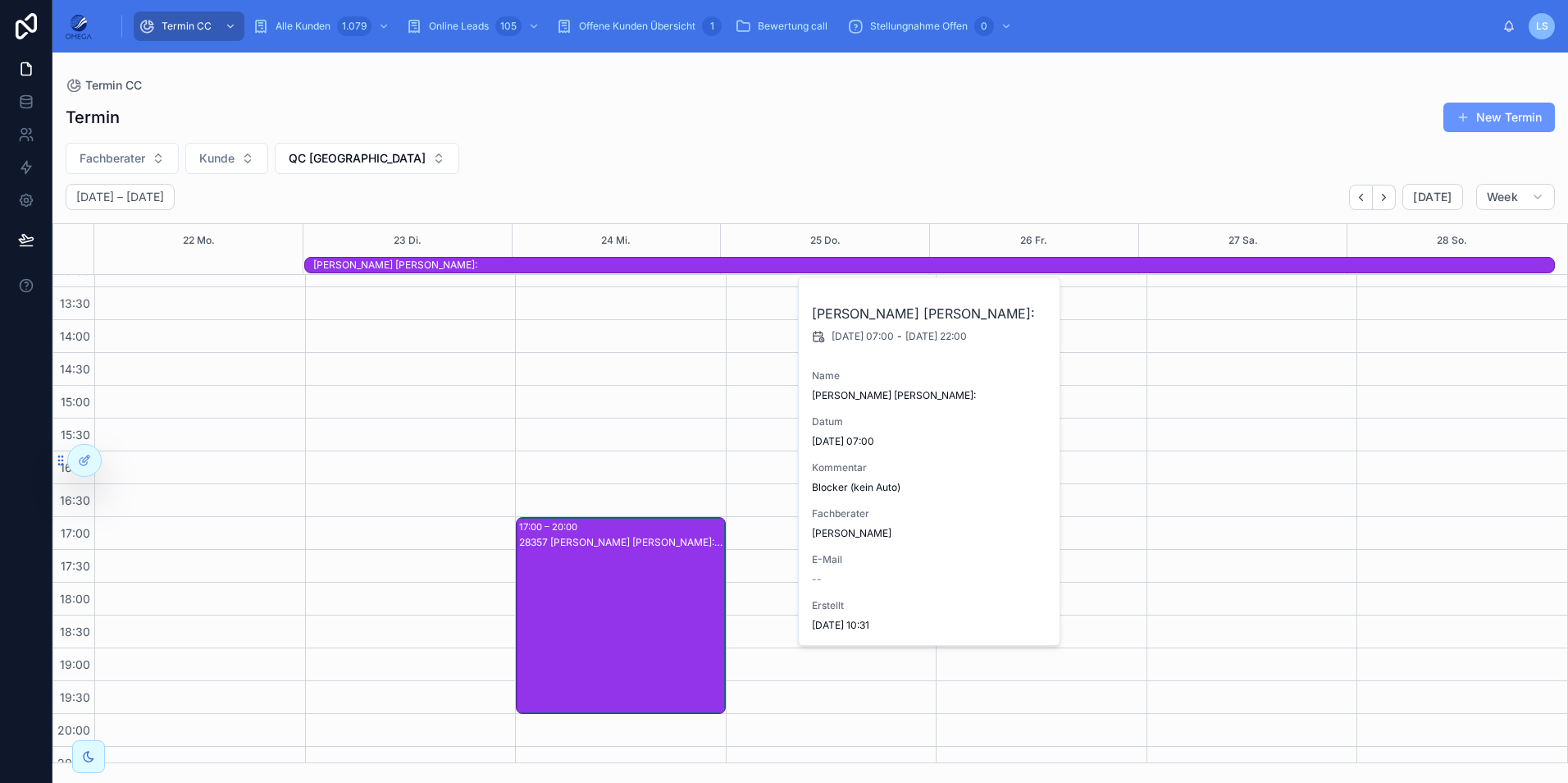
click at [985, 157] on div "Fachberater [PERSON_NAME] QC [GEOGRAPHIC_DATA]" at bounding box center [810, 158] width 1516 height 31
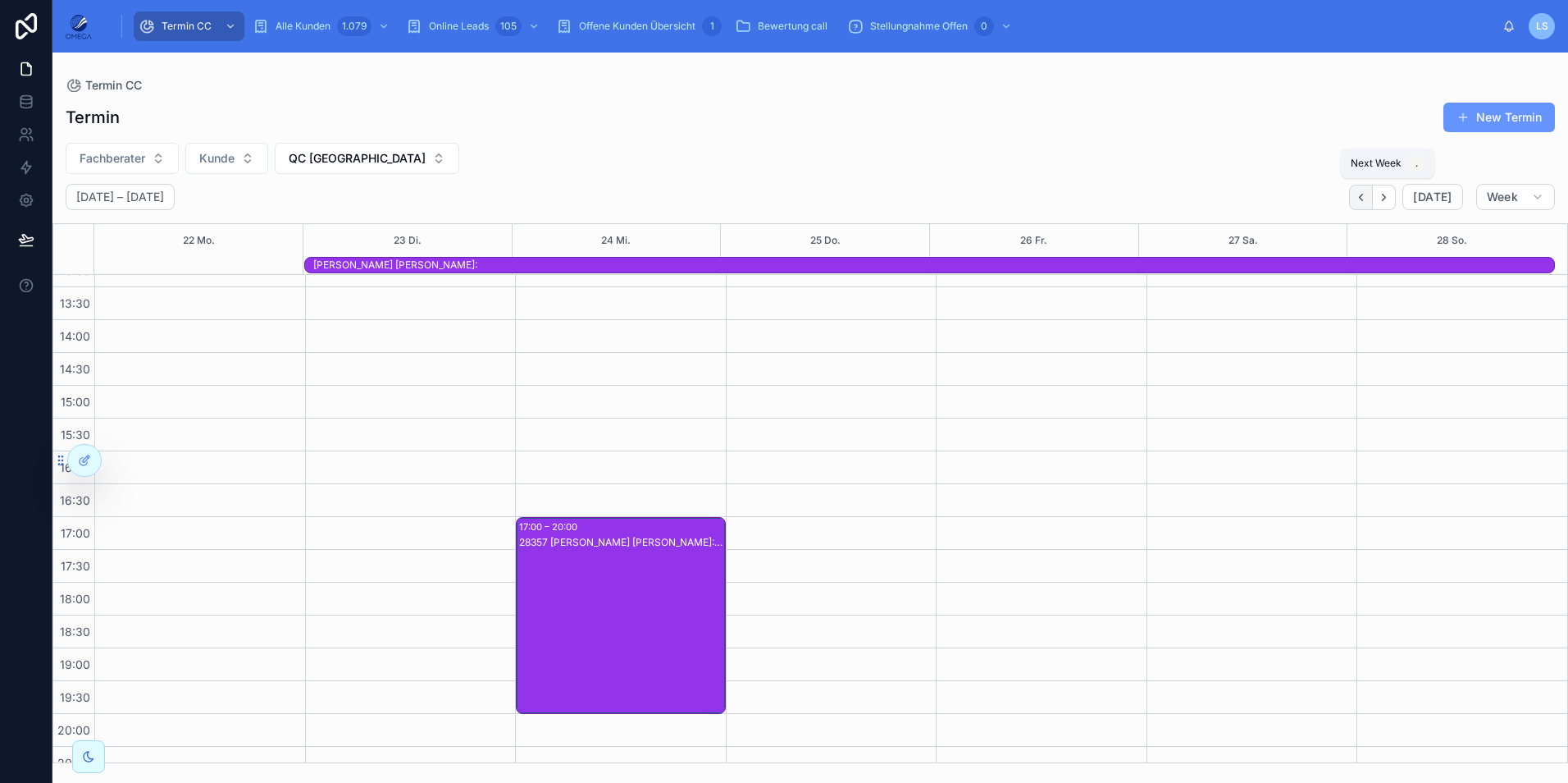
click at [1372, 202] on button "Back" at bounding box center [1361, 198] width 24 height 26
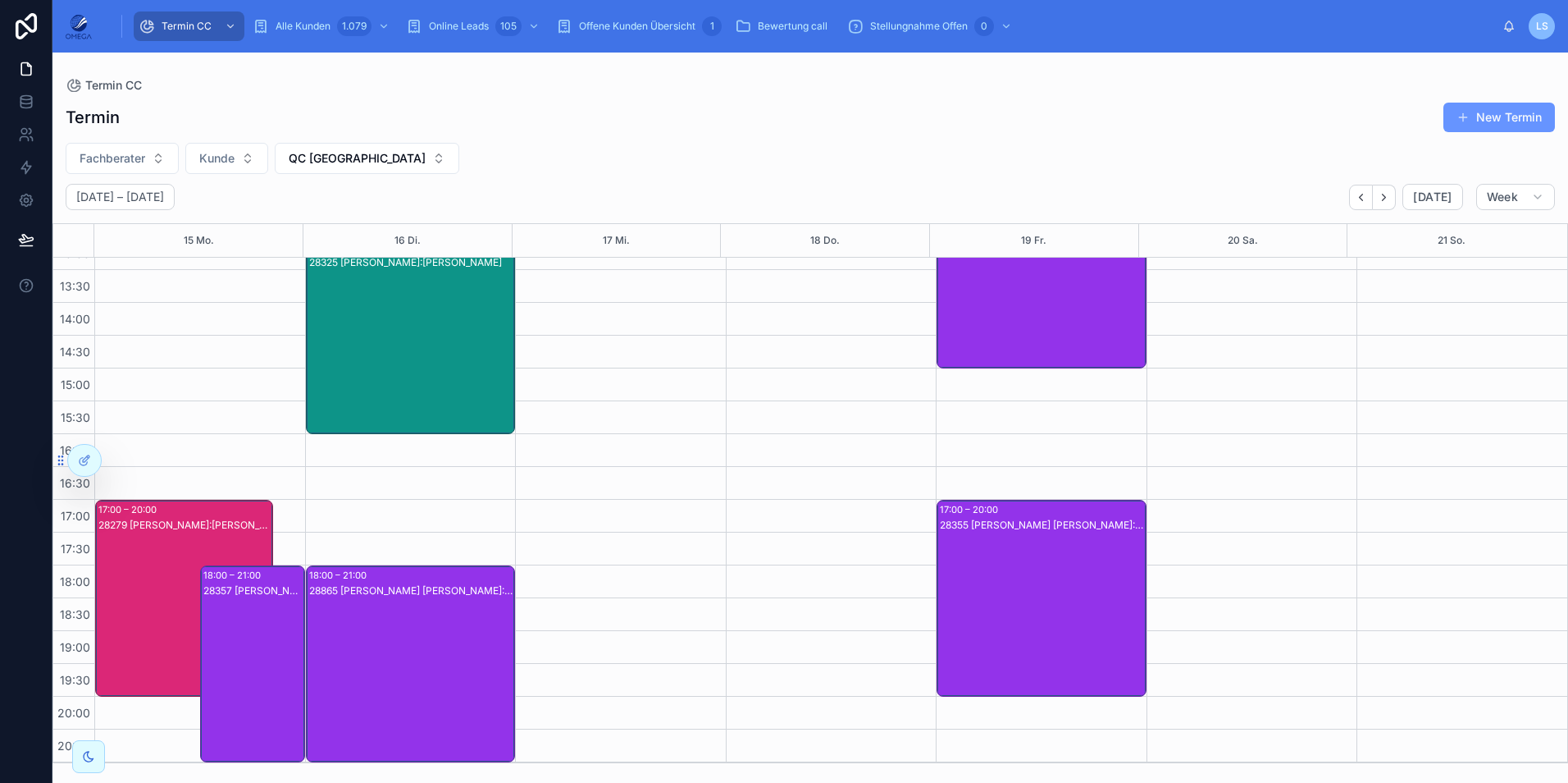
click at [163, 546] on div "28279 [PERSON_NAME]:[PERSON_NAME]" at bounding box center [184, 614] width 173 height 194
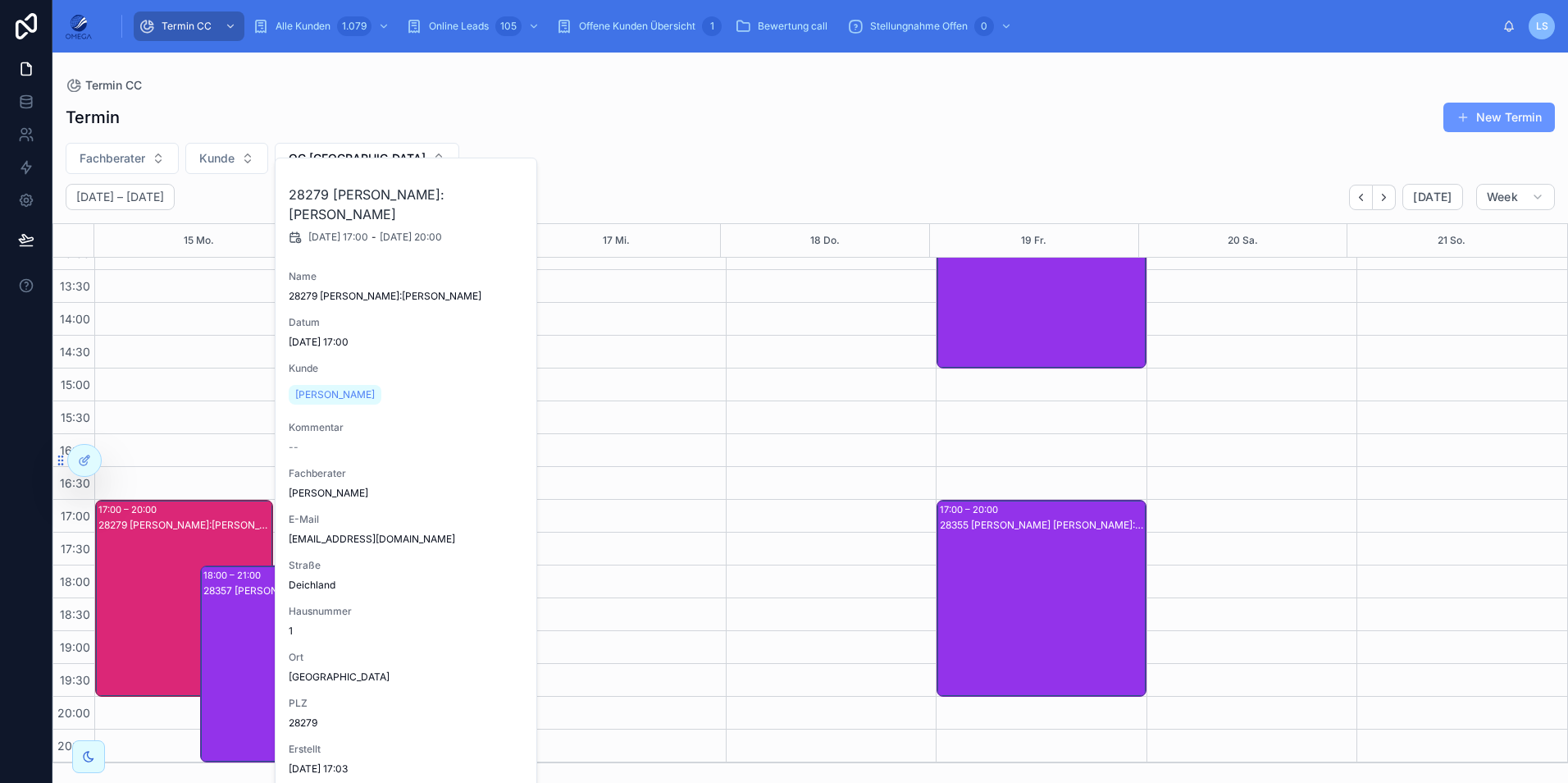
click at [163, 546] on div "28279 [PERSON_NAME]:[PERSON_NAME]" at bounding box center [184, 614] width 173 height 194
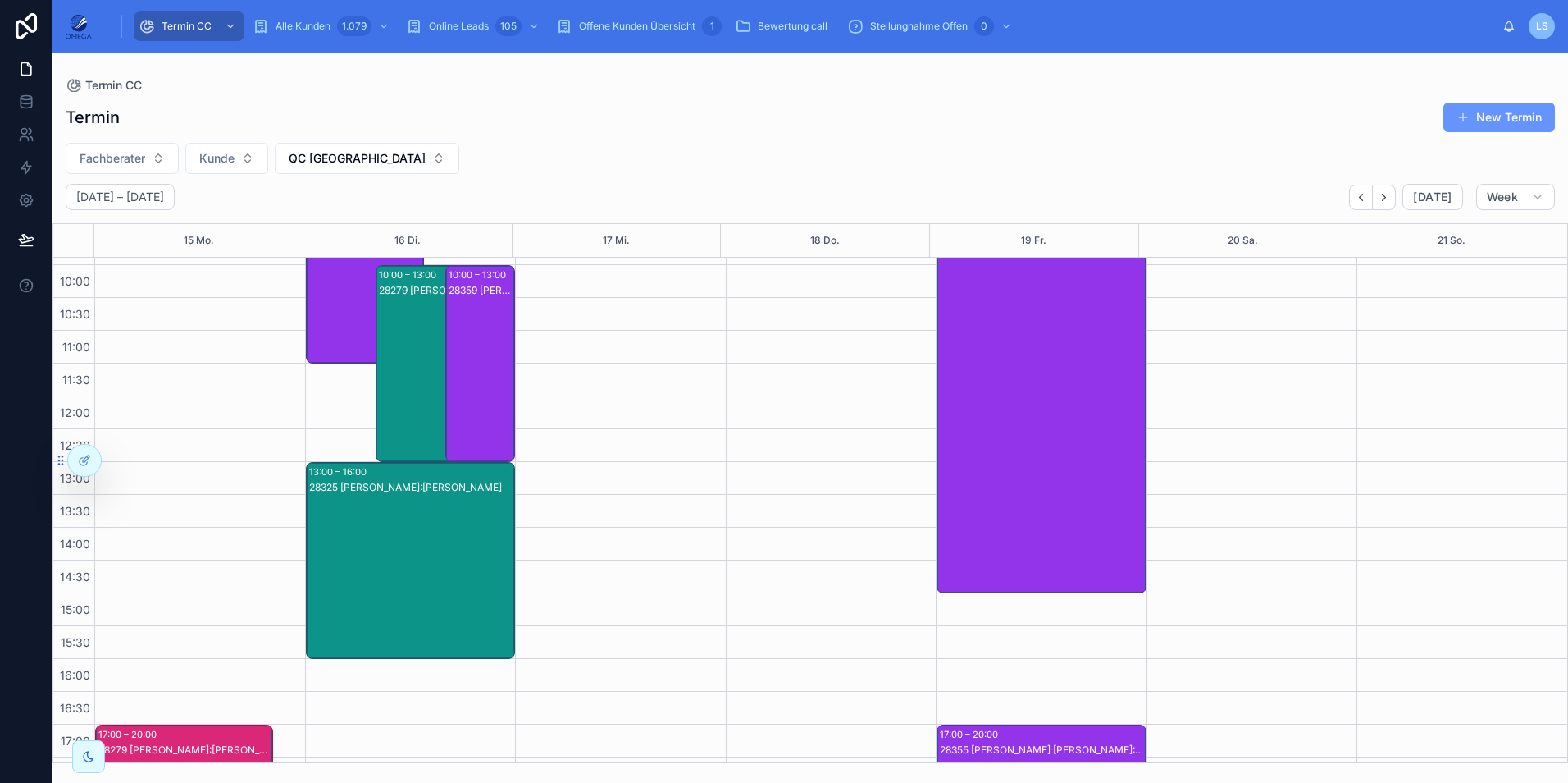
scroll to position [102, 0]
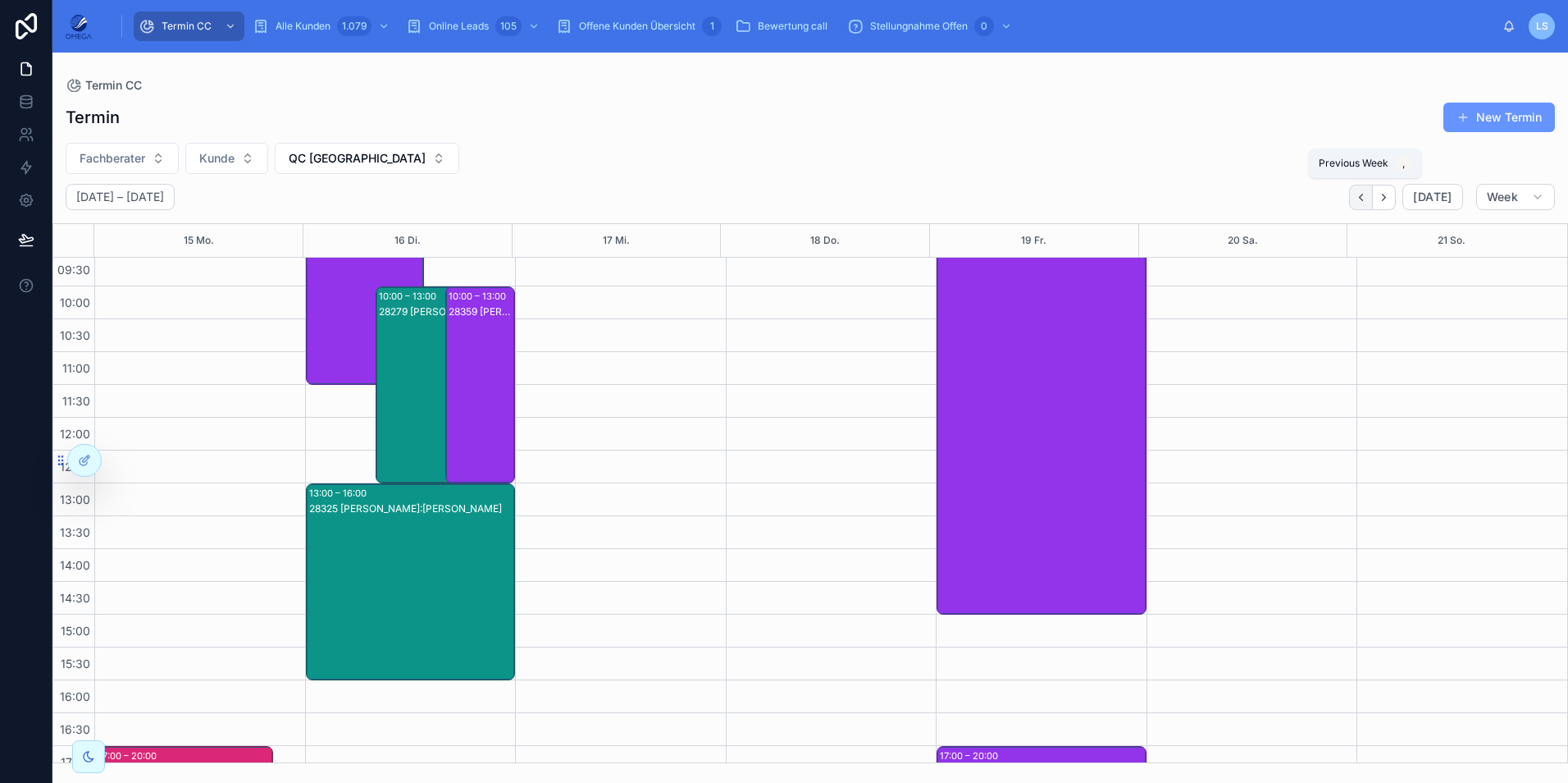
click at [1365, 191] on icon "Back" at bounding box center [1361, 197] width 12 height 12
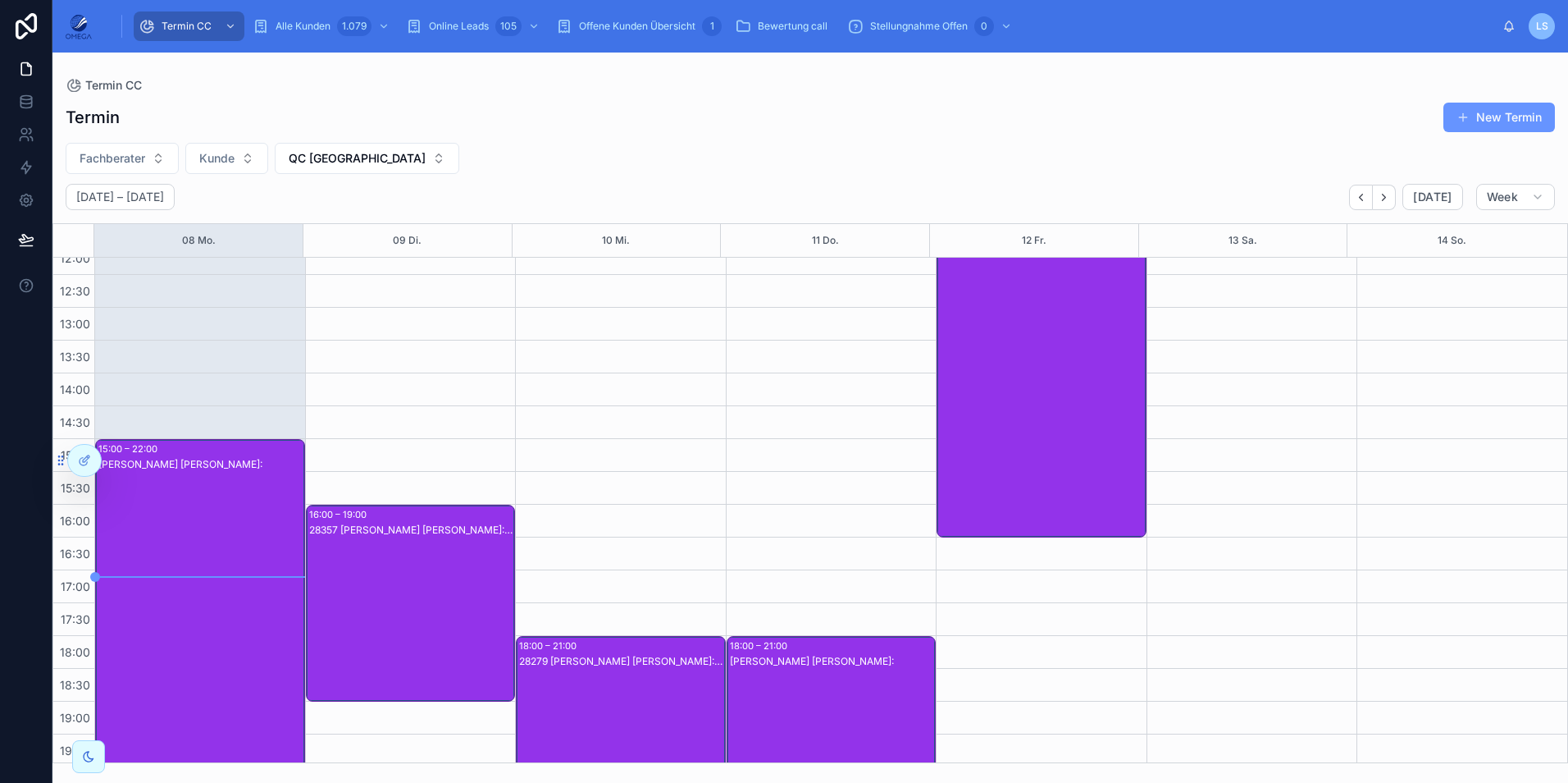
scroll to position [348, 0]
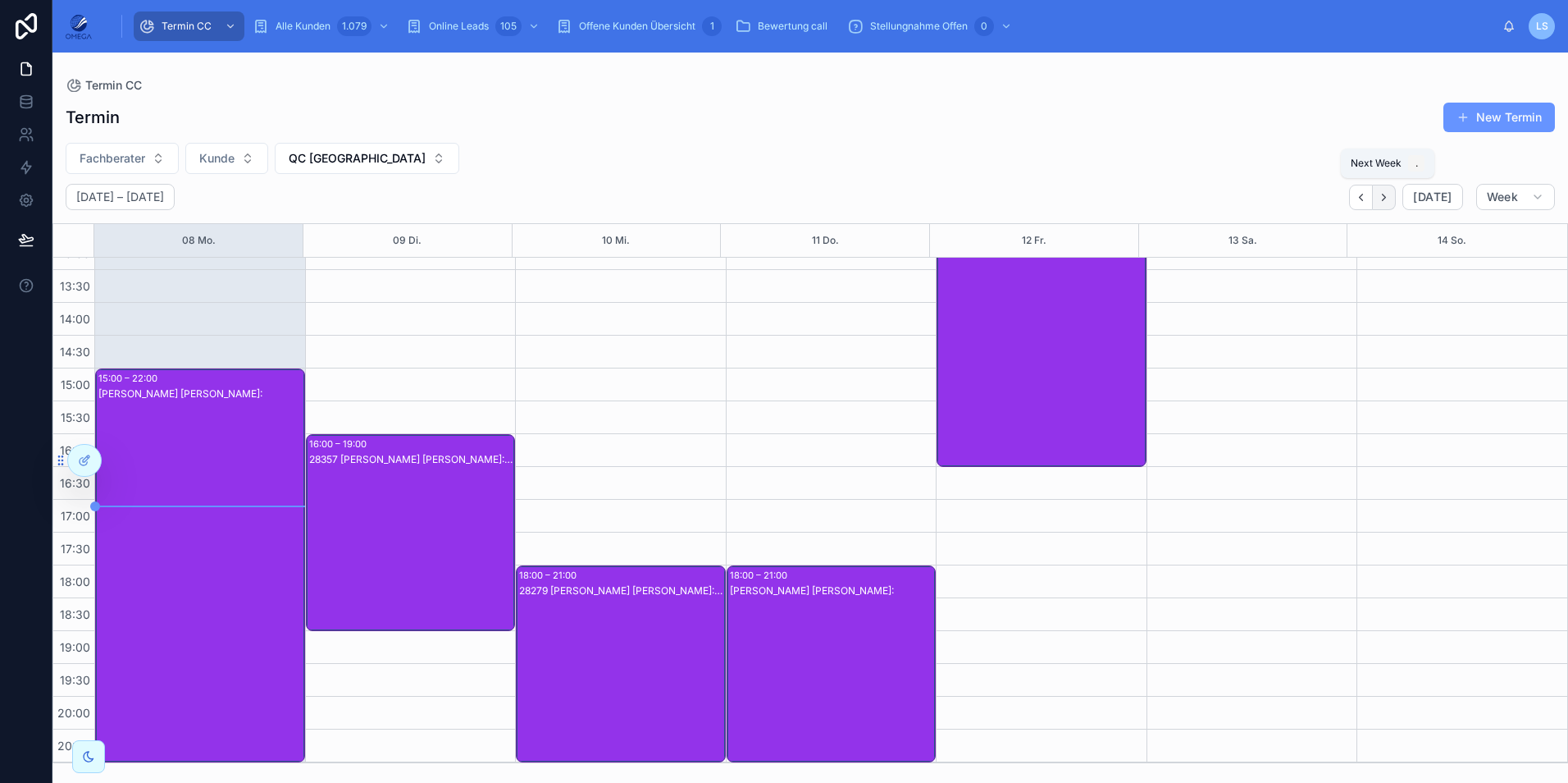
click at [1396, 189] on button "Next" at bounding box center [1384, 198] width 23 height 26
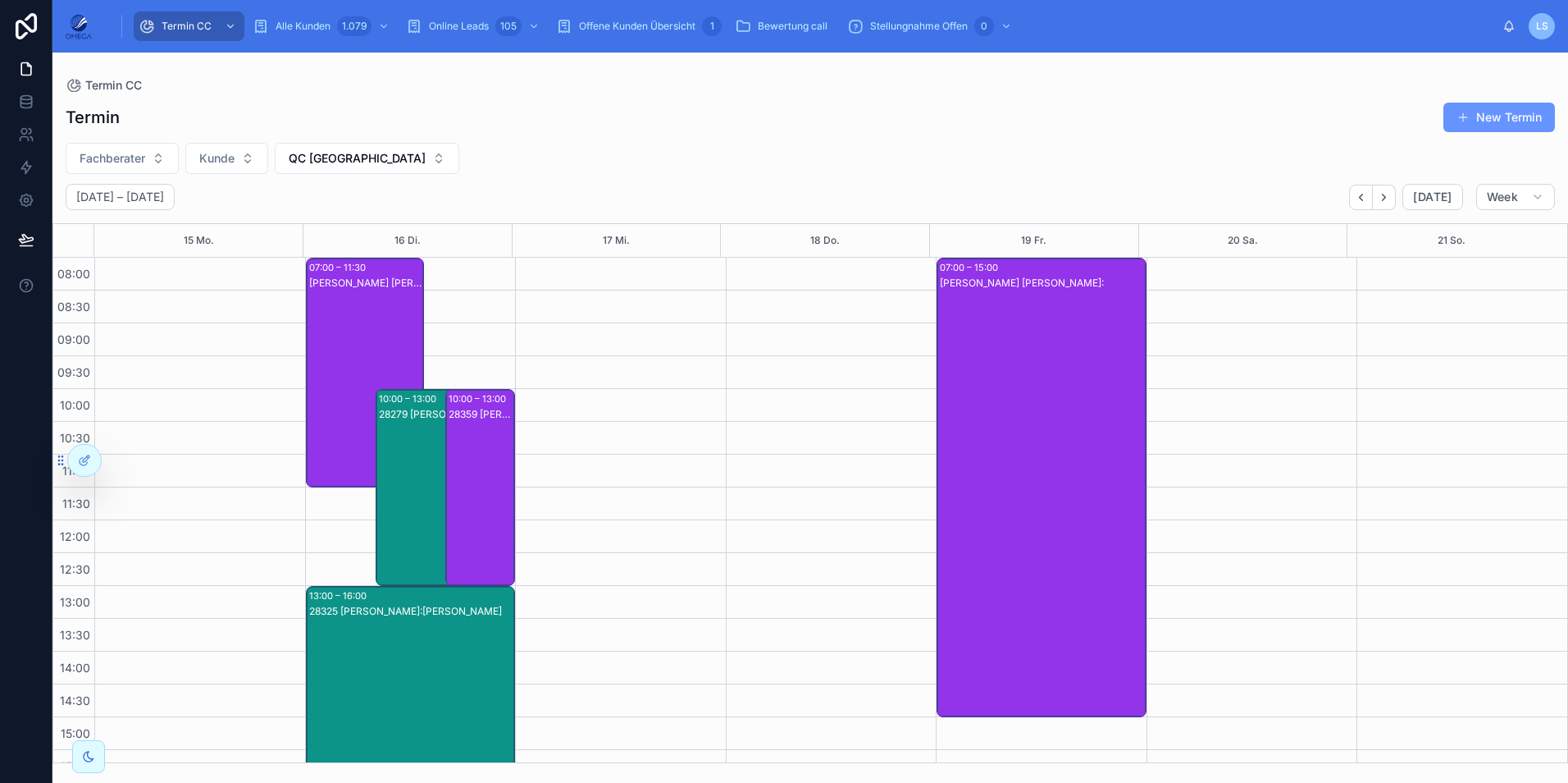
click at [421, 478] on div "28279 [PERSON_NAME]:[PERSON_NAME]" at bounding box center [435, 503] width 114 height 194
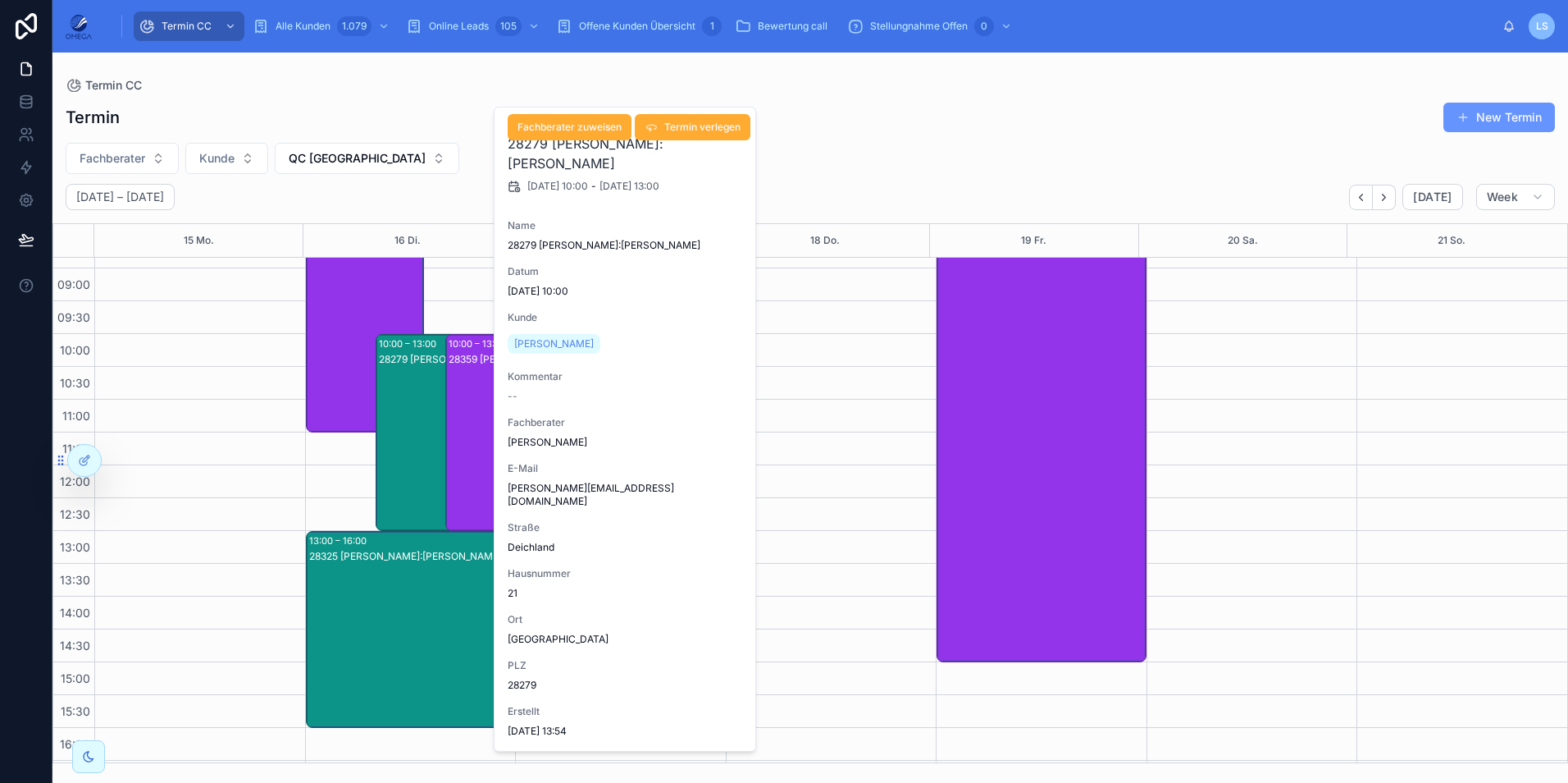
scroll to position [82, 0]
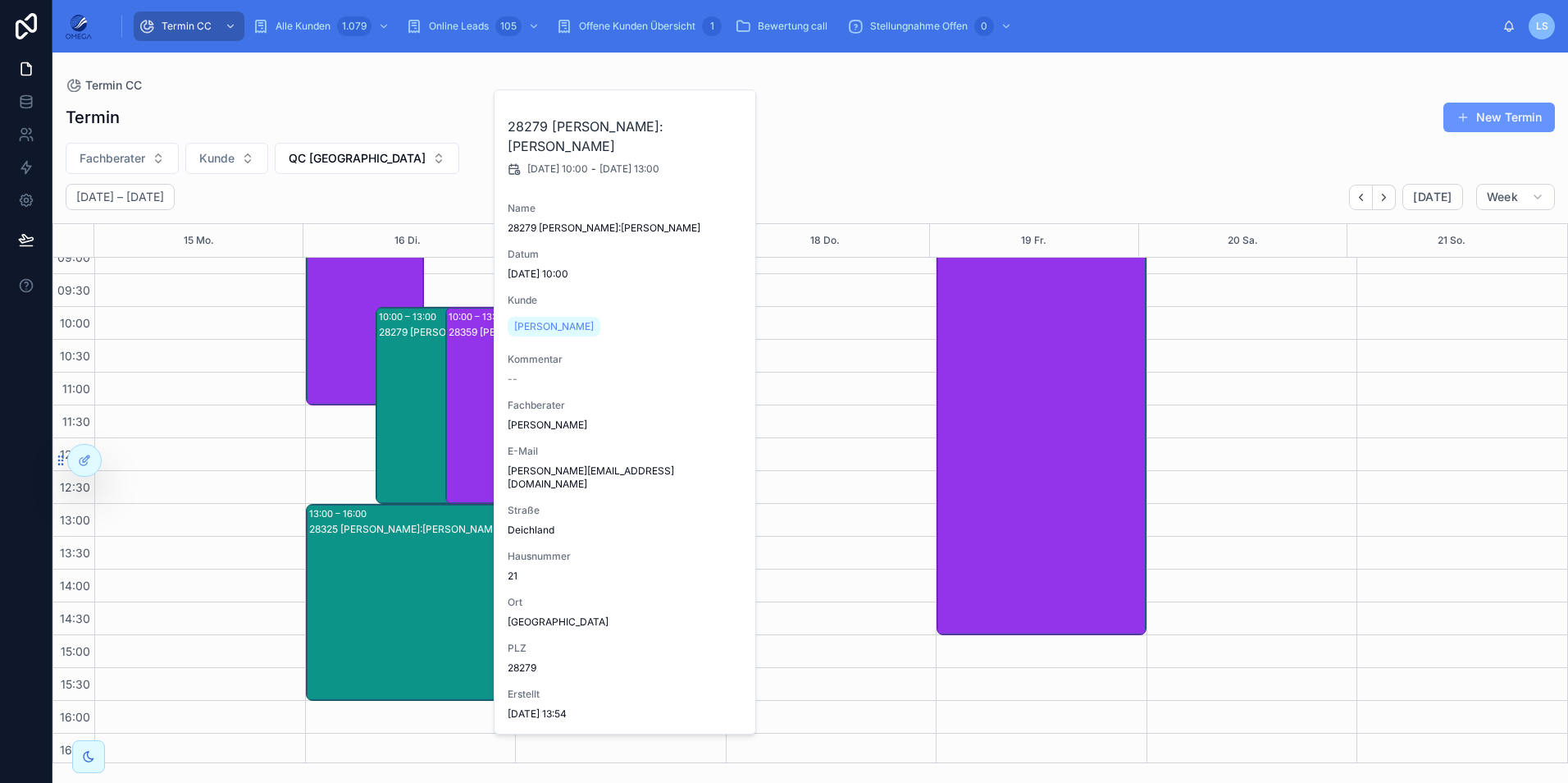
click at [386, 575] on div "28325 [PERSON_NAME]:[PERSON_NAME]" at bounding box center [411, 618] width 205 height 194
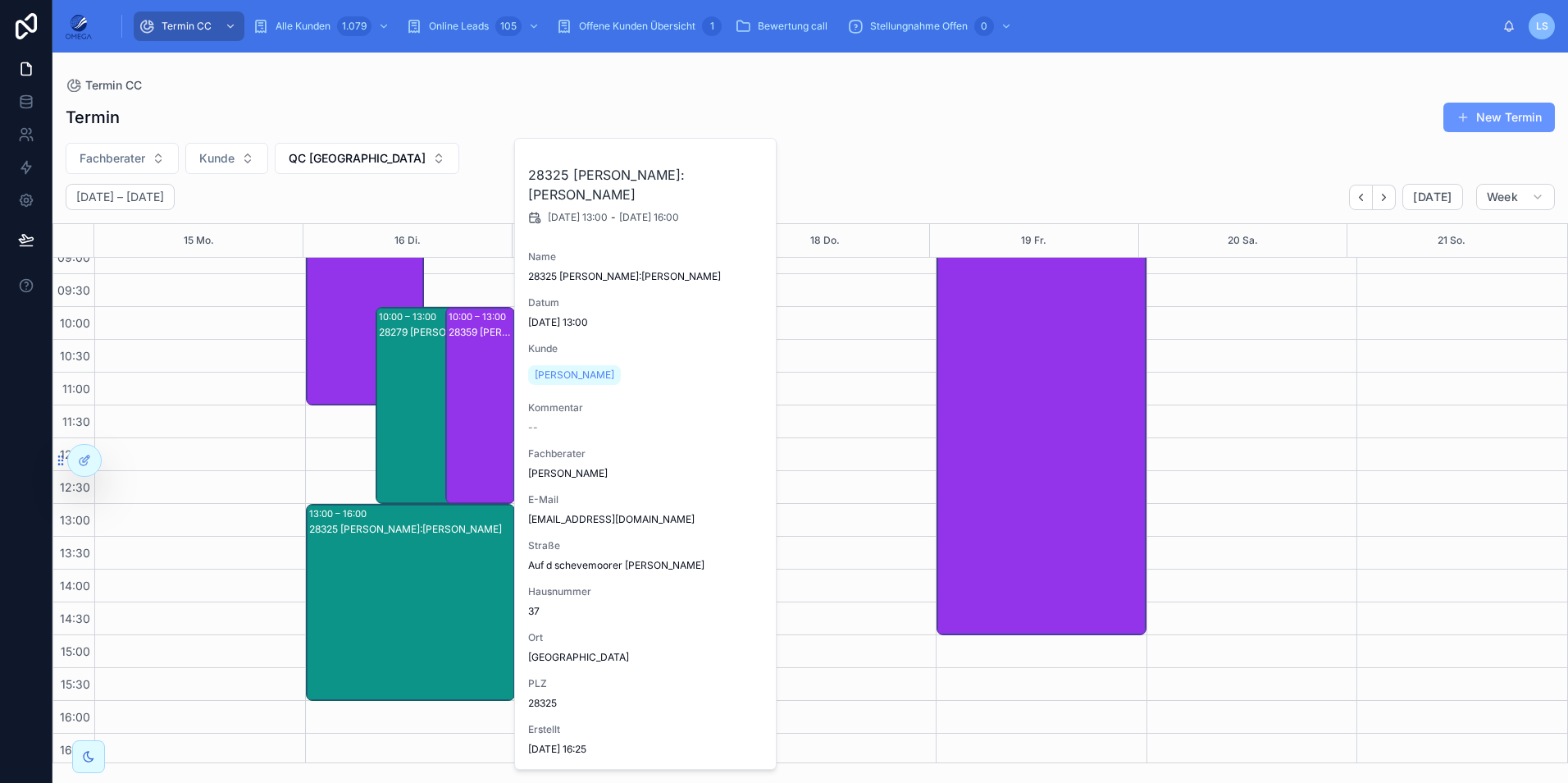
click at [394, 401] on div "28279 [PERSON_NAME]:[PERSON_NAME]" at bounding box center [435, 422] width 114 height 194
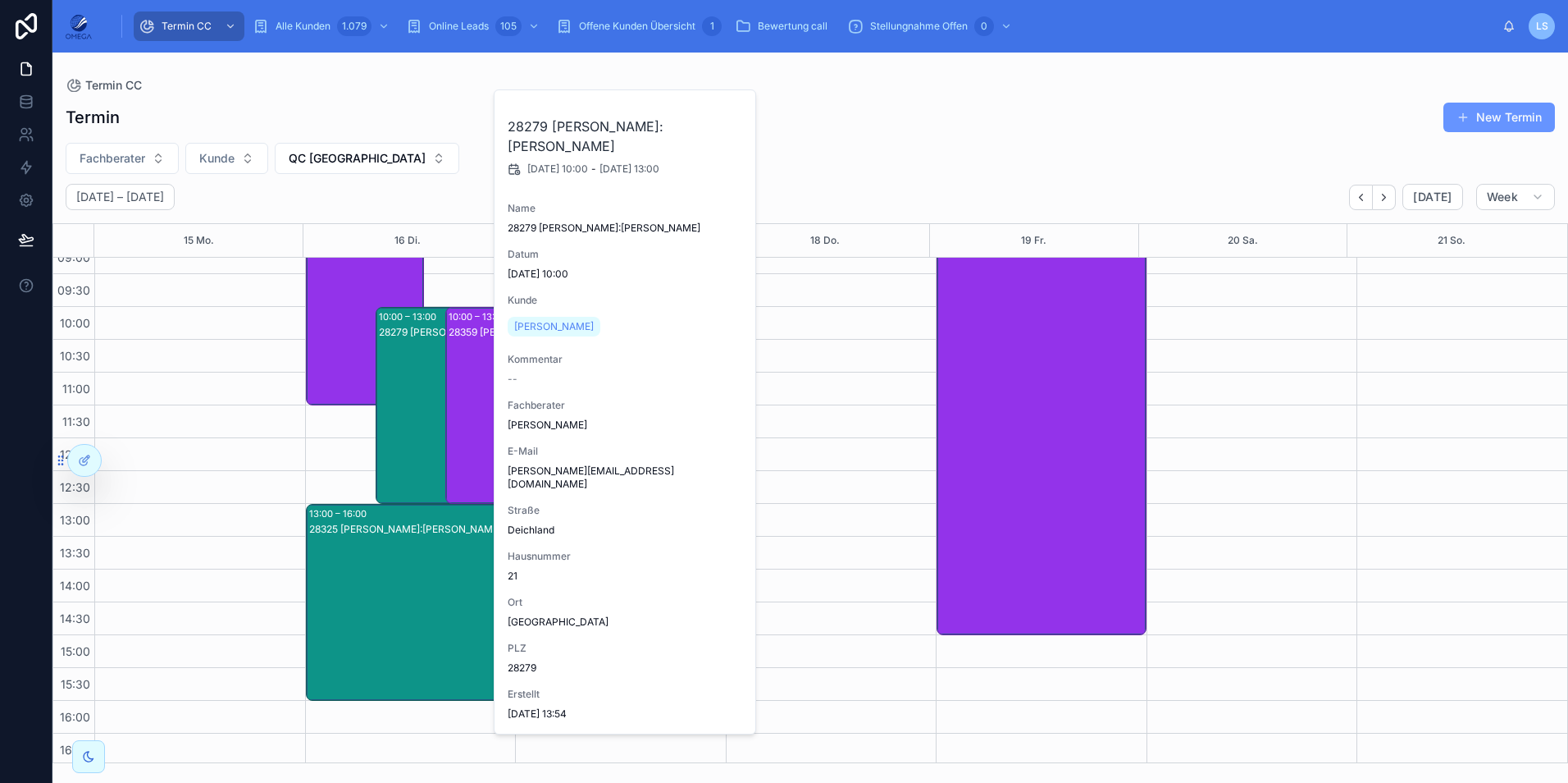
click at [429, 157] on div "Fachberater [PERSON_NAME] QC [GEOGRAPHIC_DATA]" at bounding box center [810, 158] width 1516 height 31
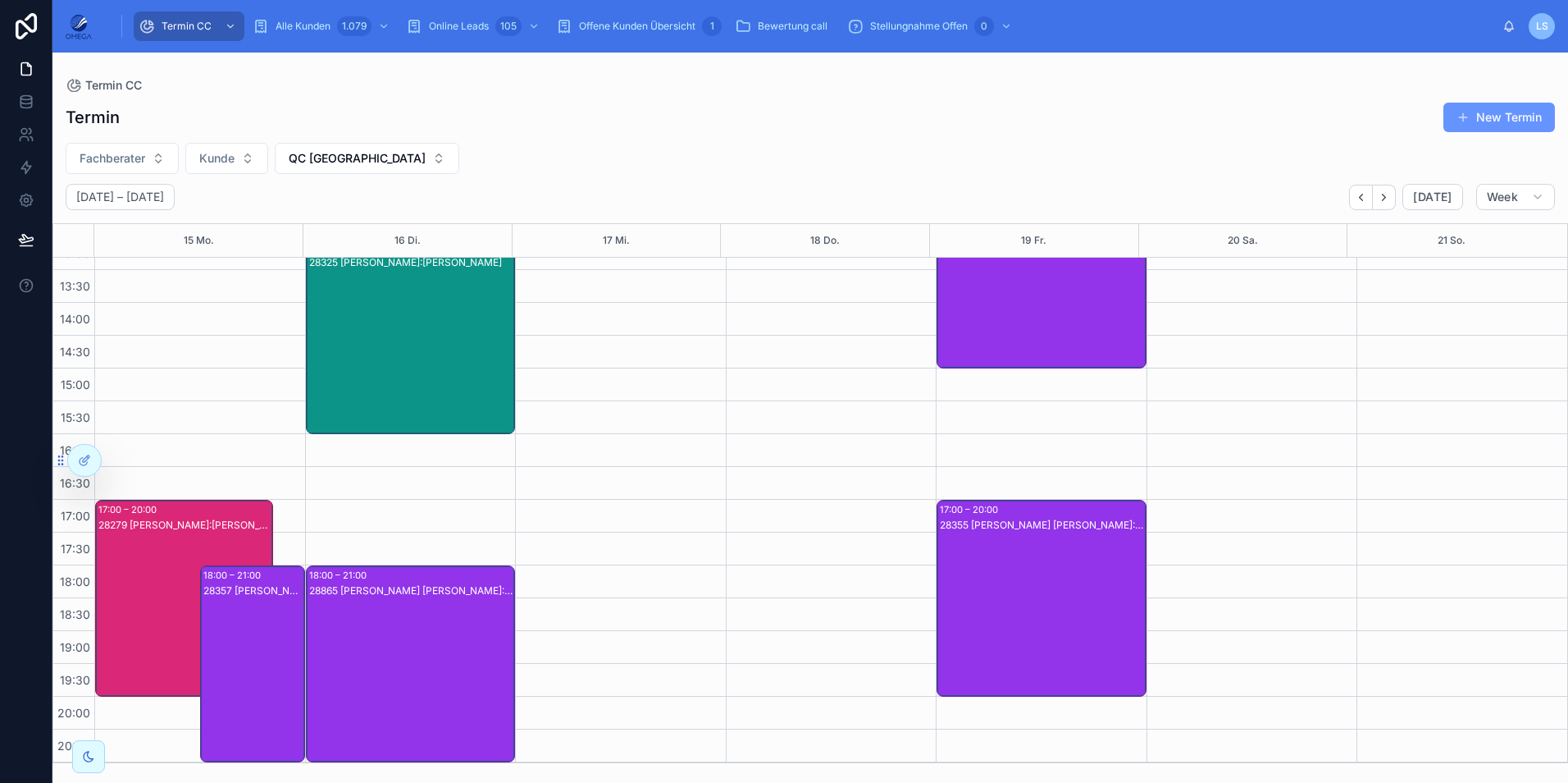
scroll to position [21, 0]
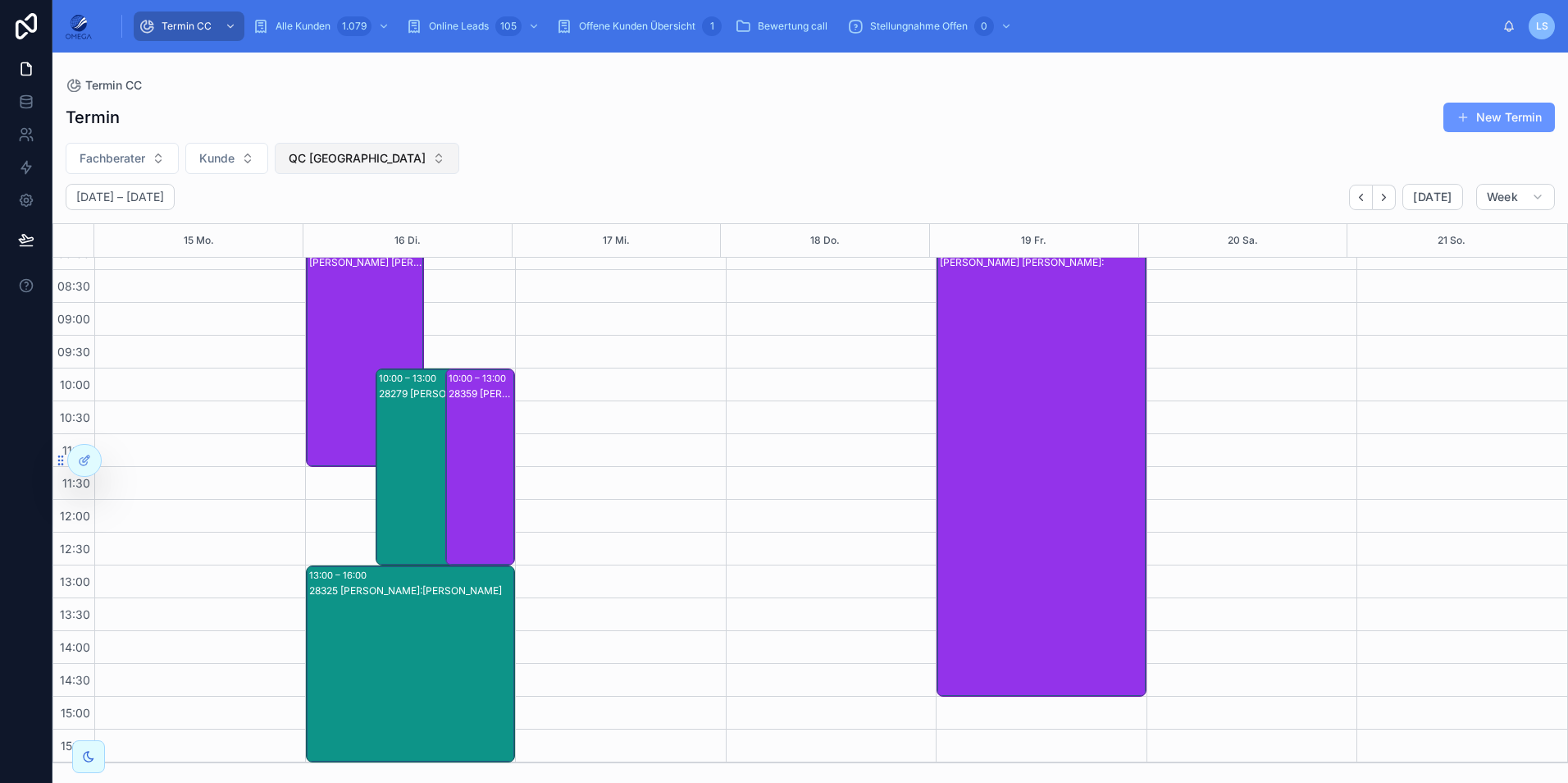
click at [352, 155] on span "QC [GEOGRAPHIC_DATA]" at bounding box center [357, 157] width 137 height 16
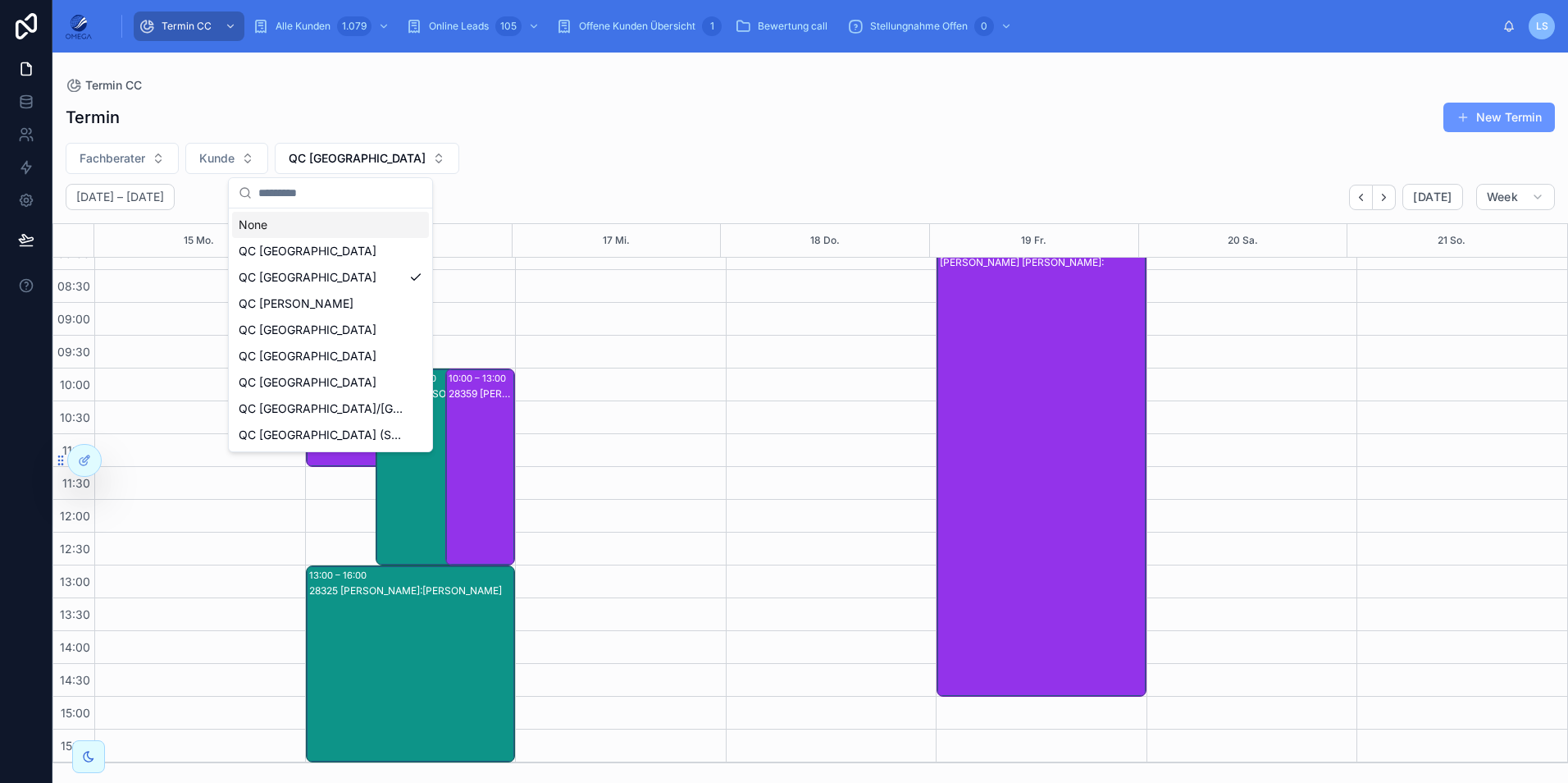
click at [325, 220] on div "None" at bounding box center [330, 225] width 197 height 27
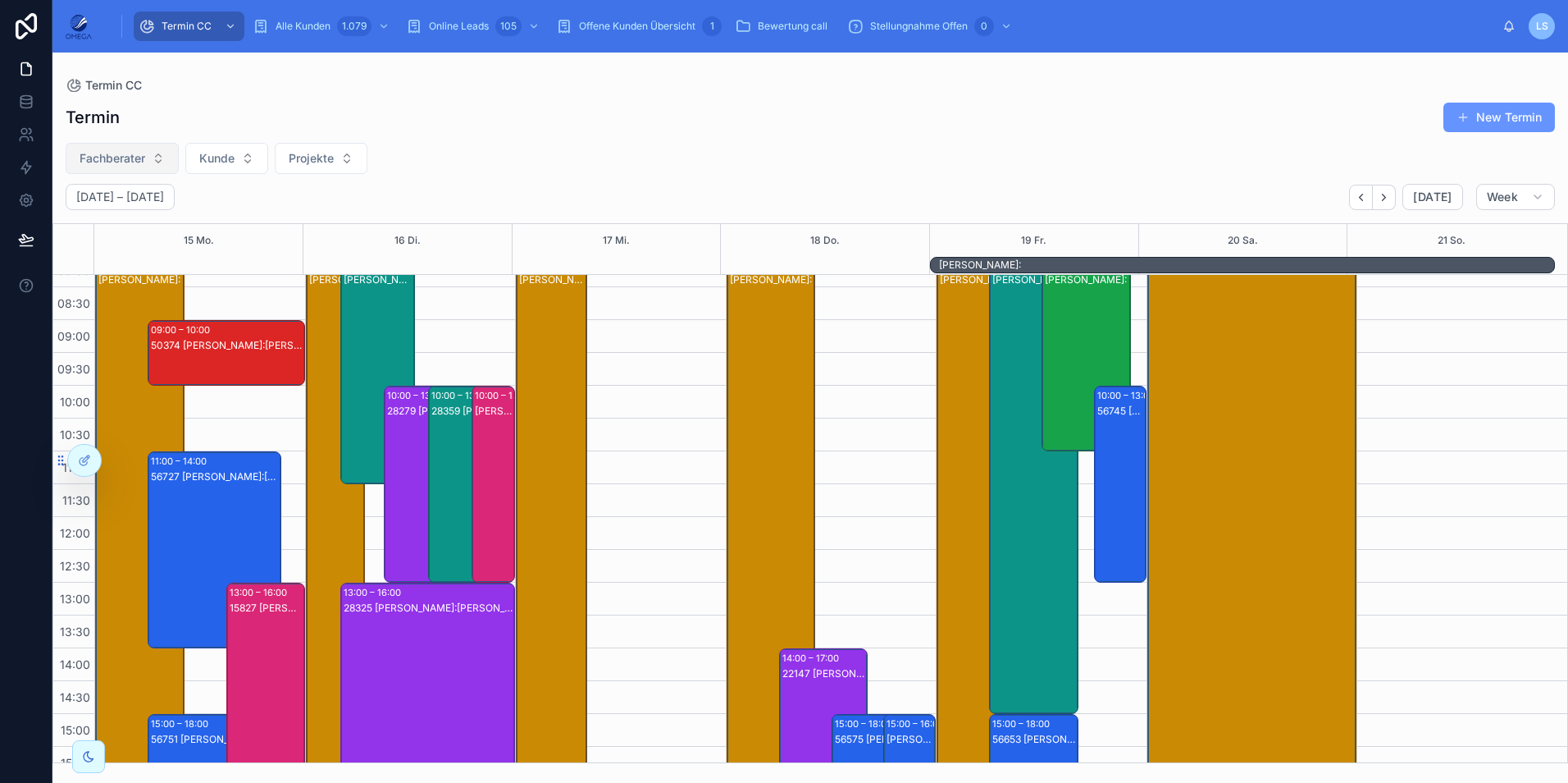
click at [146, 165] on button "Fachberater" at bounding box center [122, 158] width 114 height 31
type input "*"
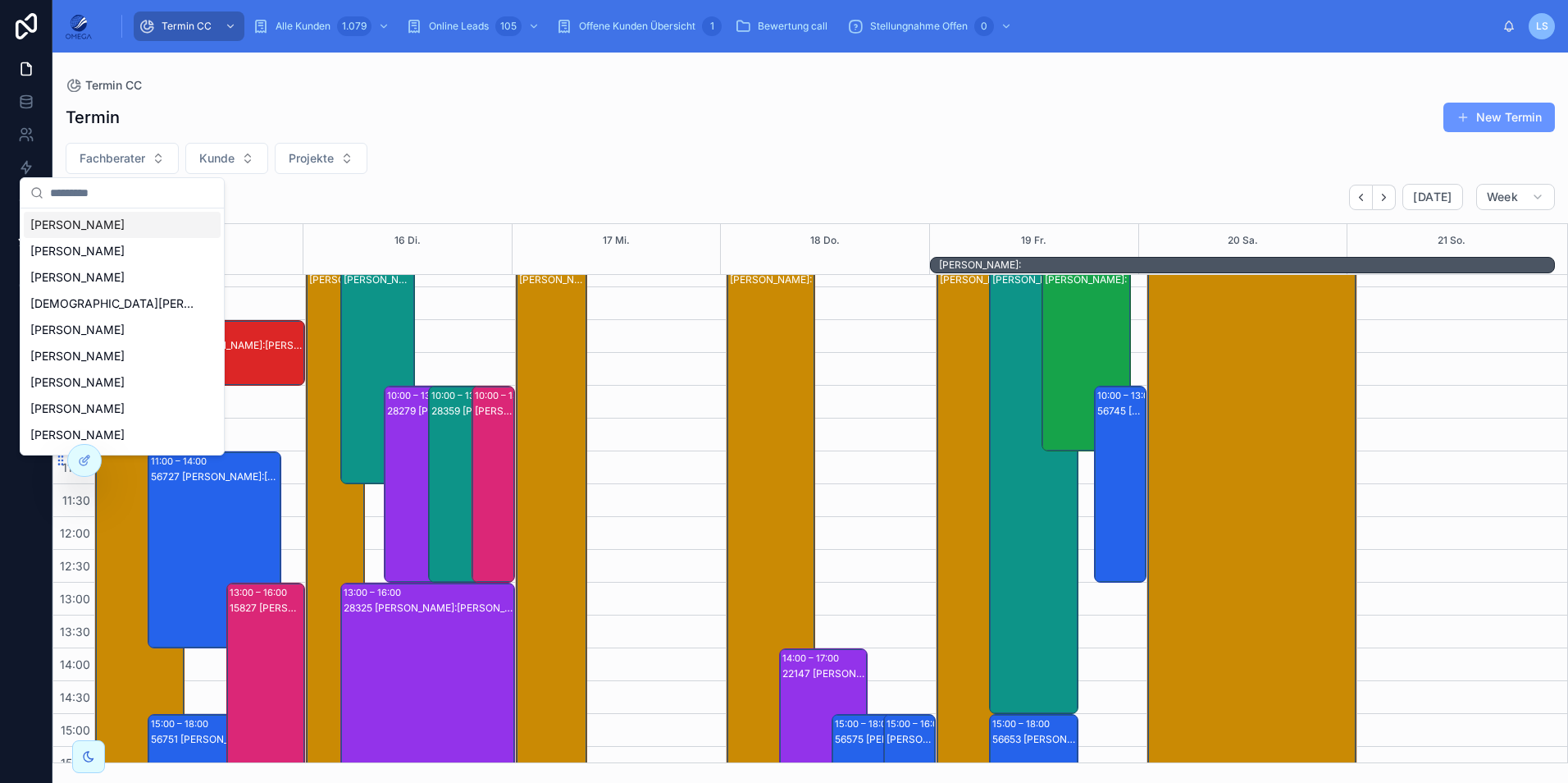
click at [454, 203] on div "[DATE] – [DATE] [DATE] Week" at bounding box center [810, 197] width 1516 height 27
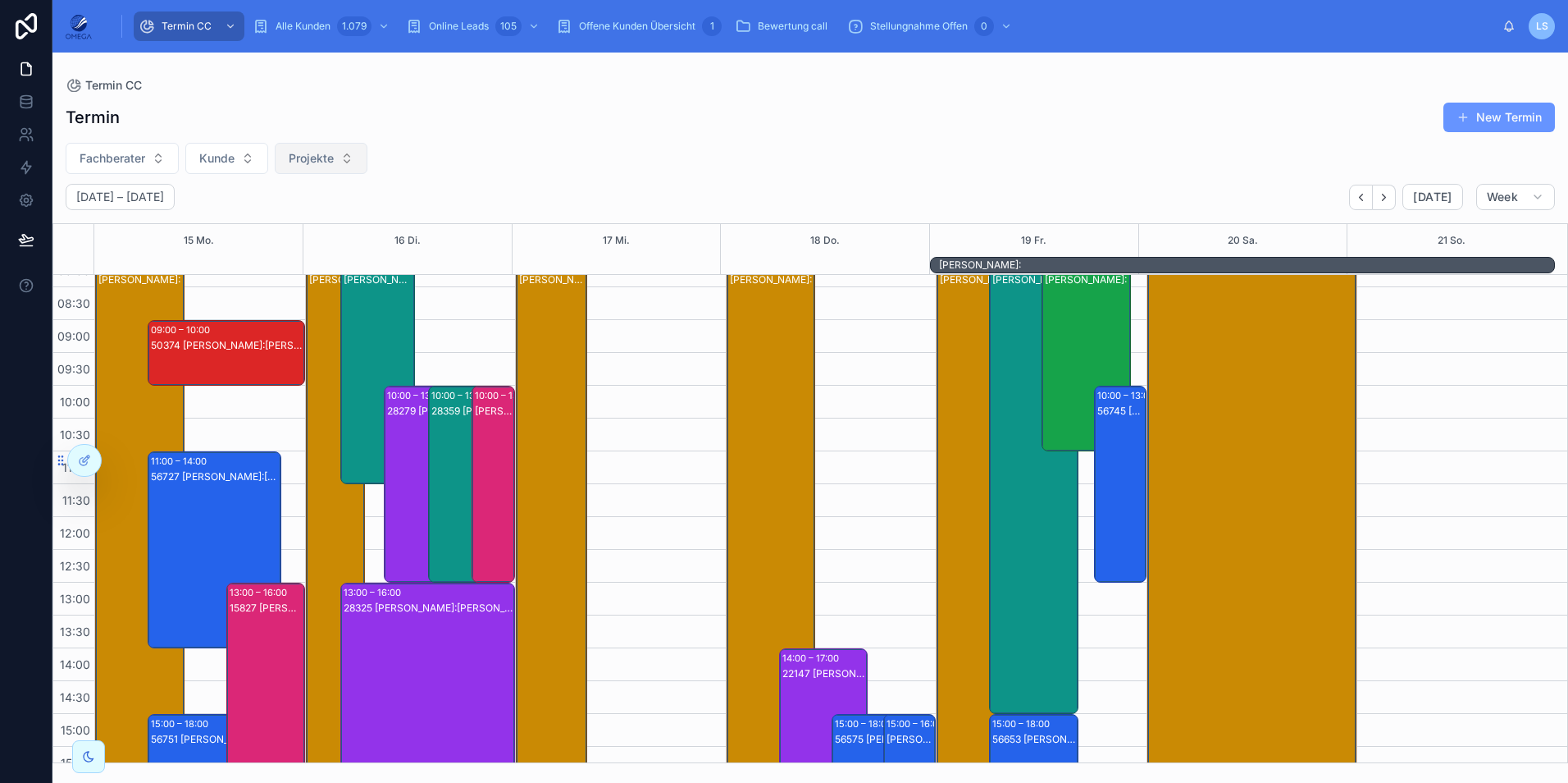
click at [337, 169] on button "Projekte" at bounding box center [321, 158] width 93 height 31
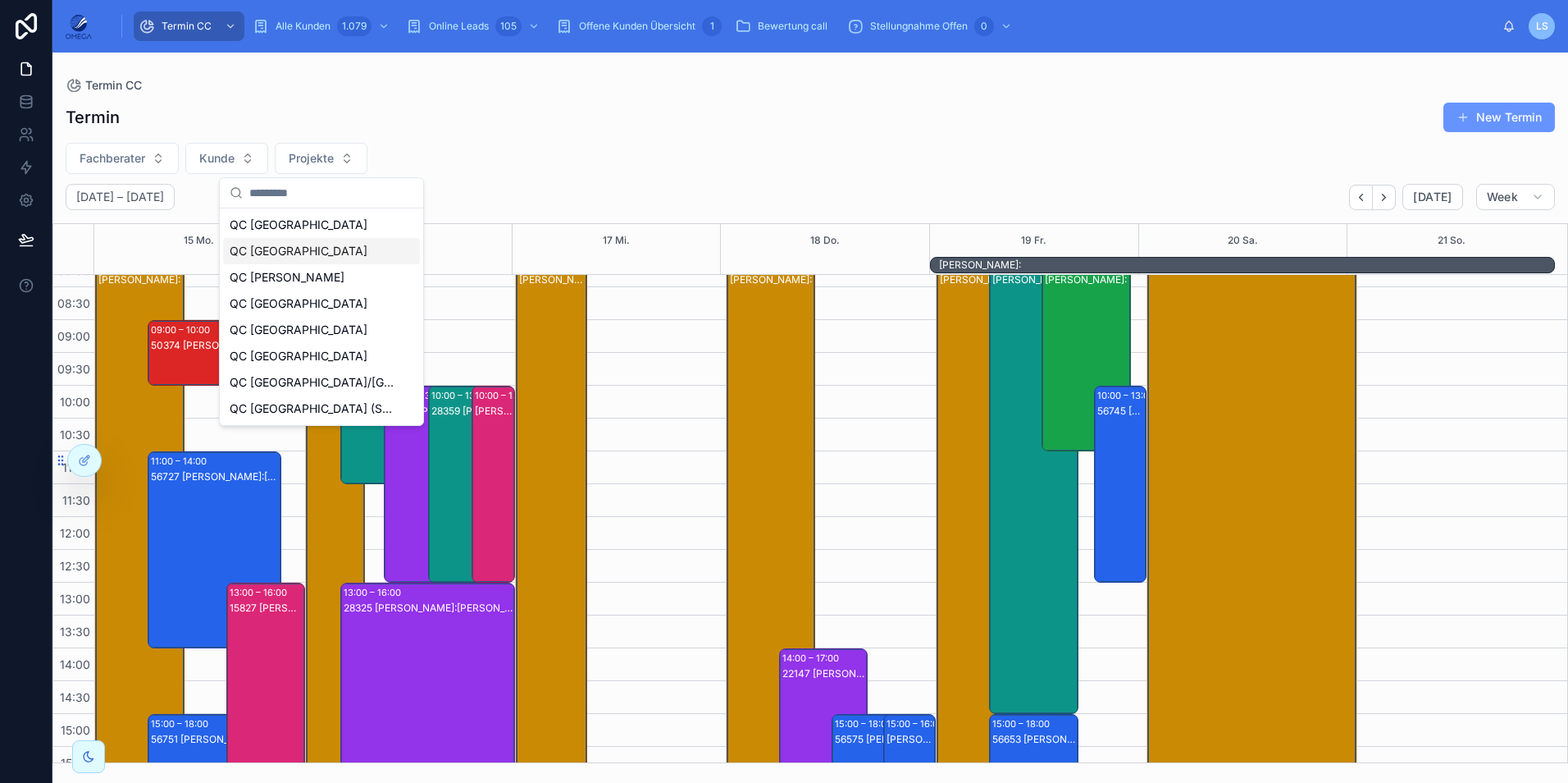
click at [313, 246] on div "QC [GEOGRAPHIC_DATA]" at bounding box center [321, 250] width 197 height 27
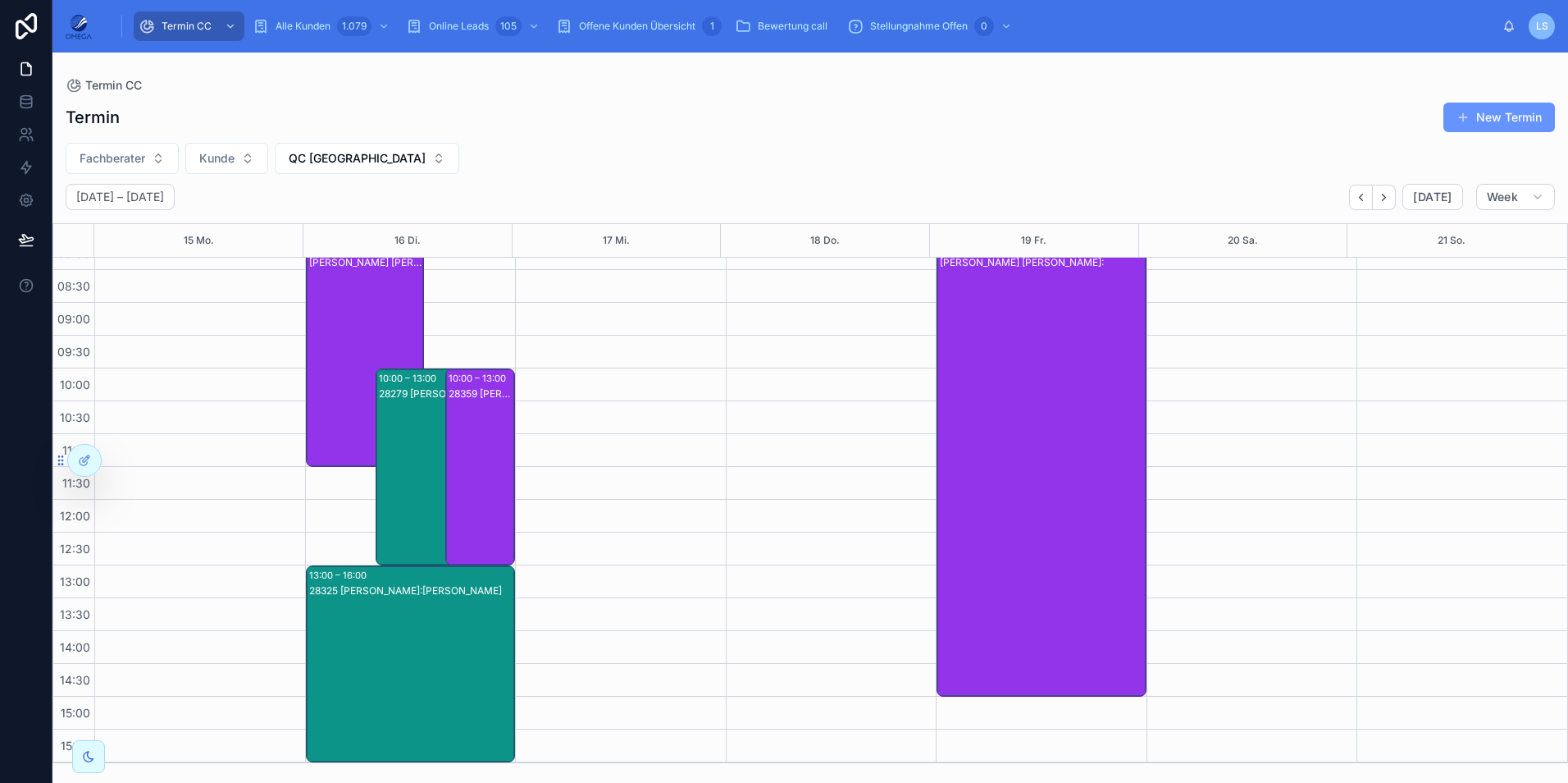
click at [410, 410] on div "28279 [PERSON_NAME]:[PERSON_NAME]" at bounding box center [435, 483] width 114 height 194
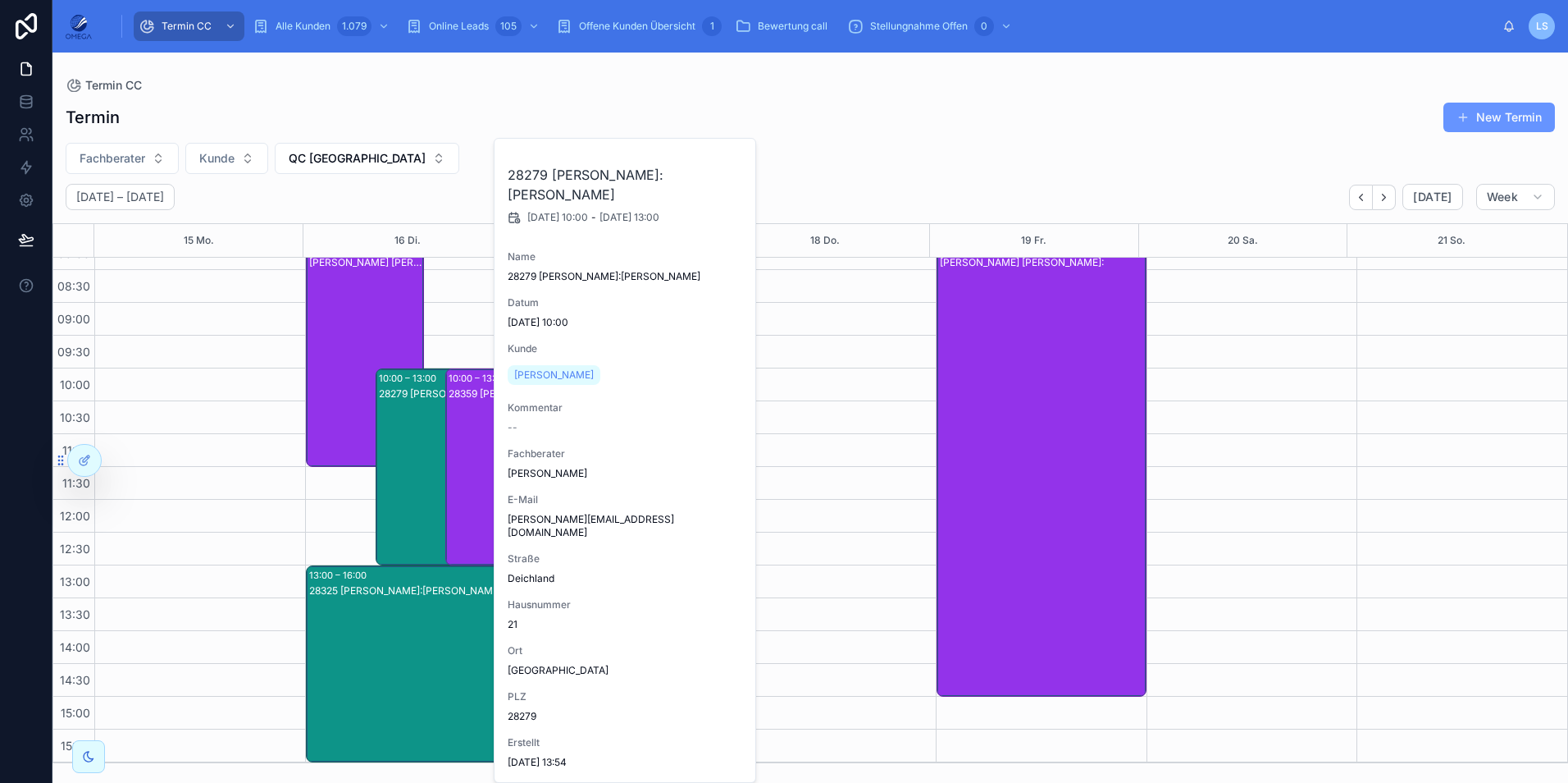
click at [409, 411] on div "28279 [PERSON_NAME]:[PERSON_NAME]" at bounding box center [435, 483] width 114 height 194
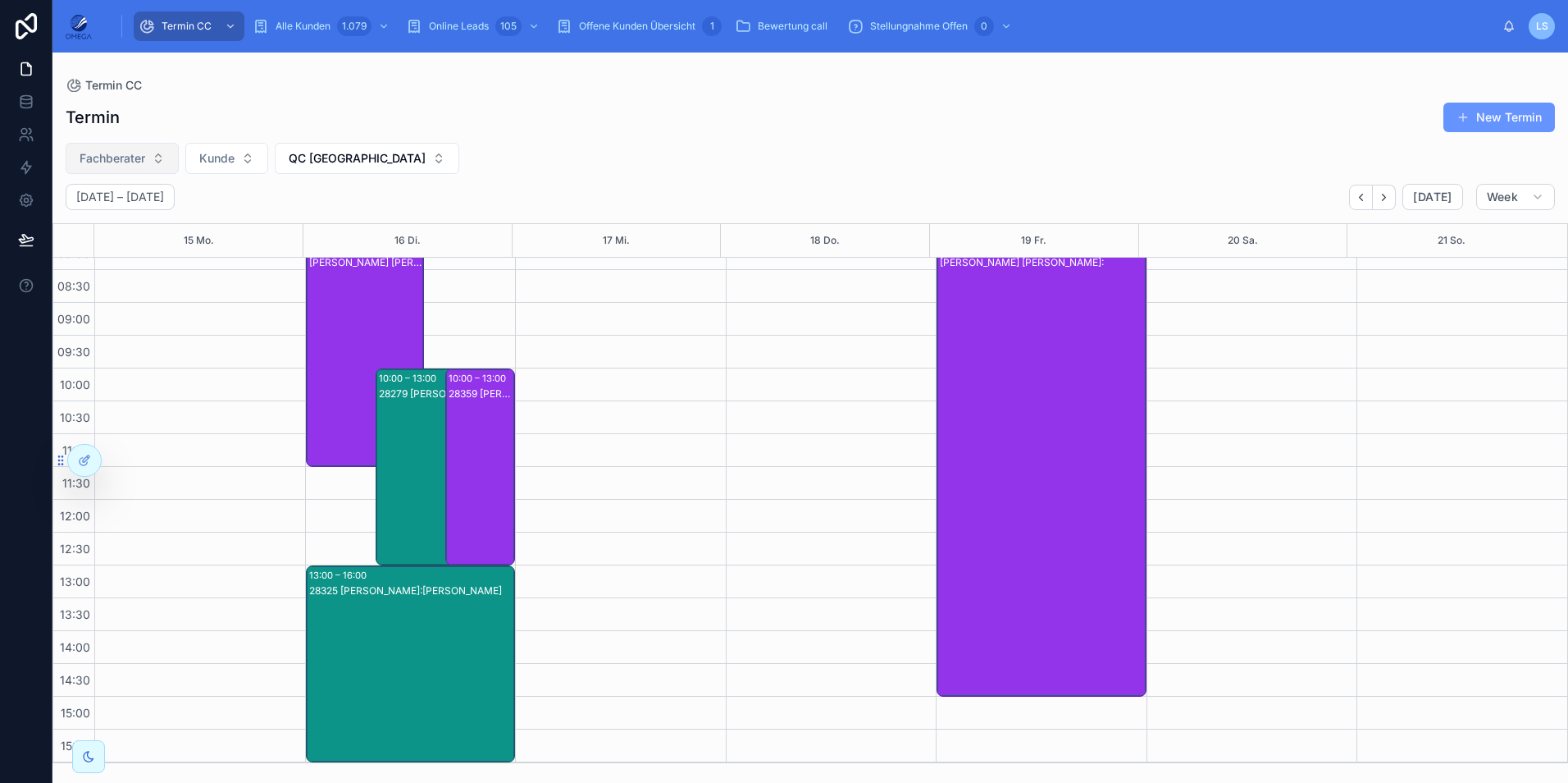
click at [132, 157] on span "Fachberater" at bounding box center [112, 157] width 65 height 16
type input "***"
click at [112, 226] on span "[PERSON_NAME]" at bounding box center [77, 225] width 95 height 16
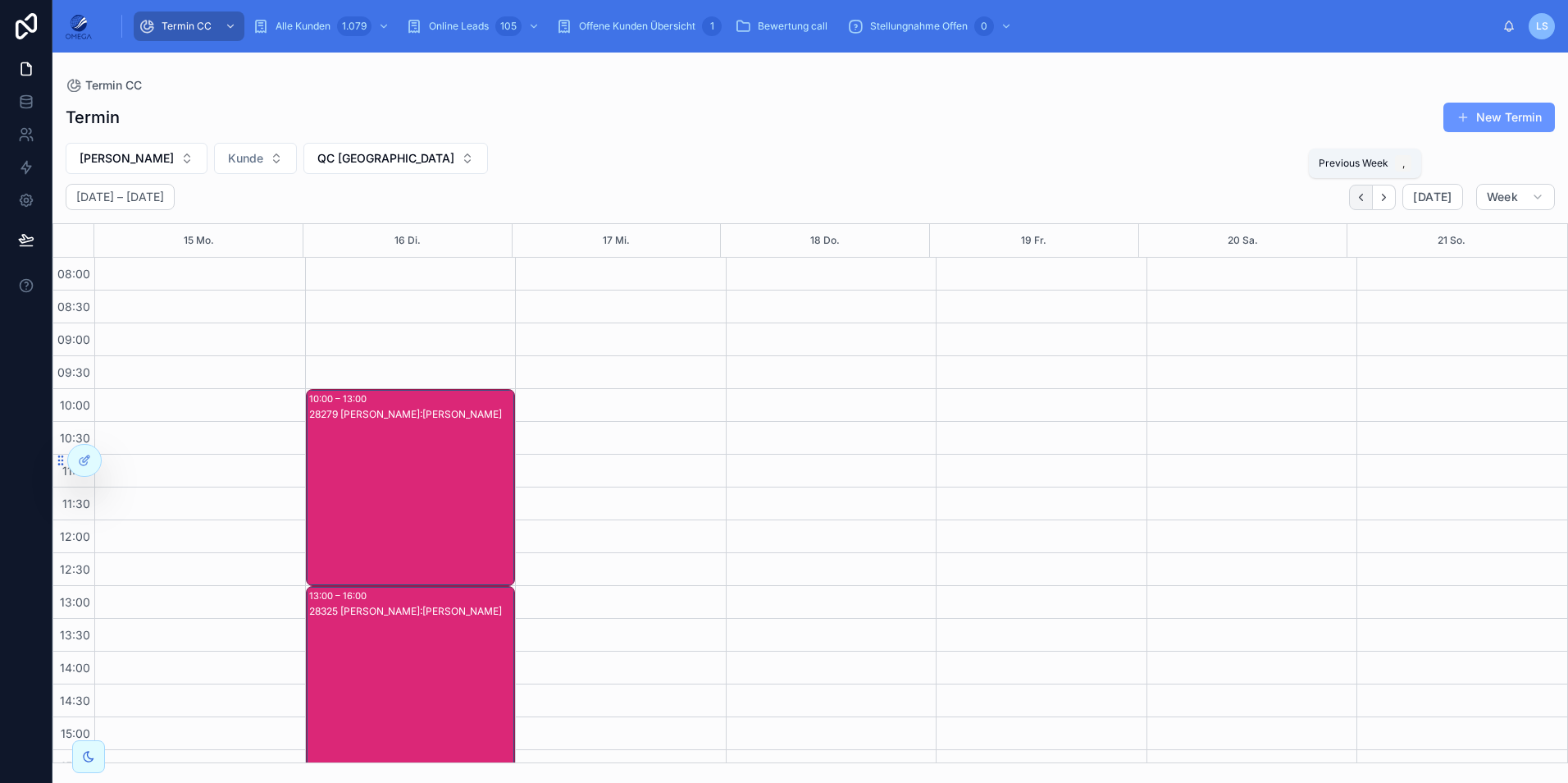
click at [1367, 200] on icon "Back" at bounding box center [1361, 197] width 12 height 12
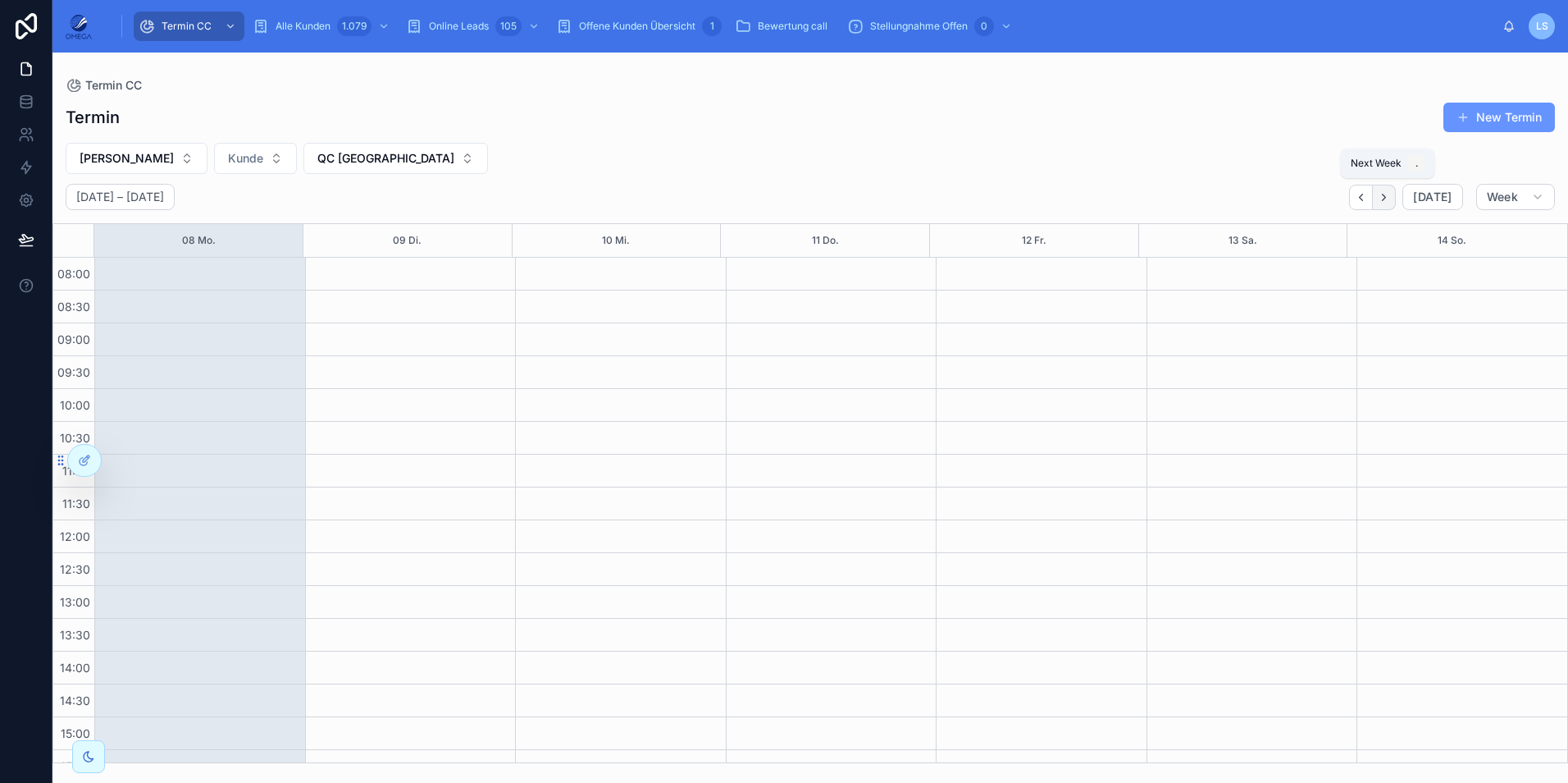
click at [1380, 197] on button "Next" at bounding box center [1384, 198] width 23 height 26
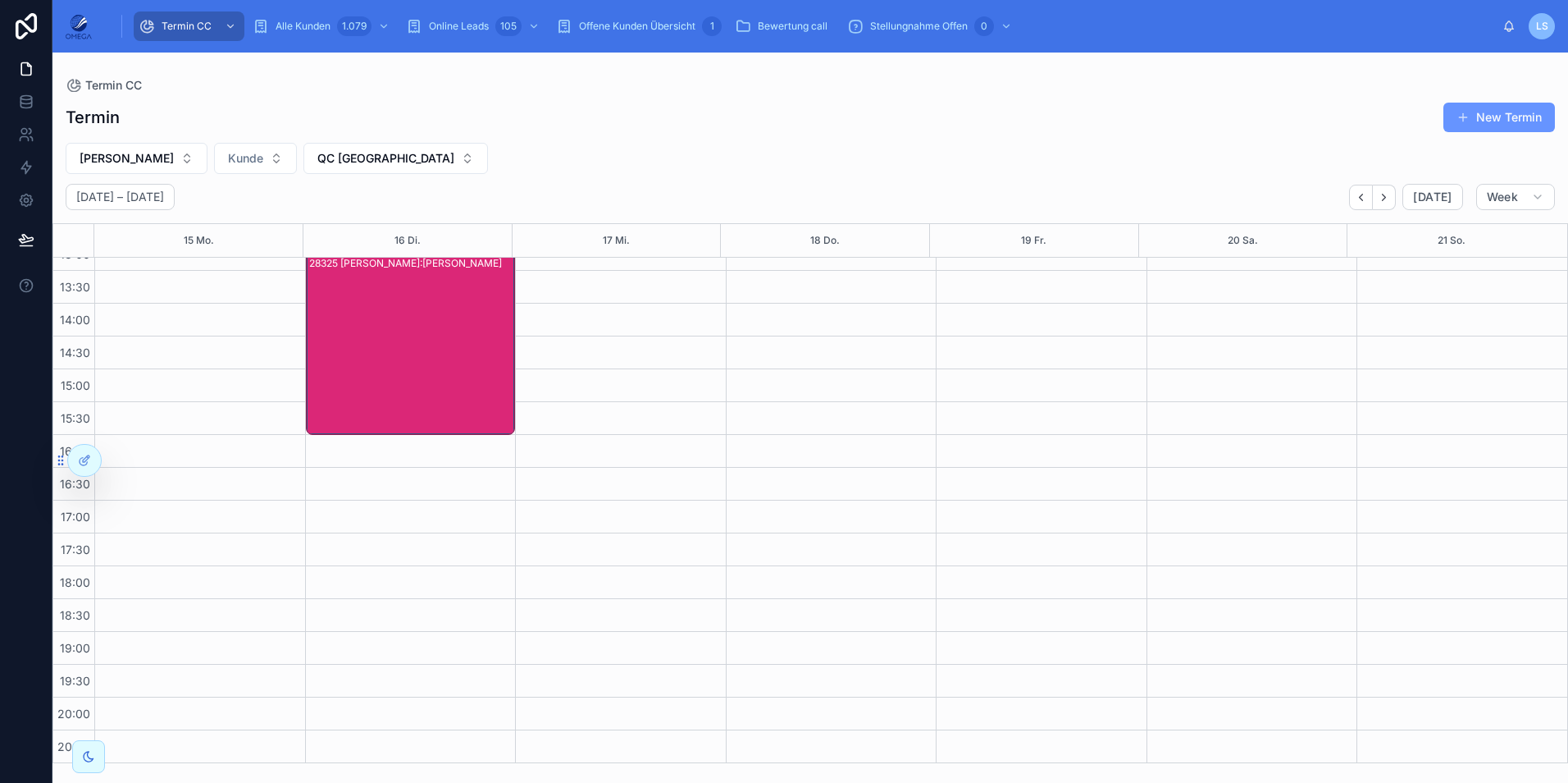
scroll to position [348, 0]
click at [1383, 197] on icon "Next" at bounding box center [1384, 197] width 12 height 12
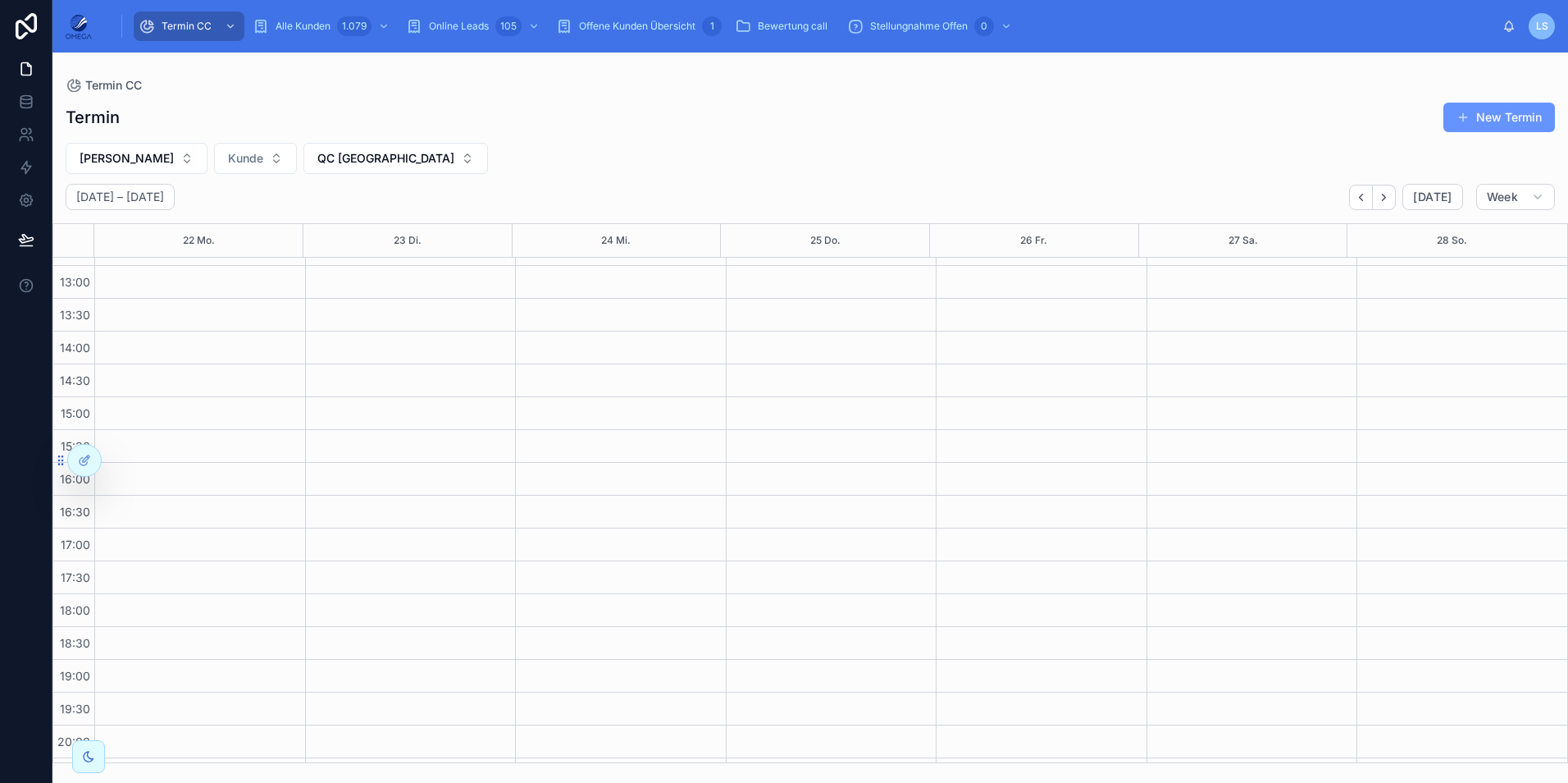
scroll to position [348, 0]
click at [387, 160] on button "QC [GEOGRAPHIC_DATA]" at bounding box center [396, 158] width 185 height 31
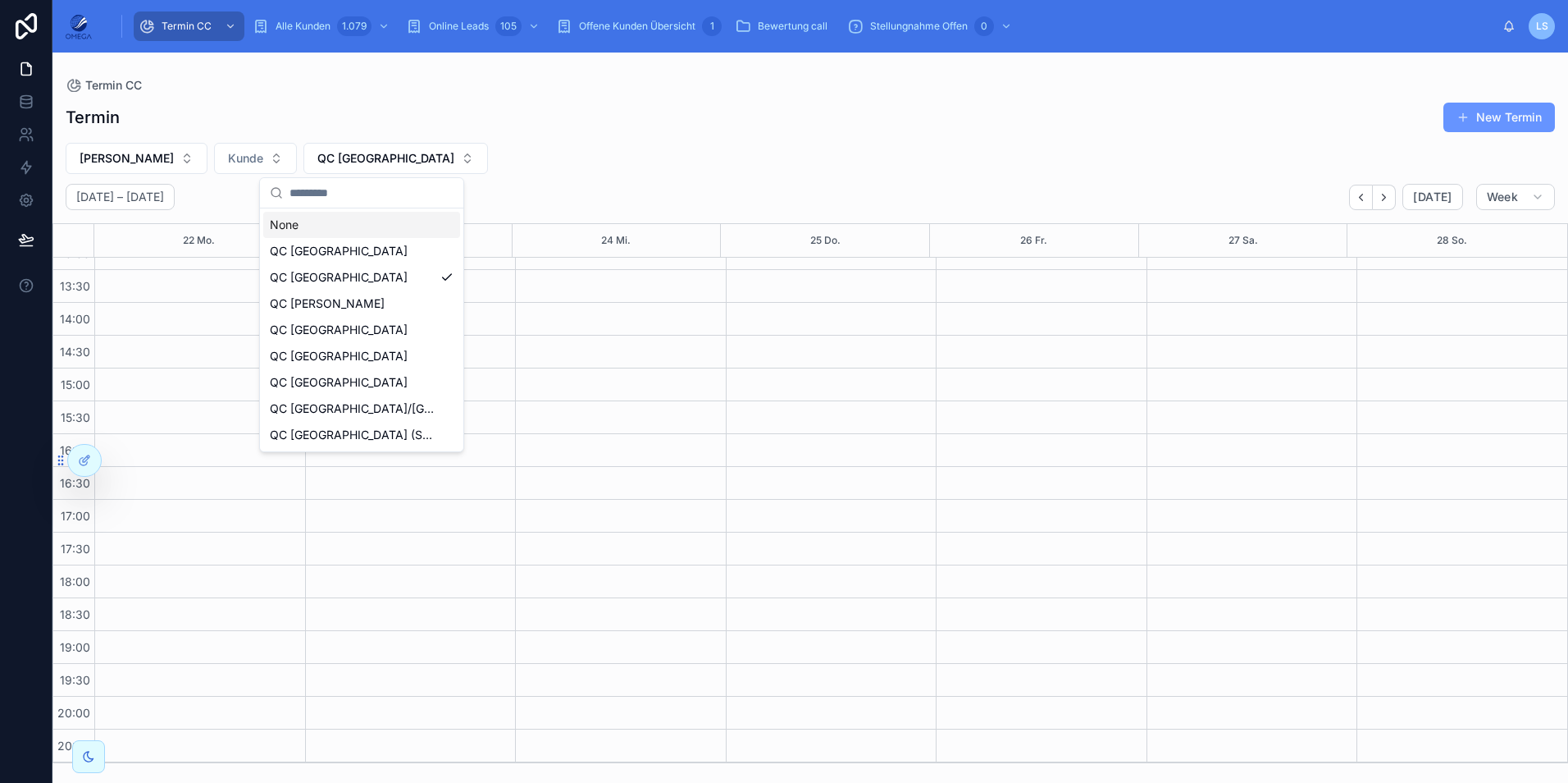
click at [347, 223] on div "None" at bounding box center [361, 225] width 197 height 27
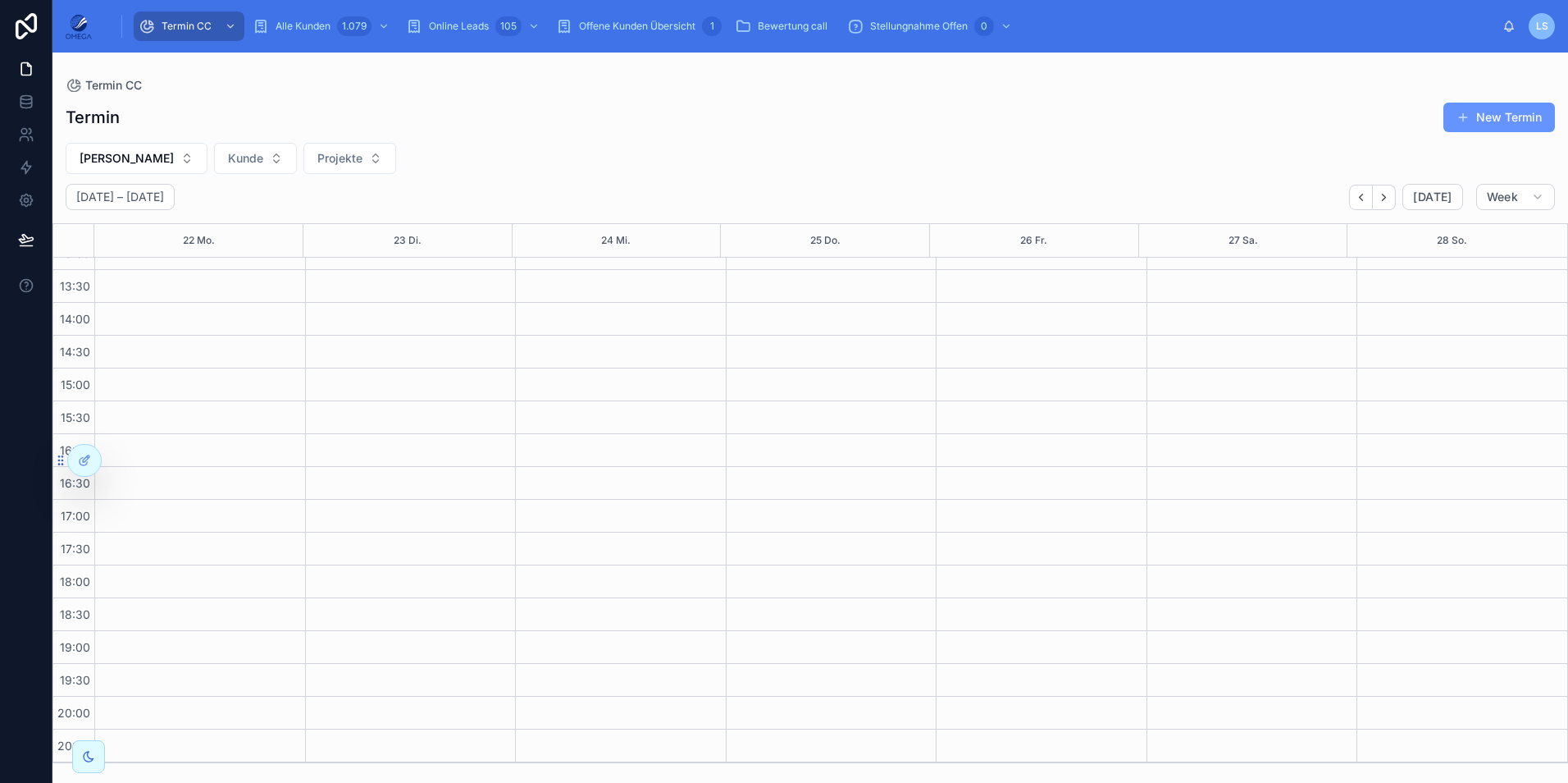
click at [910, 151] on div "[PERSON_NAME] Projekte" at bounding box center [810, 158] width 1516 height 31
click at [1367, 202] on icon "Back" at bounding box center [1361, 197] width 12 height 12
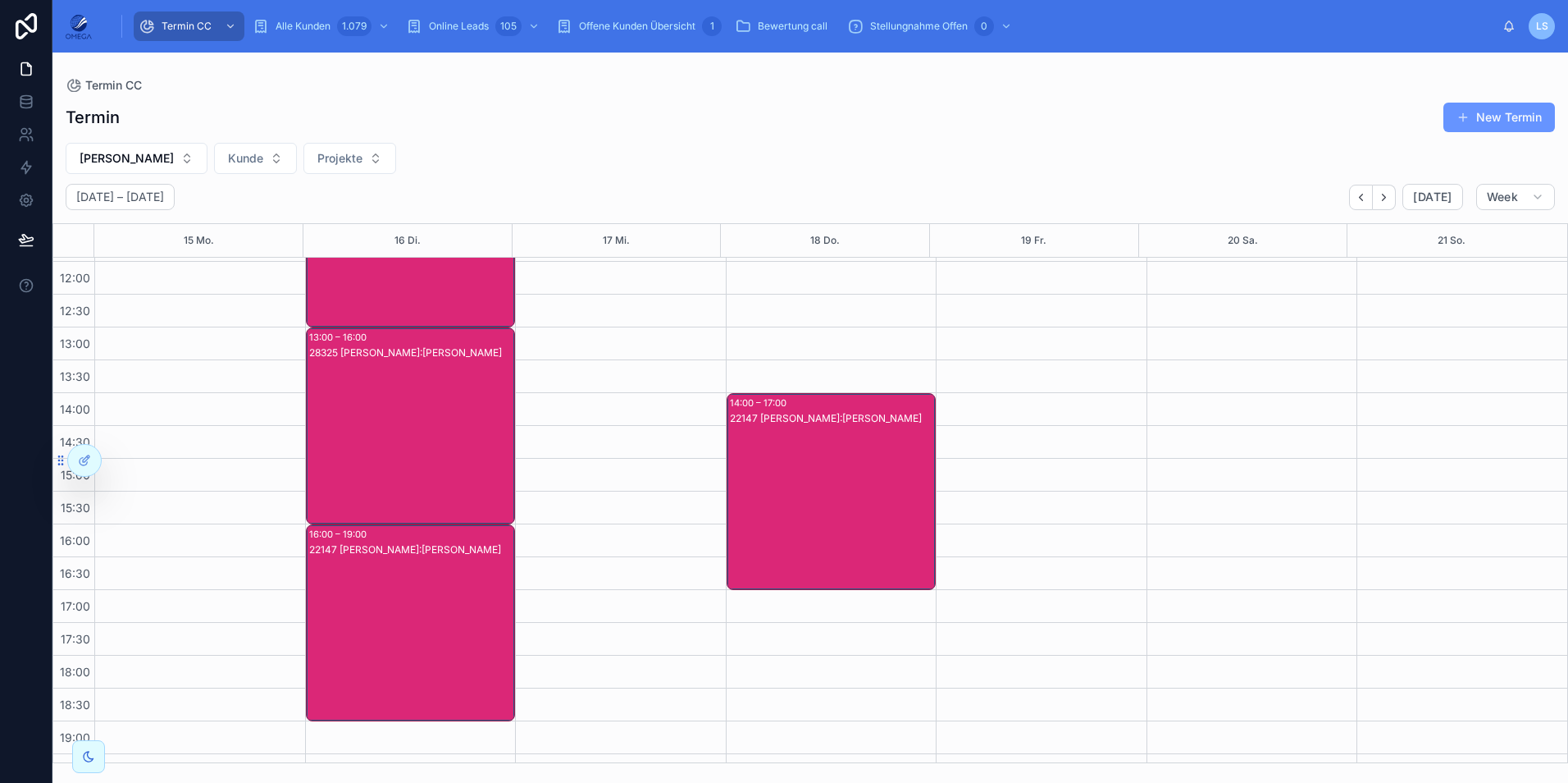
scroll to position [164, 0]
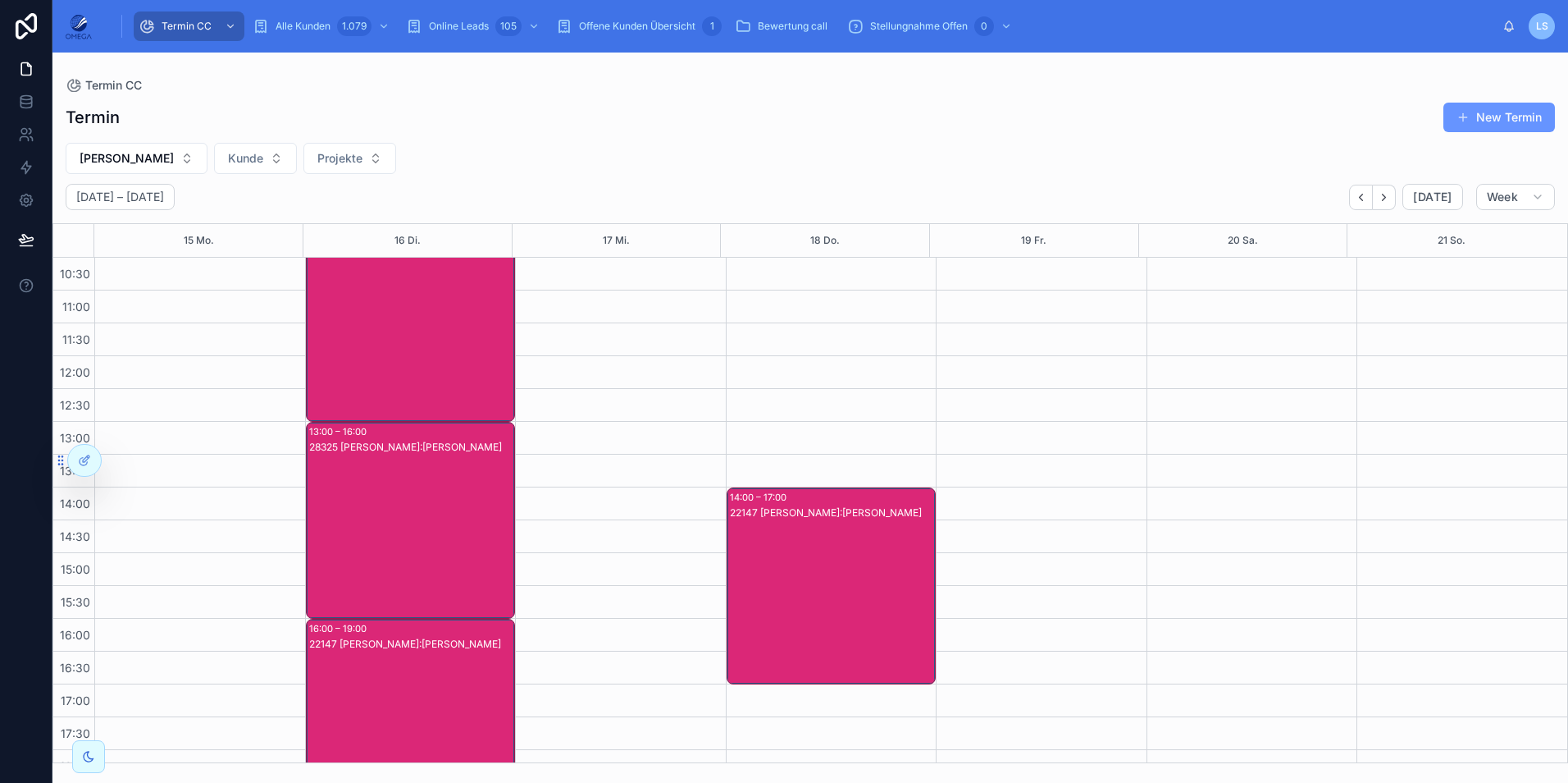
click at [412, 351] on div "28279 [PERSON_NAME]:[PERSON_NAME]" at bounding box center [411, 339] width 205 height 194
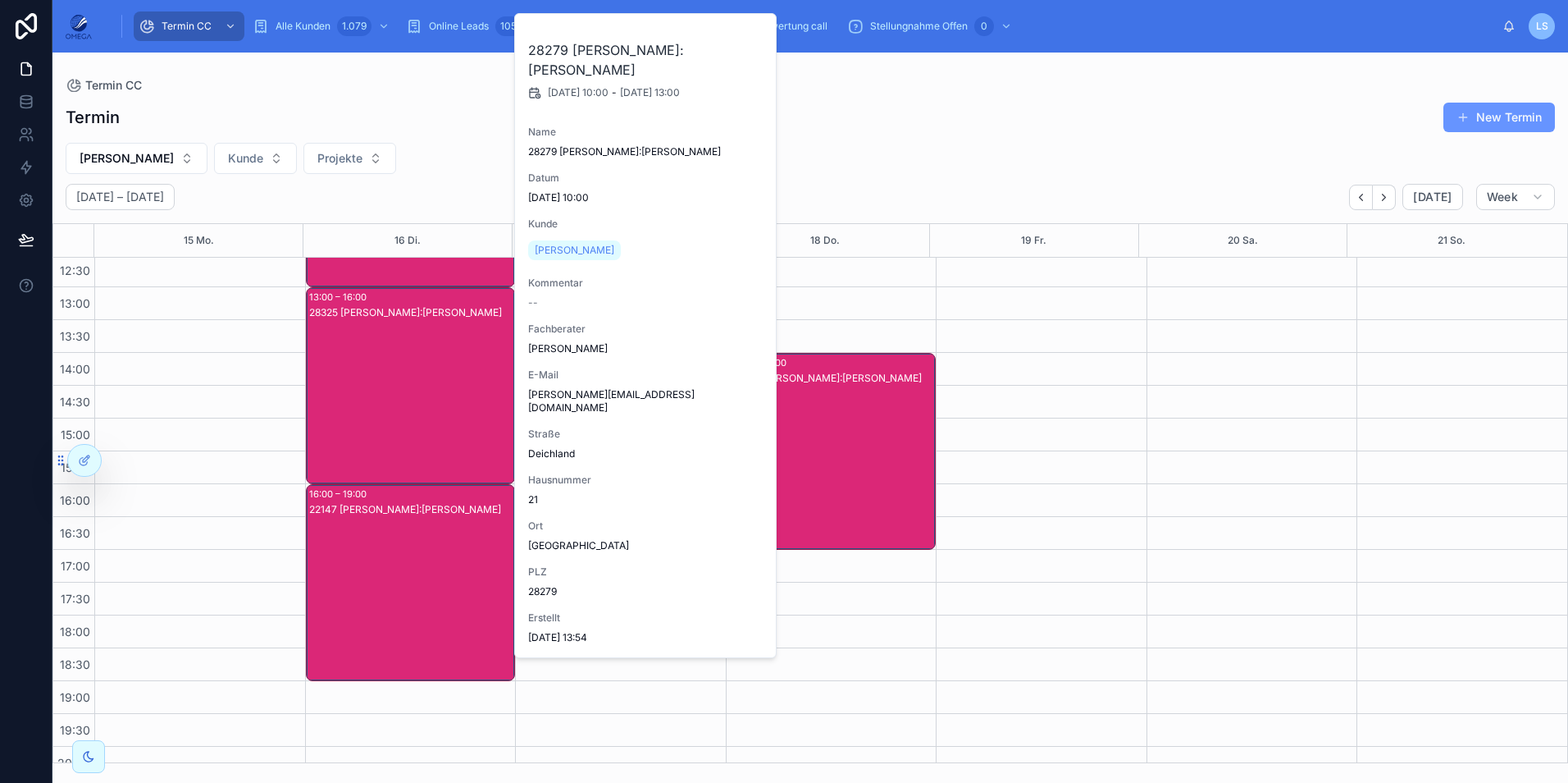
scroll to position [328, 0]
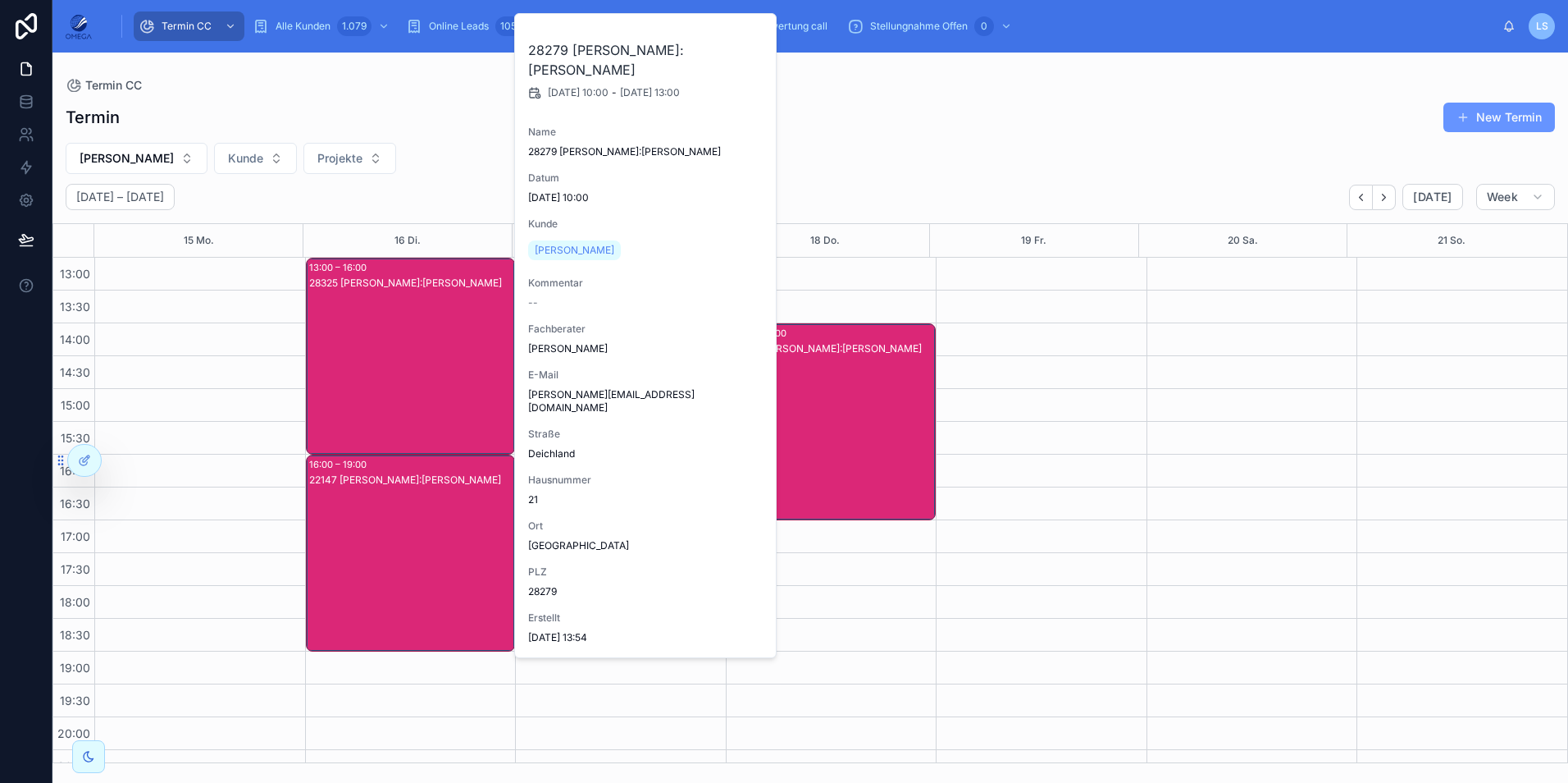
click at [416, 438] on div "28325 [PERSON_NAME]:[PERSON_NAME]" at bounding box center [411, 372] width 205 height 194
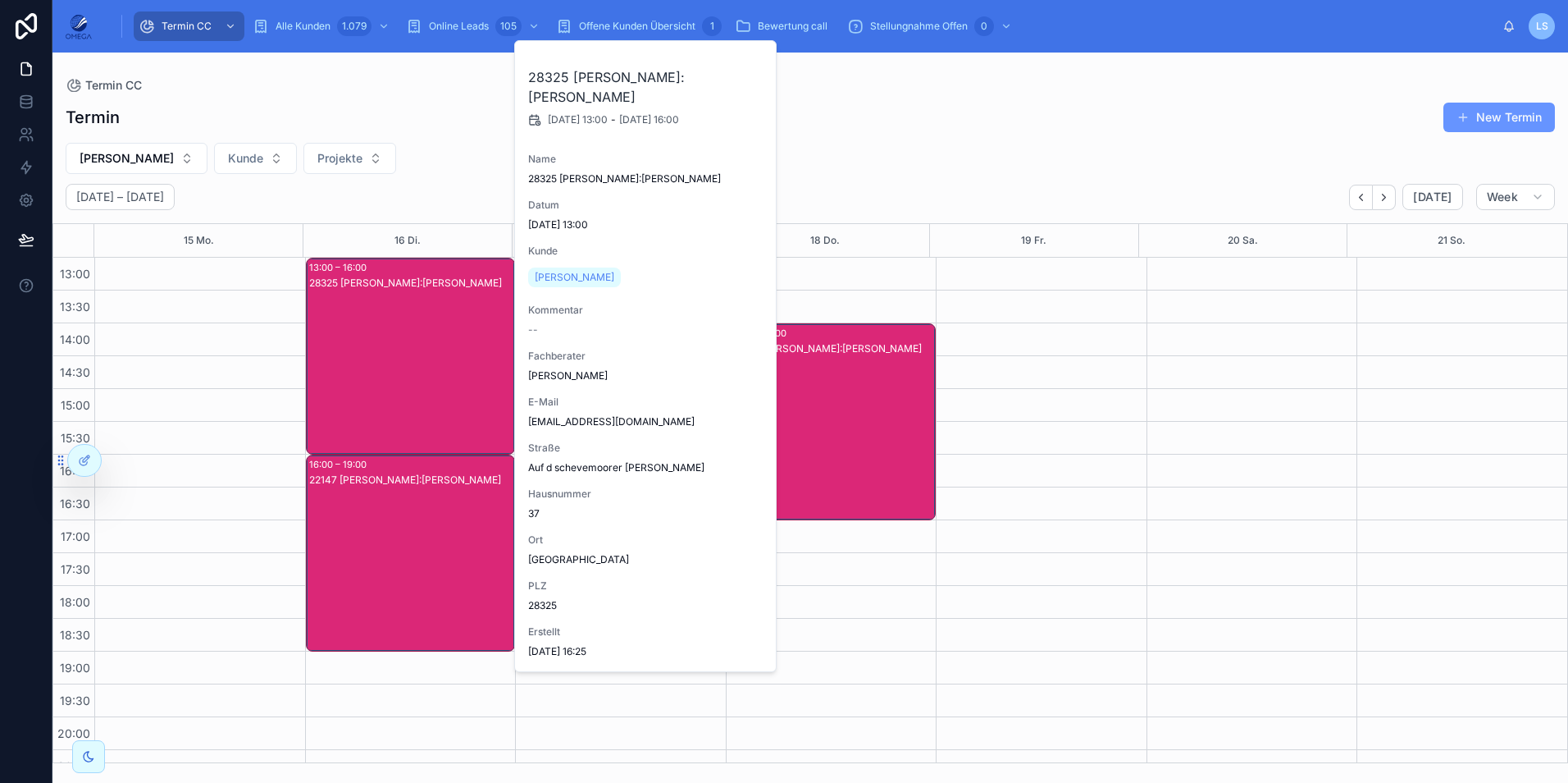
click at [405, 507] on div "22147 [PERSON_NAME]:[PERSON_NAME]" at bounding box center [411, 569] width 205 height 194
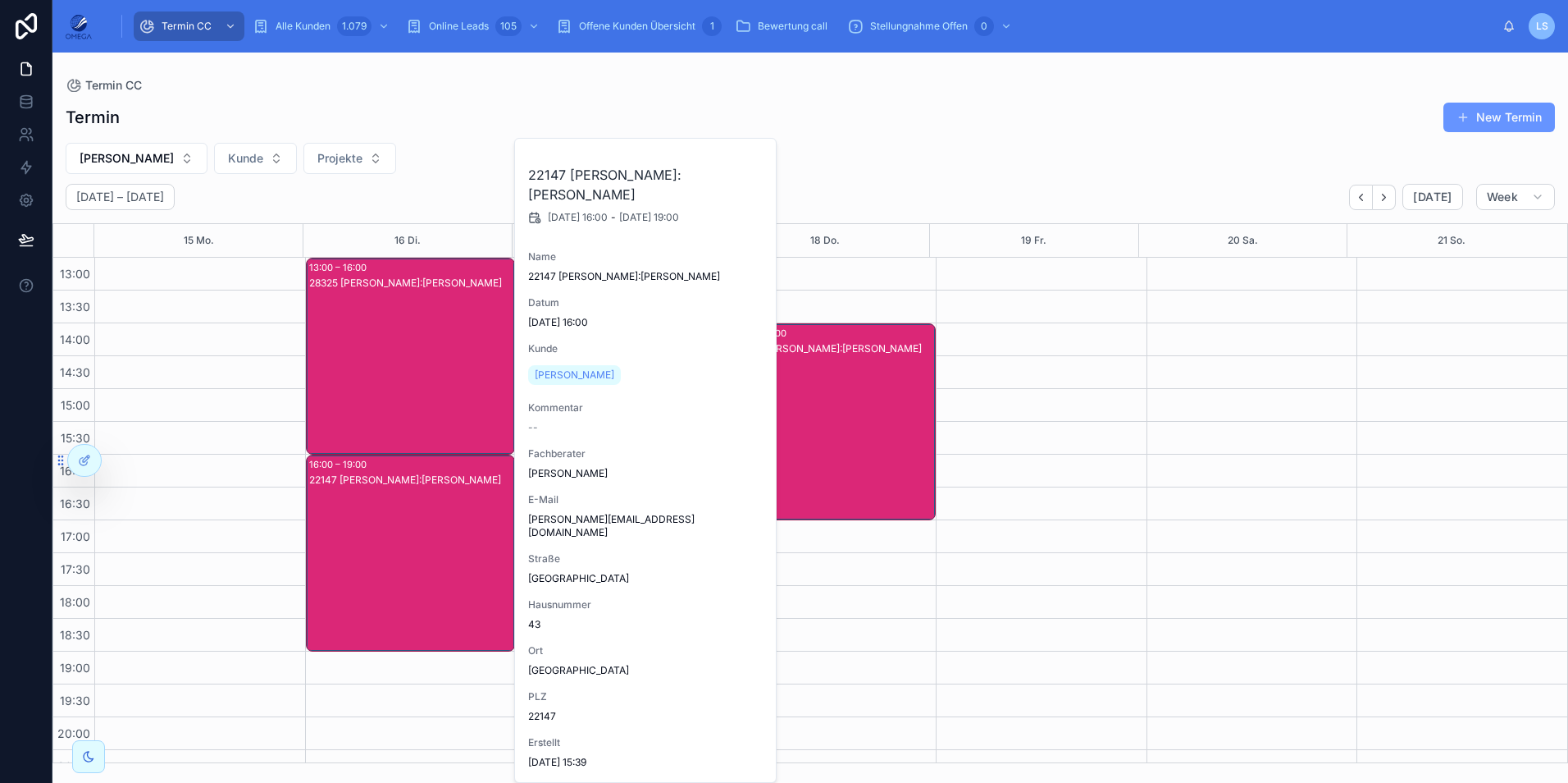
click at [405, 507] on div "22147 [PERSON_NAME]:[PERSON_NAME]" at bounding box center [411, 569] width 205 height 194
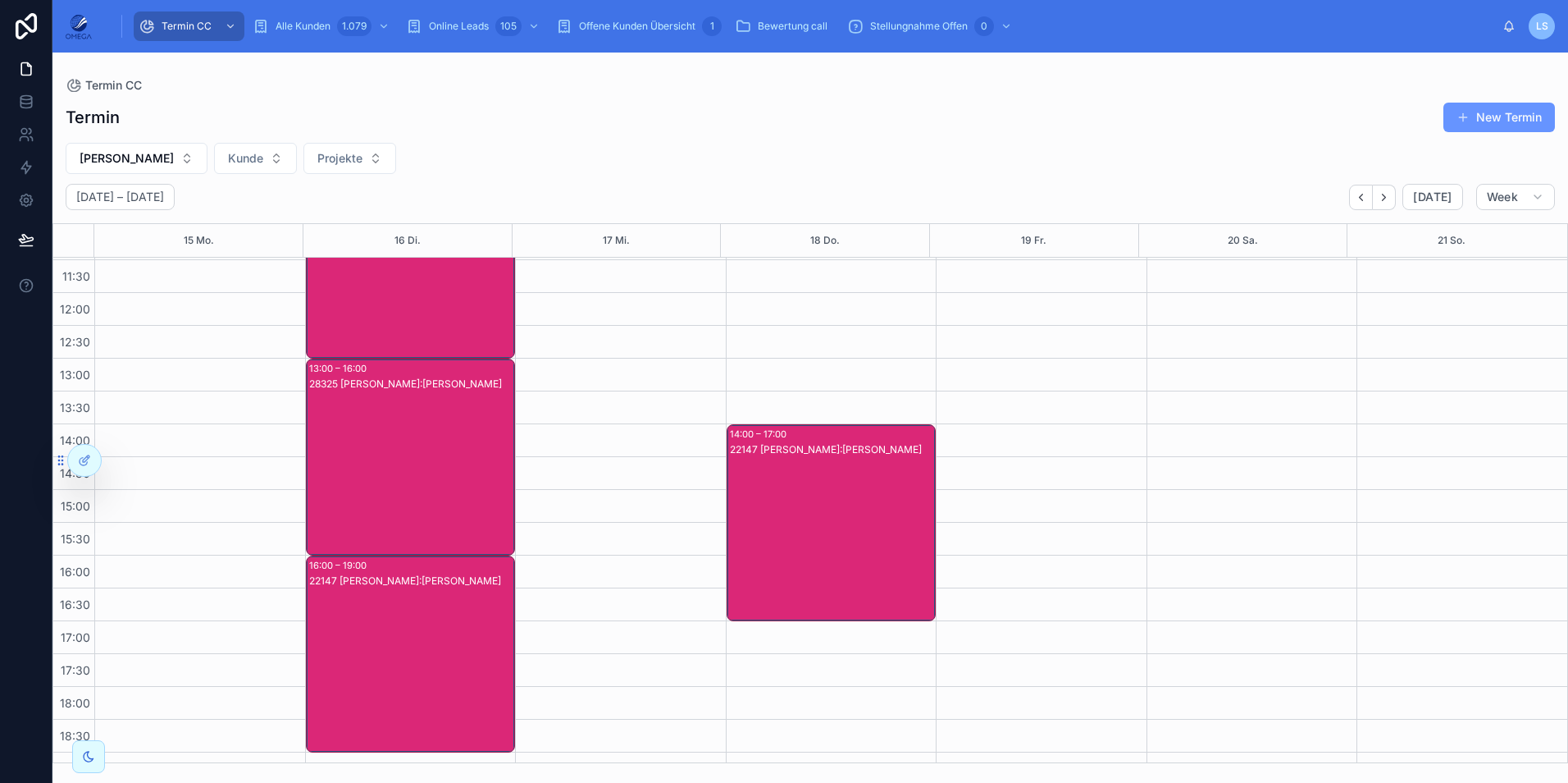
scroll to position [231, 0]
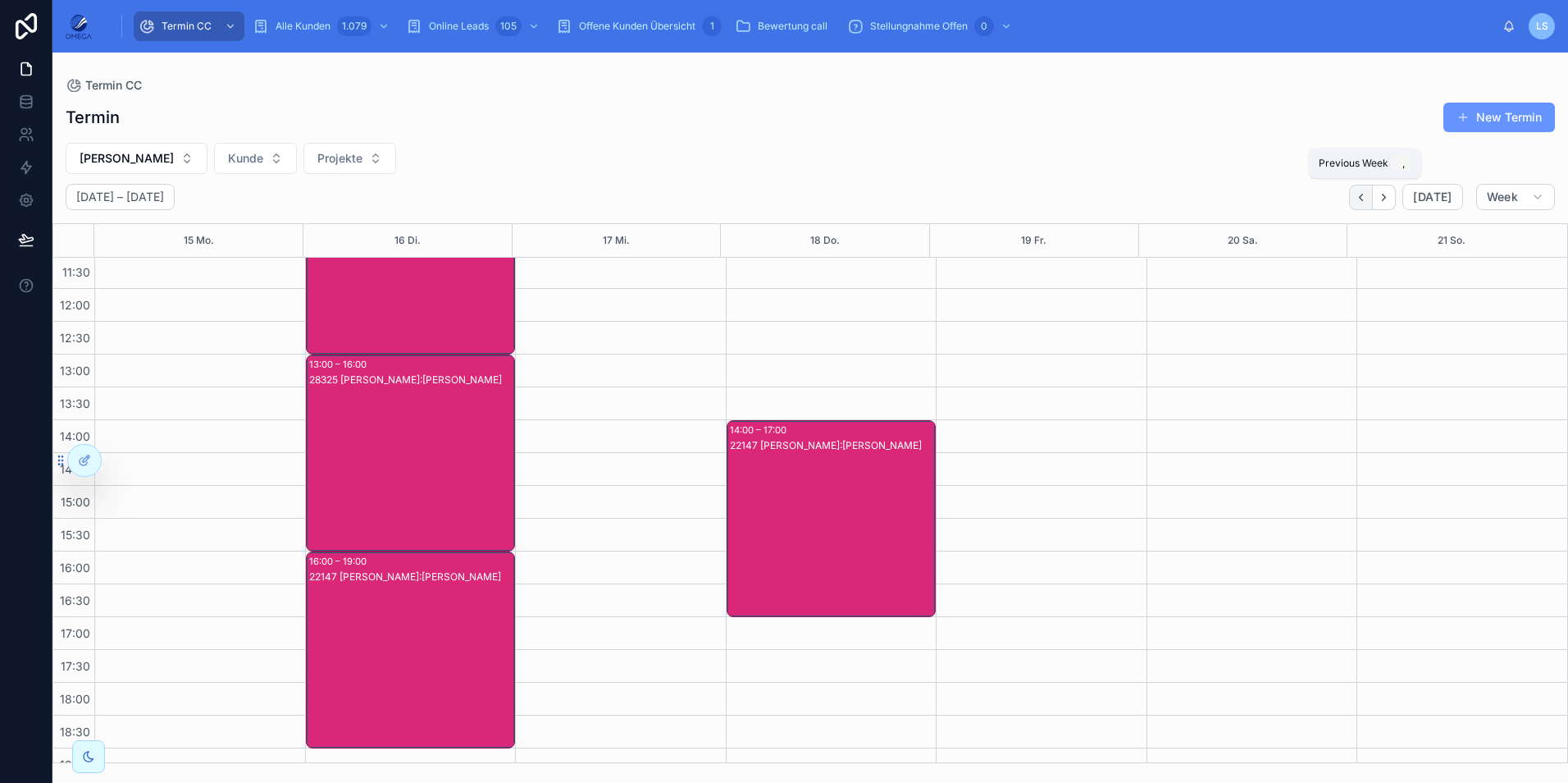
click at [1362, 197] on icon "Back" at bounding box center [1361, 197] width 12 height 12
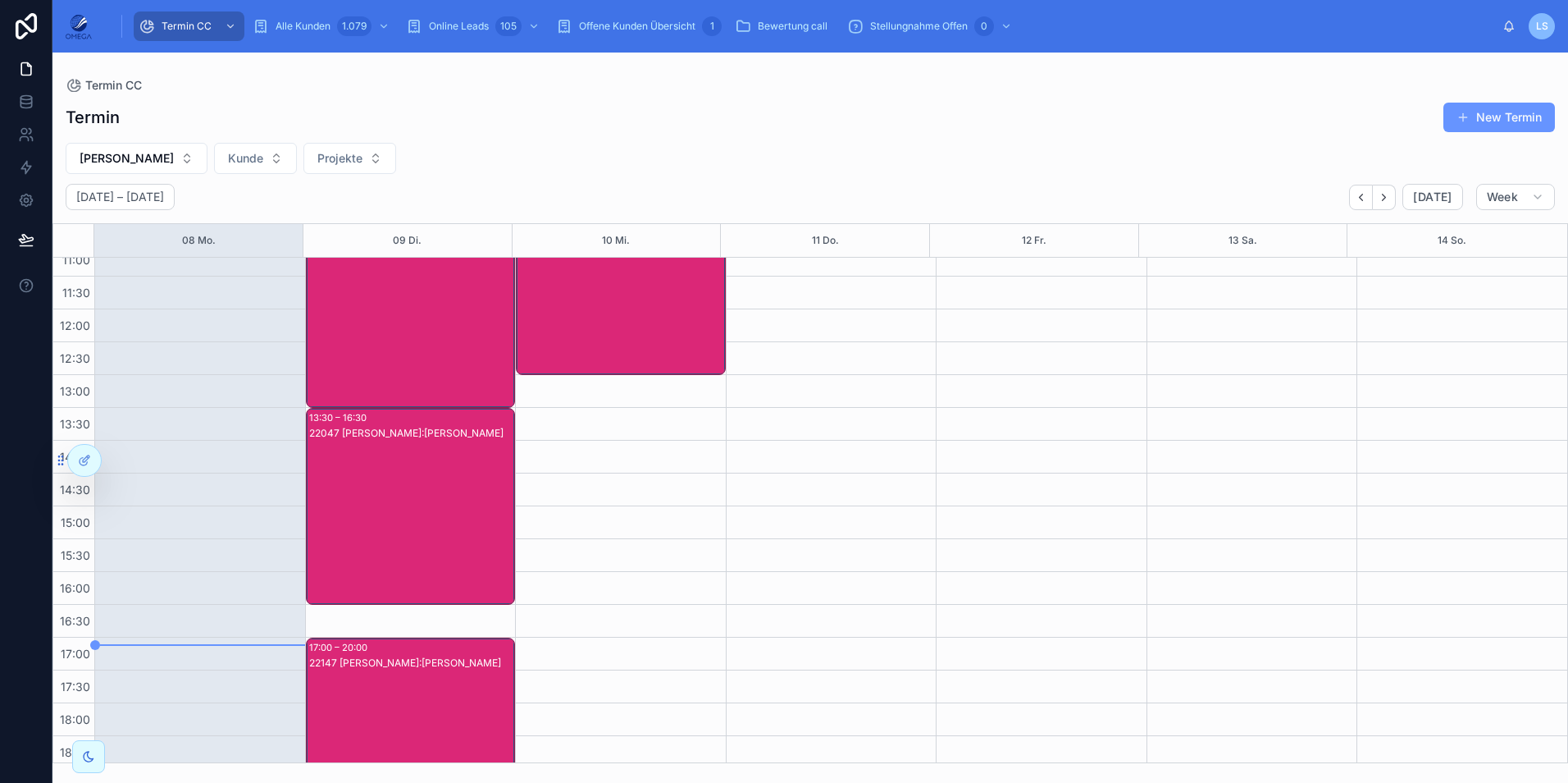
scroll to position [348, 0]
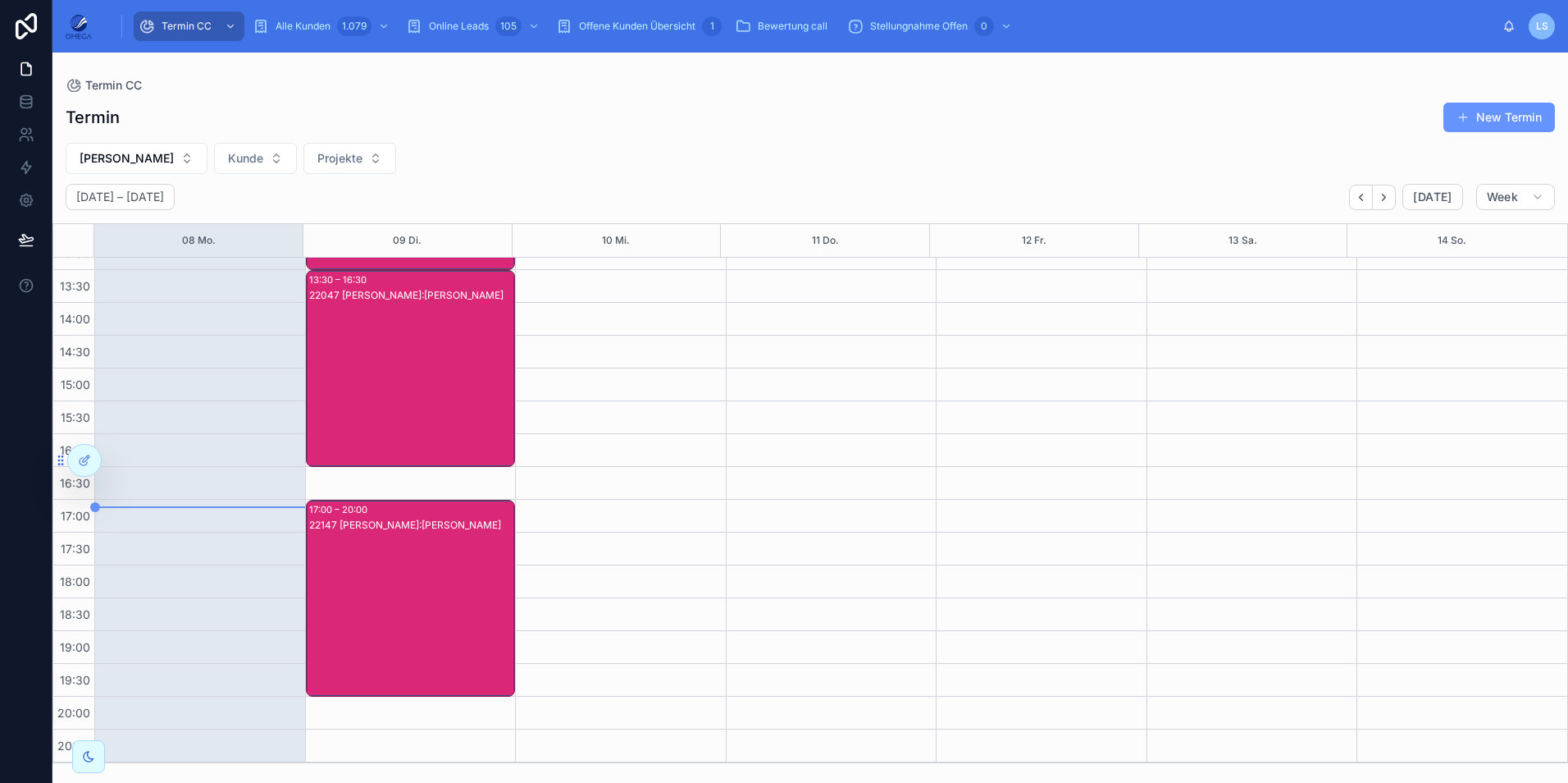
click at [438, 569] on div "22147 [PERSON_NAME]:[PERSON_NAME]" at bounding box center [411, 614] width 205 height 194
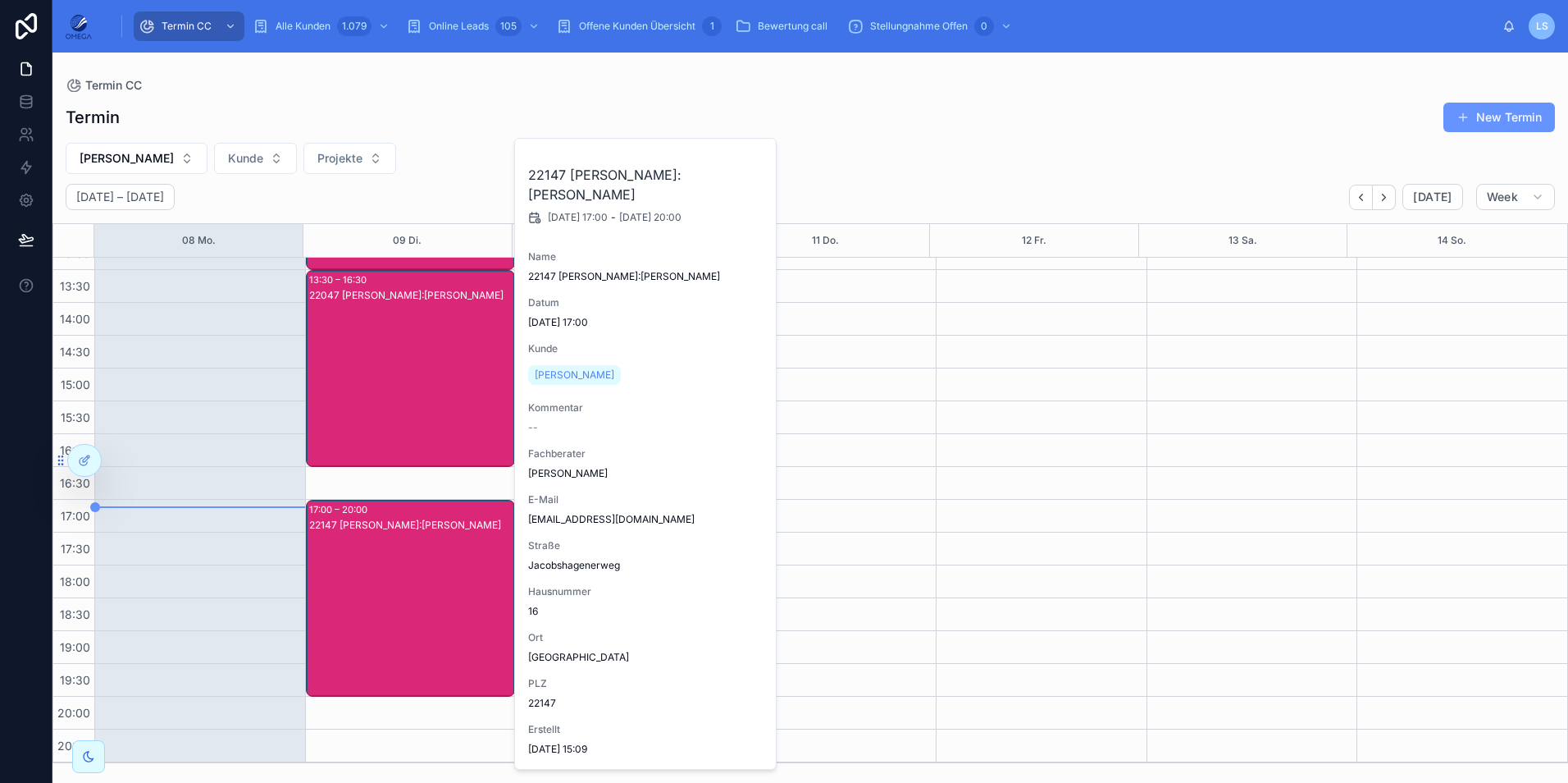
click at [435, 569] on div "22147 [PERSON_NAME]:[PERSON_NAME]" at bounding box center [411, 614] width 205 height 194
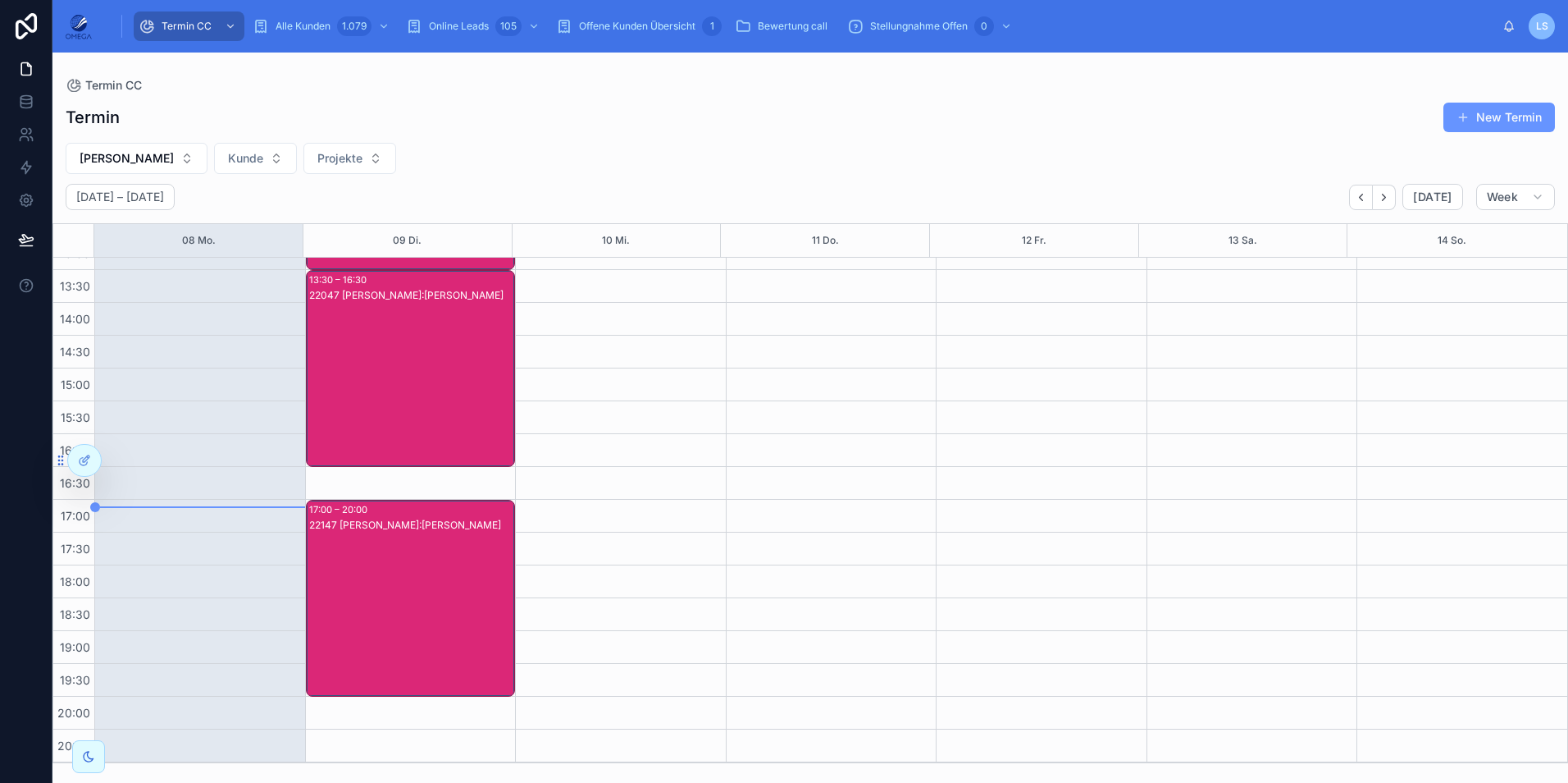
click at [426, 374] on div "22047 [PERSON_NAME]:[PERSON_NAME]" at bounding box center [411, 385] width 205 height 194
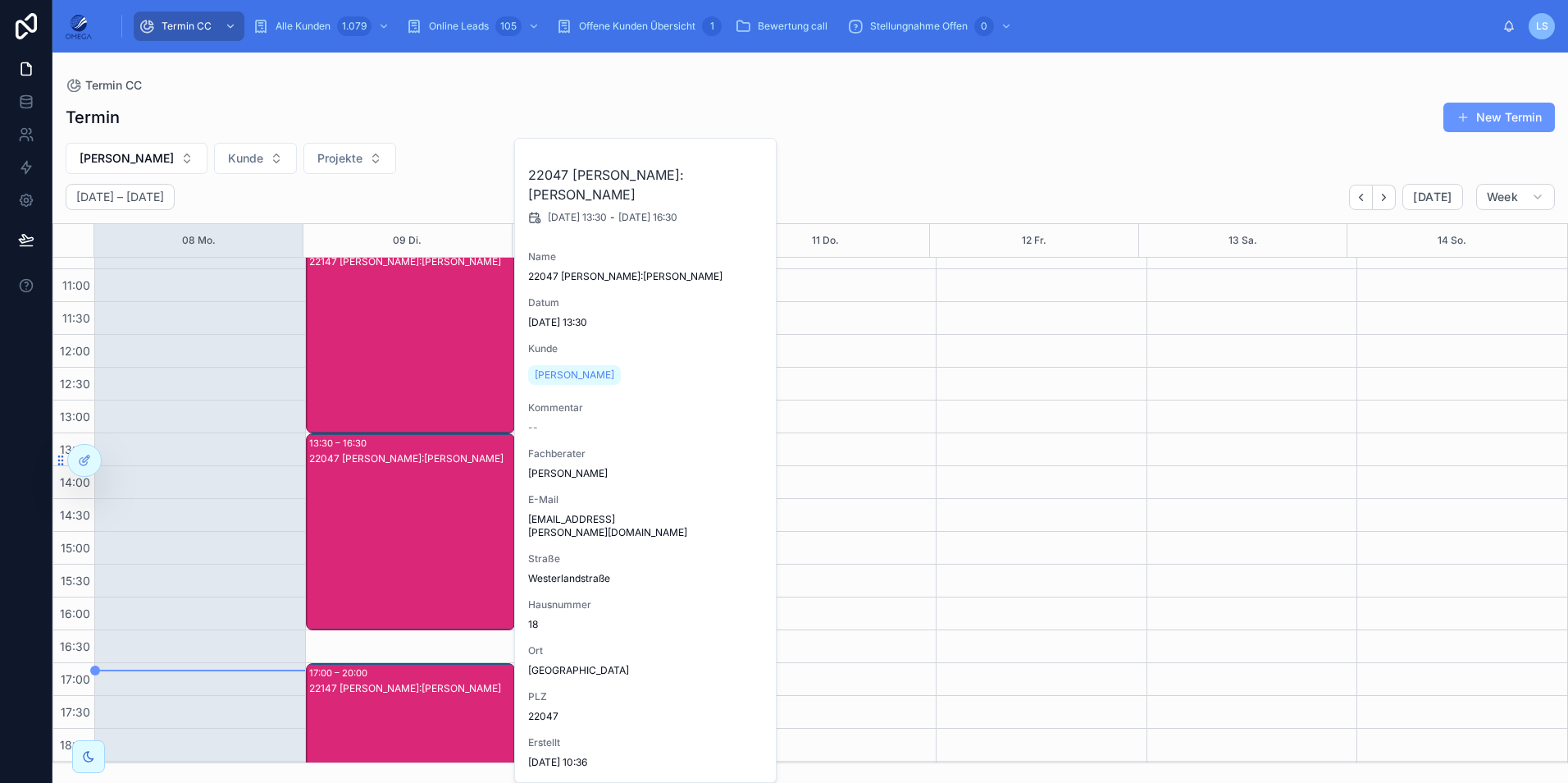
scroll to position [185, 0]
click at [395, 361] on div "22147 [PERSON_NAME]:[PERSON_NAME]" at bounding box center [411, 352] width 205 height 194
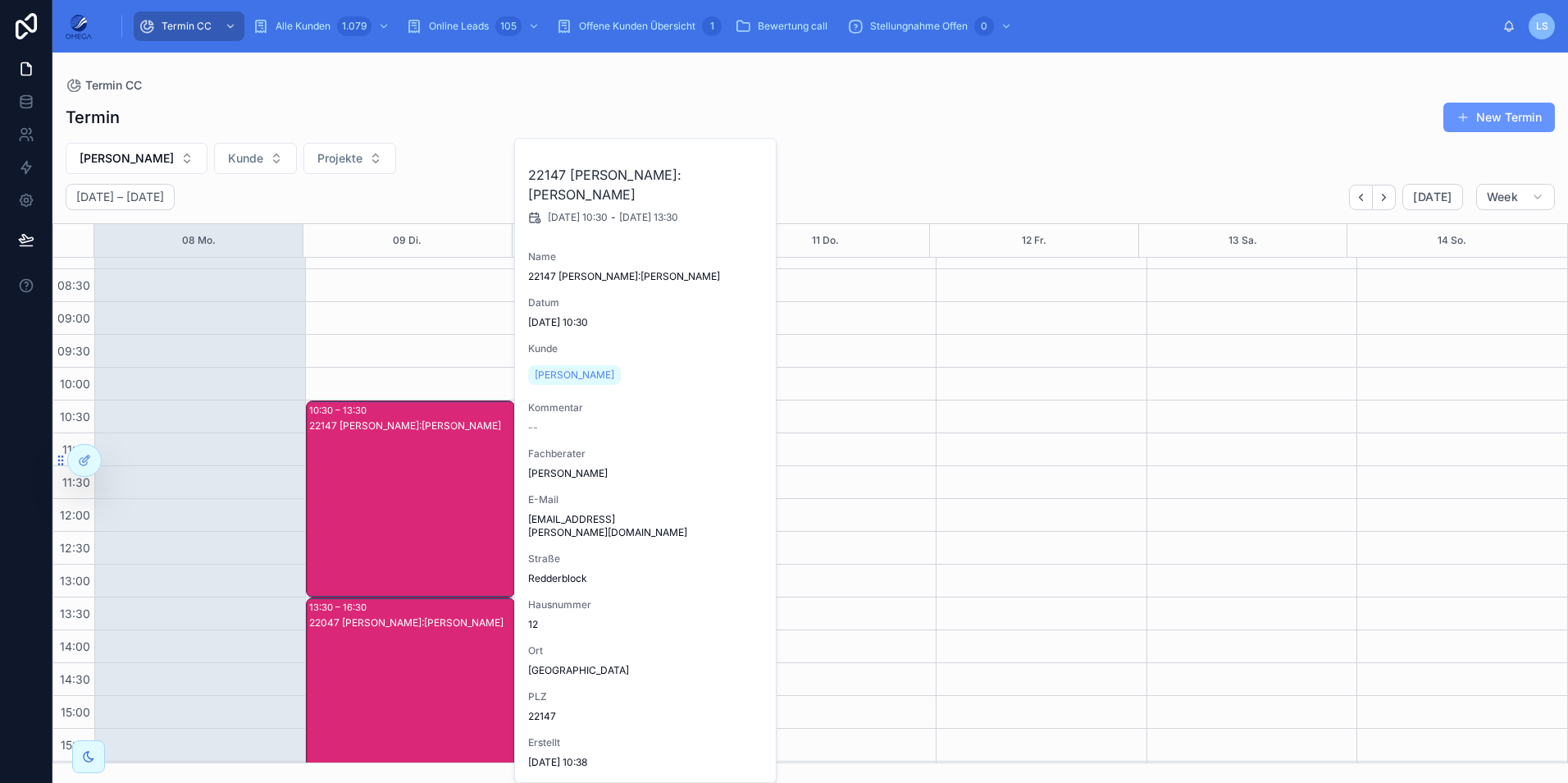
scroll to position [21, 0]
click at [380, 448] on div "22147 [PERSON_NAME]:[PERSON_NAME]" at bounding box center [411, 515] width 205 height 194
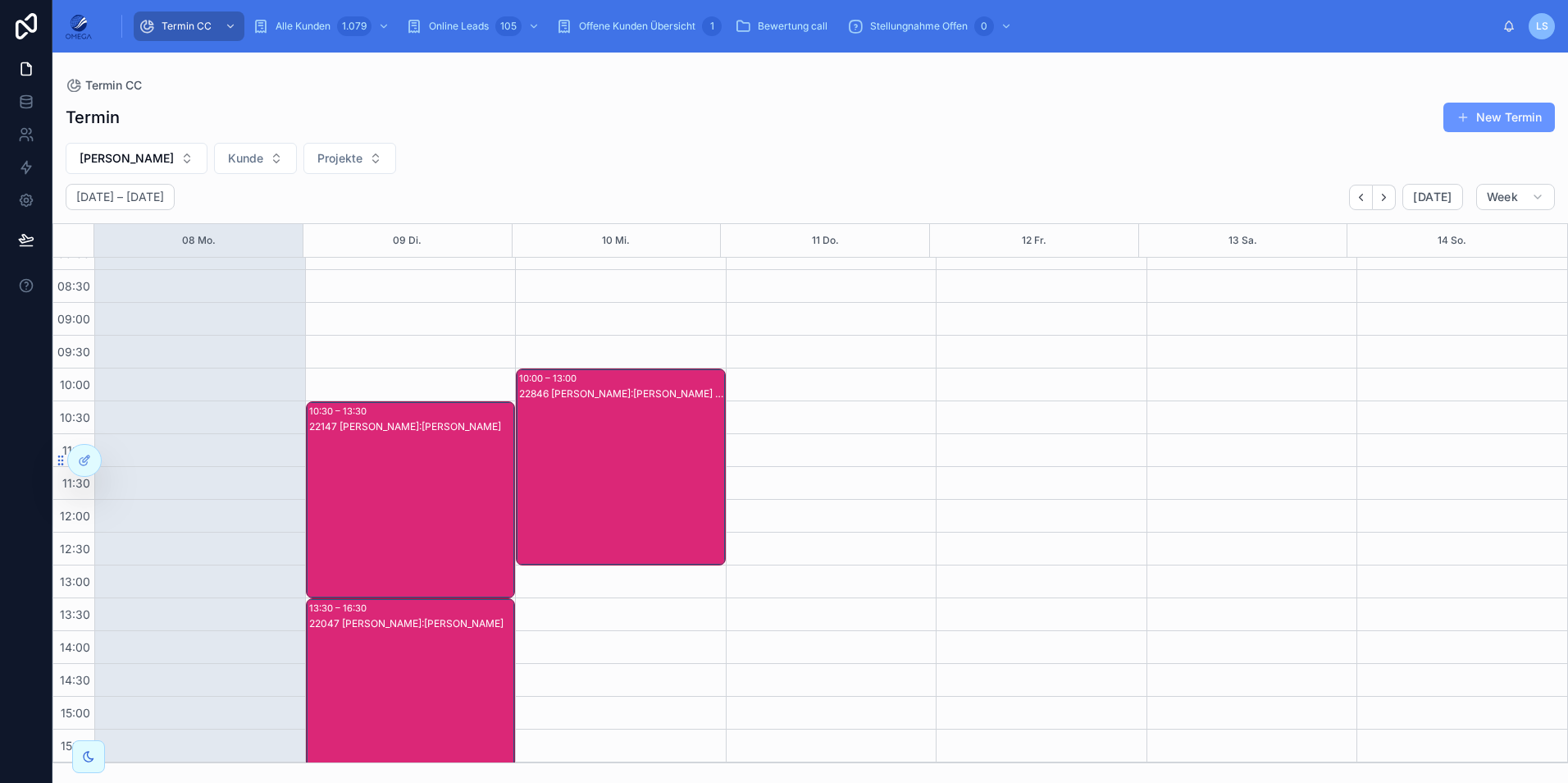
click at [586, 460] on div "22846 [PERSON_NAME]:[PERSON_NAME] [PERSON_NAME]" at bounding box center [621, 483] width 205 height 194
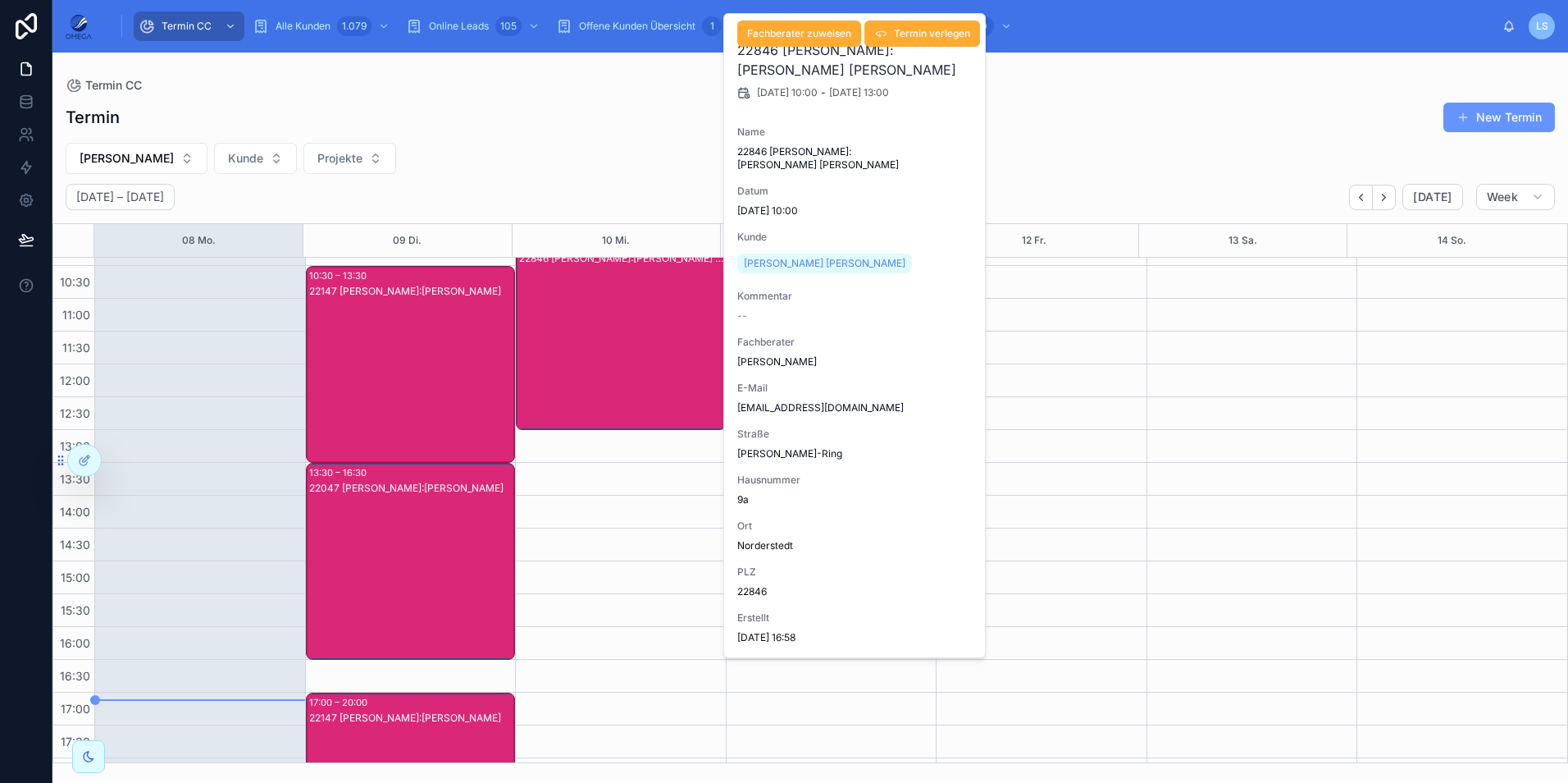
scroll to position [185, 0]
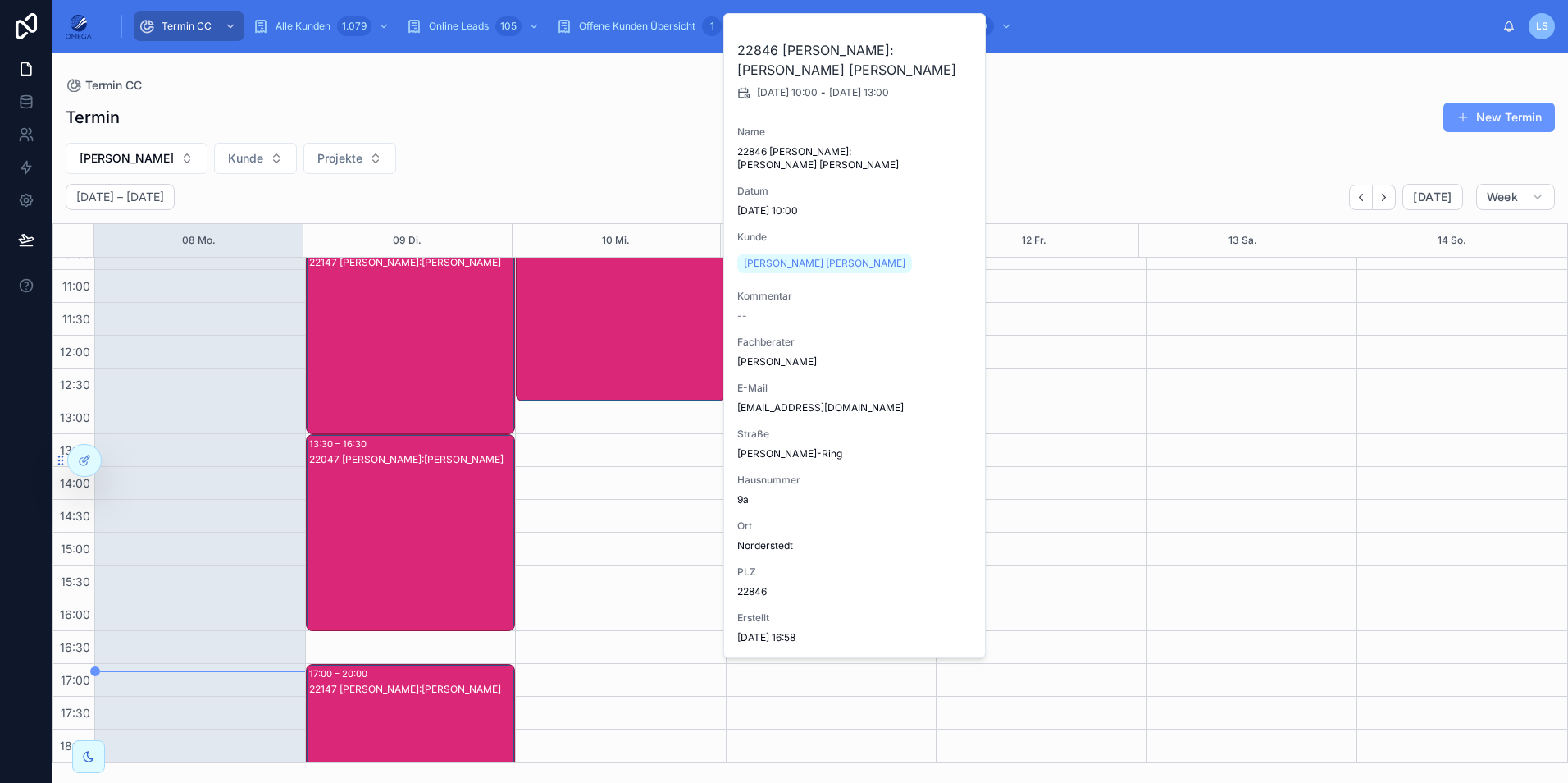
click at [600, 126] on div "Termin New Termin" at bounding box center [809, 117] width 1489 height 31
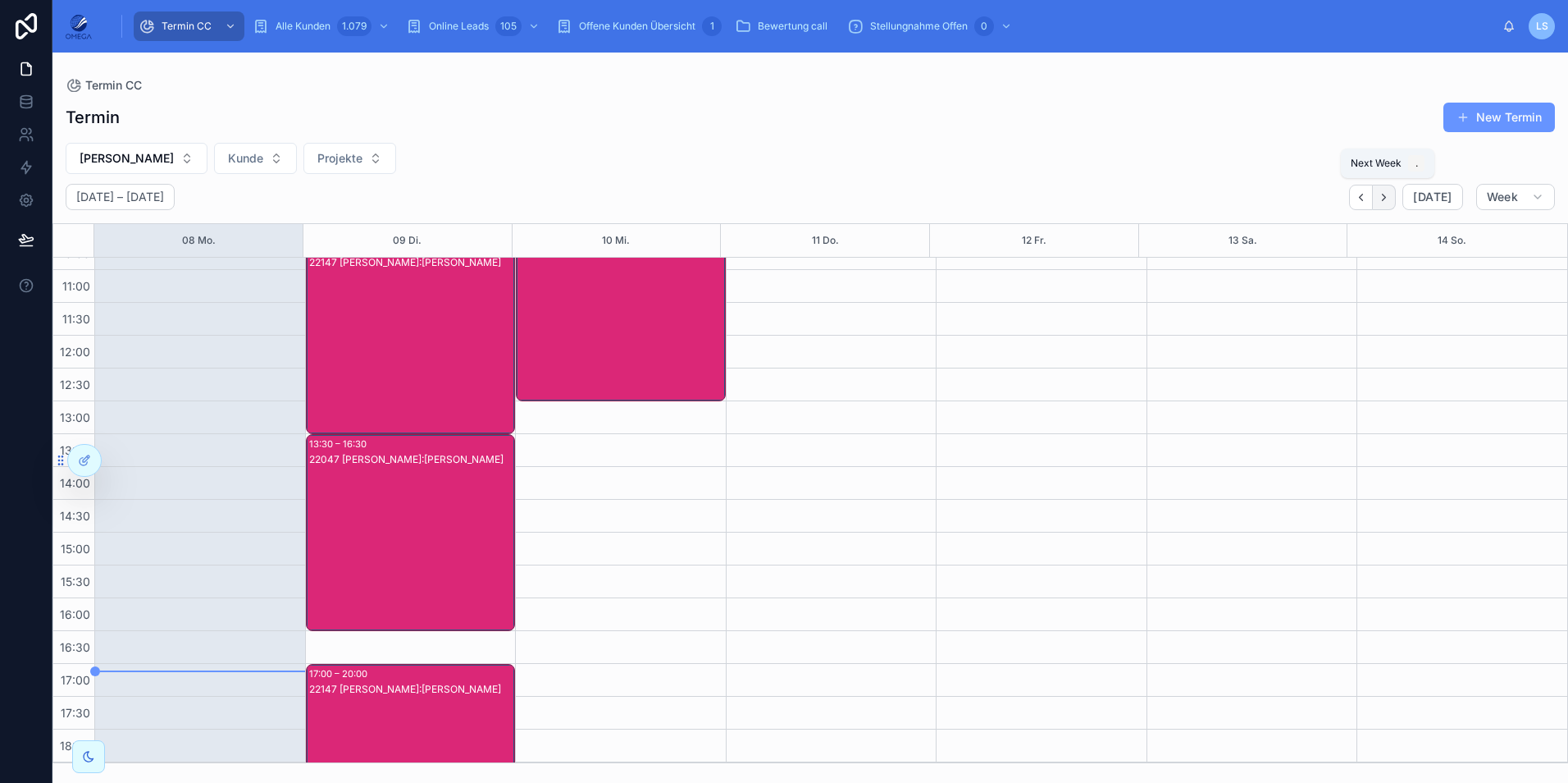
click at [1390, 198] on icon "Next" at bounding box center [1384, 197] width 12 height 12
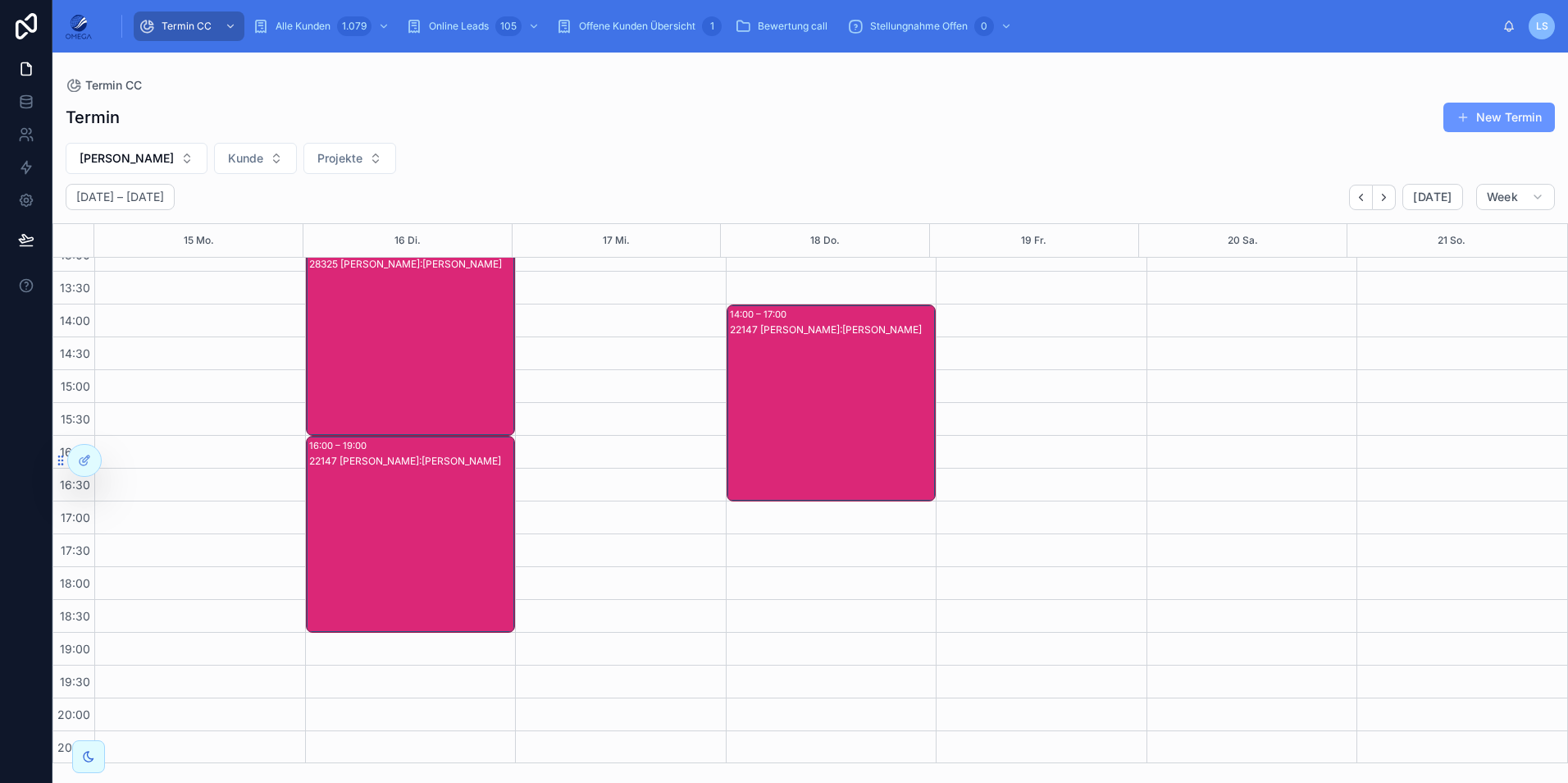
scroll to position [348, 0]
click at [414, 516] on div "22147 [PERSON_NAME]:[PERSON_NAME]" at bounding box center [411, 548] width 205 height 194
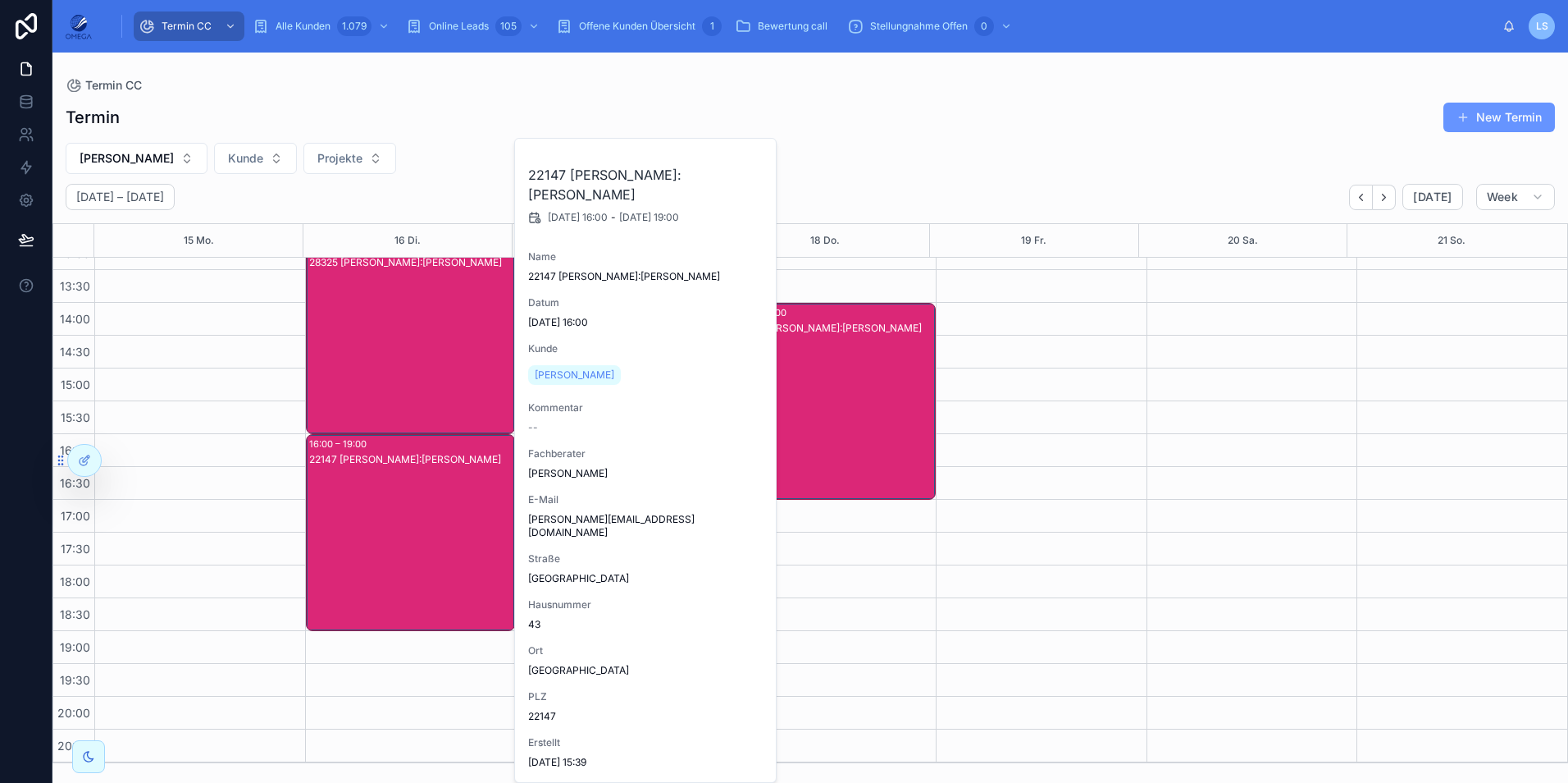
click at [388, 502] on div "22147 [PERSON_NAME]:[PERSON_NAME]" at bounding box center [411, 548] width 205 height 194
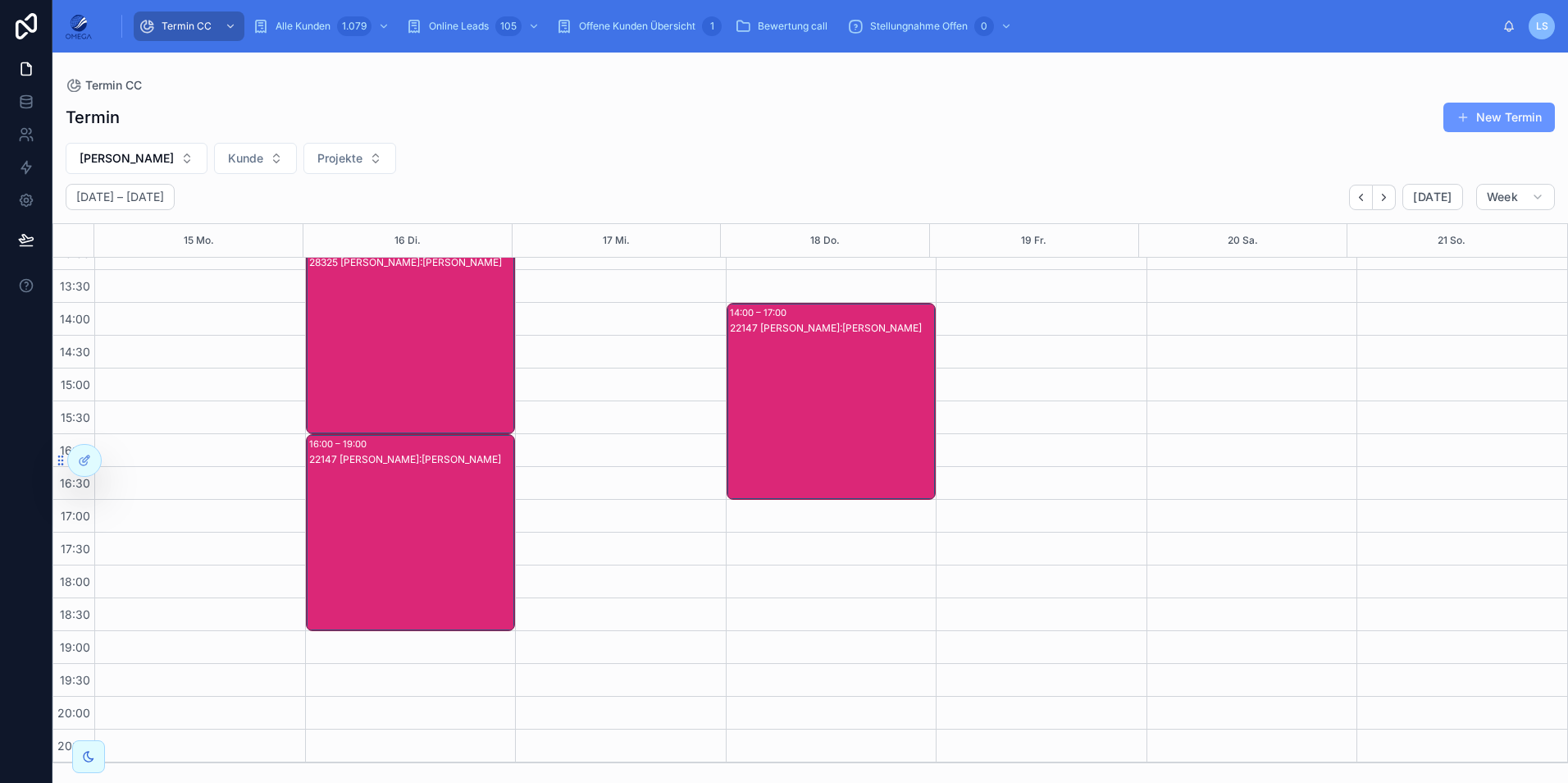
click at [388, 502] on div "22147 [PERSON_NAME]:[PERSON_NAME]" at bounding box center [411, 548] width 205 height 194
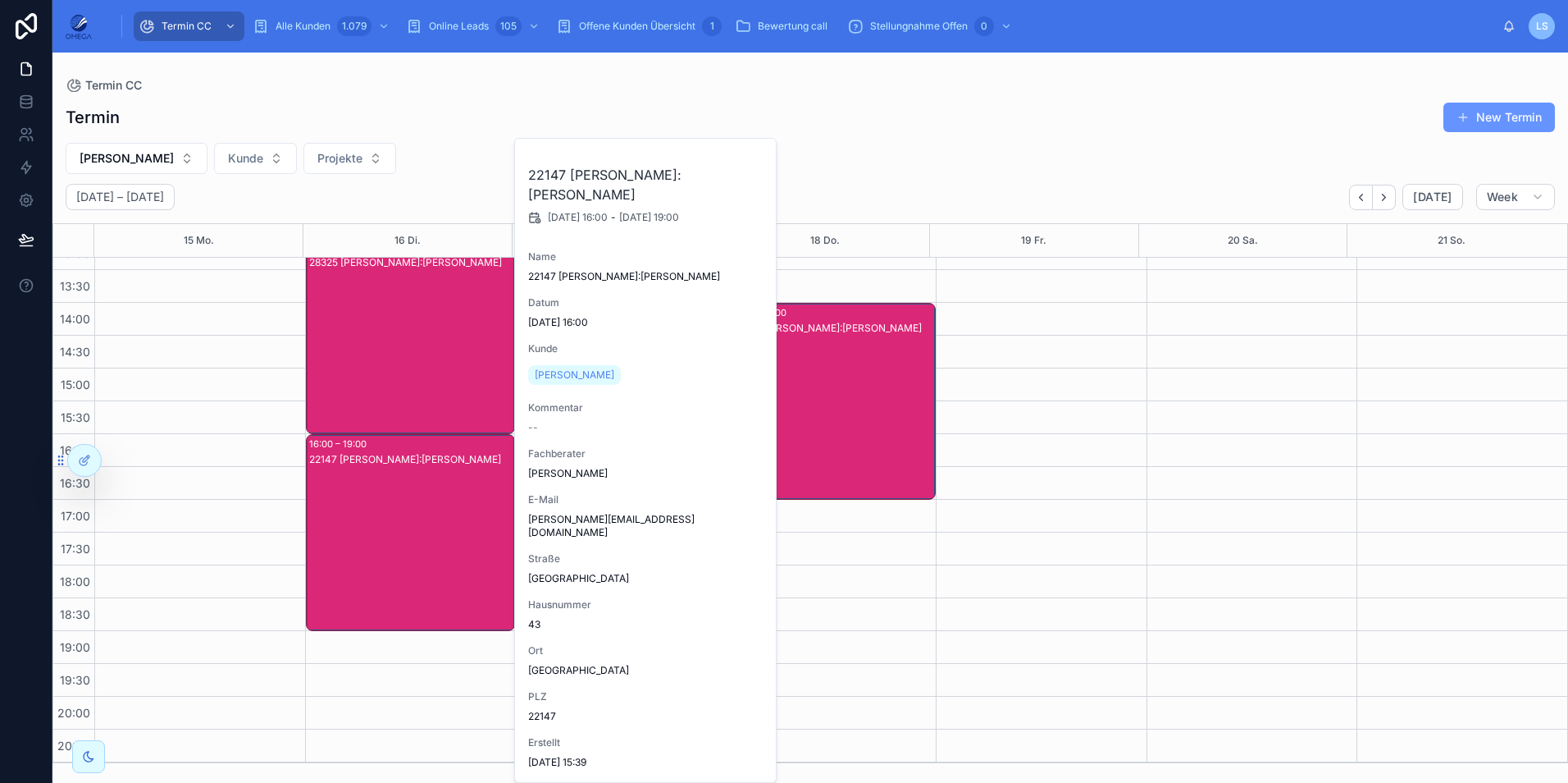
click at [455, 153] on div "[PERSON_NAME] Projekte" at bounding box center [810, 158] width 1516 height 31
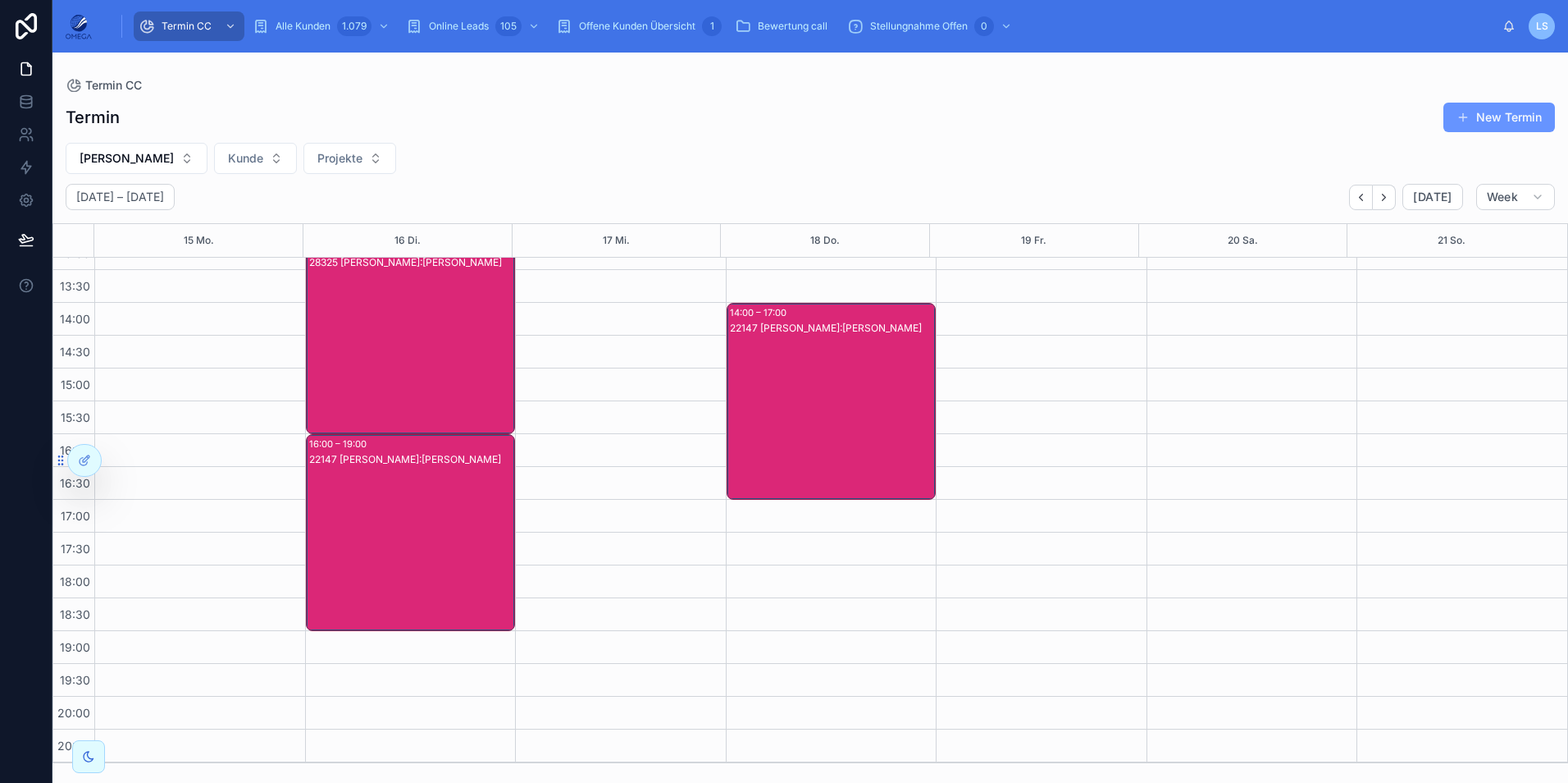
click at [851, 404] on div "22147 [PERSON_NAME]:[PERSON_NAME]" at bounding box center [833, 417] width 205 height 194
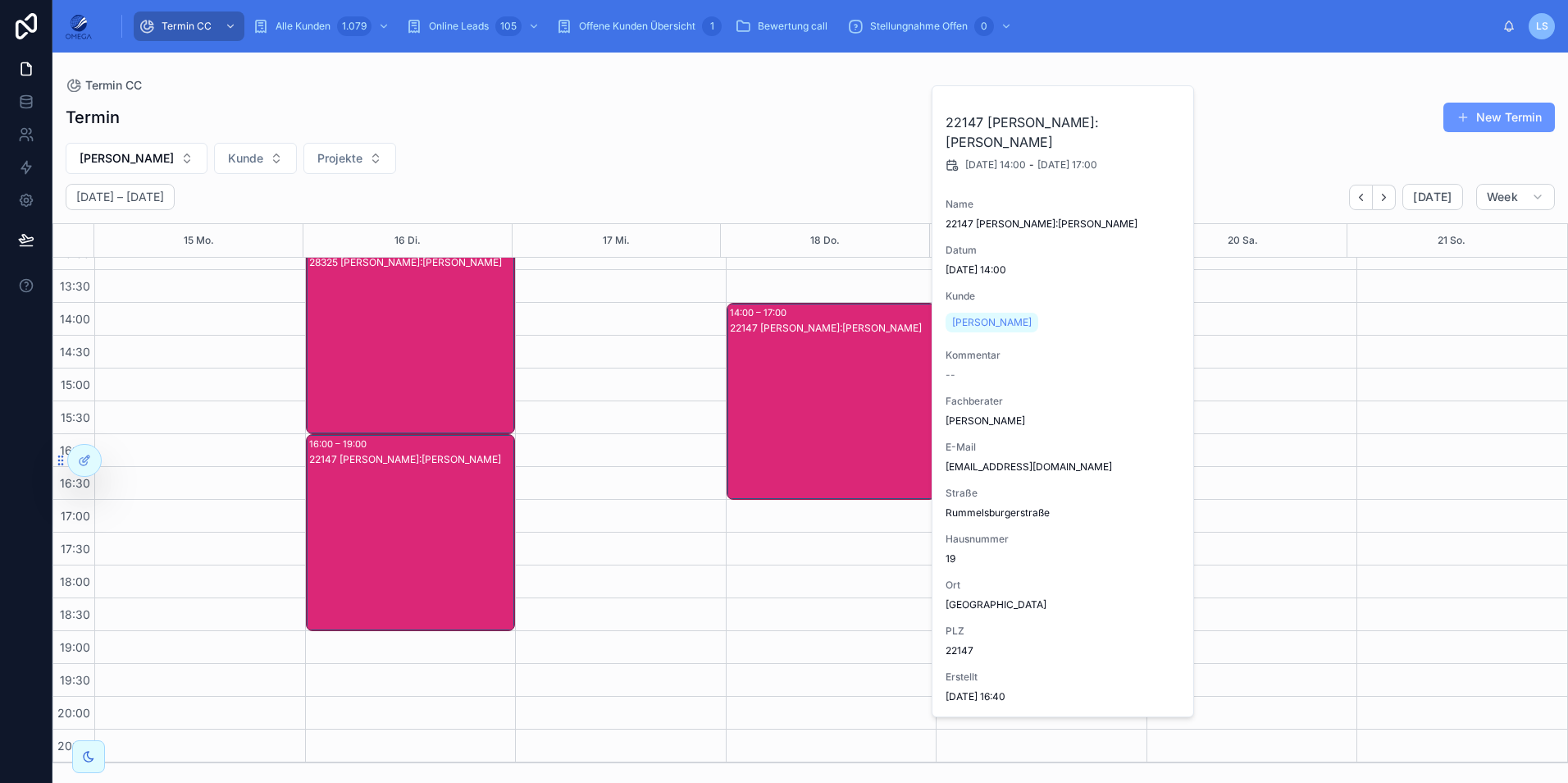
click at [778, 378] on div "22147 [PERSON_NAME]:[PERSON_NAME]" at bounding box center [833, 417] width 205 height 194
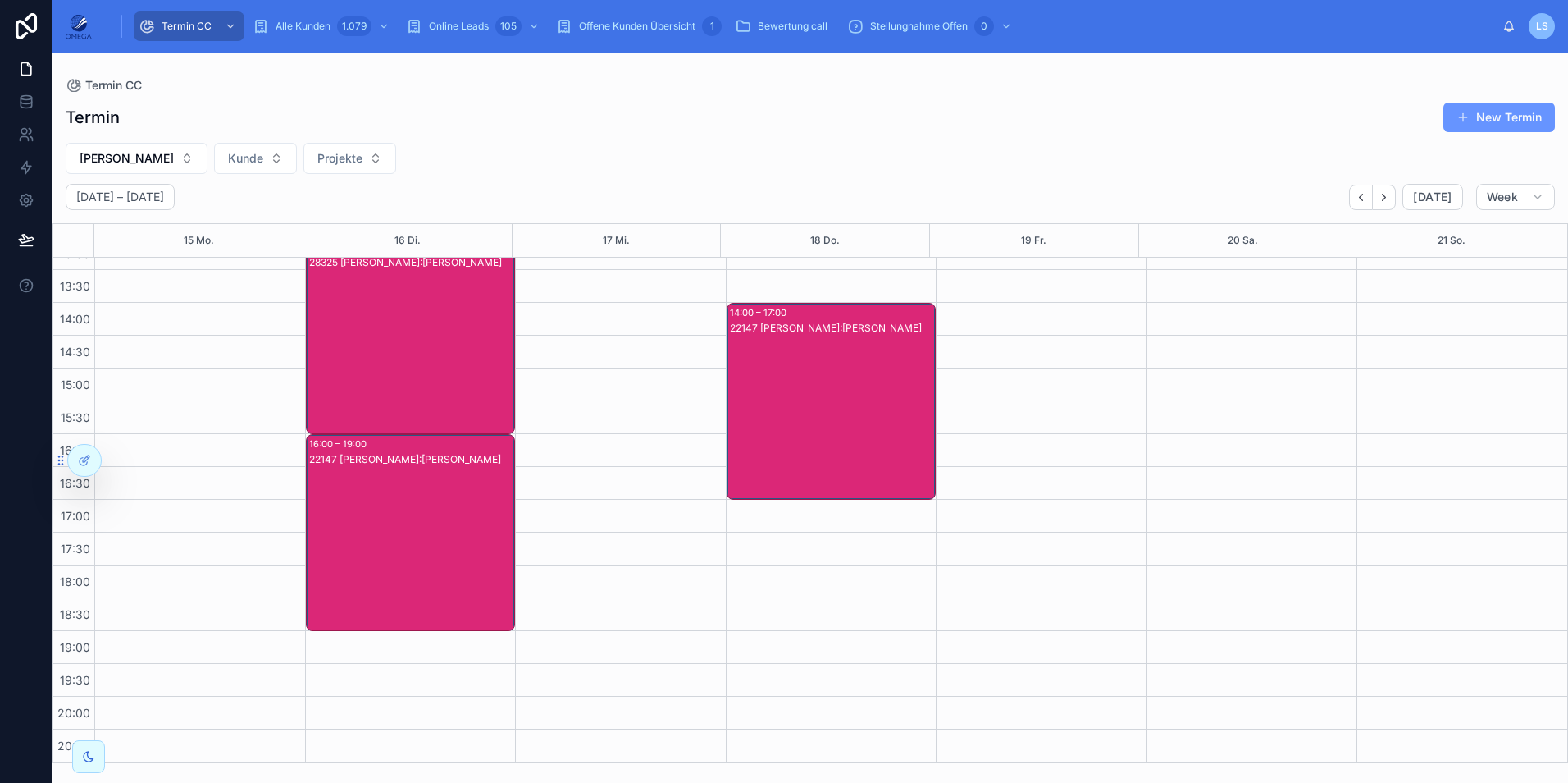
click at [767, 148] on div "[PERSON_NAME] Projekte" at bounding box center [810, 158] width 1516 height 31
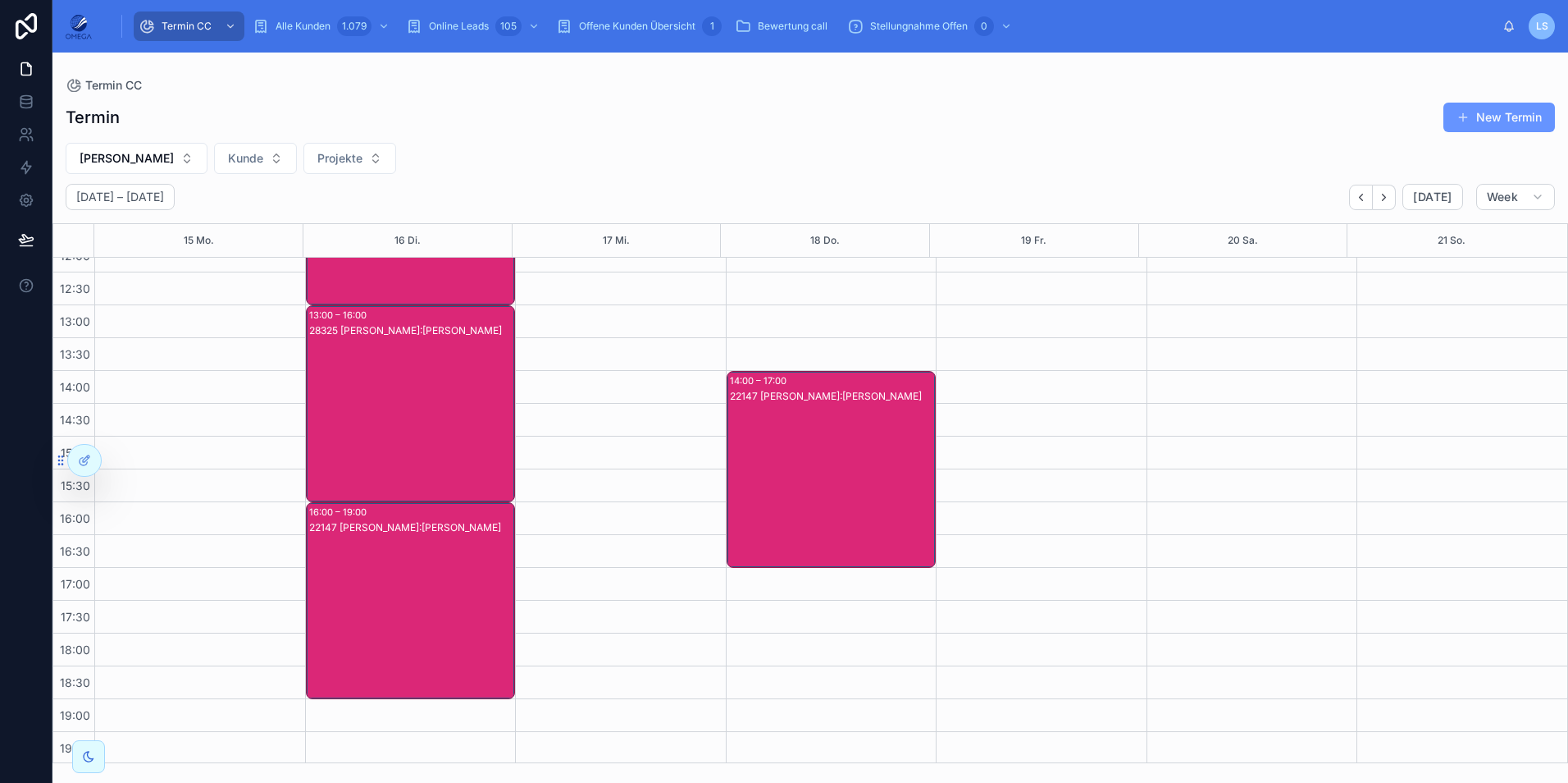
scroll to position [328, 0]
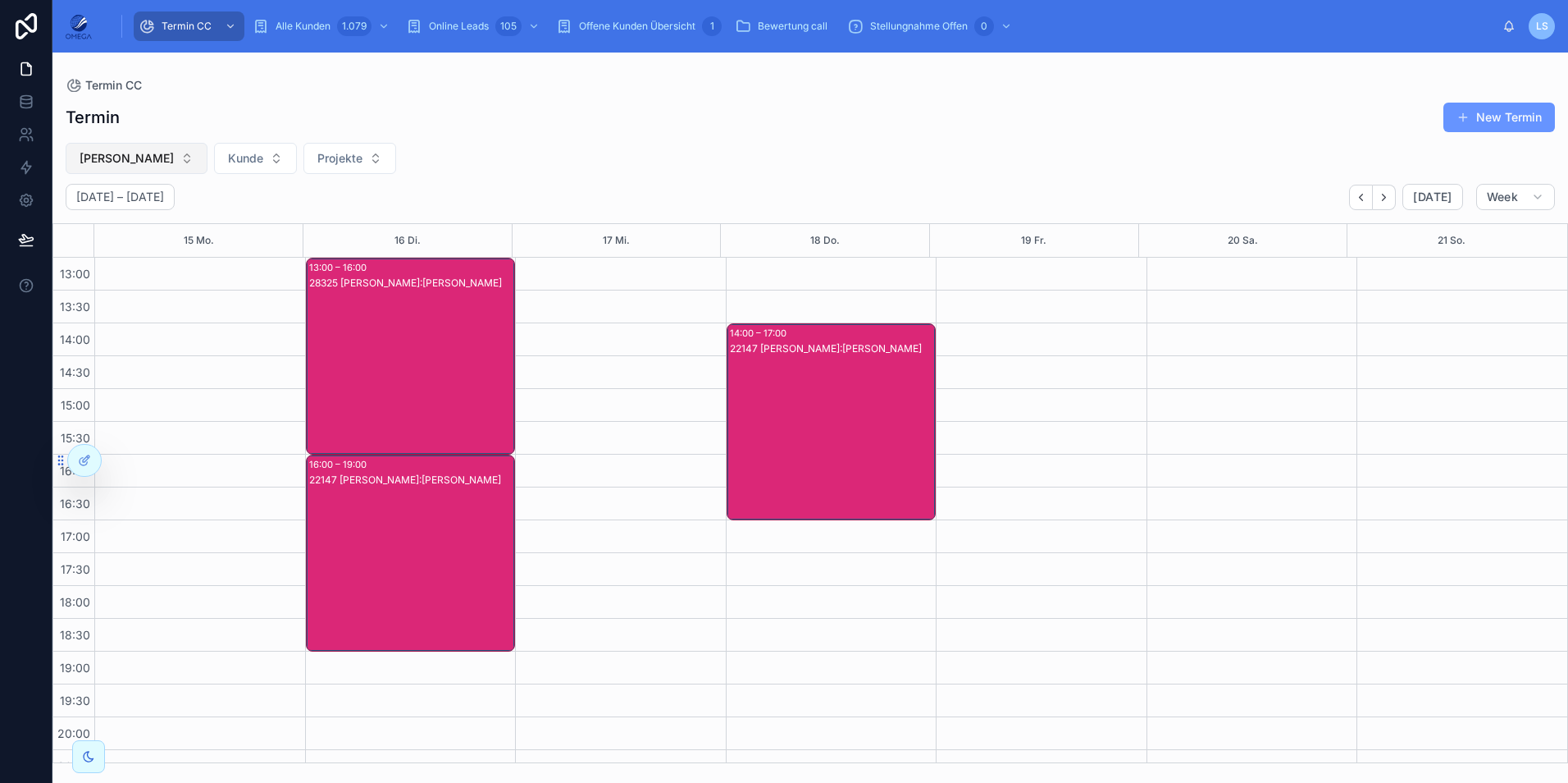
click at [147, 155] on span "[PERSON_NAME]" at bounding box center [126, 157] width 95 height 16
click at [647, 108] on div "Termin New Termin" at bounding box center [809, 117] width 1489 height 31
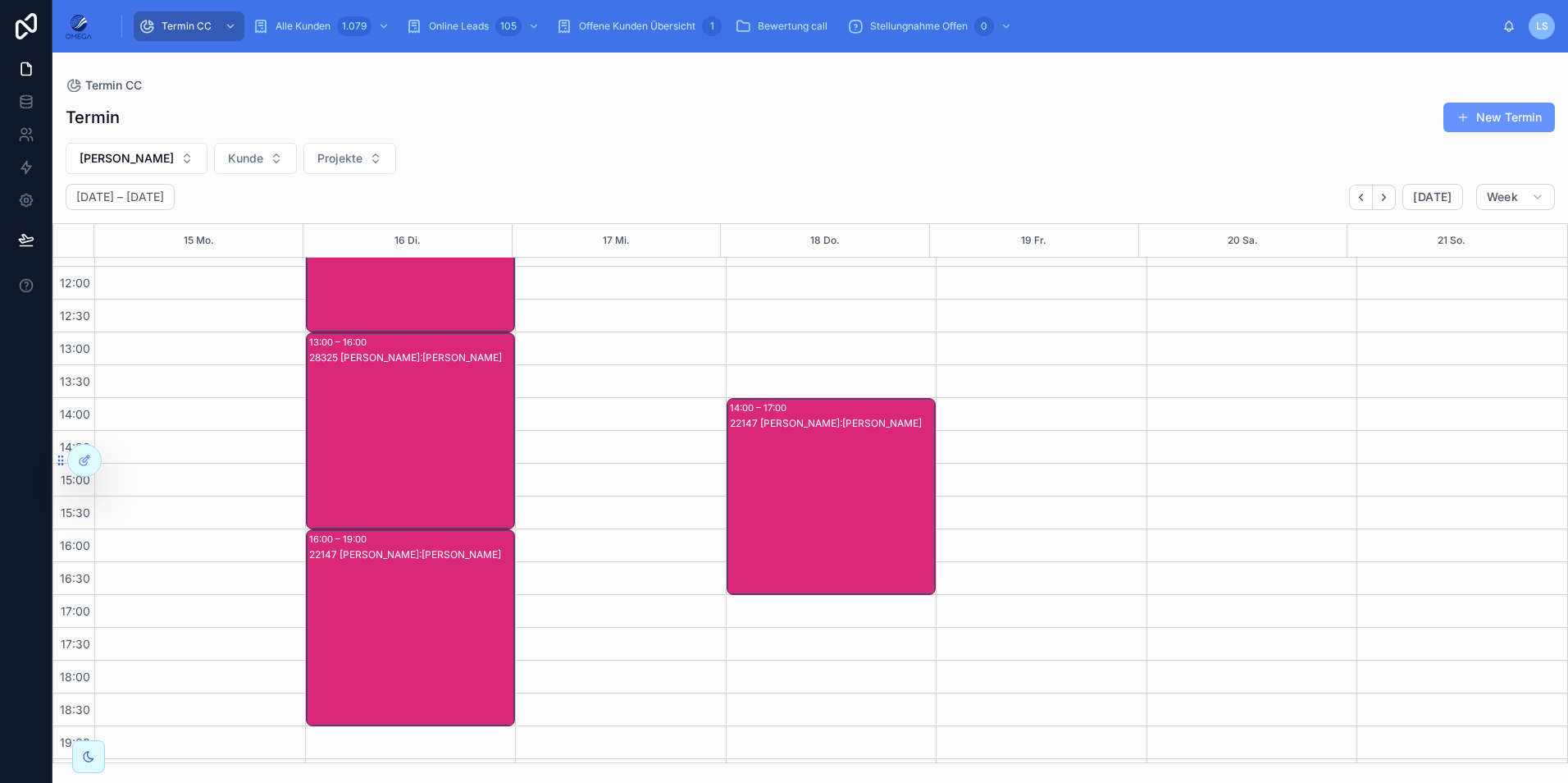
scroll to position [267, 0]
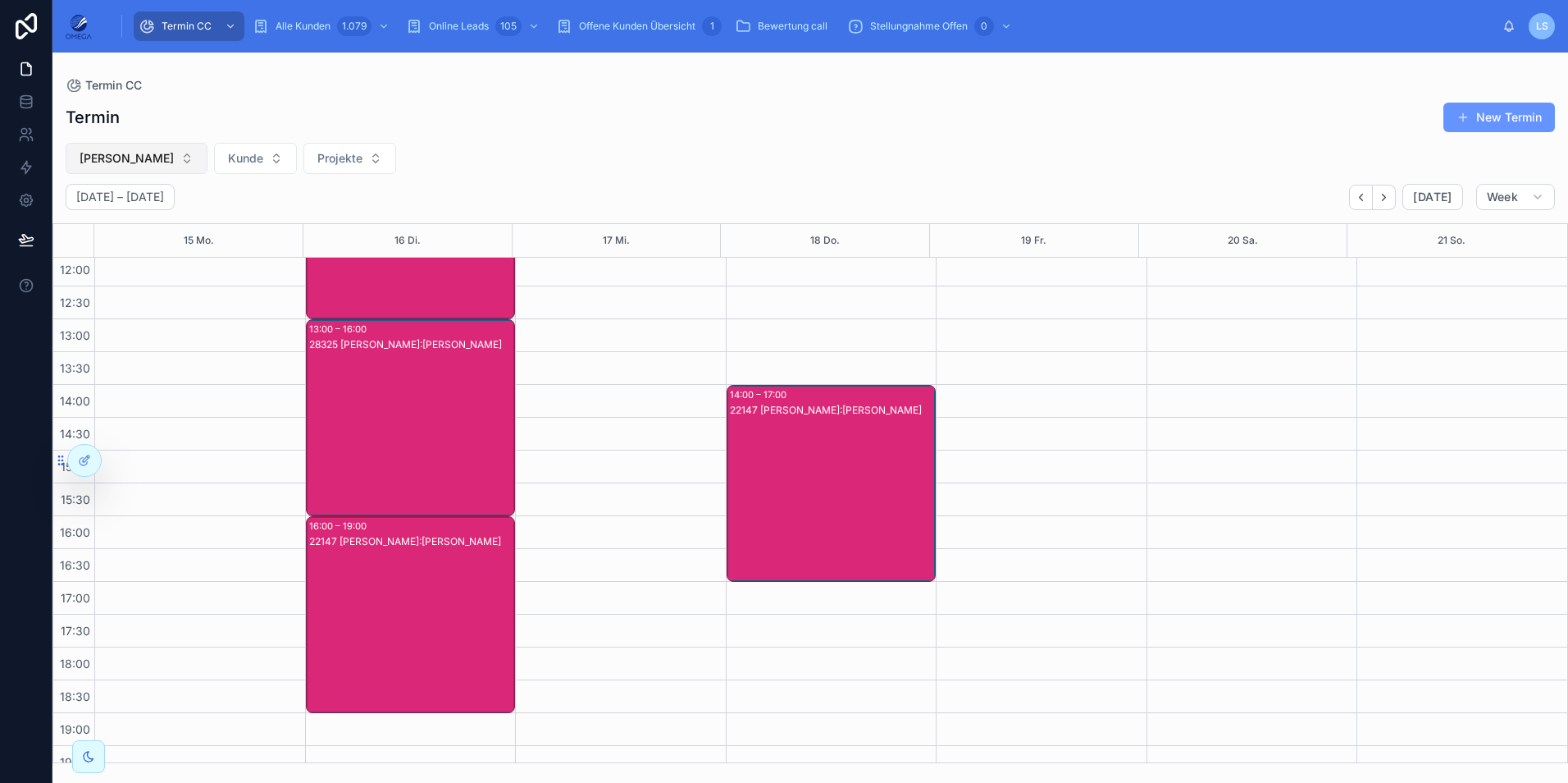
click at [189, 165] on button "[PERSON_NAME]" at bounding box center [136, 158] width 142 height 31
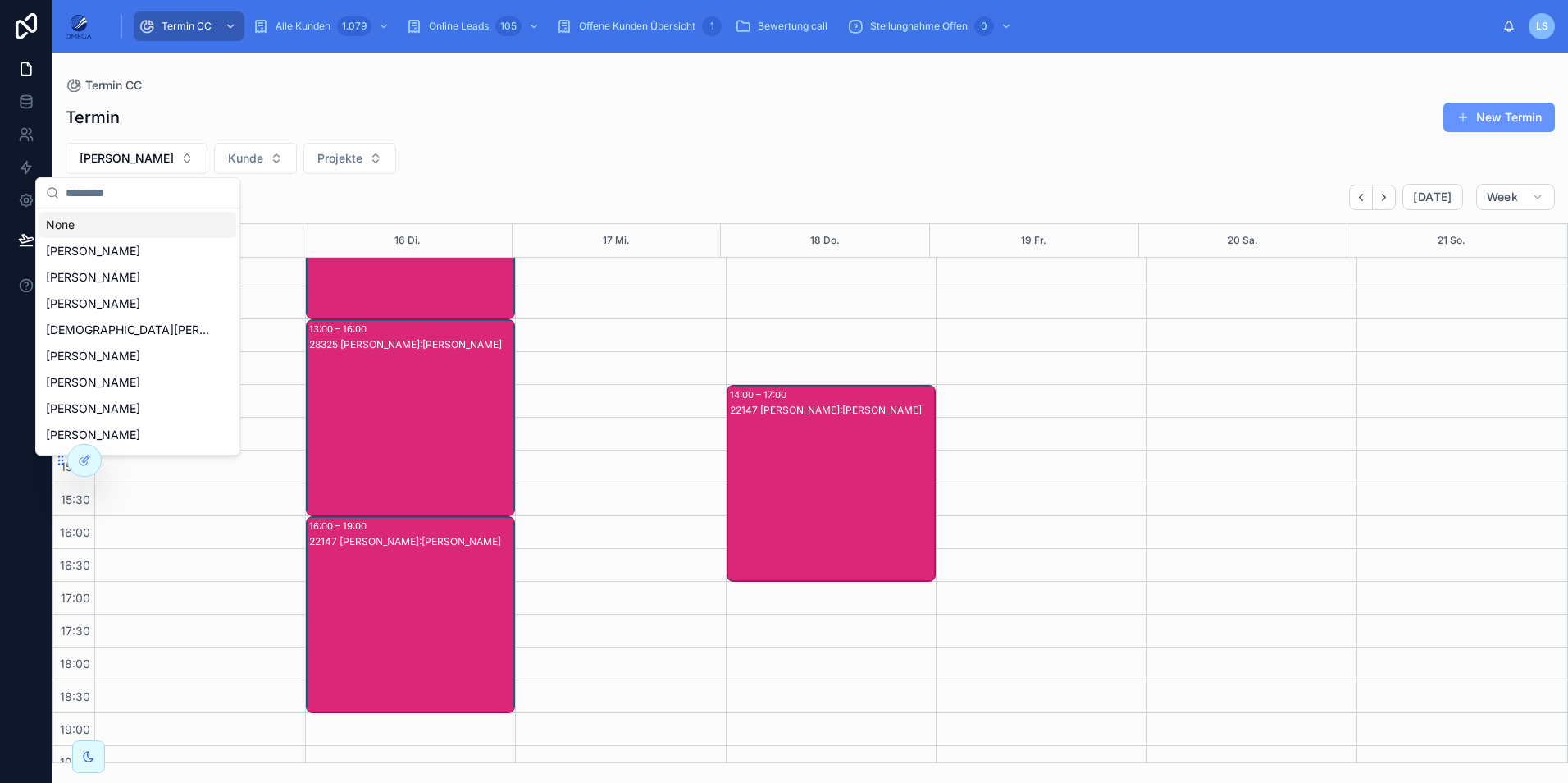
click at [497, 157] on div "[PERSON_NAME] Projekte" at bounding box center [810, 158] width 1516 height 31
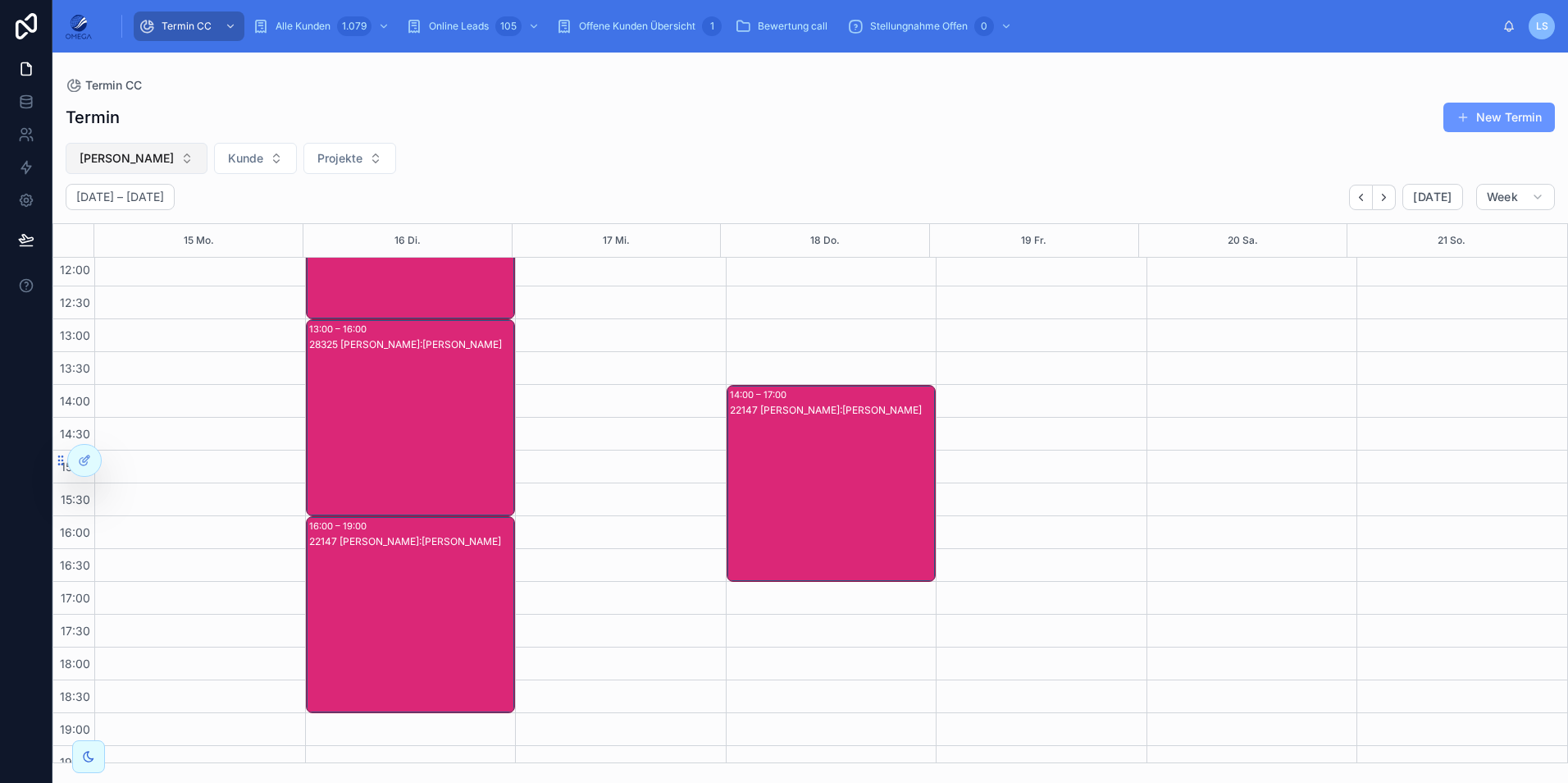
click at [136, 164] on span "[PERSON_NAME]" at bounding box center [126, 157] width 95 height 16
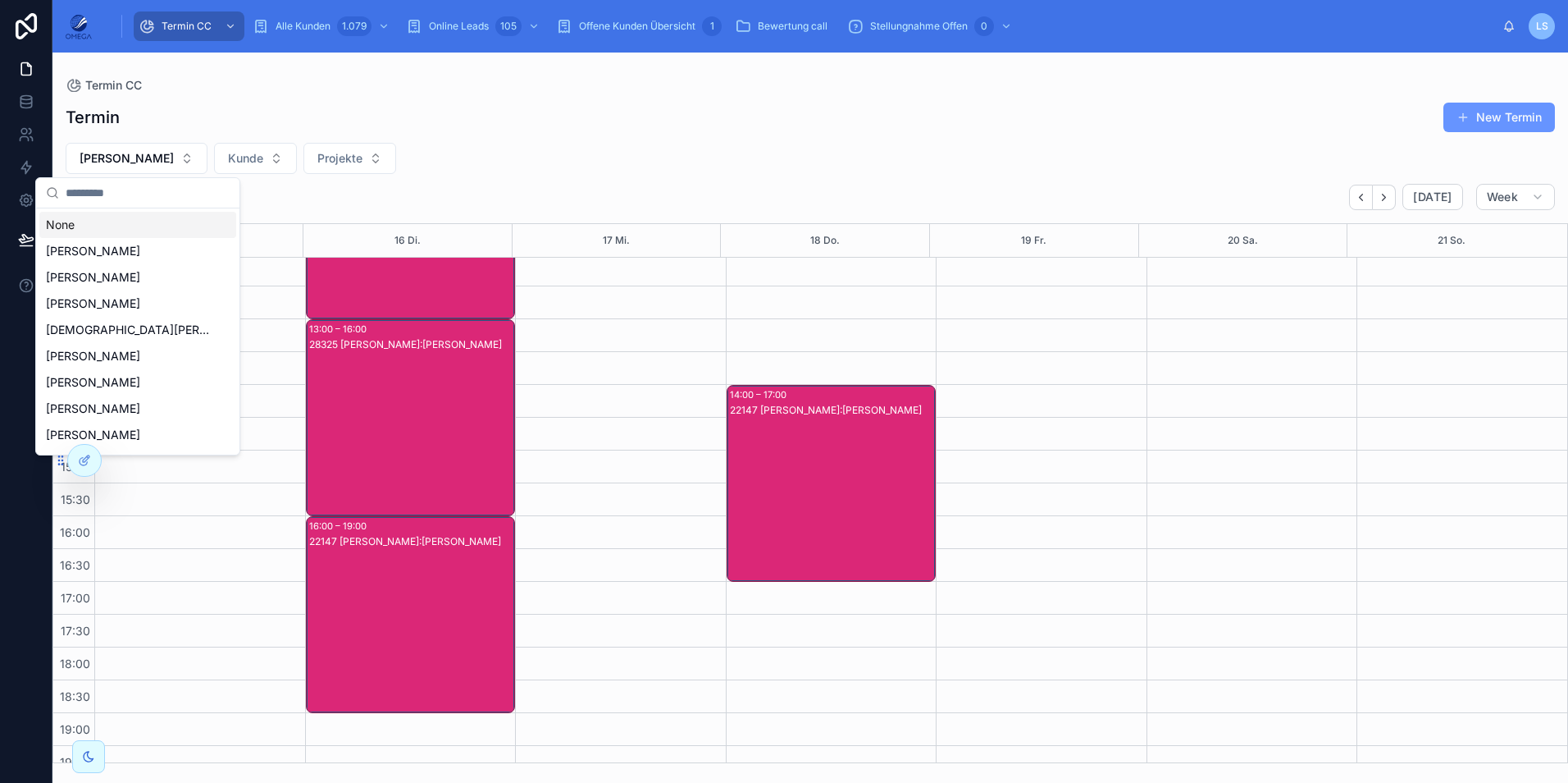
click at [132, 223] on div "None" at bounding box center [138, 225] width 197 height 27
